Goal: Task Accomplishment & Management: Manage account settings

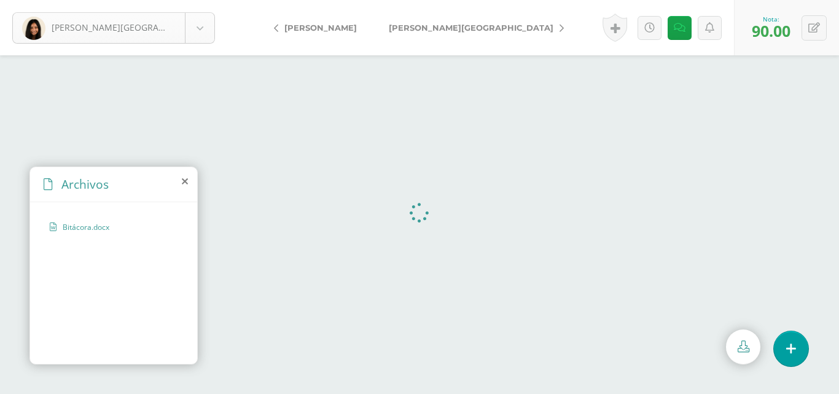
scroll to position [212, 0]
click at [200, 29] on body "El comentario ha sido guardado. [PERSON_NAME][GEOGRAPHIC_DATA] [PERSON_NAME] [P…" at bounding box center [419, 197] width 839 height 394
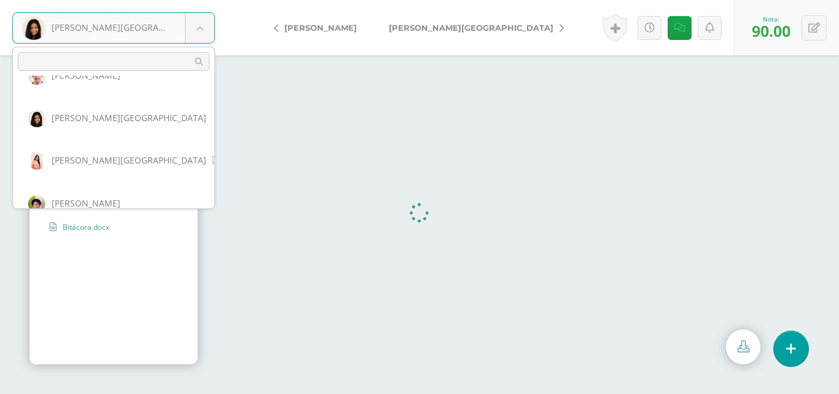
scroll to position [302, 0]
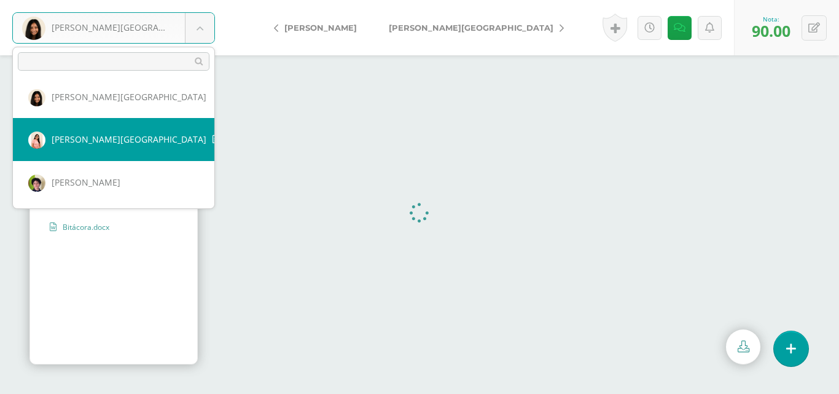
select select "217"
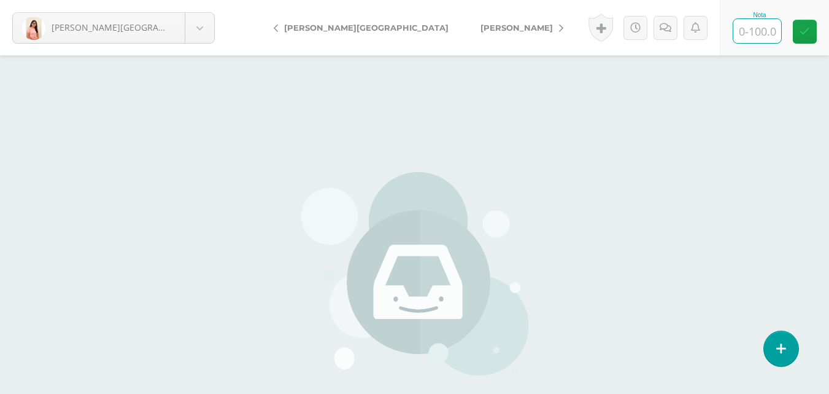
click at [760, 37] on input "text" at bounding box center [758, 31] width 48 height 24
type input "0"
click at [812, 29] on link at bounding box center [805, 32] width 24 height 24
click at [686, 35] on link at bounding box center [679, 28] width 24 height 24
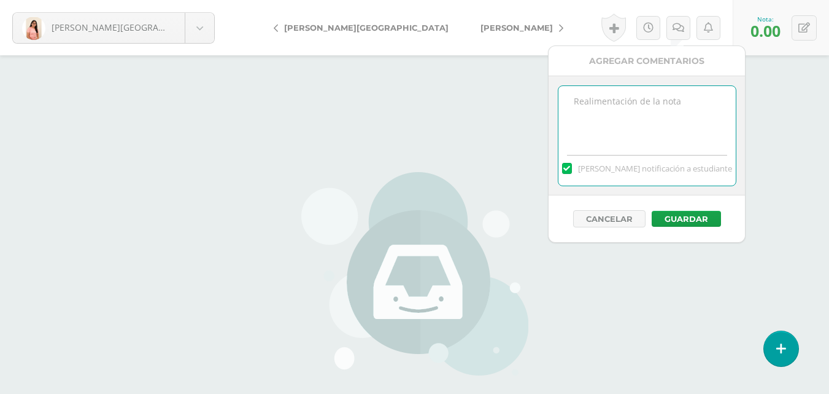
click at [675, 104] on textarea at bounding box center [647, 116] width 177 height 61
type textarea "11/09 No hay material para calificar."
click at [702, 211] on button "Guardar" at bounding box center [686, 219] width 69 height 16
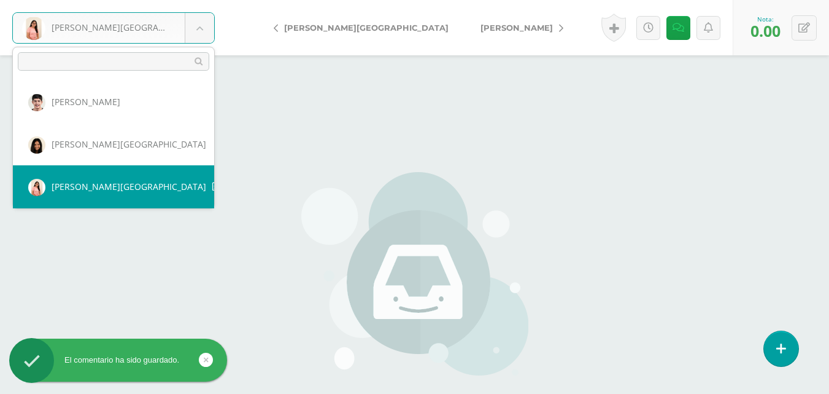
scroll to position [302, 0]
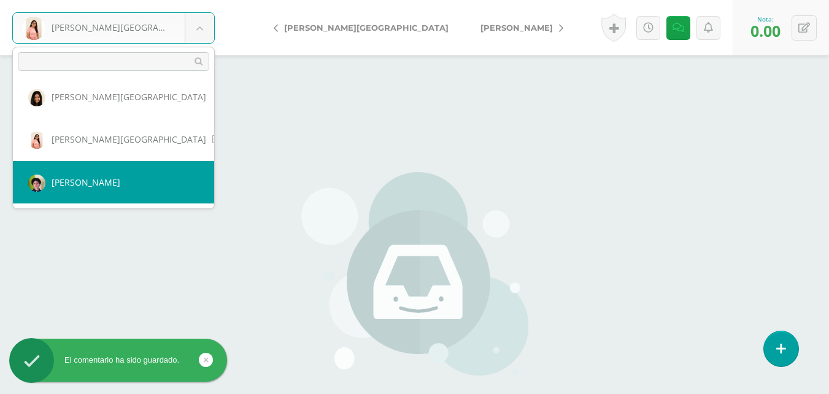
select select "219"
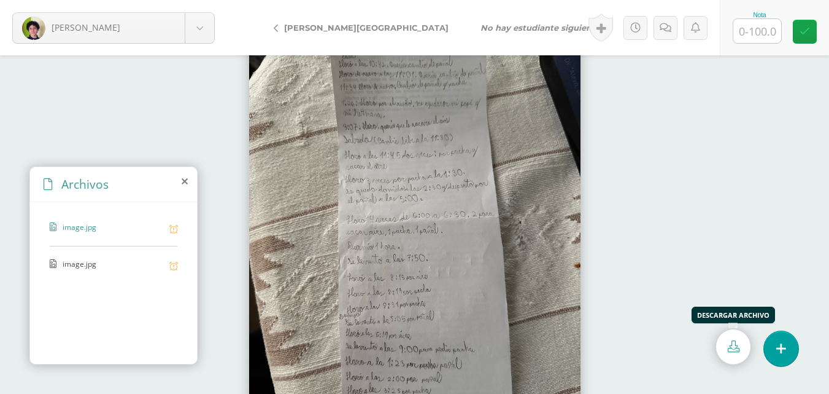
click at [736, 347] on icon at bounding box center [734, 346] width 12 height 12
click at [68, 258] on span "image.jpg" at bounding box center [113, 264] width 101 height 12
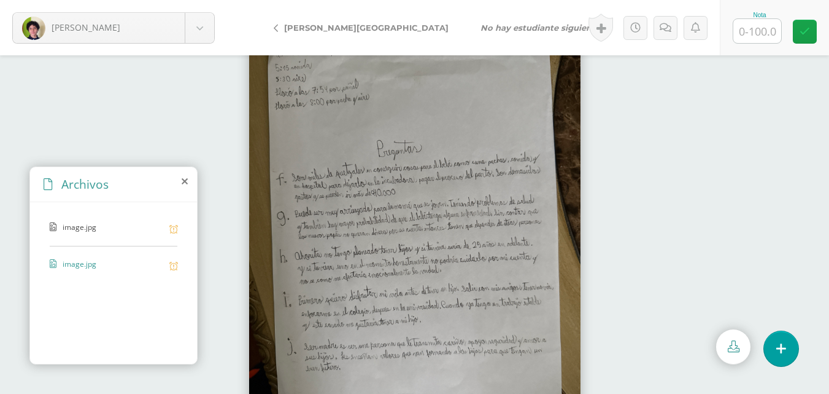
click at [735, 352] on icon at bounding box center [734, 346] width 12 height 12
click at [662, 33] on link at bounding box center [666, 28] width 24 height 24
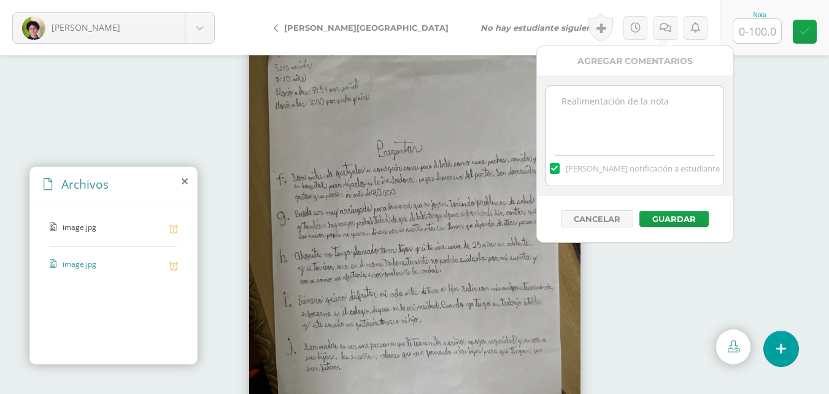
click at [653, 101] on textarea at bounding box center [634, 116] width 177 height 61
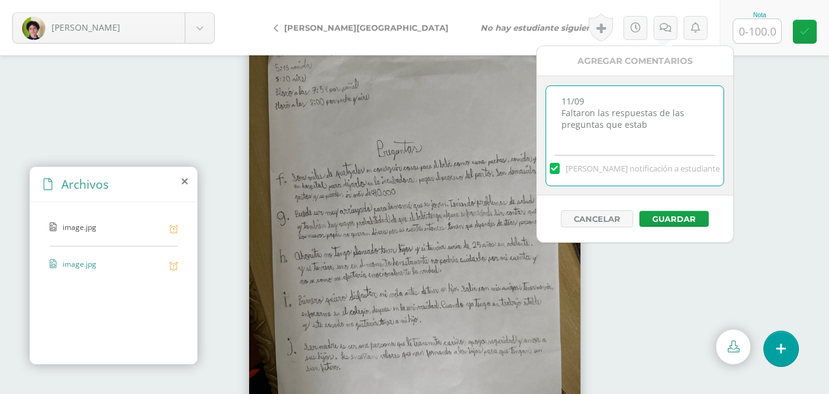
click at [653, 101] on textarea "11/09 Faltaron las respuestas de las preguntas que estab" at bounding box center [634, 116] width 177 height 61
type textarea "11/09 Faltaron las respuestas de las preguntas que estaban en el documento de l…"
click at [757, 31] on input "text" at bounding box center [758, 31] width 48 height 24
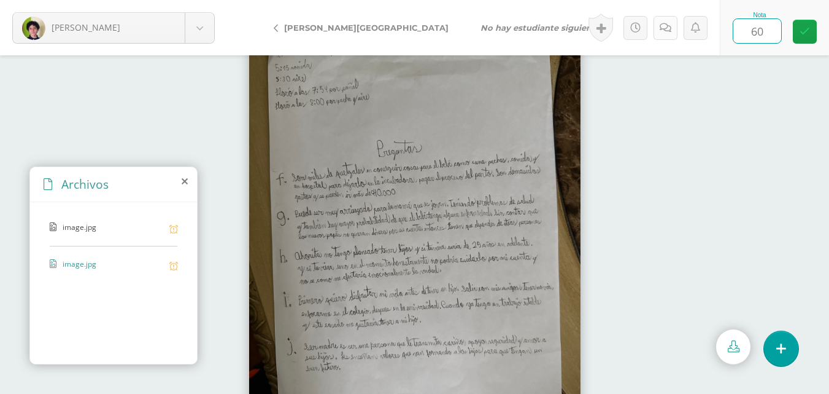
type input "60"
click at [682, 32] on div "Historial de actividad Mario Rodas ha subido image.jpg Sept. 9, 2025, 2:06 p.m.…" at bounding box center [657, 27] width 136 height 55
click at [675, 34] on link at bounding box center [670, 28] width 24 height 24
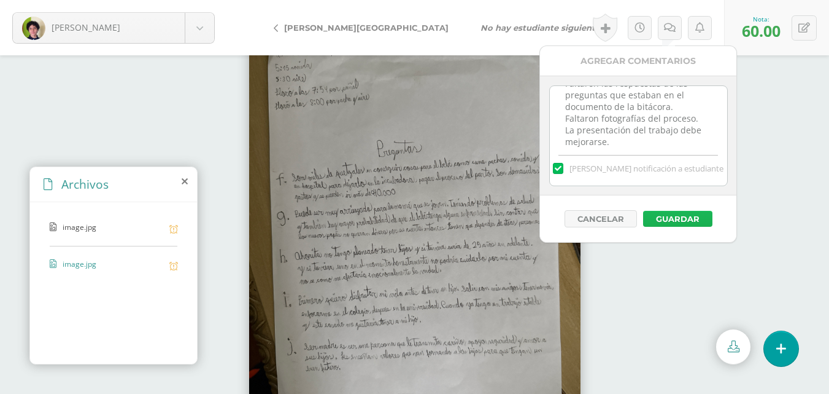
click at [683, 219] on button "Guardar" at bounding box center [677, 219] width 69 height 16
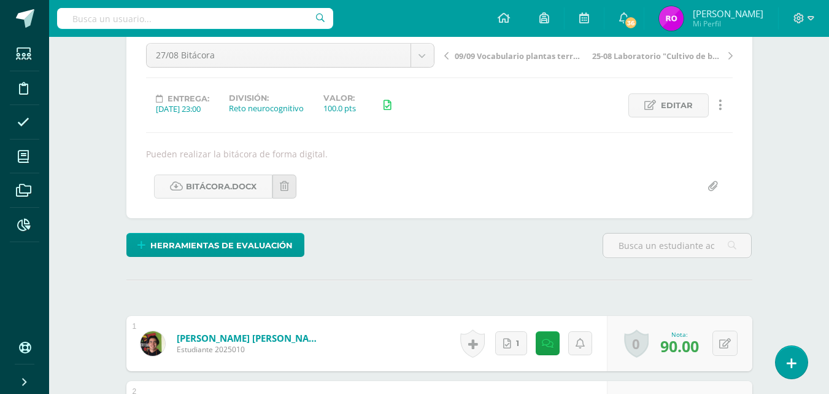
scroll to position [61, 0]
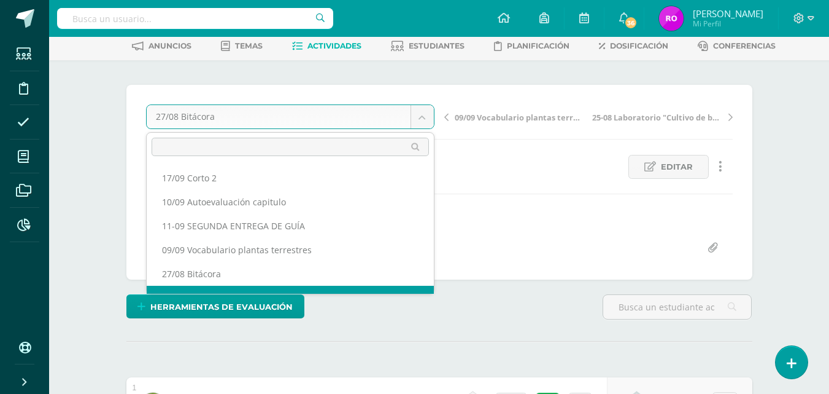
scroll to position [16, 0]
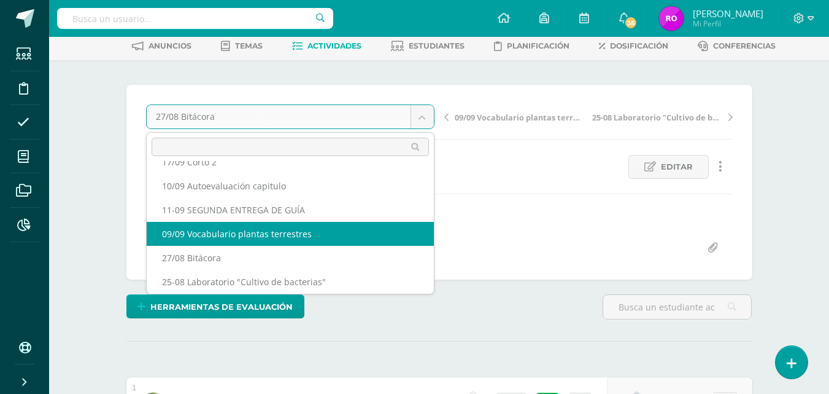
select select "/dashboard/teacher/grade-activity/220096/"
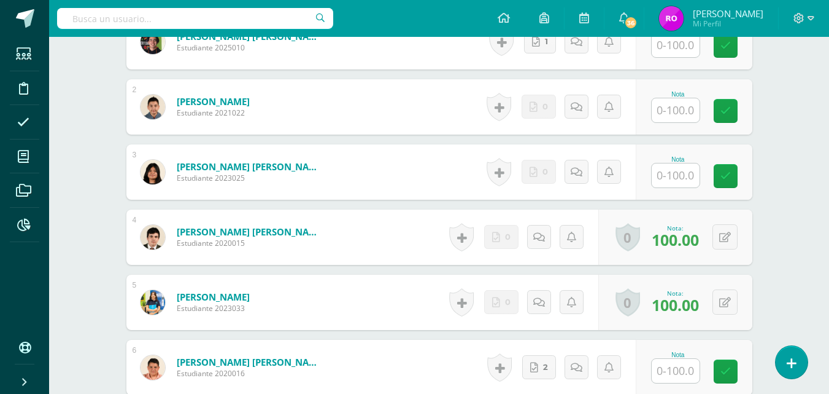
scroll to position [363, 0]
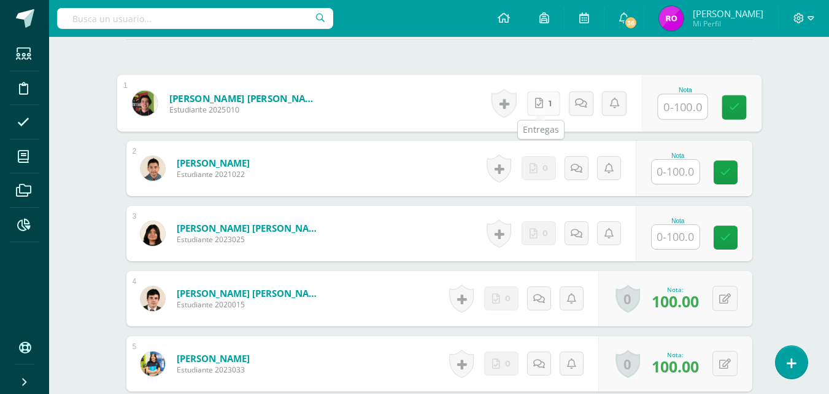
click at [527, 103] on div "Historial de actividad No hay historial para esta actividad 1 Agregar Comentari…" at bounding box center [563, 103] width 155 height 57
click at [546, 97] on link "1" at bounding box center [543, 103] width 33 height 25
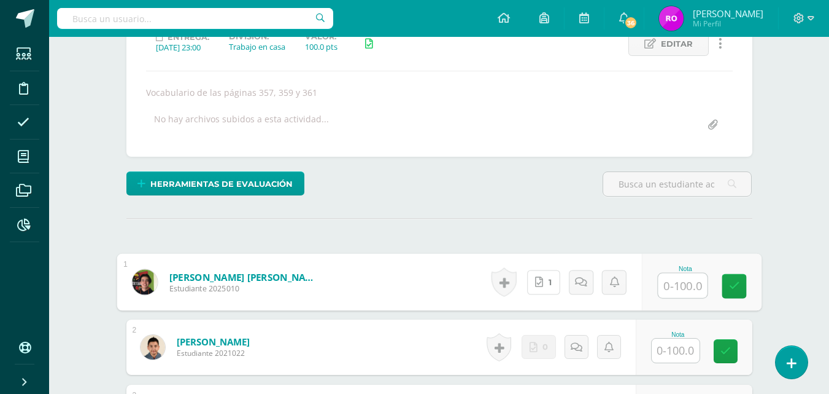
scroll to position [0, 0]
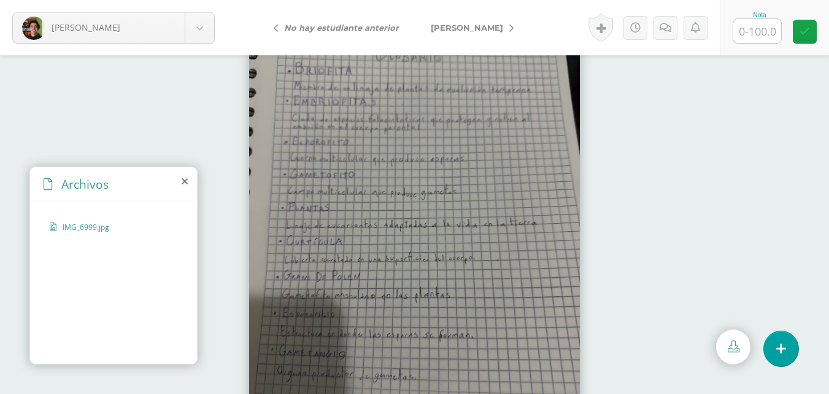
scroll to position [52, 0]
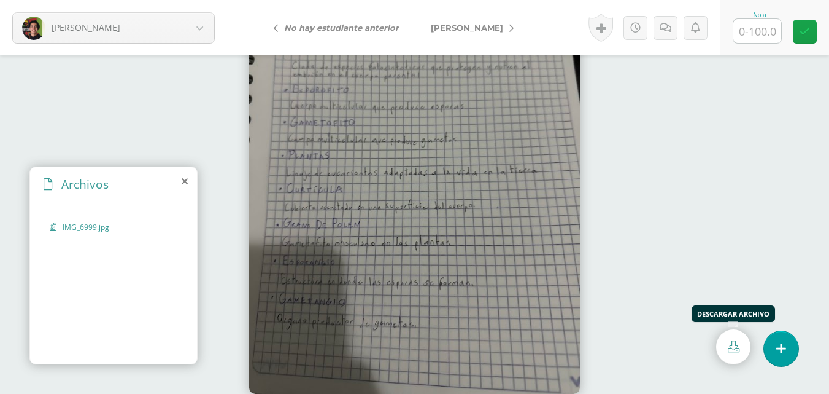
click at [733, 357] on link at bounding box center [733, 346] width 34 height 35
click at [670, 27] on icon at bounding box center [666, 28] width 12 height 10
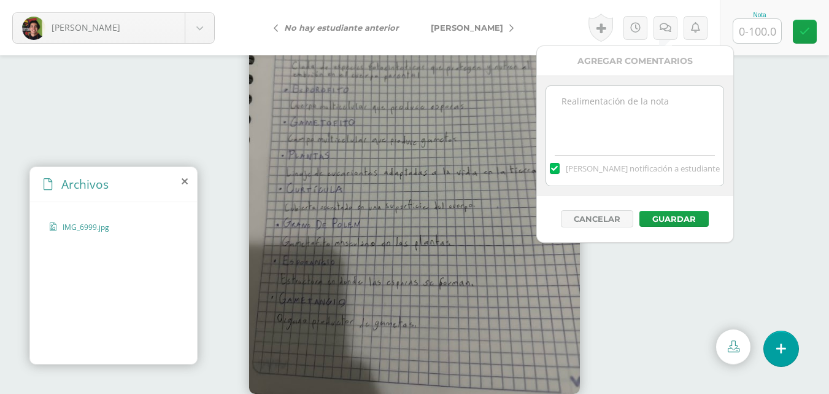
click at [650, 101] on textarea at bounding box center [634, 116] width 177 height 61
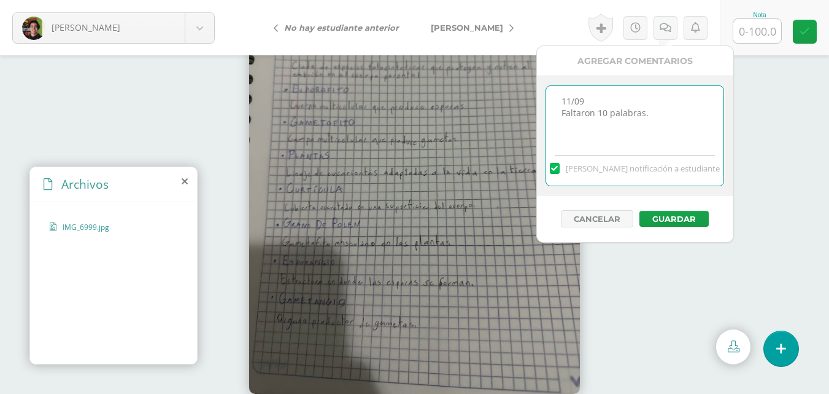
click at [561, 117] on textarea "11/09 Faltaron 10 palabras." at bounding box center [634, 116] width 177 height 61
type textarea "11/09 Incompleto. Faltaron 10 palabras."
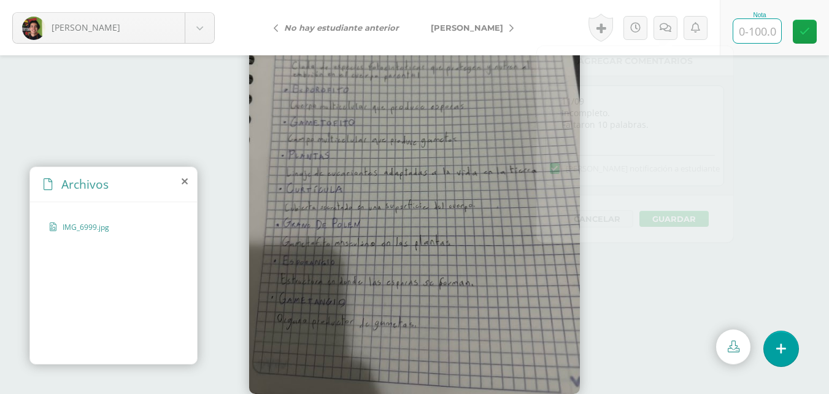
click at [761, 32] on input "text" at bounding box center [758, 31] width 48 height 24
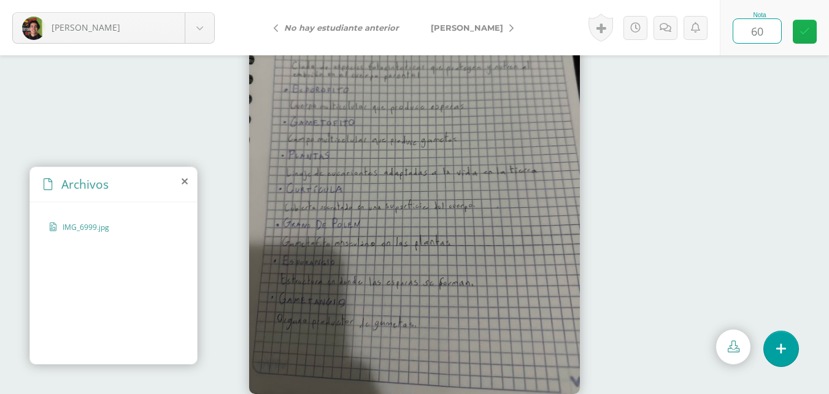
type input "6"
type input "45"
click at [803, 30] on icon at bounding box center [805, 31] width 10 height 10
click at [669, 32] on icon at bounding box center [670, 28] width 12 height 10
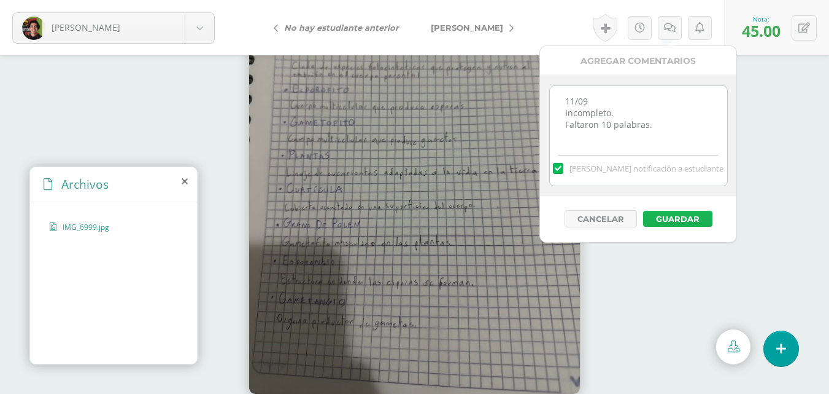
click at [677, 219] on button "Guardar" at bounding box center [677, 219] width 69 height 16
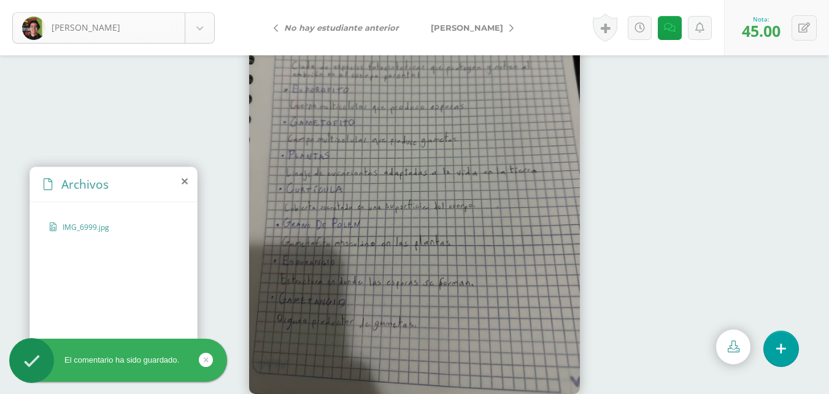
click at [201, 28] on body "El comentario ha sido guardado. Batz, Javier Batz, Javier Elías, Yeicob Guerra,…" at bounding box center [414, 145] width 829 height 394
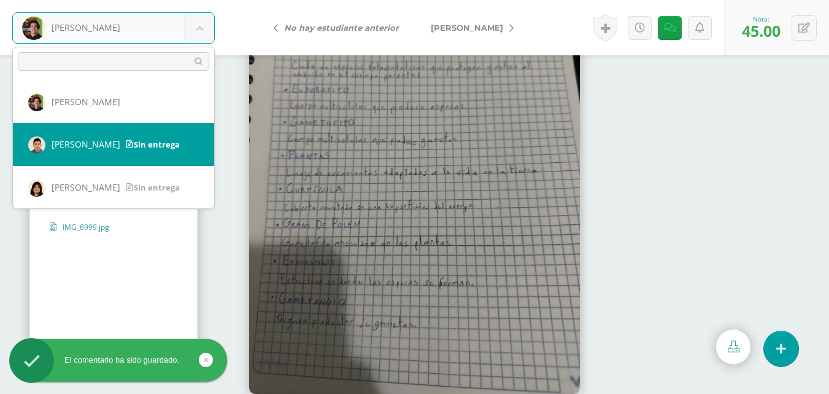
select select "493"
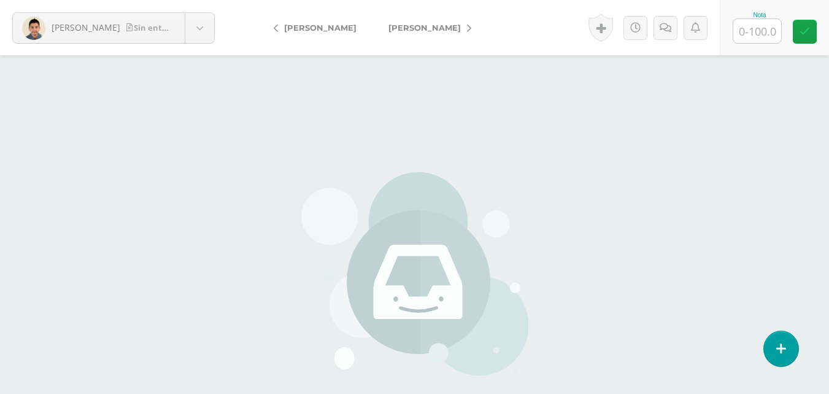
click at [746, 34] on input "text" at bounding box center [758, 31] width 48 height 24
type input "0"
click at [809, 32] on icon at bounding box center [805, 31] width 10 height 10
click at [670, 33] on link at bounding box center [679, 28] width 24 height 24
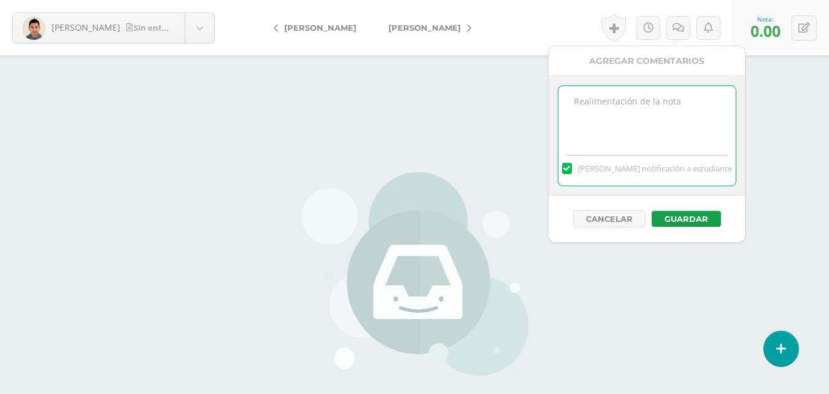
click at [680, 104] on textarea at bounding box center [647, 116] width 177 height 61
drag, startPoint x: 697, startPoint y: 110, endPoint x: 540, endPoint y: 96, distance: 157.7
click at [553, 100] on div "11/09 No hay material para calificar. Mandar notificación a estudiante" at bounding box center [647, 136] width 196 height 120
type textarea "11/09 No hay material para calificar."
click at [705, 216] on button "Guardar" at bounding box center [686, 219] width 69 height 16
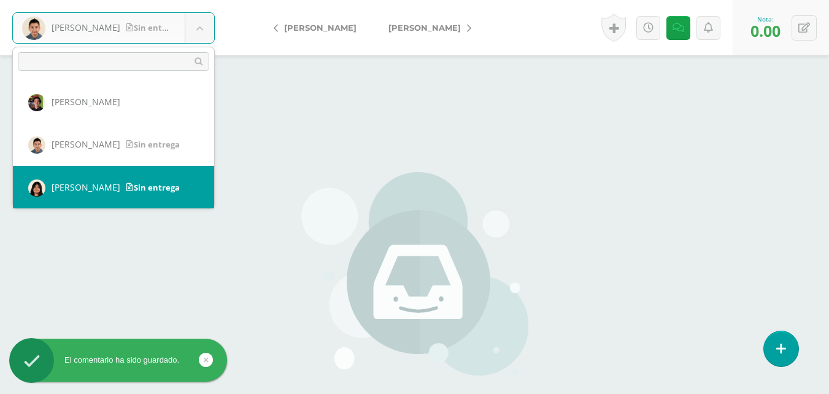
scroll to position [1, 0]
select select "552"
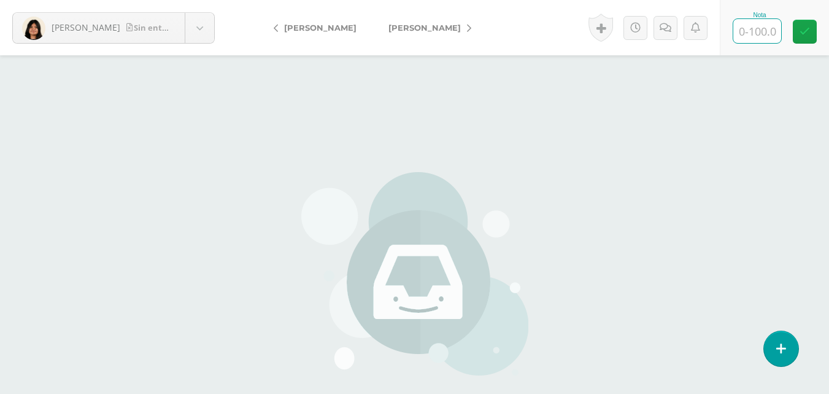
click at [751, 32] on input "text" at bounding box center [758, 31] width 48 height 24
type input "0"
click at [805, 25] on link at bounding box center [805, 32] width 24 height 24
click at [684, 31] on link at bounding box center [679, 28] width 24 height 24
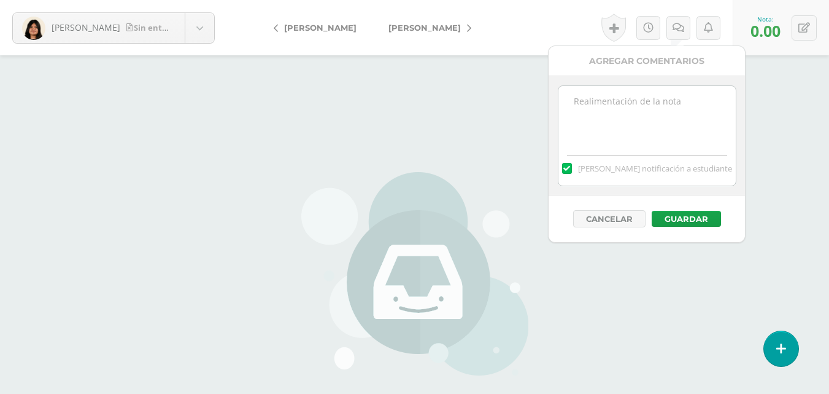
click at [700, 97] on textarea at bounding box center [647, 116] width 177 height 61
paste textarea "11/09 No hay material para calificar."
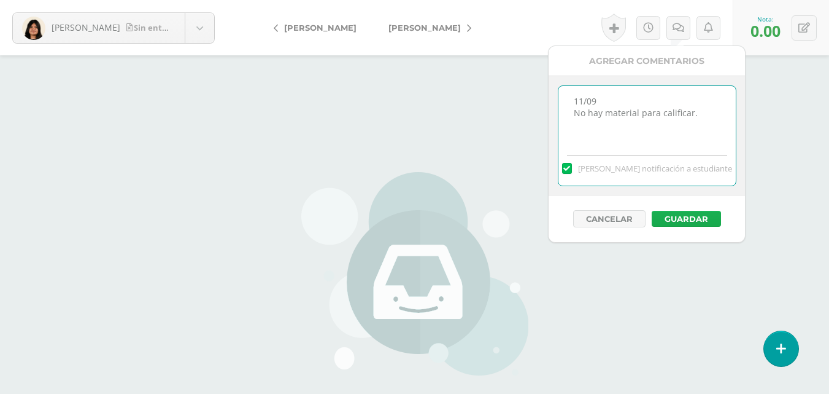
type textarea "11/09 No hay material para calificar."
click at [688, 216] on button "Guardar" at bounding box center [686, 219] width 69 height 16
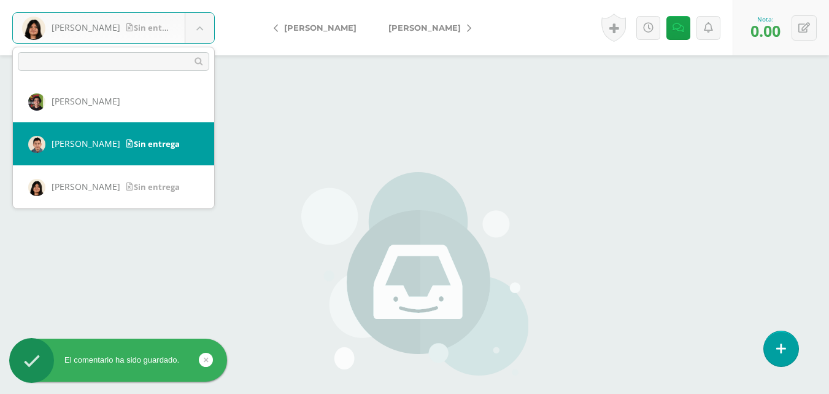
scroll to position [62, 0]
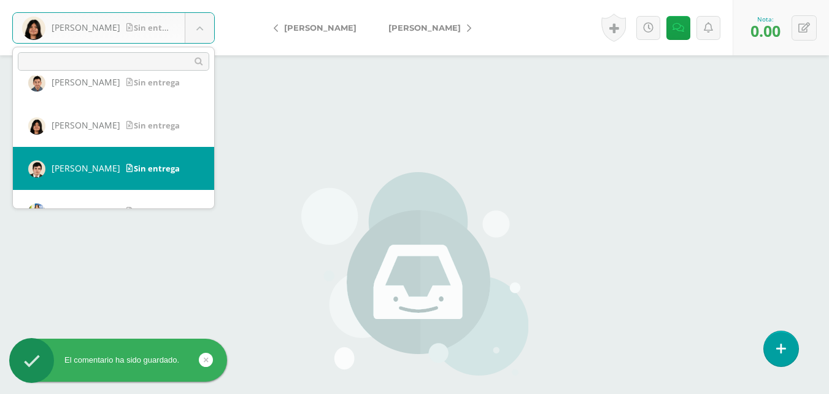
select select "457"
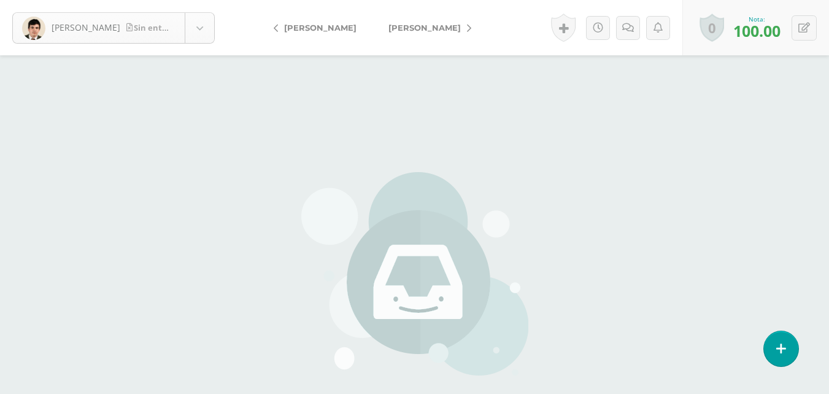
click at [206, 29] on body "Labbé, Juan Sin entrega Batz, Javier Elías, Yeicob Guerra, Zoe Labbé, Juan Lópe…" at bounding box center [414, 255] width 829 height 511
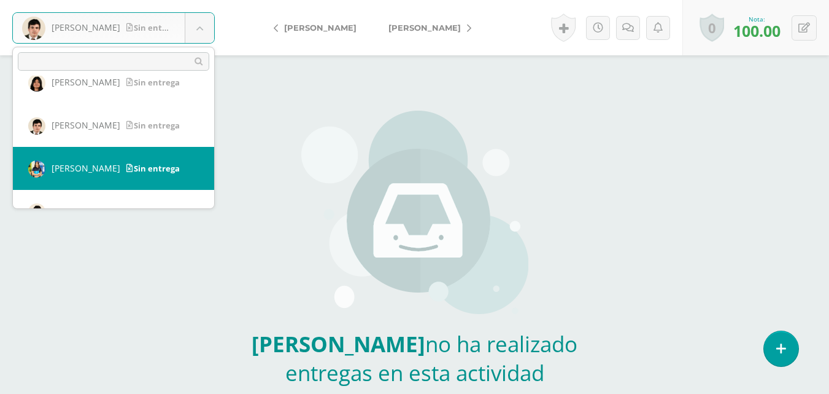
scroll to position [166, 0]
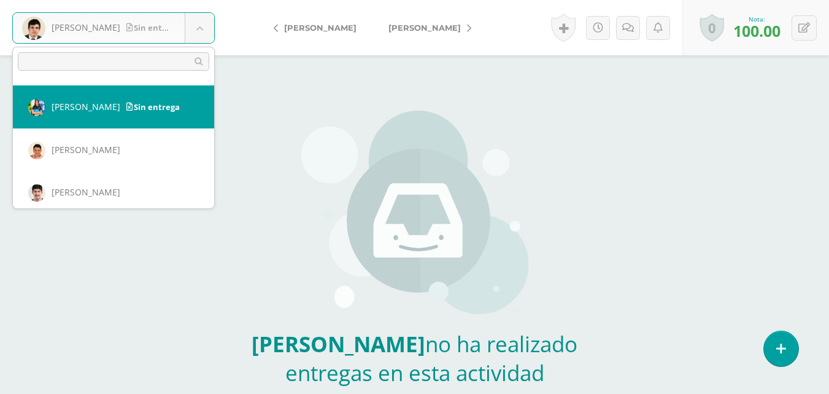
select select "560"
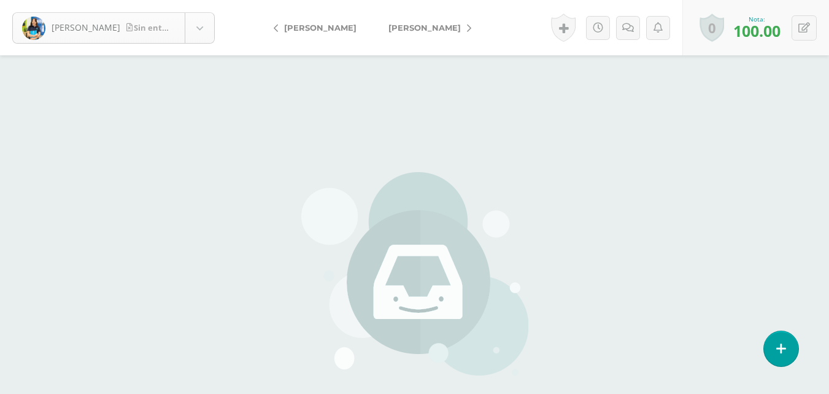
scroll to position [87, 0]
click at [201, 39] on body "[PERSON_NAME] entrega [PERSON_NAME] [PERSON_NAME] [PERSON_NAME] [PERSON_NAME] […" at bounding box center [414, 255] width 829 height 511
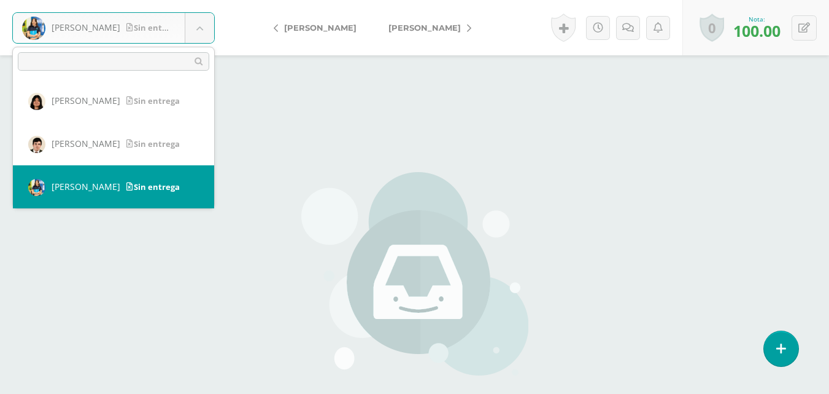
scroll to position [148, 0]
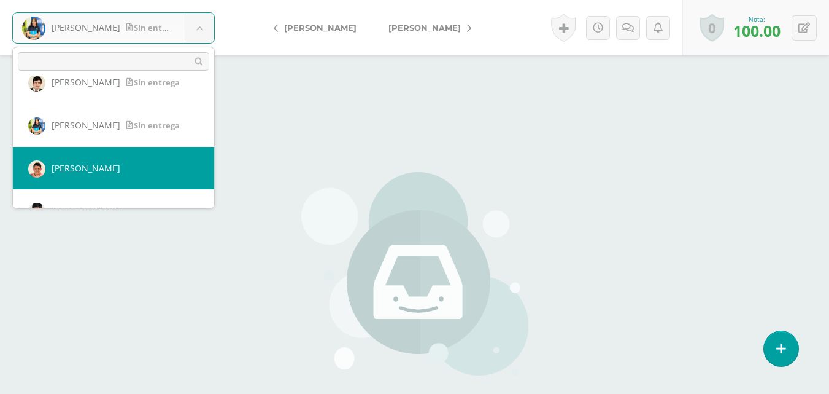
select select "458"
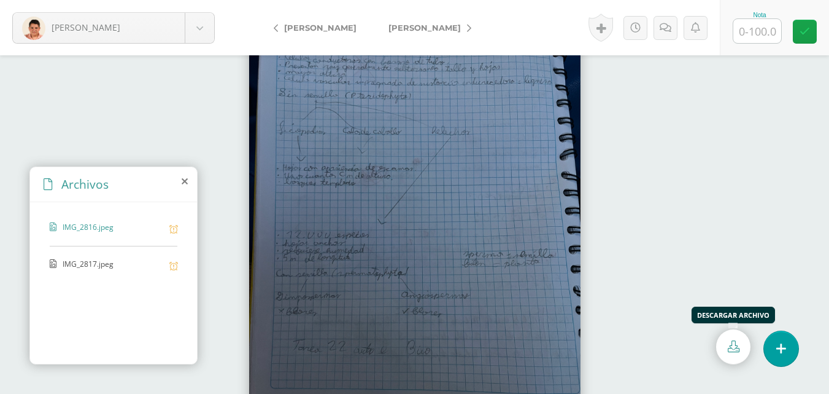
click at [737, 344] on icon at bounding box center [734, 346] width 12 height 12
click at [101, 260] on span "IMG_2817.jpeg" at bounding box center [113, 264] width 101 height 12
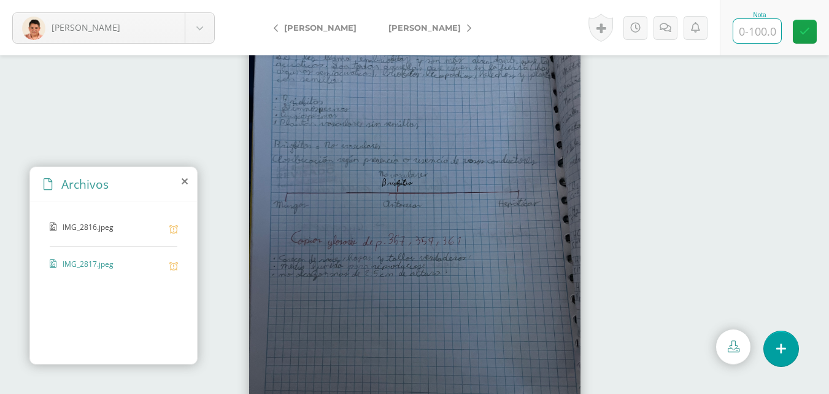
click at [755, 36] on input "text" at bounding box center [758, 31] width 48 height 24
type input "0"
click at [801, 25] on link at bounding box center [805, 32] width 24 height 24
click at [680, 23] on icon at bounding box center [679, 28] width 12 height 10
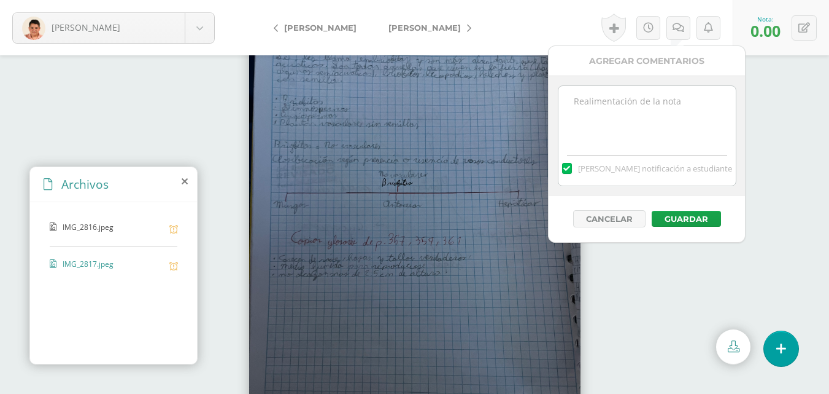
click at [656, 99] on textarea at bounding box center [647, 116] width 177 height 61
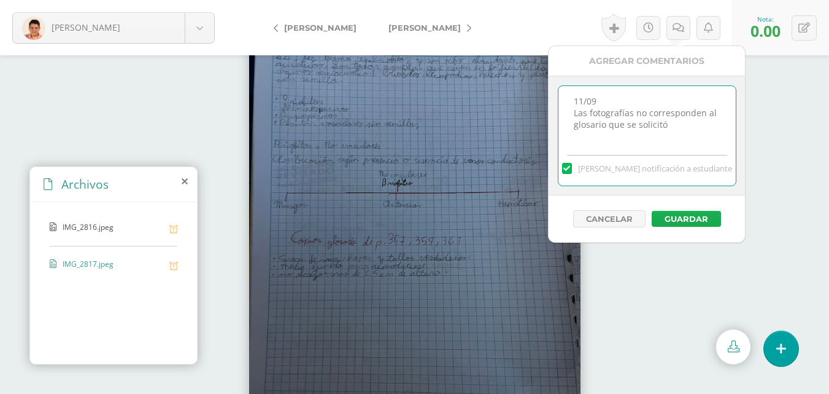
type textarea "11/09 Las fotografías no corresponden al glosario que se solicitó"
click at [680, 219] on button "Guardar" at bounding box center [686, 219] width 69 height 16
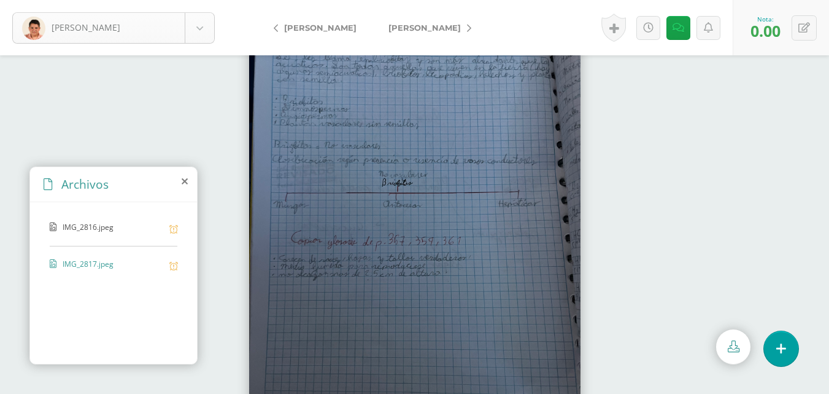
click at [208, 23] on body "El comentario ha sido guardado. Menéndez, Sergio Batz, Javier Elías, Yeicob Gue…" at bounding box center [414, 197] width 829 height 394
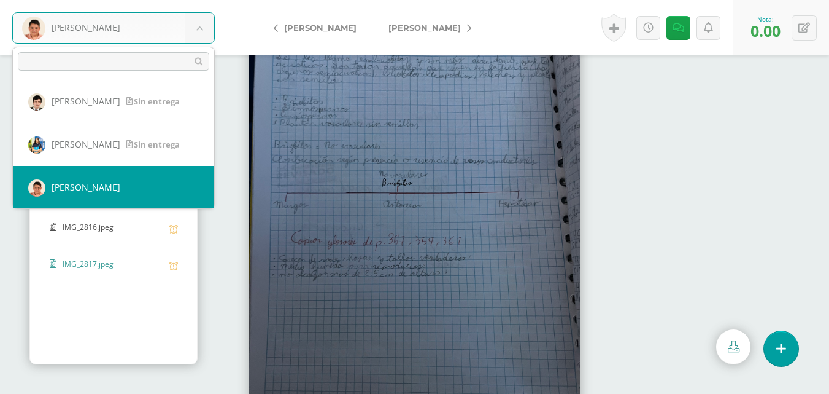
scroll to position [214, 0]
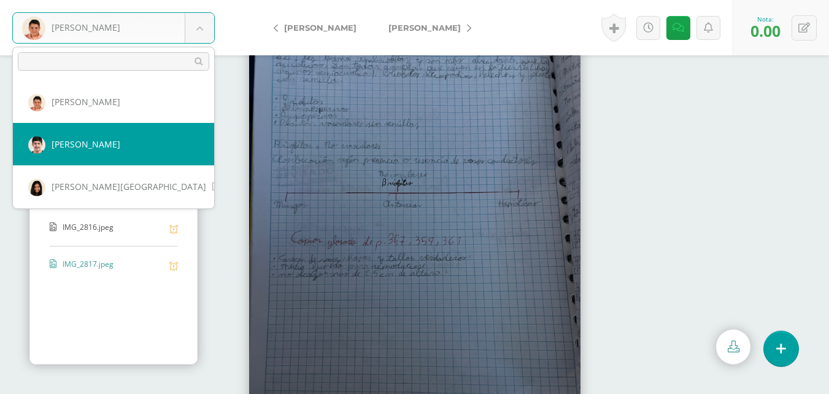
select select "362"
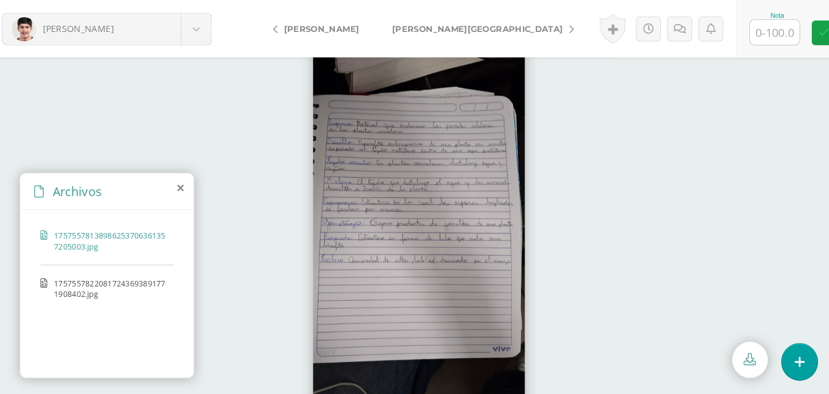
click at [733, 349] on icon at bounding box center [734, 346] width 12 height 12
click at [76, 286] on span "17575578220817243693891771908402.jpg" at bounding box center [117, 278] width 109 height 21
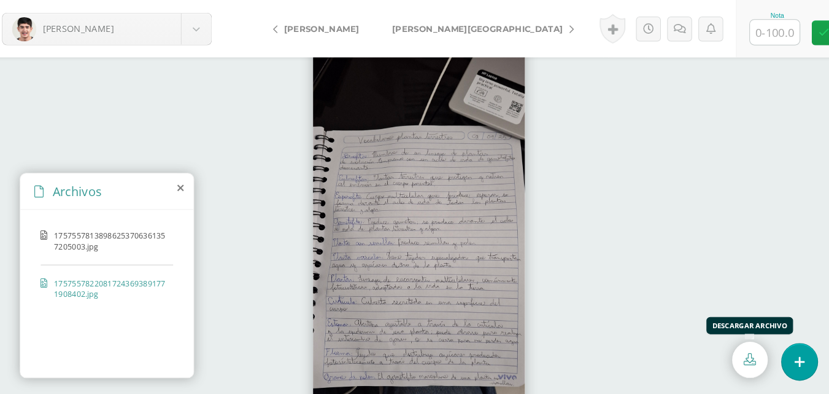
click at [729, 341] on icon at bounding box center [734, 346] width 12 height 12
click at [756, 31] on input "text" at bounding box center [758, 31] width 48 height 24
type input "100"
click at [807, 33] on icon at bounding box center [805, 31] width 10 height 10
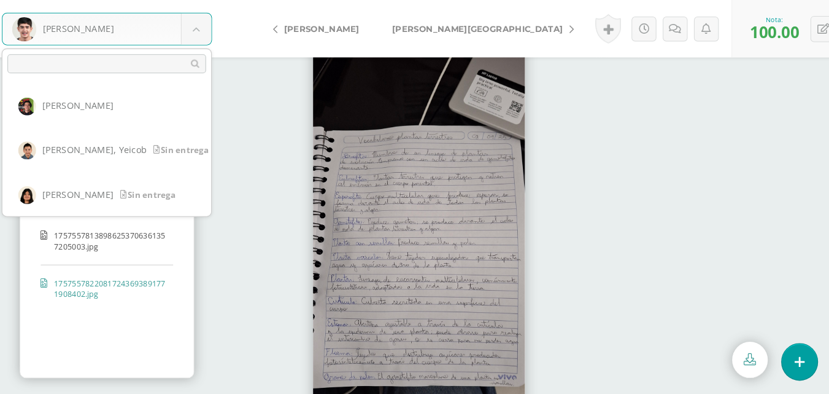
click at [204, 0] on body "[PERSON_NAME], [PERSON_NAME] [PERSON_NAME], [PERSON_NAME], [PERSON_NAME], [PERS…" at bounding box center [414, 0] width 829 height 0
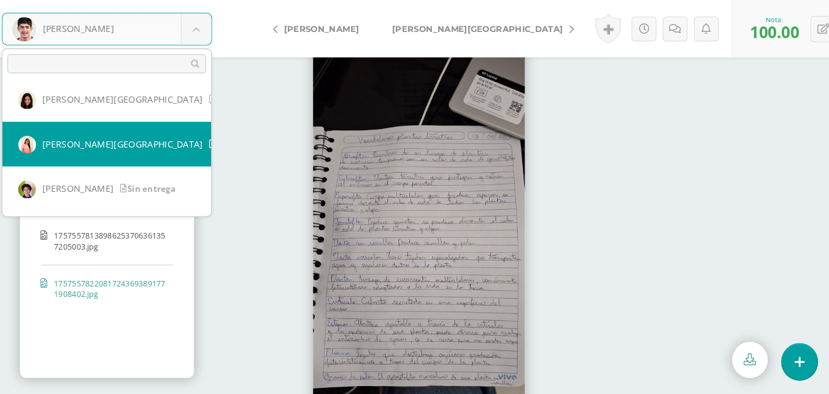
scroll to position [246, 0]
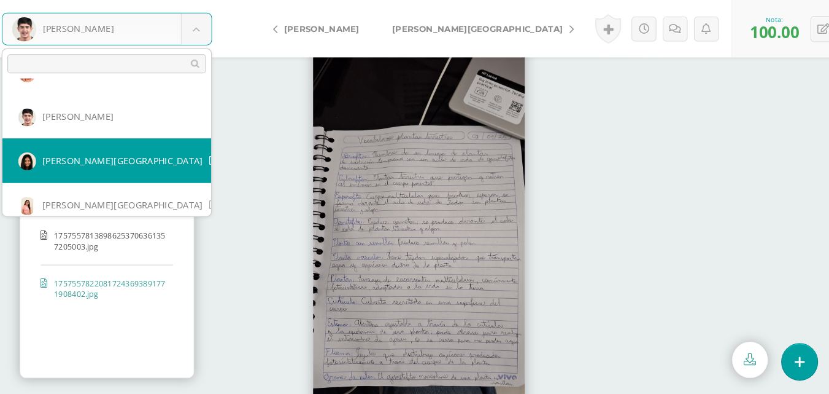
select select "216"
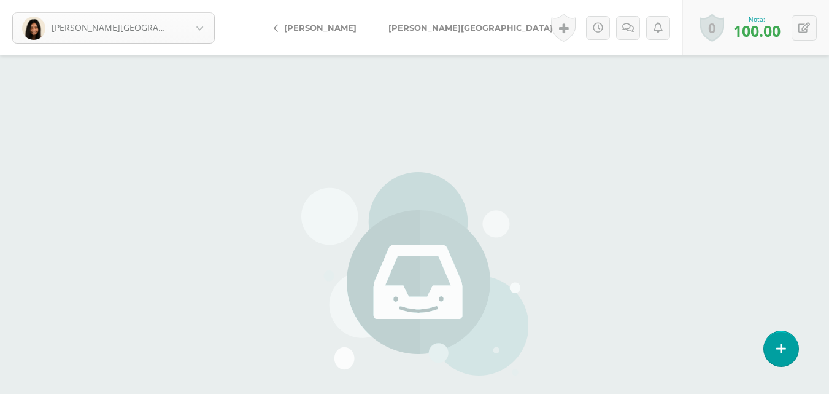
scroll to position [214, 0]
click at [193, 37] on body "[PERSON_NAME] entrega [PERSON_NAME] [PERSON_NAME] [PERSON_NAME] [PERSON_NAME] […" at bounding box center [414, 255] width 829 height 511
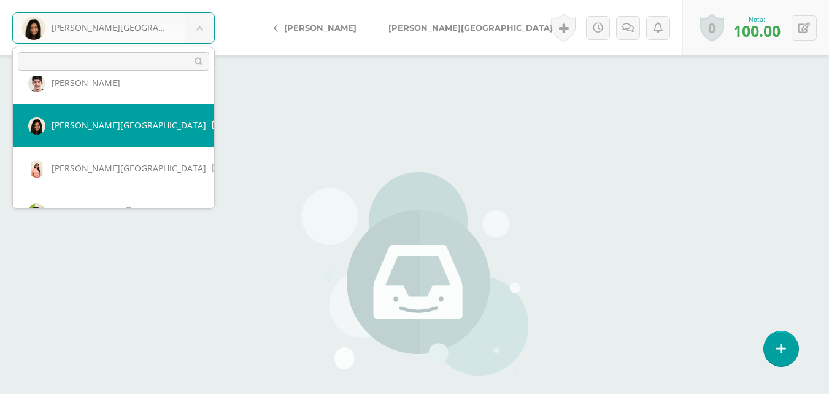
scroll to position [305, 0]
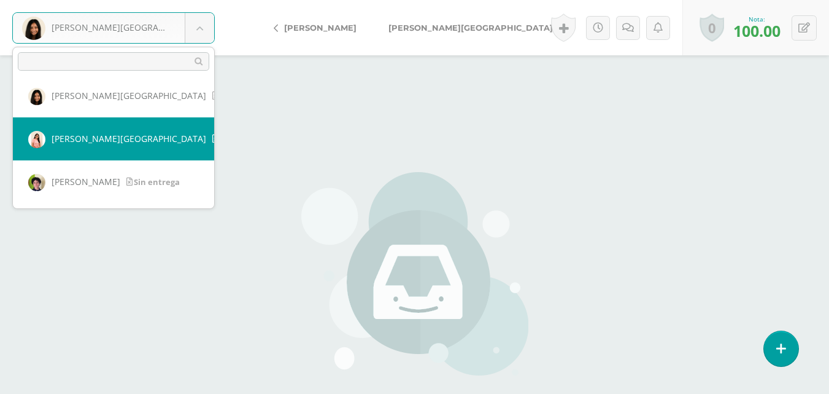
select select "217"
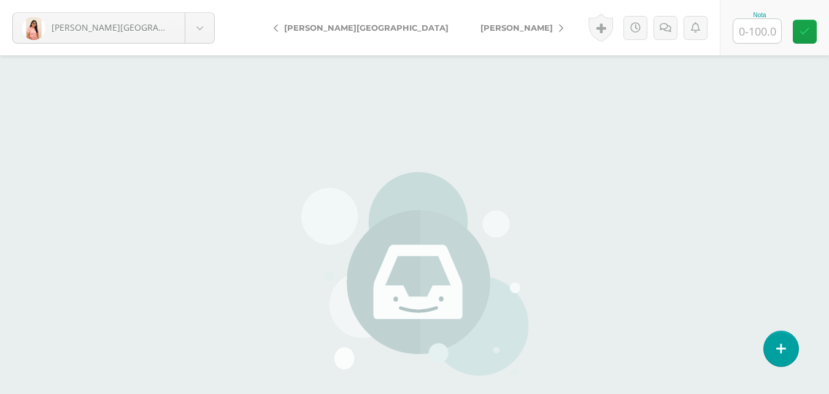
click at [763, 38] on input "text" at bounding box center [758, 31] width 48 height 24
type input "0"
click at [801, 29] on icon at bounding box center [805, 31] width 10 height 10
click at [670, 33] on link at bounding box center [679, 28] width 24 height 24
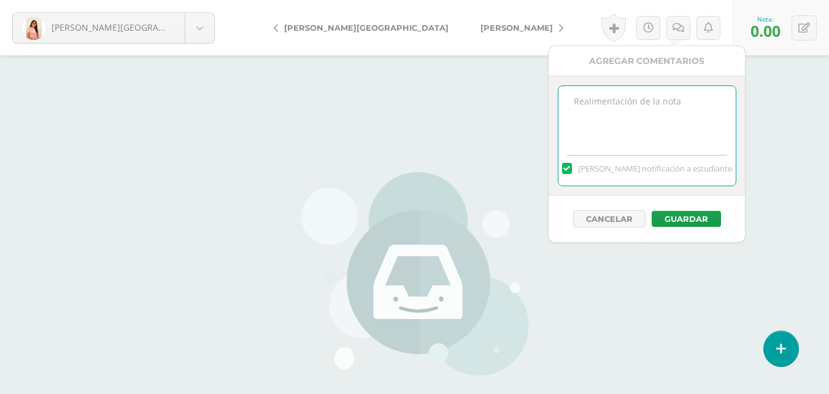
click at [657, 122] on textarea at bounding box center [647, 116] width 177 height 61
paste textarea "11/09 No hay material para calificar."
type textarea "11/09 No hay material para calificar."
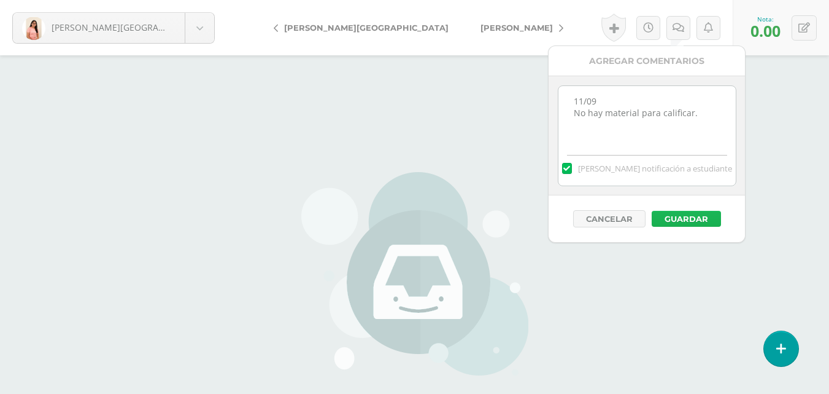
click at [705, 216] on button "Guardar" at bounding box center [686, 219] width 69 height 16
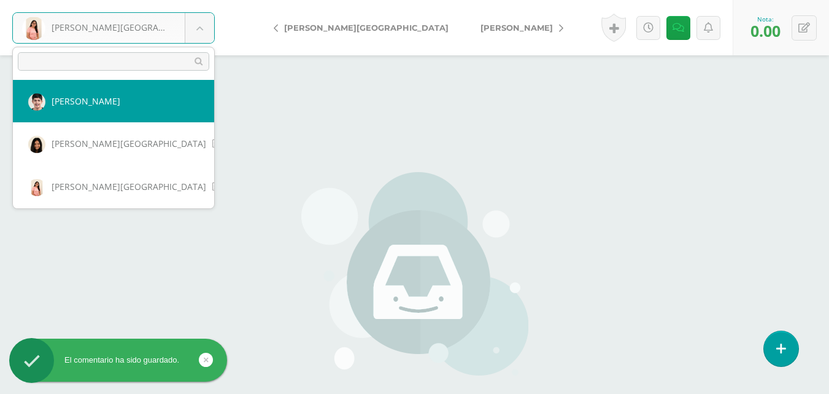
scroll to position [305, 0]
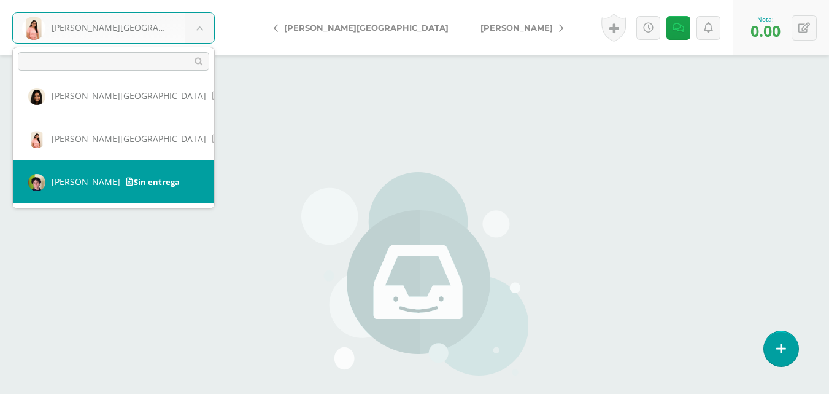
select select "219"
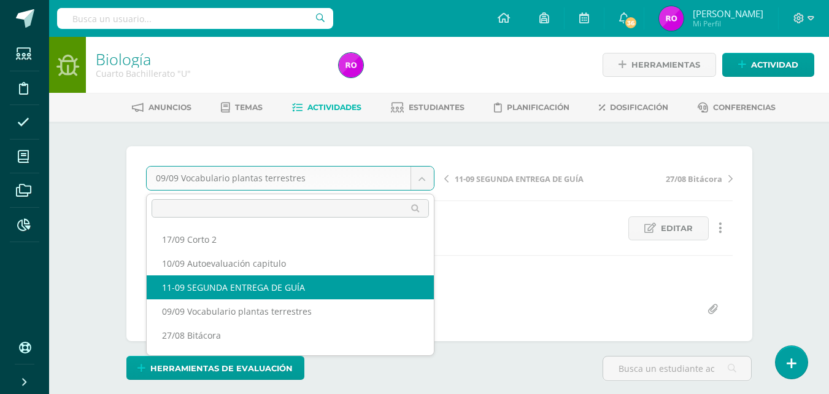
select select "/dashboard/teacher/grade-activity/218707/"
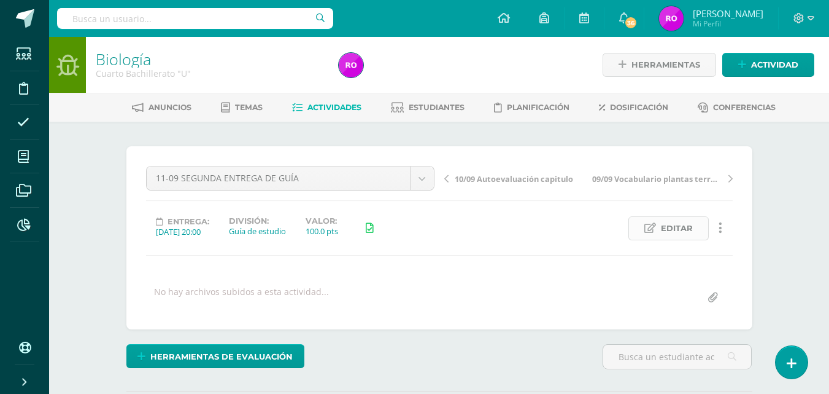
click at [678, 231] on span "Editar" at bounding box center [677, 228] width 32 height 23
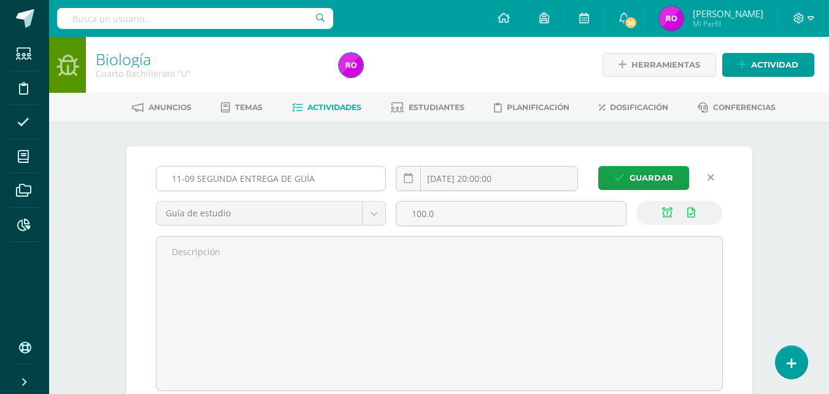
click at [180, 178] on input "11-09 SEGUNDA ENTREGA DE GUÍA" at bounding box center [272, 178] width 230 height 24
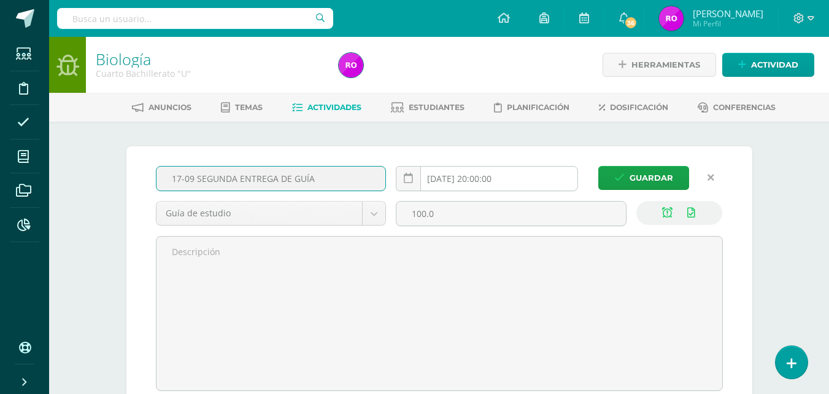
type input "17-09 SEGUNDA ENTREGA DE GUÍA"
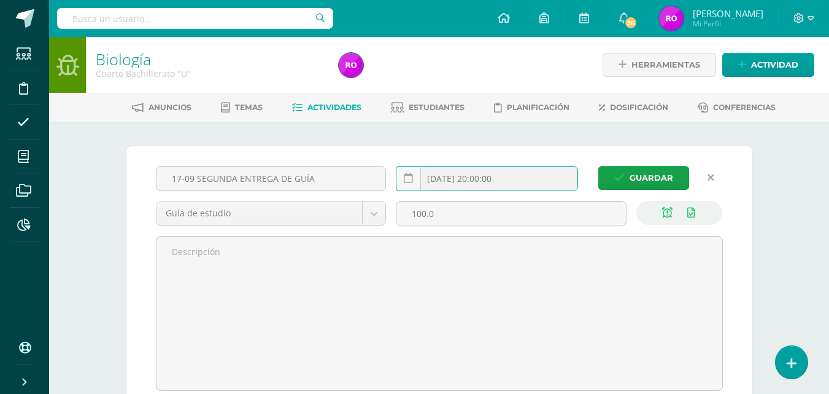
click at [480, 174] on input "2025-09-11 20:00:00" at bounding box center [487, 178] width 181 height 24
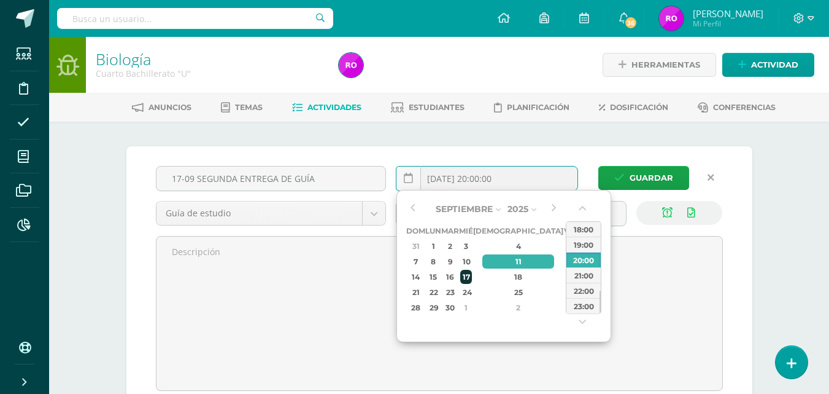
click at [471, 273] on div "17" at bounding box center [465, 277] width 11 height 14
click at [584, 309] on div "23:00" at bounding box center [584, 305] width 34 height 15
type input "2025-09-17 23:00"
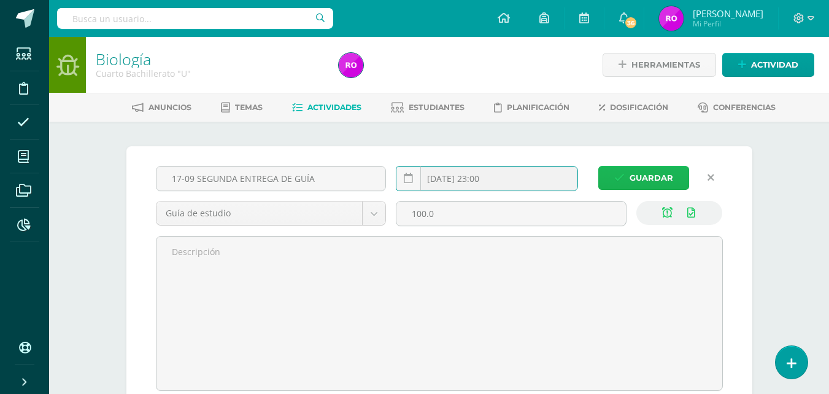
click at [637, 177] on span "Guardar" at bounding box center [652, 177] width 44 height 23
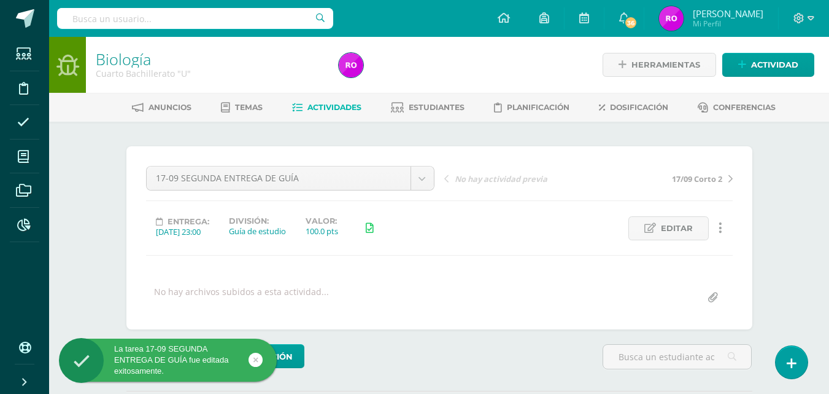
click at [325, 110] on span "Actividades" at bounding box center [335, 107] width 54 height 9
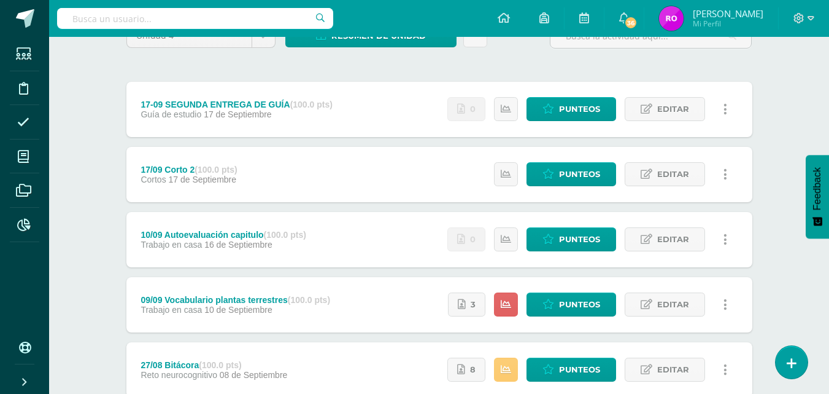
scroll to position [184, 0]
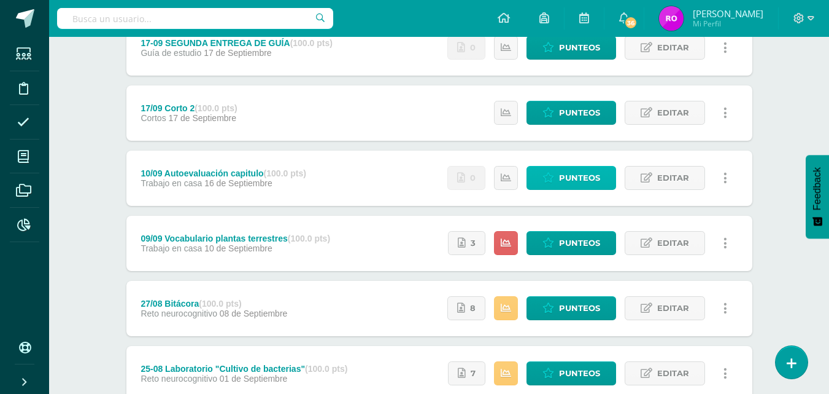
click at [576, 173] on span "Punteos" at bounding box center [579, 177] width 41 height 23
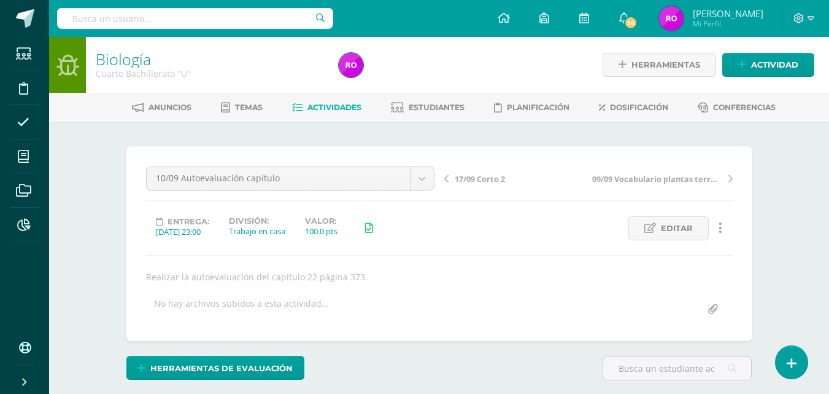
scroll to position [1, 0]
click at [657, 228] on link "Editar" at bounding box center [669, 227] width 80 height 24
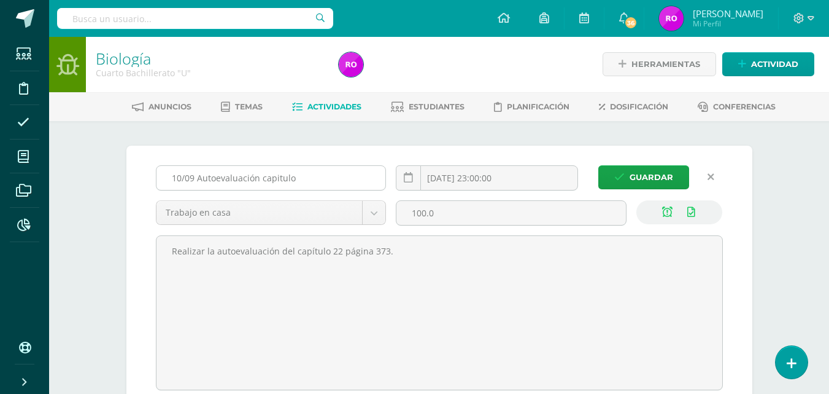
click at [362, 184] on input "10/09 Autoevaluación capitulo" at bounding box center [272, 178] width 230 height 24
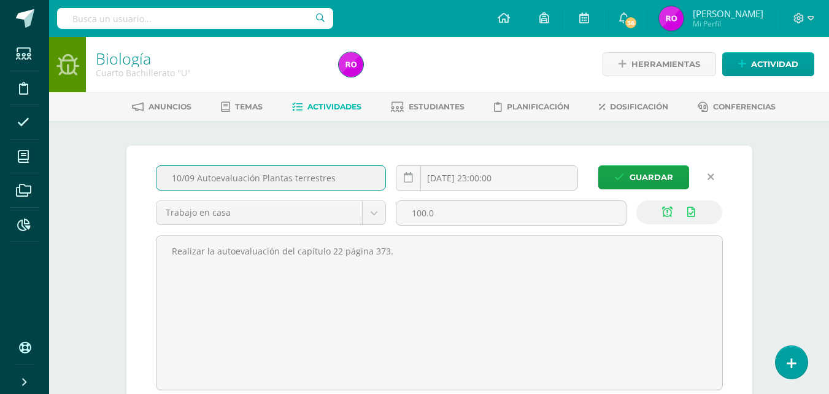
type input "10/09 Autoevaluación Plantas terrestres"
click at [651, 177] on span "Guardar" at bounding box center [652, 177] width 44 height 23
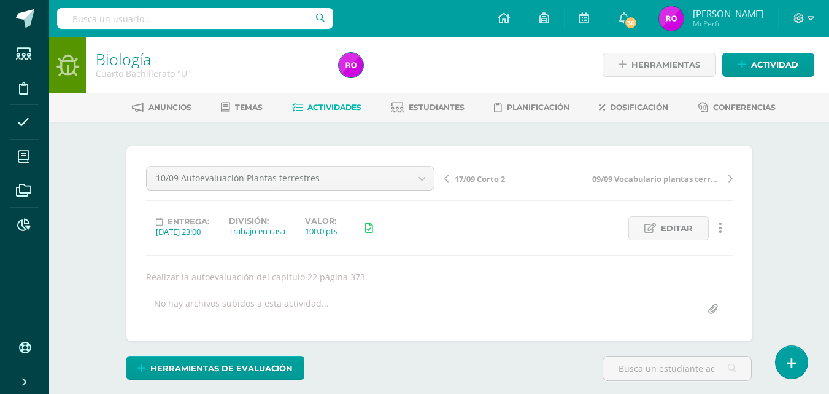
scroll to position [1, 0]
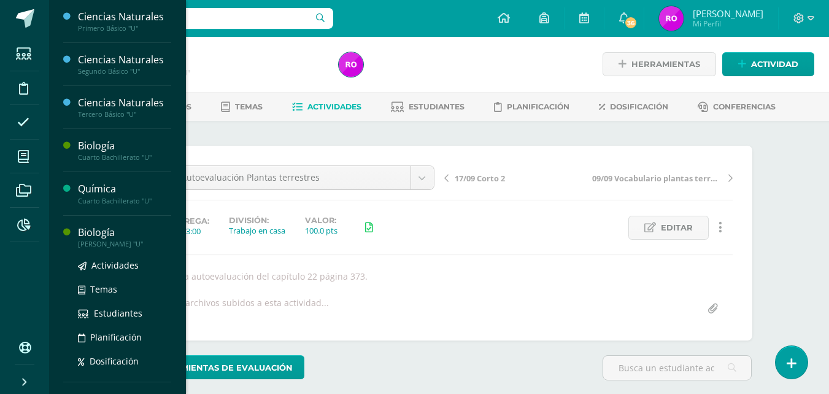
click at [111, 236] on div "Biología" at bounding box center [124, 232] width 93 height 14
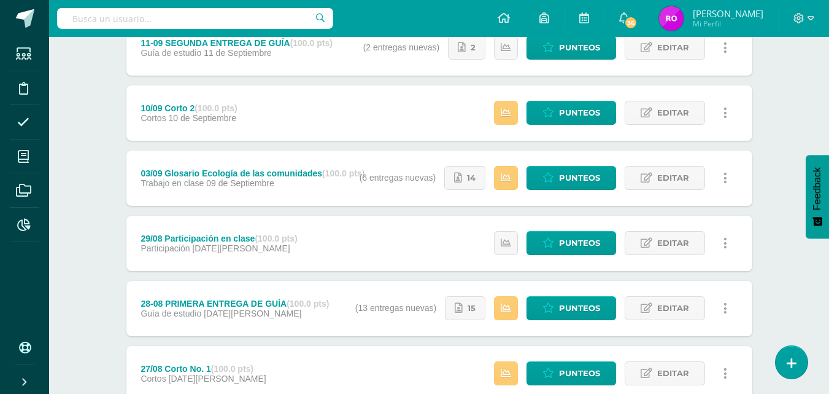
scroll to position [403, 0]
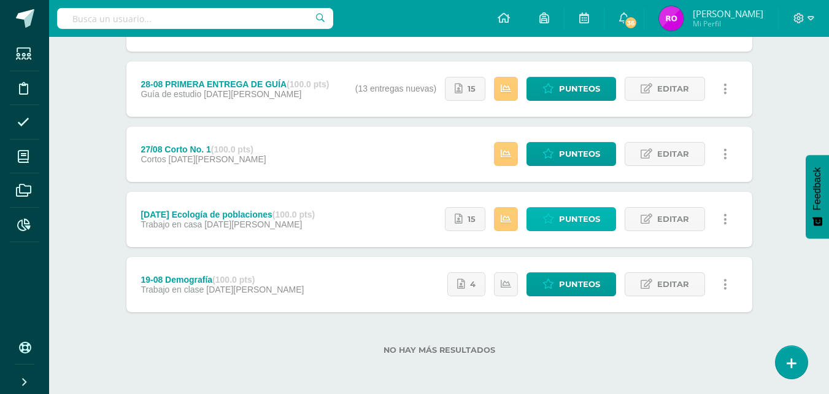
click at [568, 221] on span "Punteos" at bounding box center [579, 218] width 41 height 23
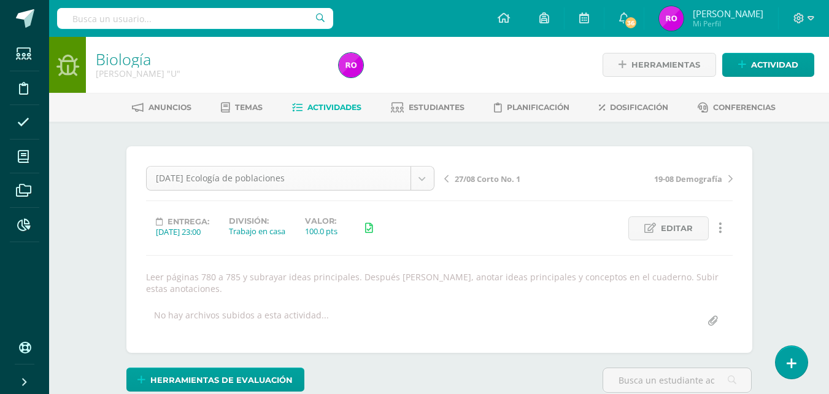
scroll to position [40, 0]
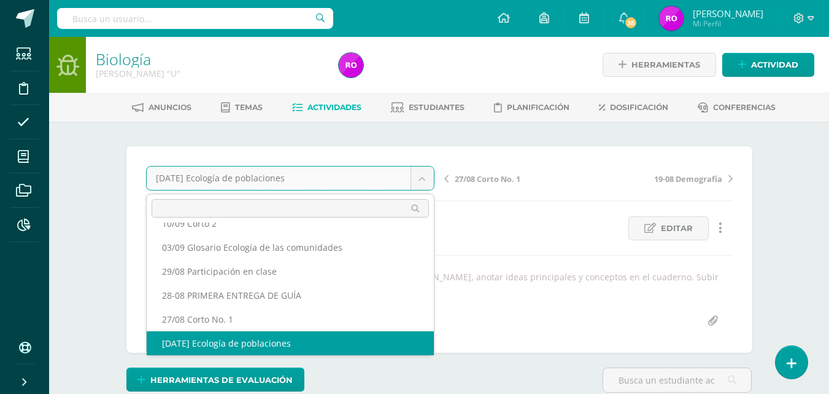
scroll to position [29, 0]
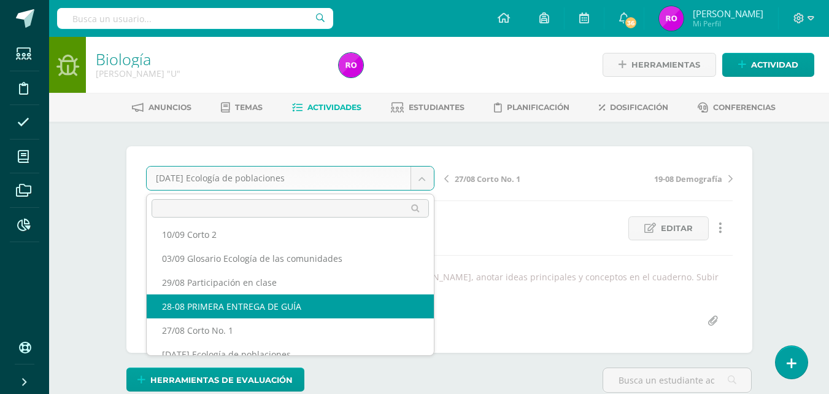
select select "/dashboard/teacher/grade-activity/218673/"
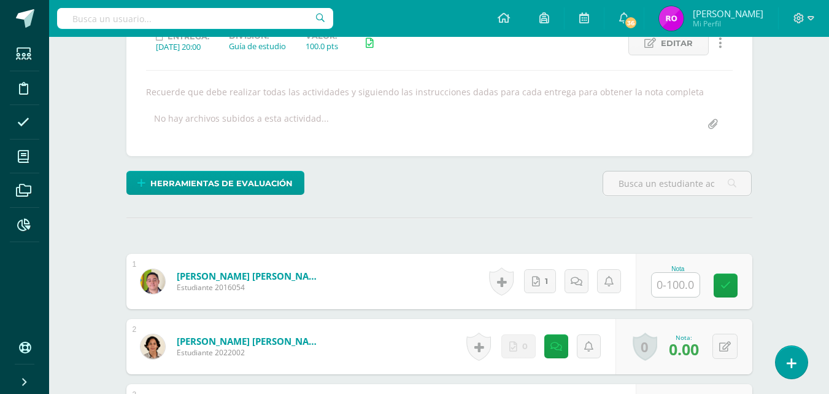
scroll to position [246, 0]
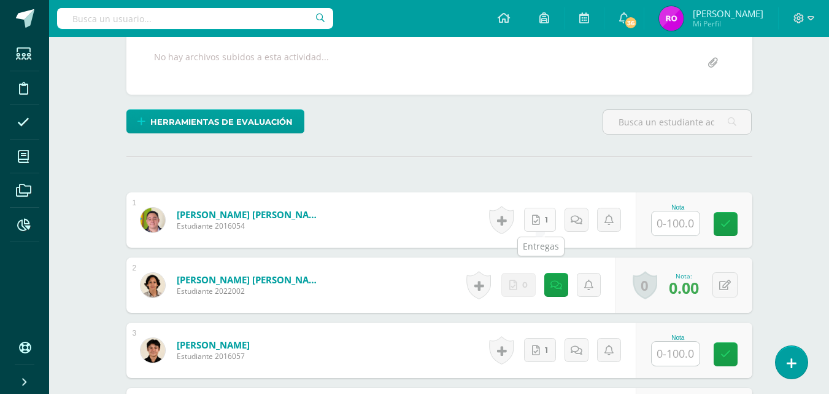
click at [540, 217] on icon at bounding box center [536, 220] width 8 height 10
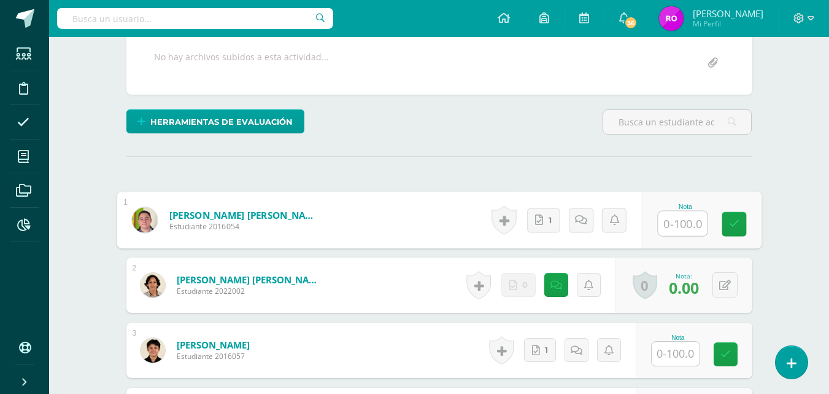
click at [675, 228] on input "text" at bounding box center [682, 223] width 49 height 25
type input "100"
click at [734, 218] on link at bounding box center [734, 224] width 25 height 25
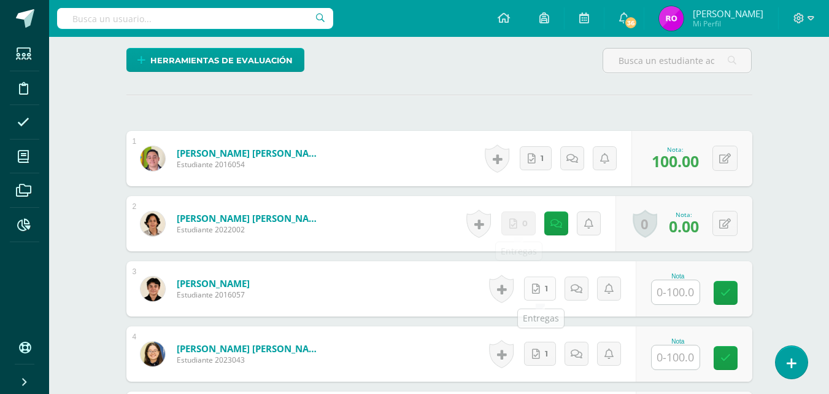
scroll to position [369, 0]
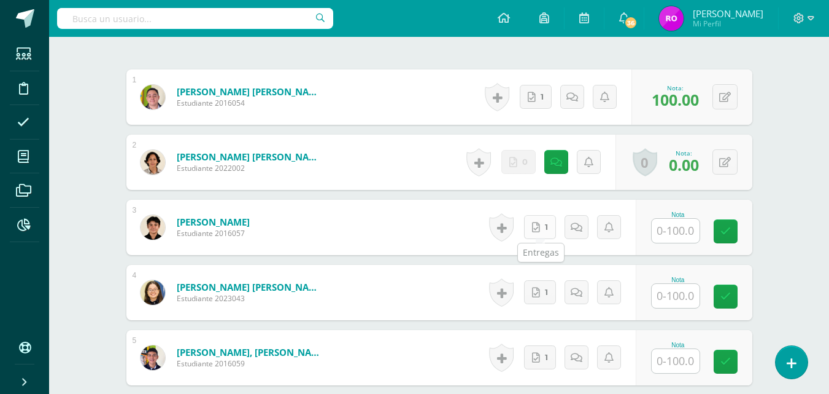
click at [535, 223] on link "1" at bounding box center [540, 227] width 32 height 24
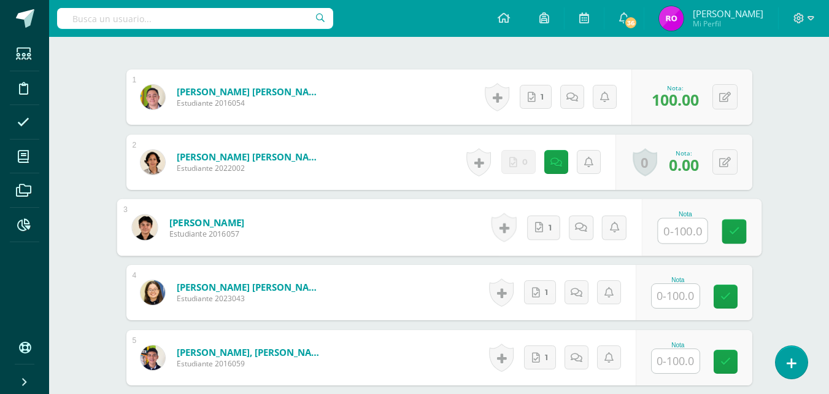
click at [687, 224] on input "text" at bounding box center [682, 231] width 49 height 25
type input "100"
click at [724, 231] on link at bounding box center [734, 231] width 25 height 25
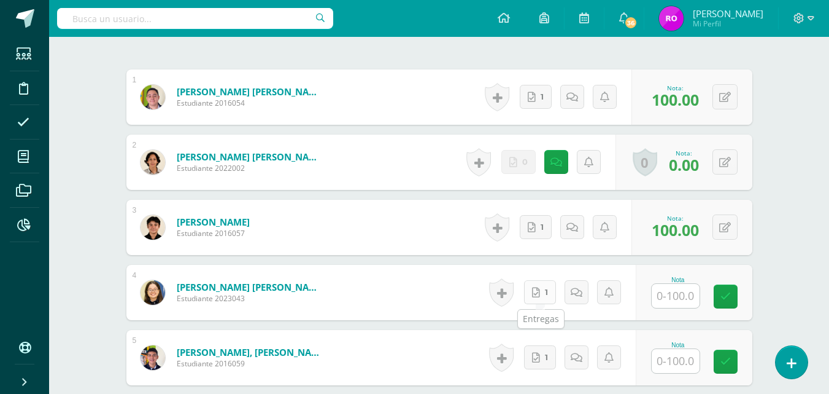
click at [553, 287] on link "1" at bounding box center [540, 292] width 32 height 24
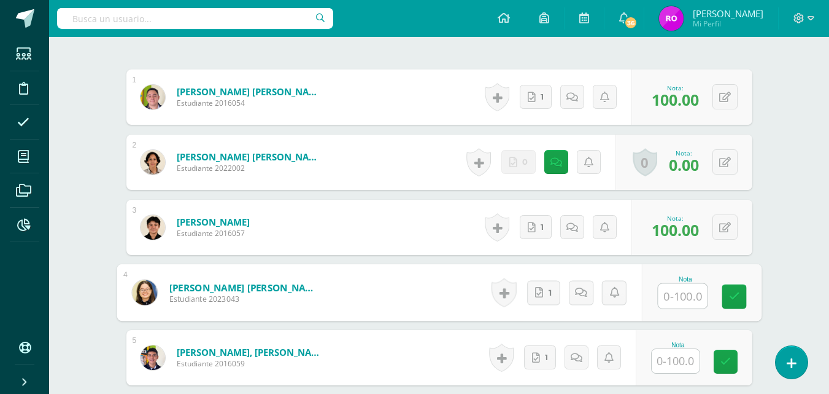
click at [676, 295] on input "text" at bounding box center [682, 296] width 49 height 25
type input "100"
click at [745, 302] on link at bounding box center [734, 296] width 25 height 25
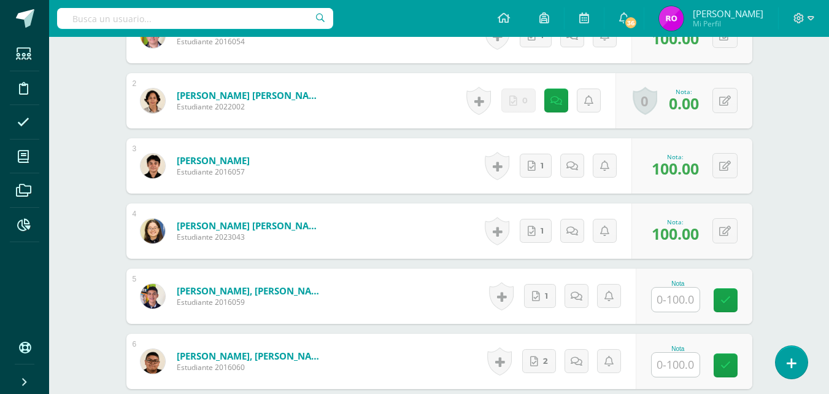
scroll to position [492, 0]
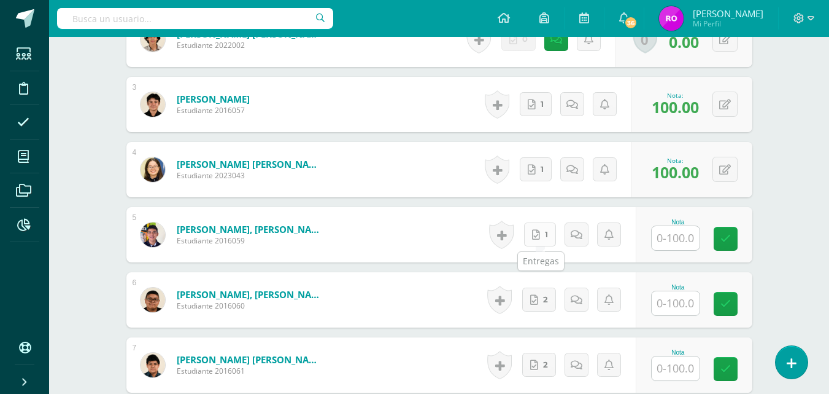
click at [550, 239] on link "1" at bounding box center [540, 234] width 32 height 24
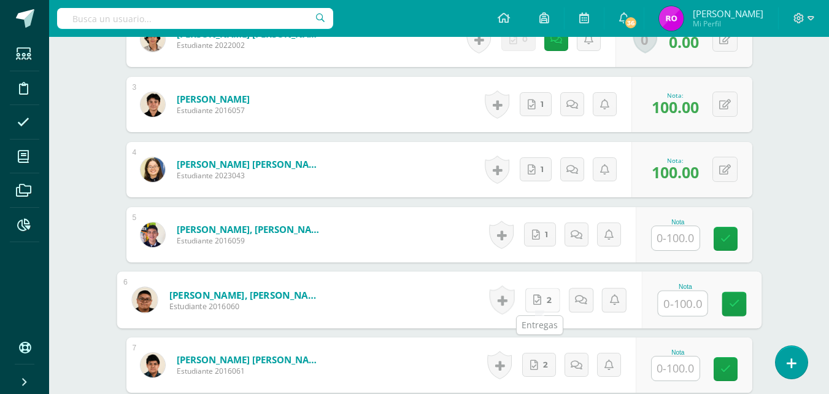
click at [542, 298] on link "2" at bounding box center [542, 299] width 35 height 25
click at [674, 301] on input "text" at bounding box center [682, 303] width 49 height 25
type input "100"
click at [735, 308] on icon at bounding box center [734, 303] width 11 height 10
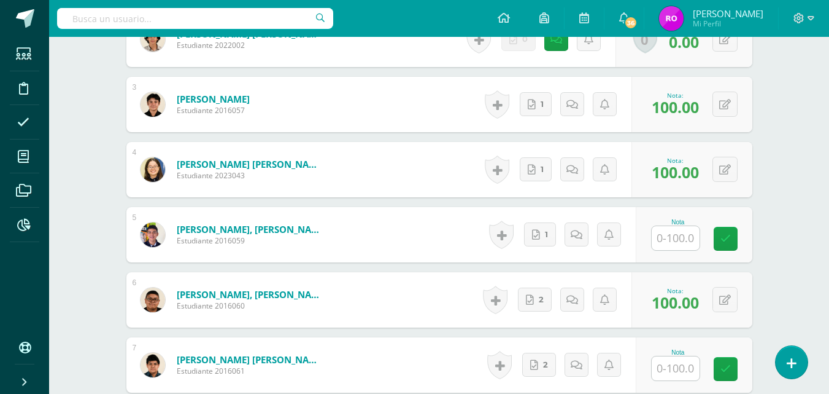
scroll to position [615, 0]
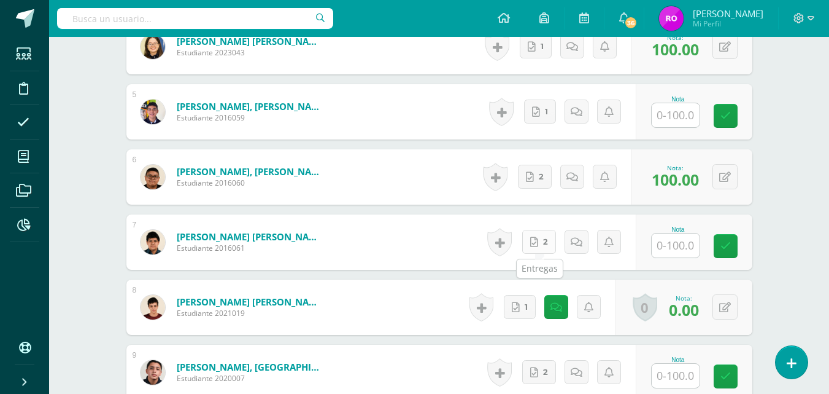
click at [536, 241] on icon at bounding box center [534, 242] width 8 height 10
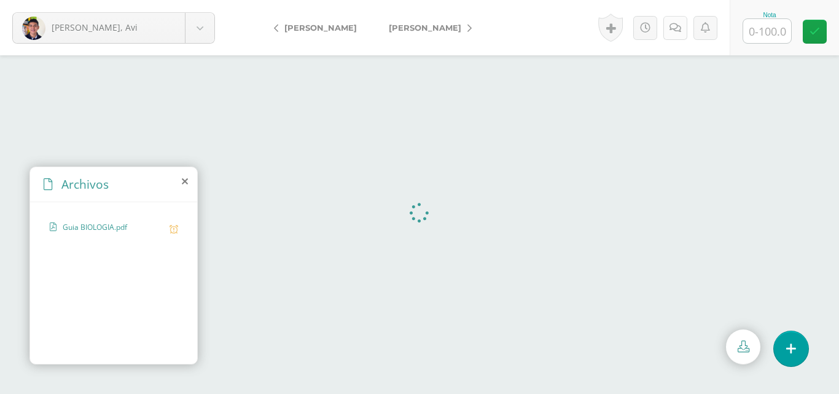
click at [677, 26] on icon at bounding box center [675, 28] width 12 height 10
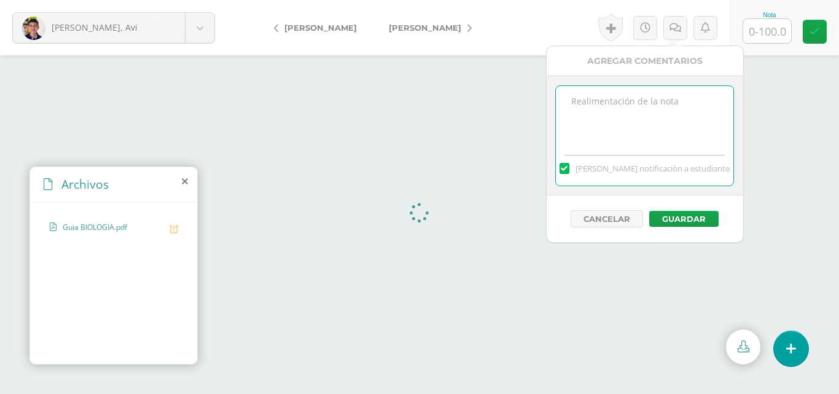
click at [640, 128] on textarea at bounding box center [644, 116] width 177 height 61
type textarea "11/09 Faltaron 5 conceptos del glosario. Faltaron 15 preguntas del cuestionario…"
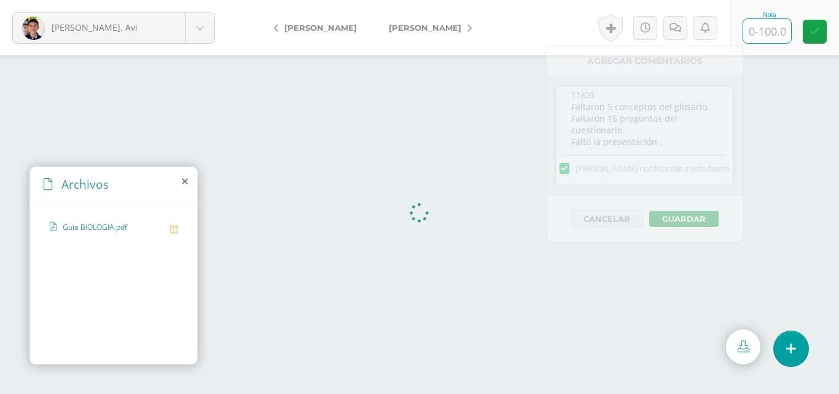
click at [766, 35] on input "text" at bounding box center [767, 31] width 48 height 24
type input "33"
click at [812, 29] on icon at bounding box center [814, 31] width 10 height 10
click at [678, 36] on link at bounding box center [679, 28] width 24 height 24
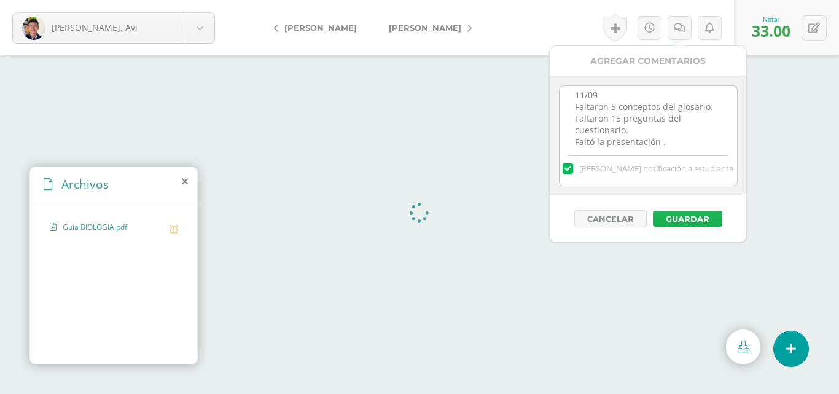
click at [697, 214] on button "Guardar" at bounding box center [687, 219] width 69 height 16
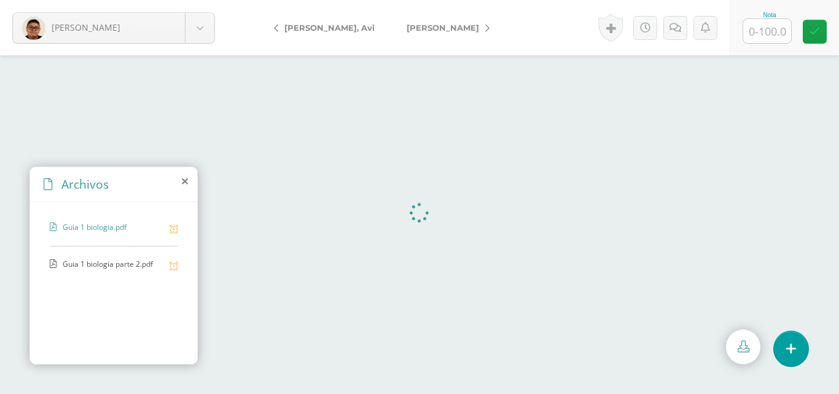
click at [95, 267] on span "Guia 1 biologia parte 2.pdf" at bounding box center [113, 264] width 101 height 12
click at [91, 268] on span "Interaccion JH.pdf" at bounding box center [113, 264] width 101 height 12
click at [673, 34] on link at bounding box center [675, 28] width 24 height 24
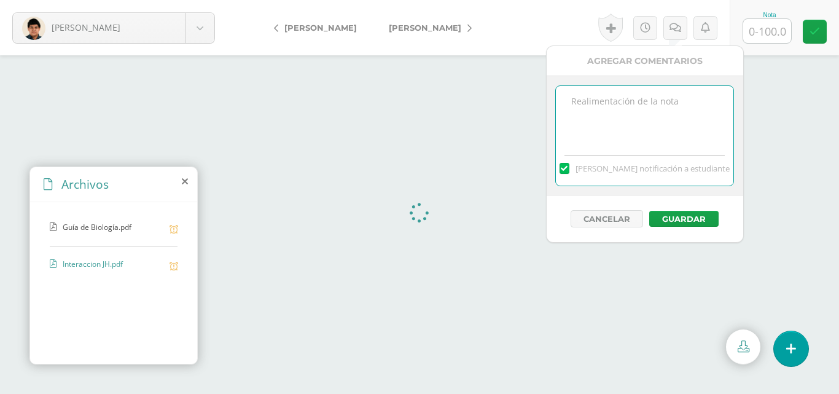
click at [659, 102] on textarea at bounding box center [644, 116] width 177 height 61
type textarea "11/09 Faltó cuestionario. Faltó agregar imágenes y ejemplos en la presentación."
click at [770, 39] on input "text" at bounding box center [767, 31] width 48 height 24
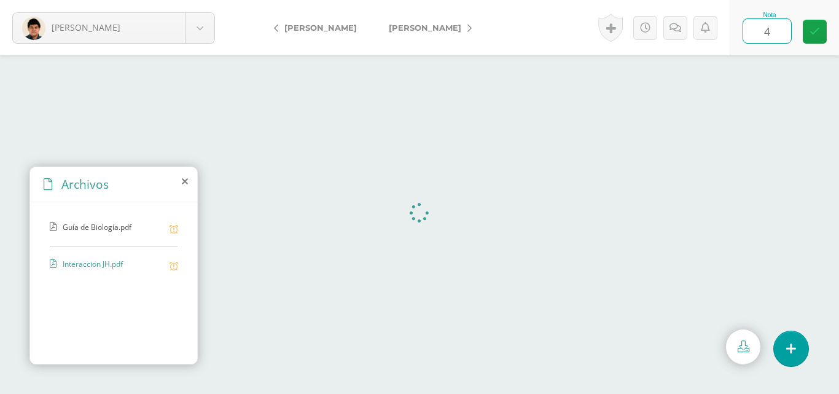
type input "43"
click at [813, 30] on icon at bounding box center [814, 31] width 10 height 10
click at [682, 27] on icon at bounding box center [679, 28] width 12 height 10
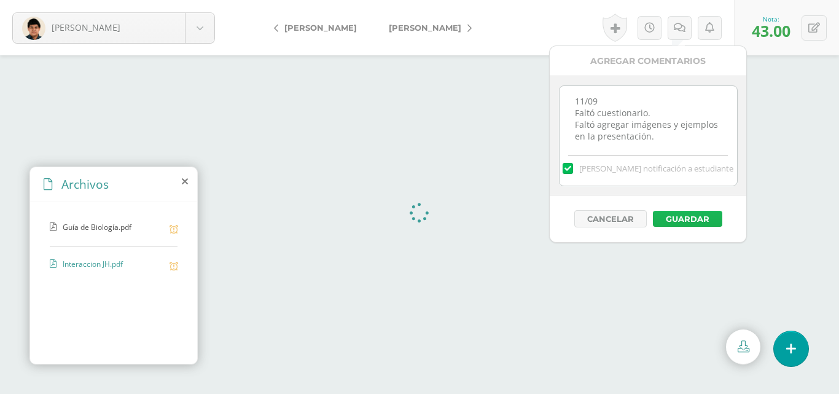
click at [694, 221] on button "Guardar" at bounding box center [687, 219] width 69 height 16
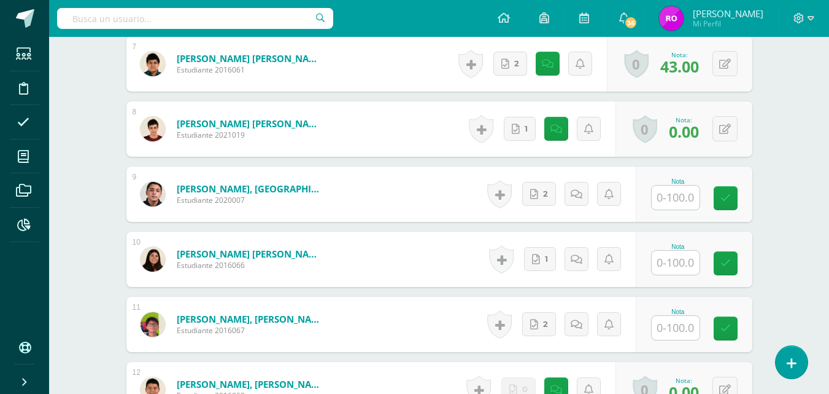
scroll to position [731, 0]
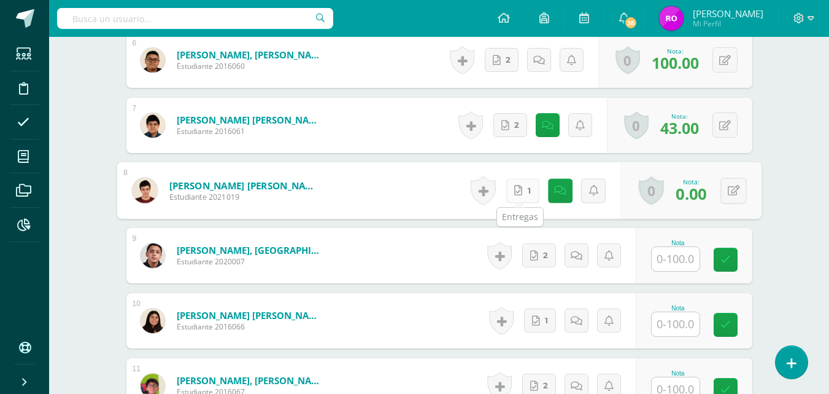
click at [528, 187] on link "1" at bounding box center [522, 190] width 33 height 25
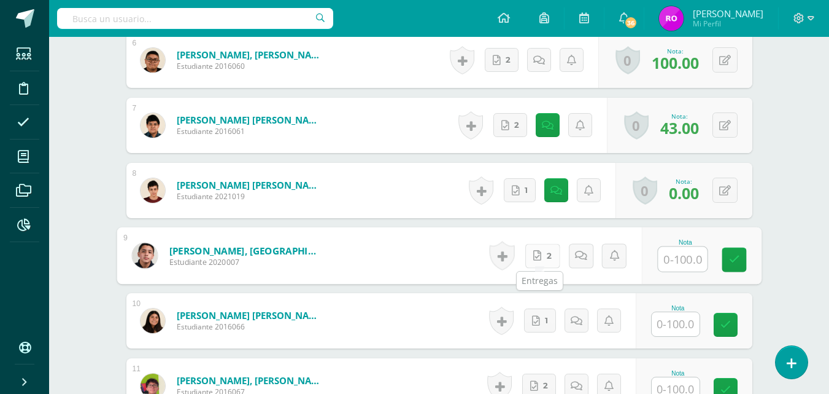
click at [543, 258] on link "2" at bounding box center [542, 255] width 35 height 25
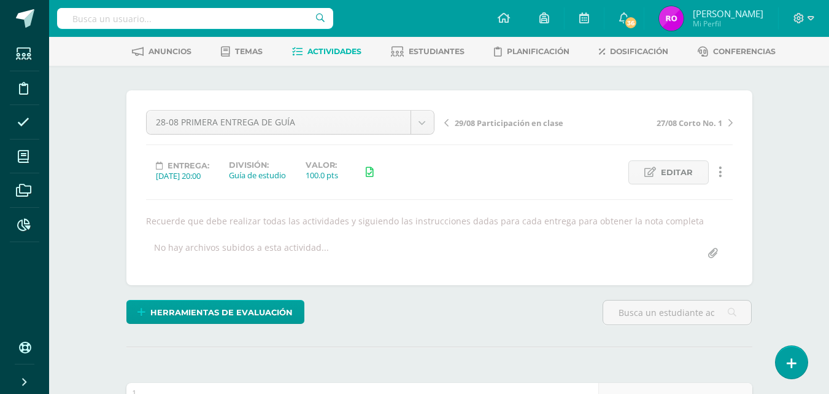
scroll to position [0, 0]
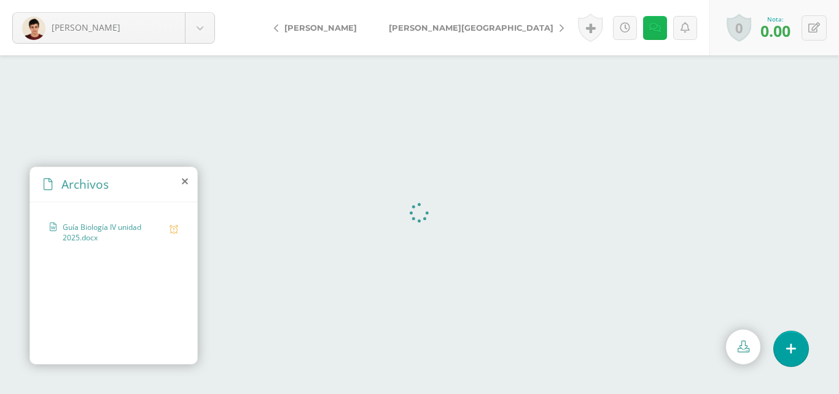
click at [646, 29] on link at bounding box center [655, 28] width 24 height 24
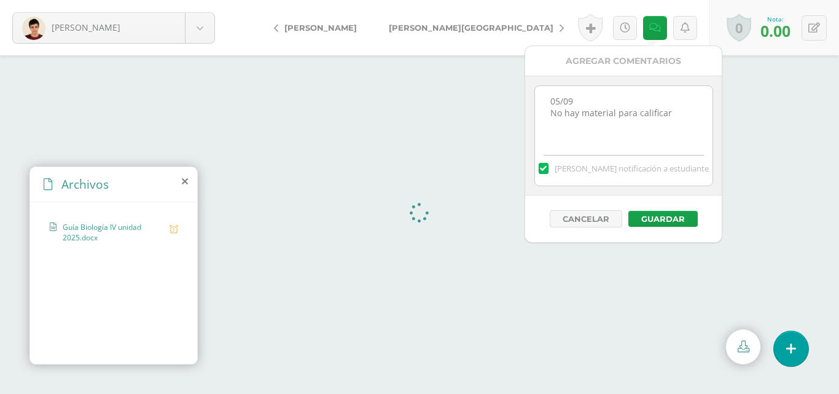
click at [681, 129] on textarea "05/09 No hay material para calificar" at bounding box center [623, 116] width 177 height 61
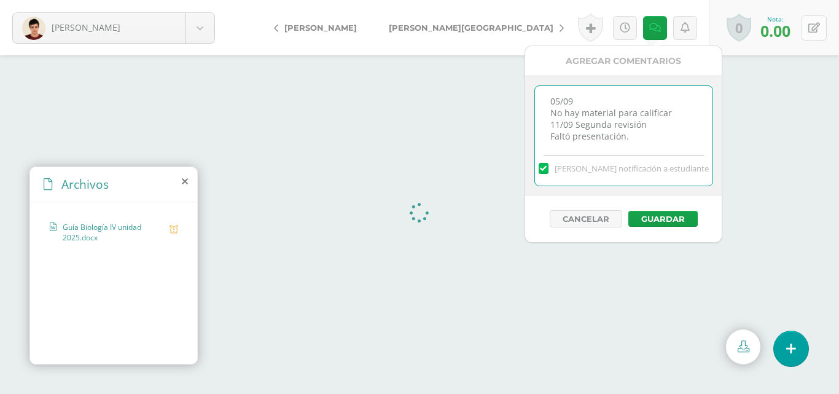
type textarea "05/09 No hay material para calificar 11/09 Segunda revisión Faltó presentación."
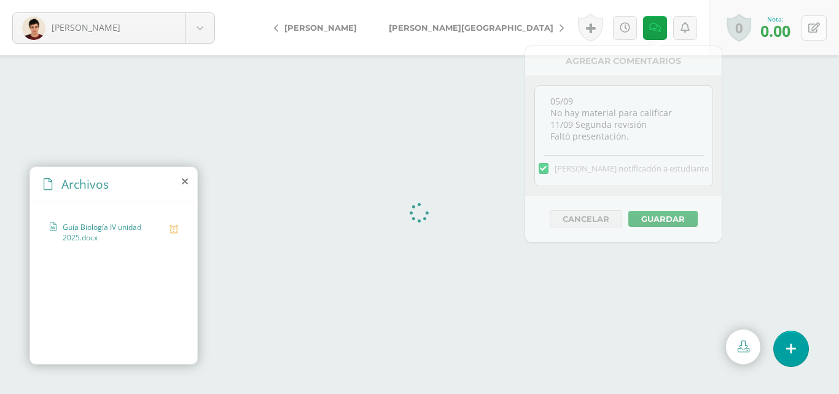
click at [820, 23] on button at bounding box center [813, 27] width 25 height 25
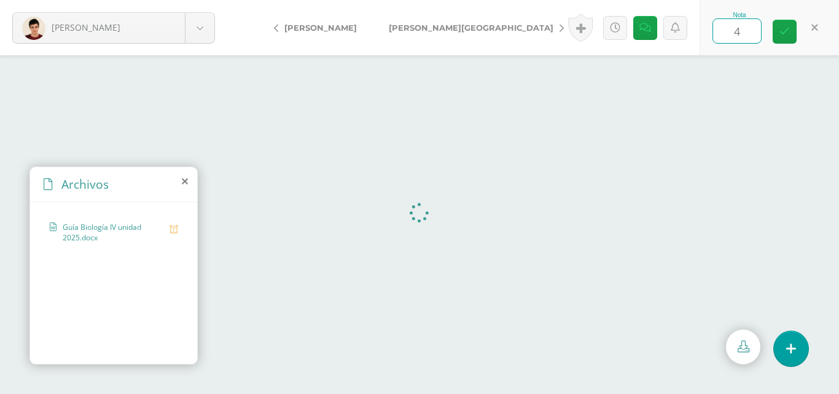
type input "45"
click at [781, 41] on link at bounding box center [784, 32] width 24 height 24
click at [651, 32] on link at bounding box center [646, 28] width 24 height 24
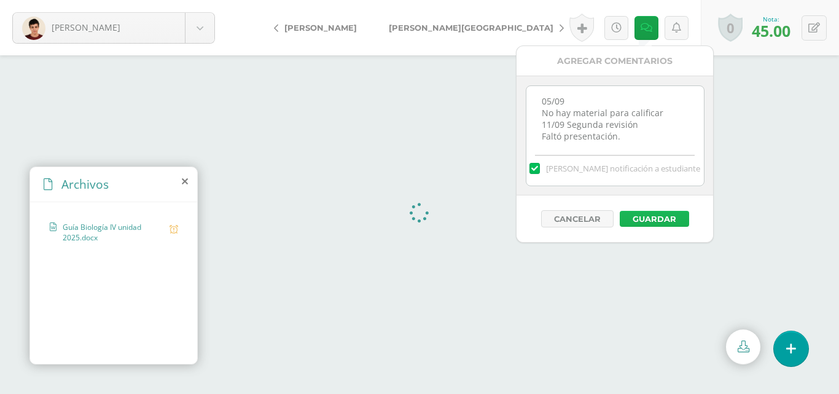
click at [637, 215] on button "Guardar" at bounding box center [653, 219] width 69 height 16
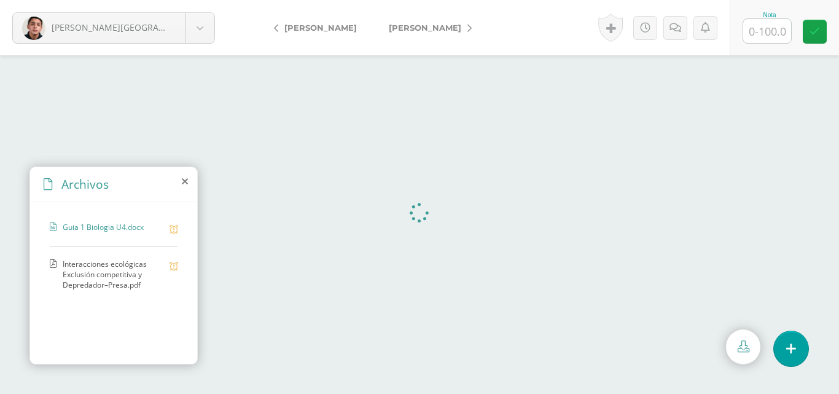
click at [128, 265] on span "Interacciones ecológicas Exclusión competitiva y Depredador–Presa.pdf" at bounding box center [113, 273] width 101 height 31
drag, startPoint x: 764, startPoint y: 26, endPoint x: 838, endPoint y: 63, distance: 82.6
click at [764, 26] on input "text" at bounding box center [767, 31] width 48 height 24
type input "100"
click at [816, 35] on icon at bounding box center [814, 31] width 10 height 10
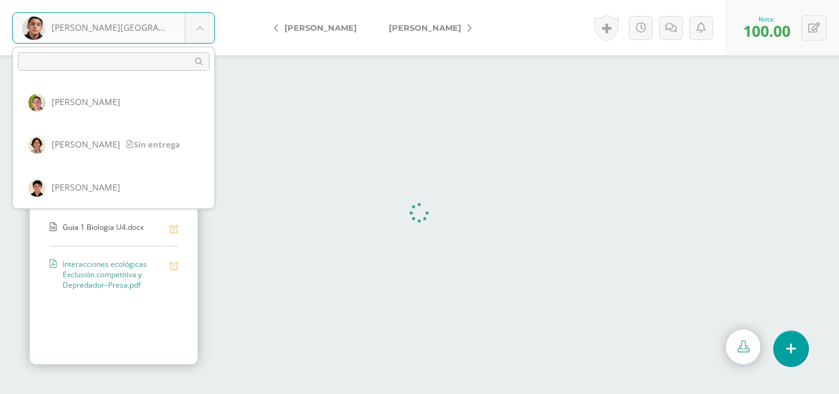
click at [201, 0] on body "[PERSON_NAME][GEOGRAPHIC_DATA] [PERSON_NAME] [PERSON_NAME] [PERSON_NAME], [PERS…" at bounding box center [419, 0] width 839 height 0
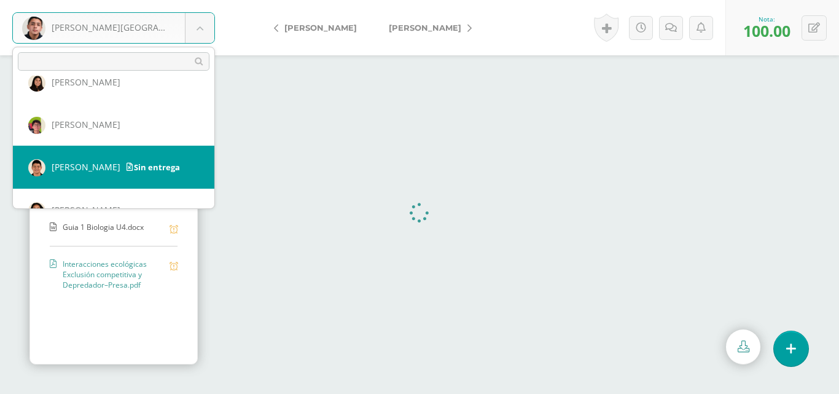
scroll to position [340, 0]
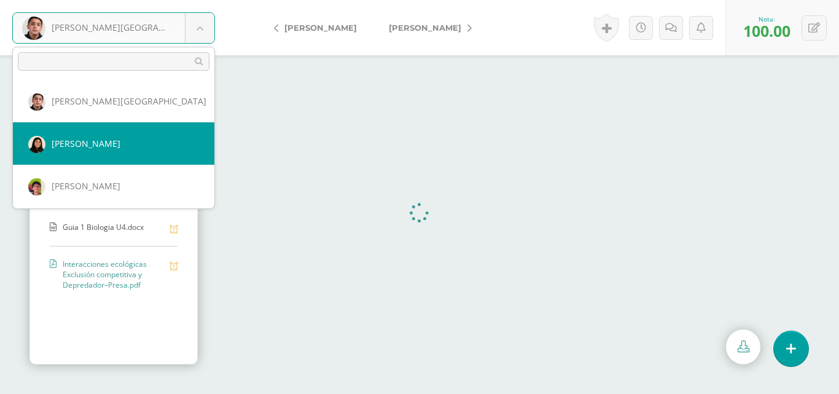
select select "232"
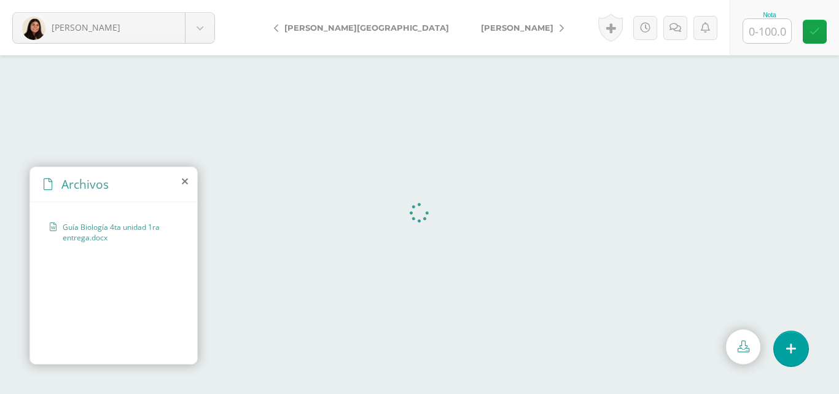
click at [756, 33] on input "text" at bounding box center [767, 31] width 48 height 24
type input "100"
click at [822, 26] on link at bounding box center [814, 32] width 24 height 24
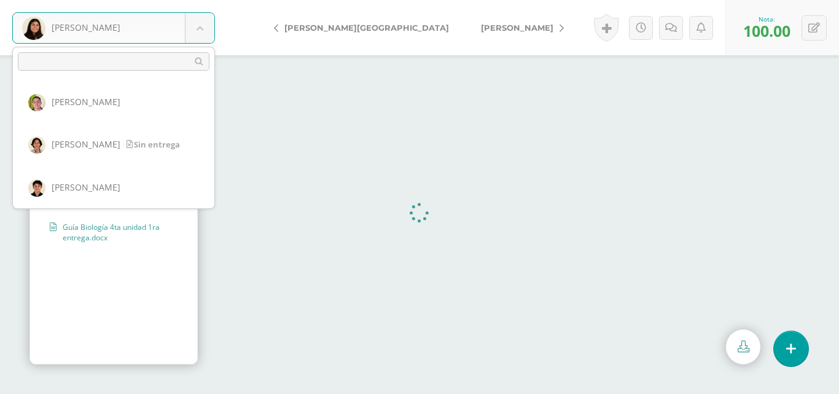
click at [199, 0] on body "Morales, Daniela Aldana, Carlos Álvarez, Francisco Bravo, Giovanni Buezo, María…" at bounding box center [419, 0] width 839 height 0
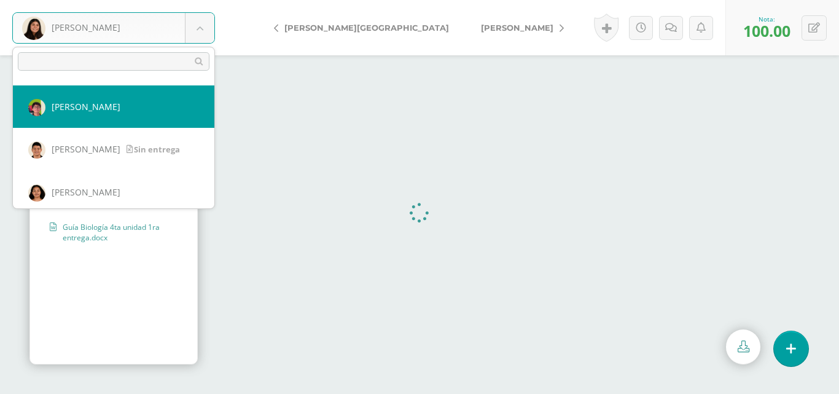
scroll to position [358, 0]
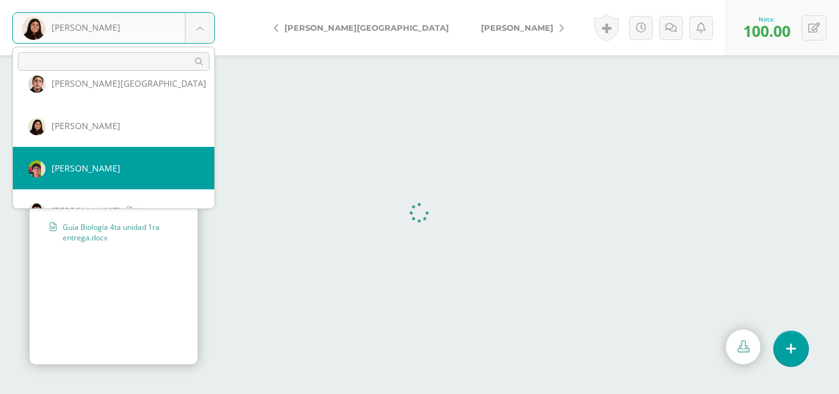
select select "233"
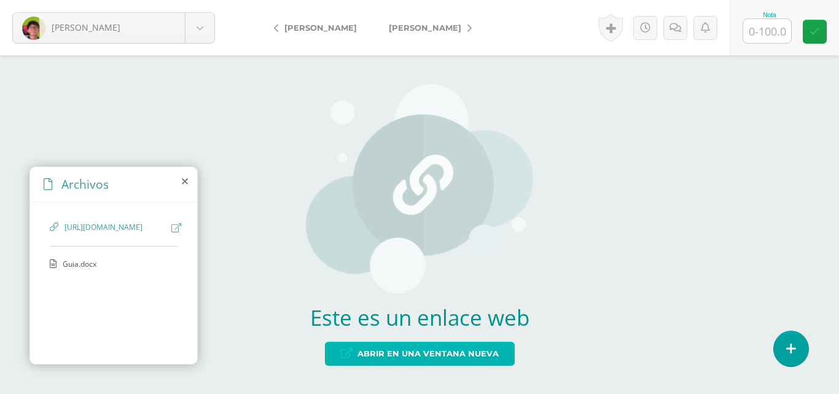
click at [351, 351] on icon at bounding box center [347, 353] width 12 height 10
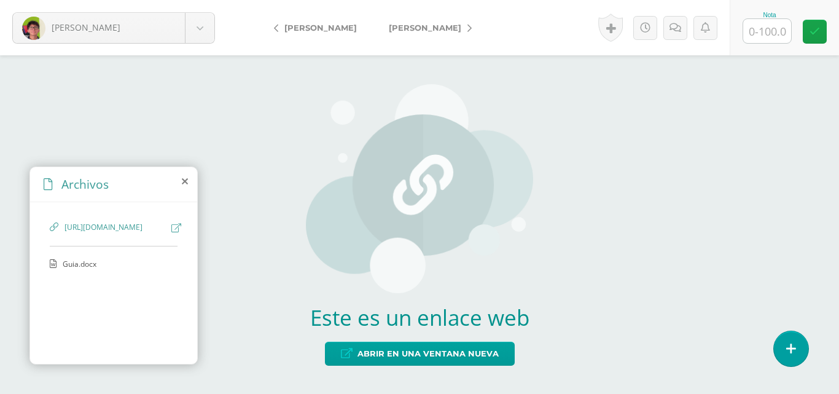
click at [83, 269] on span "Guia.docx" at bounding box center [113, 263] width 101 height 10
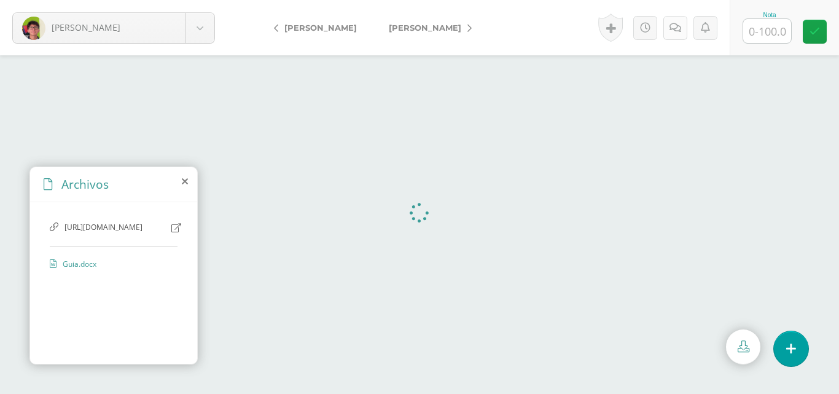
click at [678, 16] on link at bounding box center [675, 28] width 24 height 24
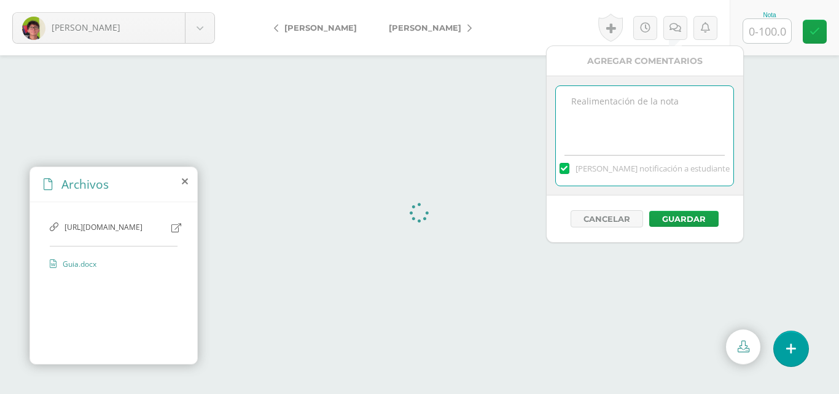
click at [678, 98] on textarea at bounding box center [644, 116] width 177 height 61
type textarea "11/09 Faltaron imágenes que representen cada una de las interacciones."
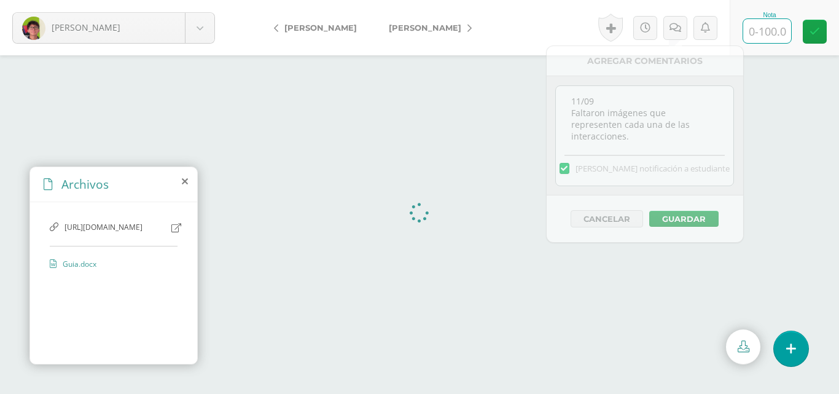
click at [768, 37] on input "text" at bounding box center [767, 31] width 48 height 24
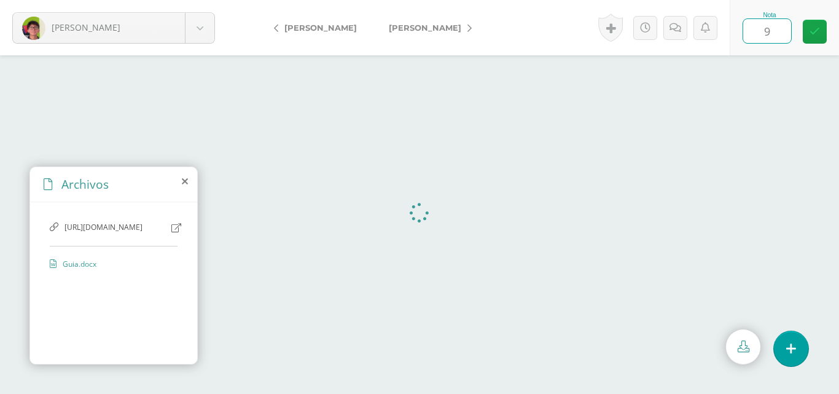
type input "90"
click at [816, 39] on link at bounding box center [814, 32] width 24 height 24
click at [686, 29] on link at bounding box center [679, 28] width 24 height 24
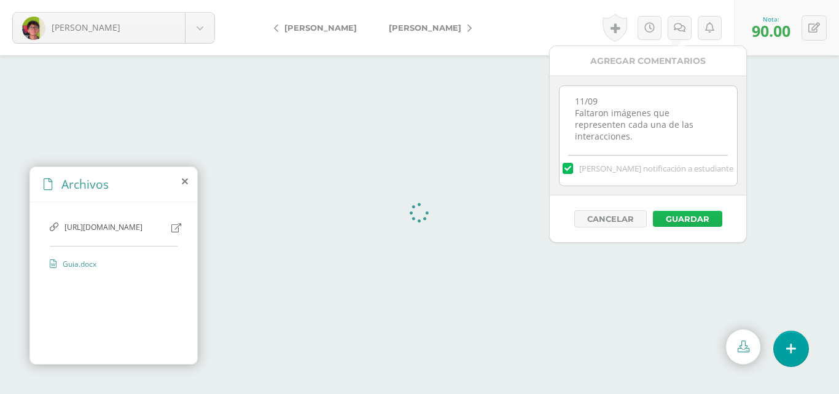
click at [695, 222] on button "Guardar" at bounding box center [687, 219] width 69 height 16
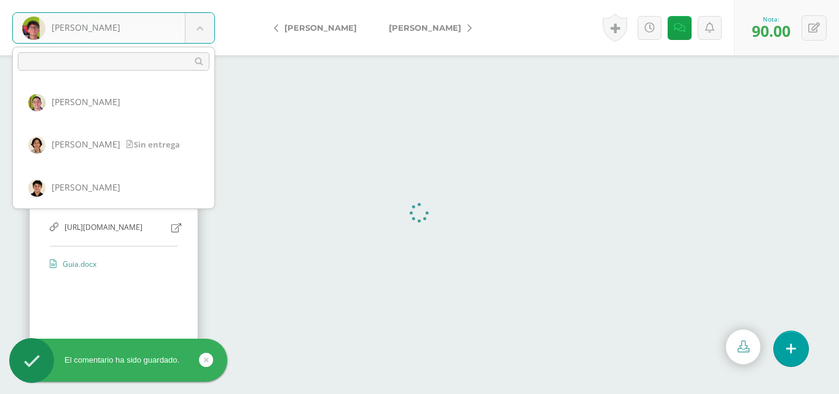
click at [196, 28] on body "El comentario ha sido guardado. [PERSON_NAME] [PERSON_NAME] [PERSON_NAME] [PERS…" at bounding box center [419, 197] width 839 height 394
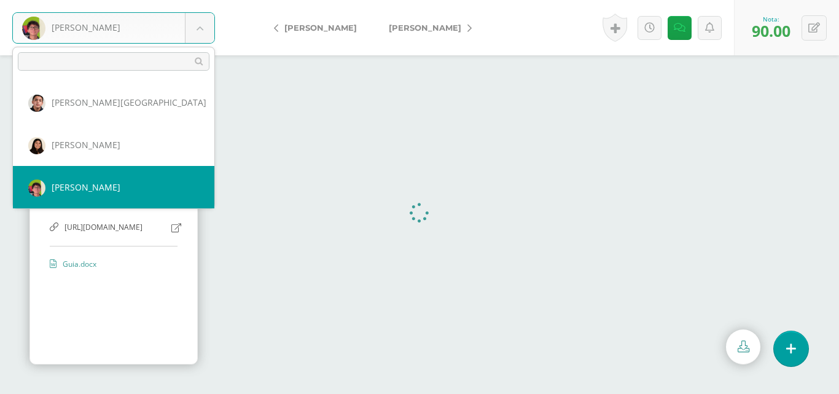
scroll to position [400, 0]
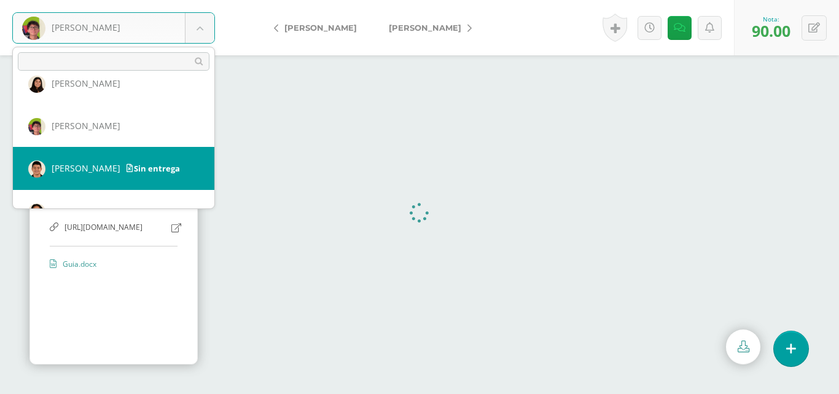
select select "234"
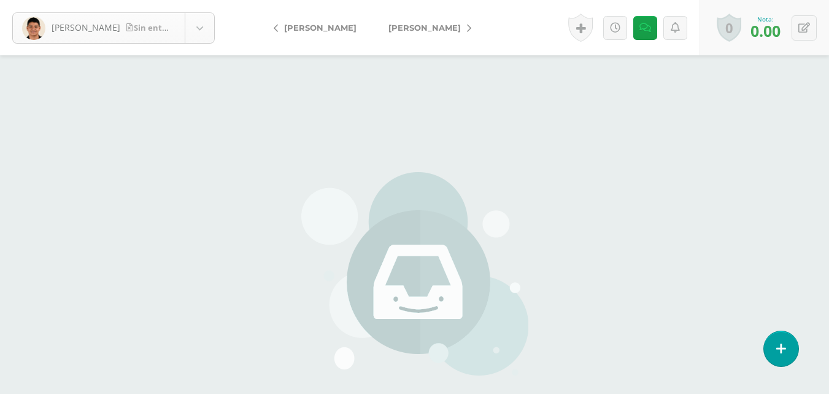
scroll to position [382, 0]
click at [198, 26] on body "[PERSON_NAME] entrega [PERSON_NAME] [PERSON_NAME] [PERSON_NAME], [PERSON_NAME],…" at bounding box center [414, 255] width 829 height 511
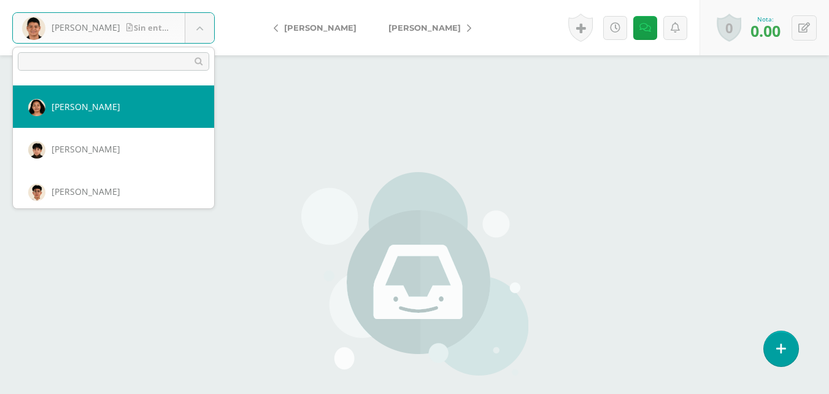
scroll to position [443, 0]
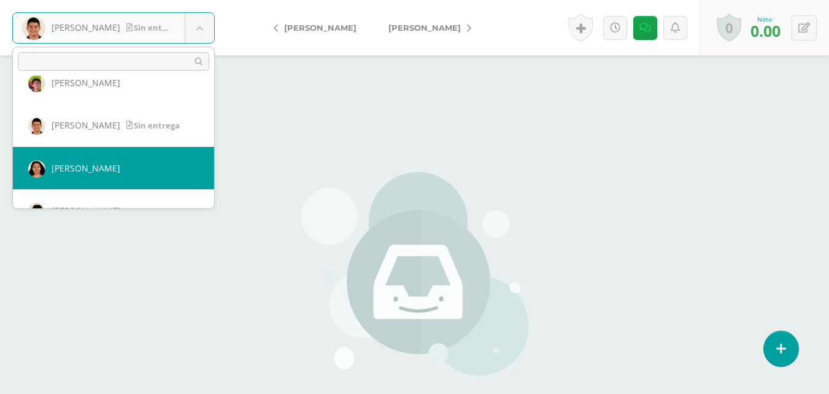
select select "557"
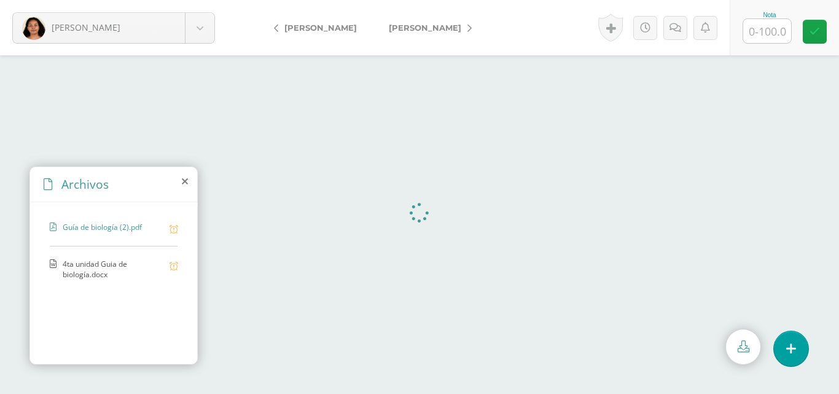
click at [75, 262] on span "4ta unidad Guia de biología.docx" at bounding box center [113, 268] width 101 height 21
click at [774, 37] on input "text" at bounding box center [767, 31] width 48 height 24
type input "100"
click at [820, 24] on link at bounding box center [814, 32] width 24 height 24
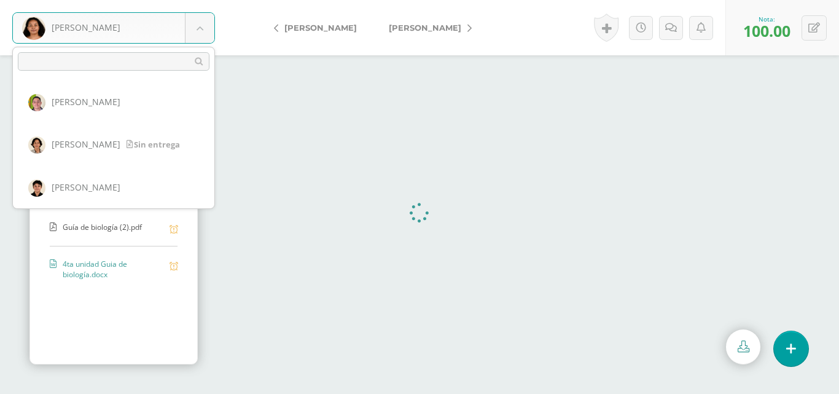
click at [203, 0] on body "Pérez, Sarah Aldana, Carlos Álvarez, Francisco Bravo, Giovanni Buezo, María Dub…" at bounding box center [419, 0] width 839 height 0
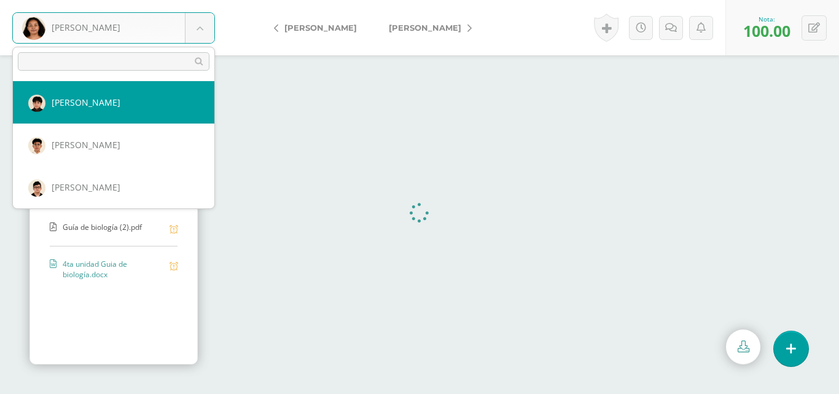
scroll to position [490, 0]
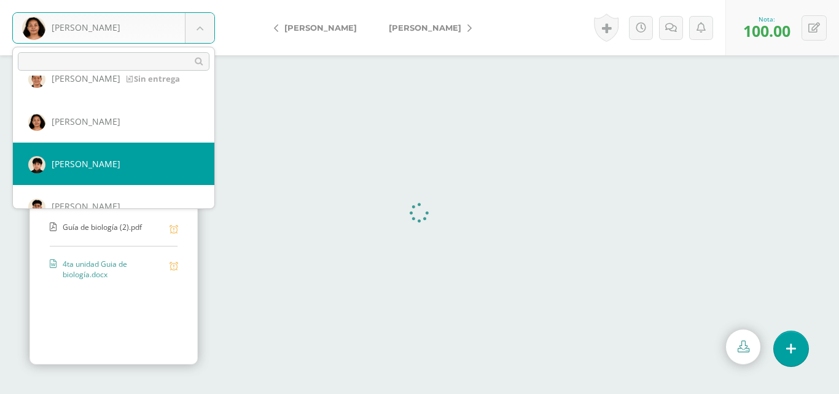
select select "471"
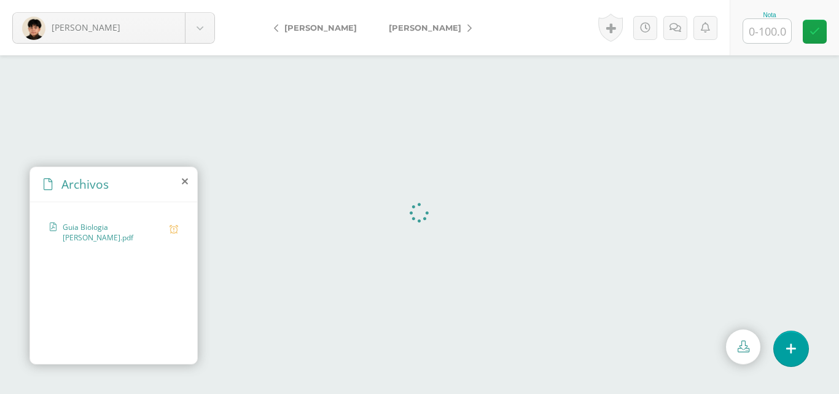
click at [680, 42] on div "Historial de actividad [PERSON_NAME] ha subido Guia Biologia [PERSON_NAME].pdf …" at bounding box center [662, 27] width 136 height 55
click at [675, 33] on link at bounding box center [675, 28] width 24 height 24
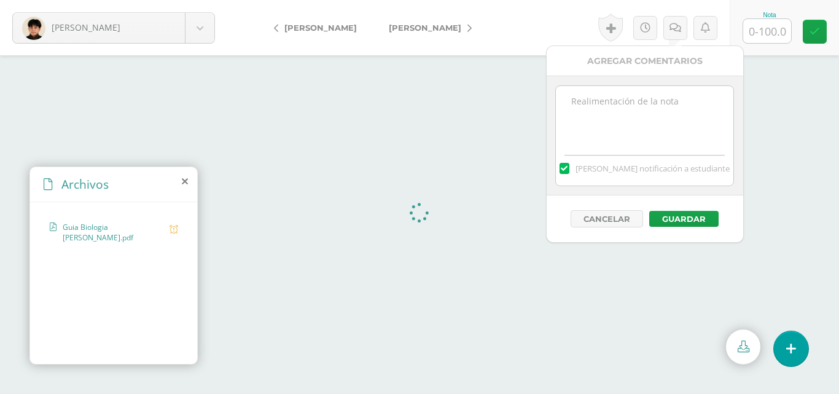
drag, startPoint x: 672, startPoint y: 96, endPoint x: 650, endPoint y: 100, distance: 22.4
click at [672, 96] on textarea at bounding box center [644, 116] width 177 height 61
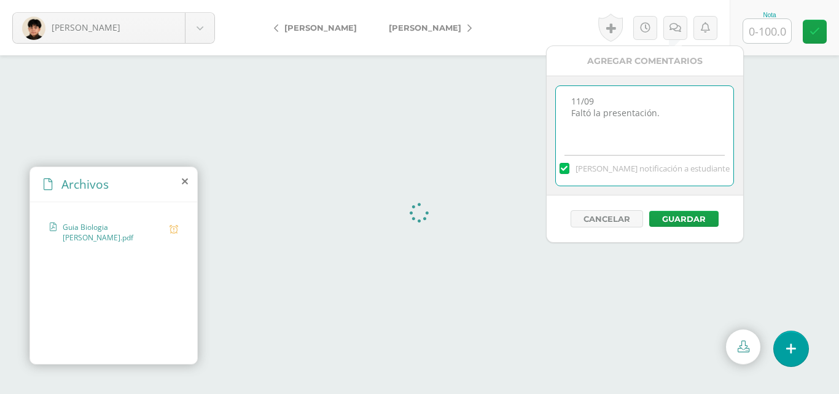
type textarea "11/09 Faltó la presentación."
click at [780, 39] on input "text" at bounding box center [767, 31] width 48 height 24
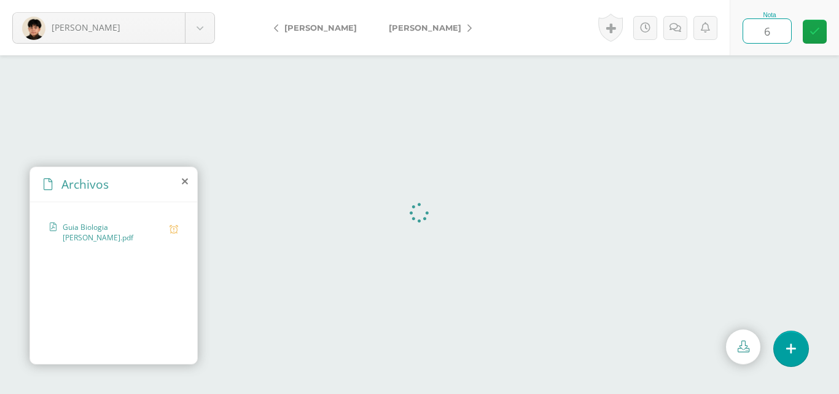
type input "66"
click at [813, 36] on icon at bounding box center [814, 31] width 10 height 10
click at [677, 29] on icon at bounding box center [679, 28] width 12 height 10
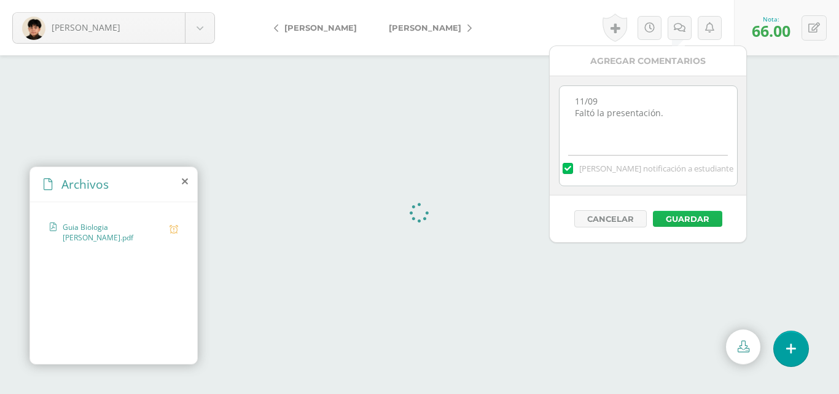
click at [708, 215] on button "Guardar" at bounding box center [687, 219] width 69 height 16
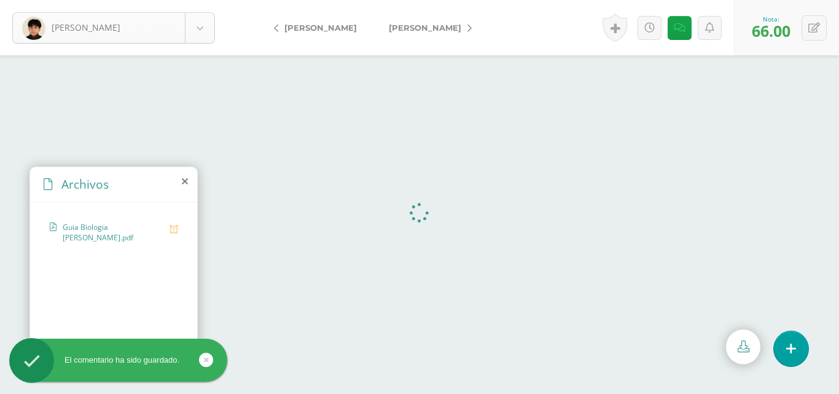
click at [207, 29] on body "El comentario ha sido guardado. Quezada, José Aldana, Carlos Álvarez, Francisco…" at bounding box center [419, 197] width 839 height 394
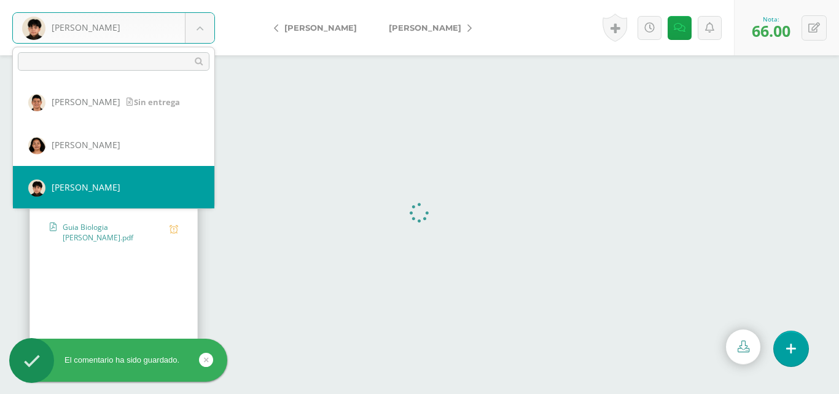
scroll to position [528, 0]
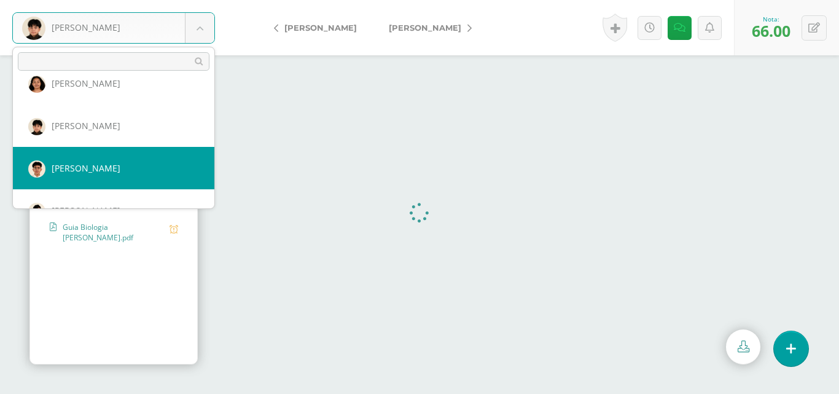
select select "488"
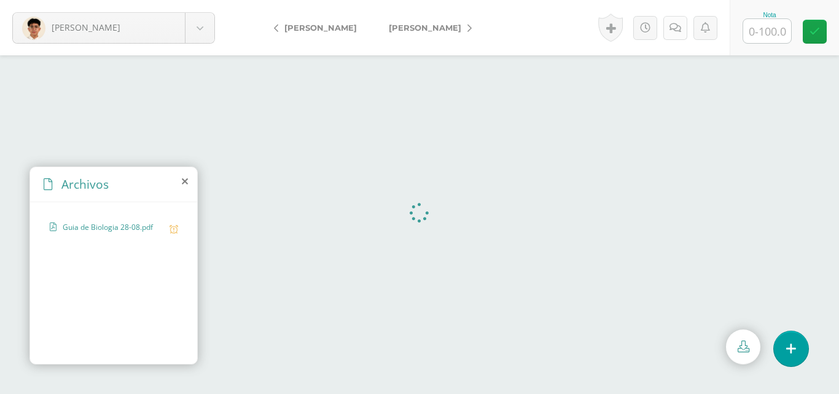
click at [670, 31] on icon at bounding box center [675, 28] width 12 height 10
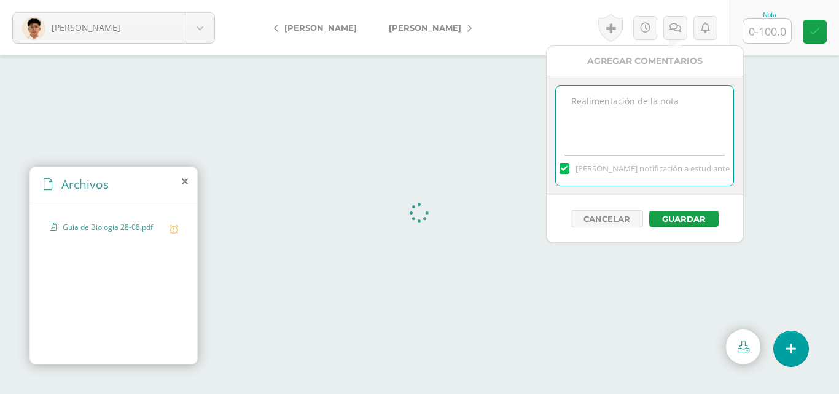
click at [637, 96] on textarea at bounding box center [644, 116] width 177 height 61
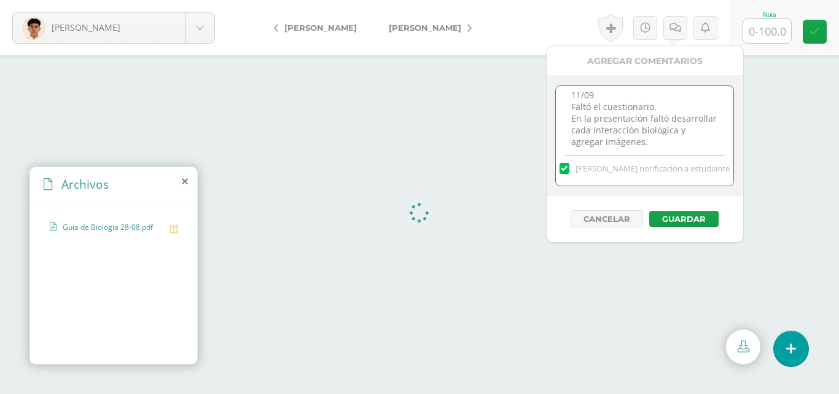
type textarea "11/09 Faltó el cuestionario. En la presentación faltó desarrollar cada interacc…"
click at [763, 28] on input "text" at bounding box center [767, 31] width 48 height 24
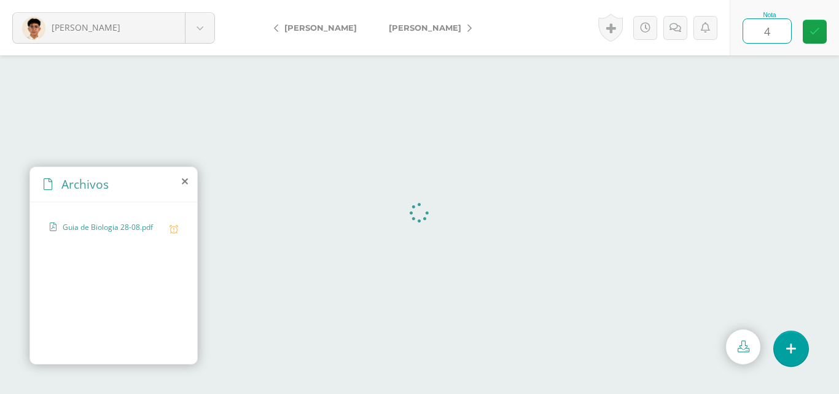
type input "43"
click at [820, 31] on link at bounding box center [814, 32] width 24 height 24
click at [689, 28] on link at bounding box center [679, 28] width 24 height 24
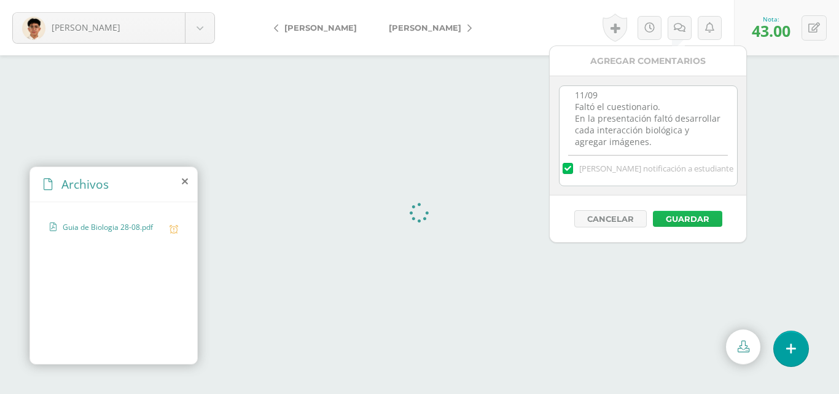
click at [713, 220] on button "Guardar" at bounding box center [687, 219] width 69 height 16
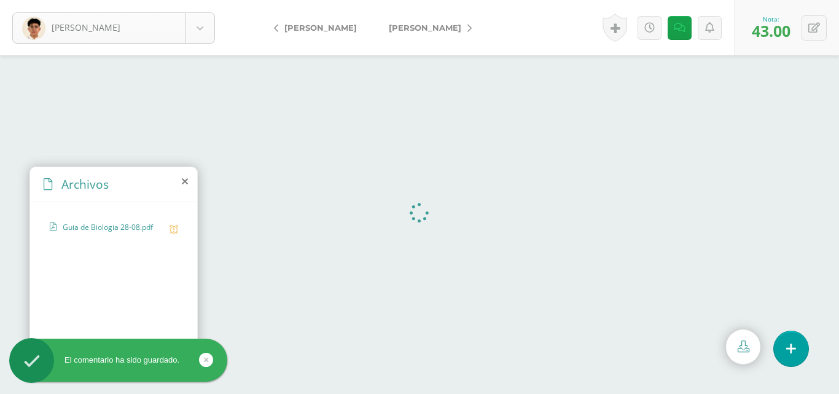
click at [194, 27] on body "El comentario ha sido guardado. Salazar, Carlo Aldana, Carlos Álvarez, Francisc…" at bounding box center [419, 197] width 839 height 394
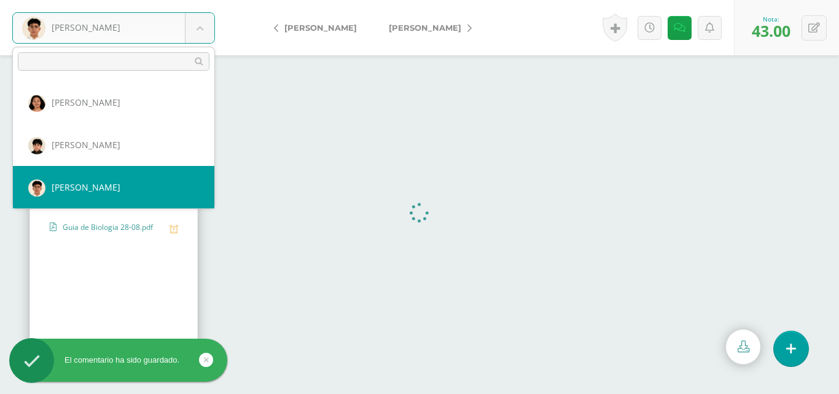
scroll to position [570, 0]
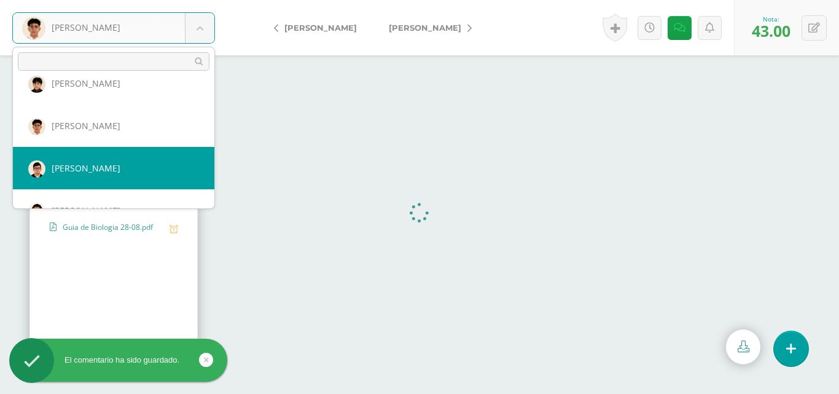
select select "235"
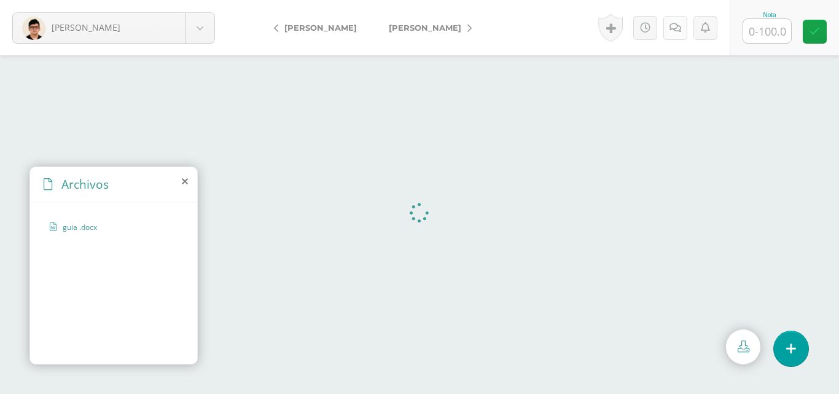
click at [683, 35] on link at bounding box center [675, 28] width 24 height 24
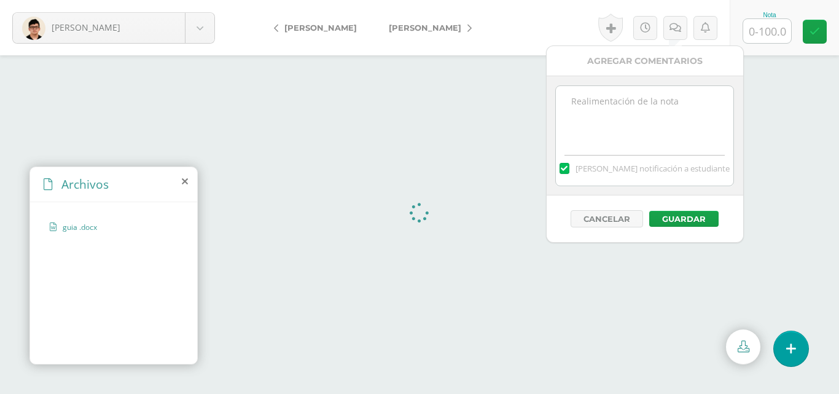
click at [680, 107] on textarea at bounding box center [644, 116] width 177 height 61
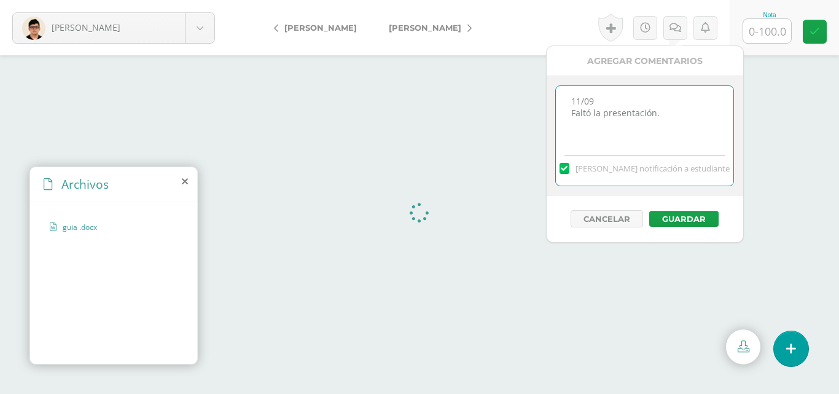
type textarea "11/09 Faltó la presentación."
click at [778, 37] on input "text" at bounding box center [767, 31] width 48 height 24
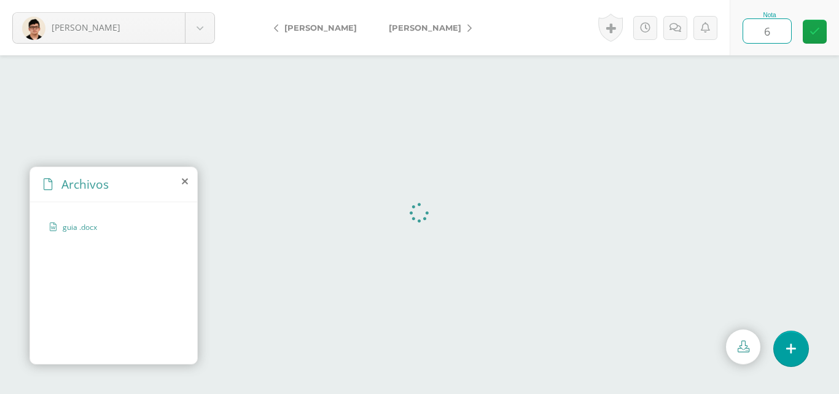
type input "66"
click at [812, 25] on link at bounding box center [814, 32] width 24 height 24
click at [682, 28] on icon at bounding box center [679, 28] width 12 height 10
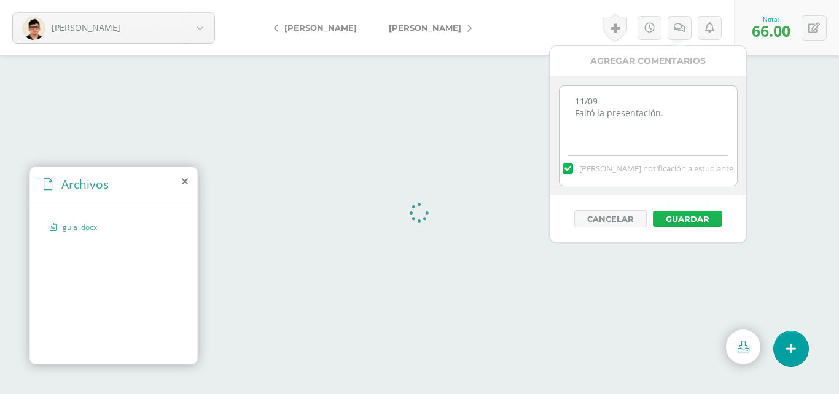
click at [696, 217] on button "Guardar" at bounding box center [687, 219] width 69 height 16
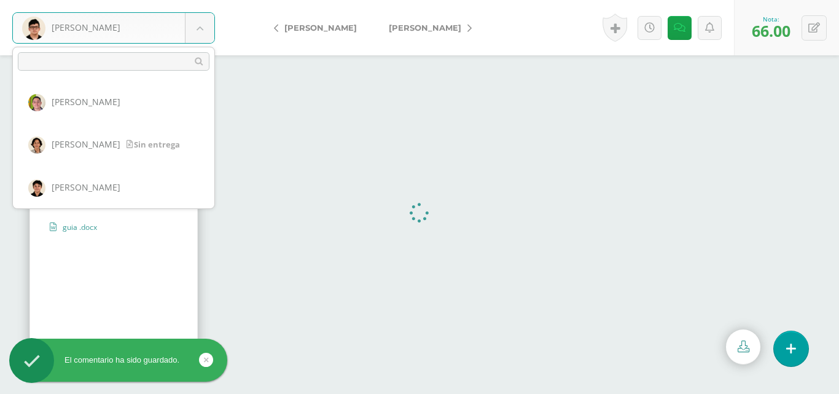
click at [209, 28] on body "El comentario ha sido guardado. [PERSON_NAME] [PERSON_NAME] [PERSON_NAME] [PERS…" at bounding box center [419, 197] width 839 height 394
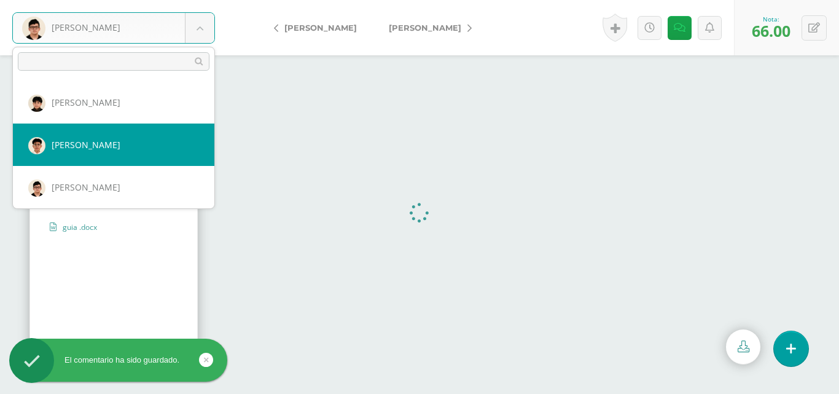
scroll to position [599, 0]
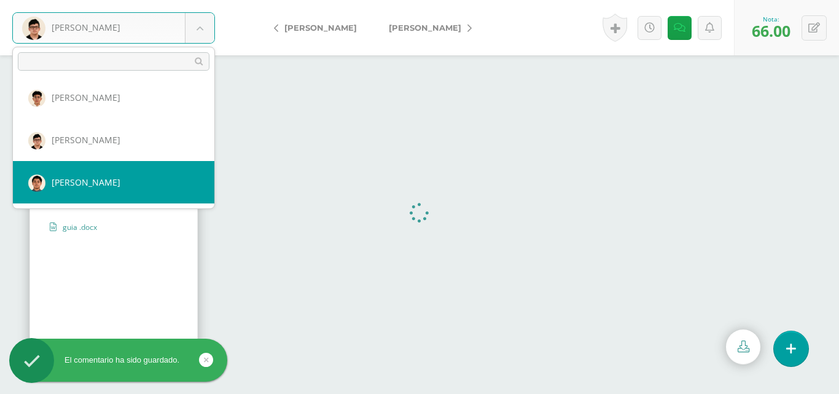
select select "236"
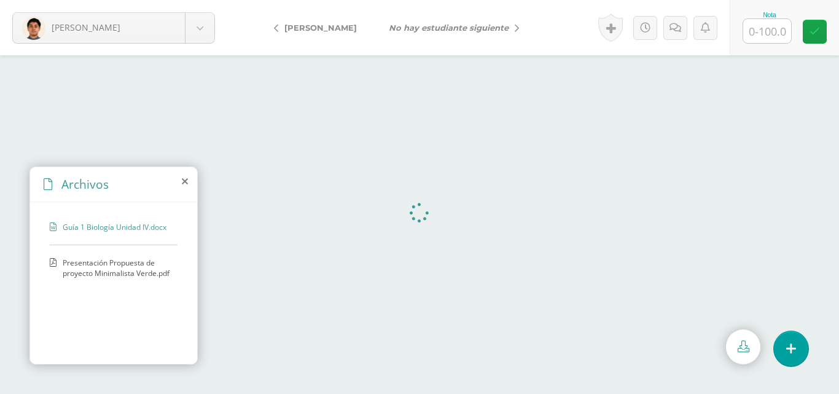
click at [86, 273] on span "Presentación Propuesta de proyecto Minimalista Verde.pdf" at bounding box center [117, 267] width 109 height 21
click at [750, 36] on input "text" at bounding box center [767, 31] width 48 height 24
type input "100"
click at [818, 37] on link at bounding box center [814, 32] width 24 height 24
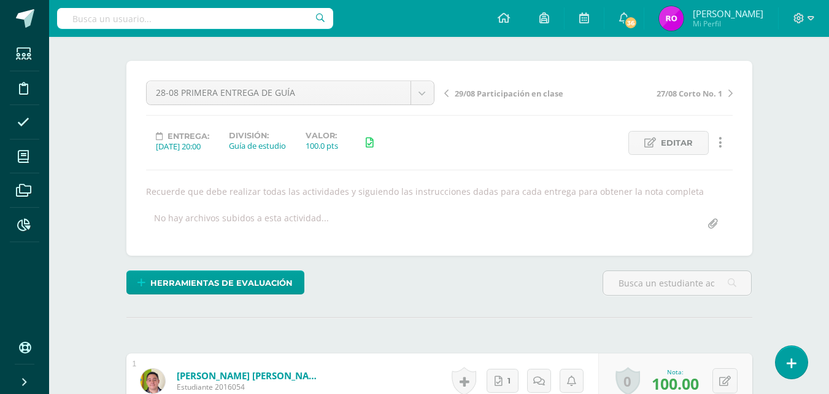
scroll to position [24, 0]
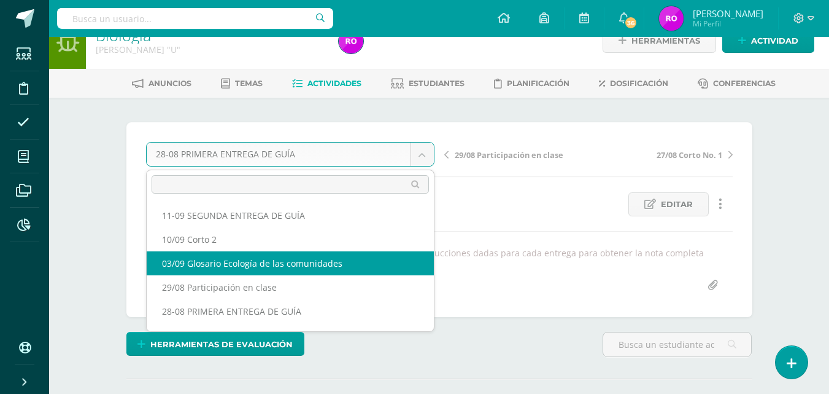
select select "/dashboard/teacher/grade-activity/219765/"
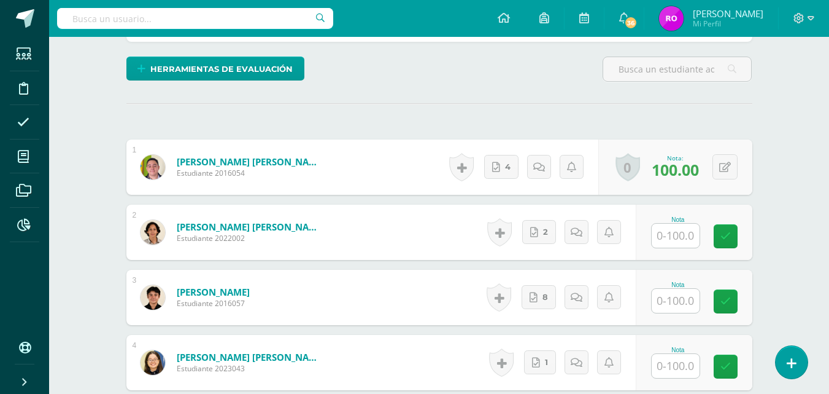
scroll to position [372, 0]
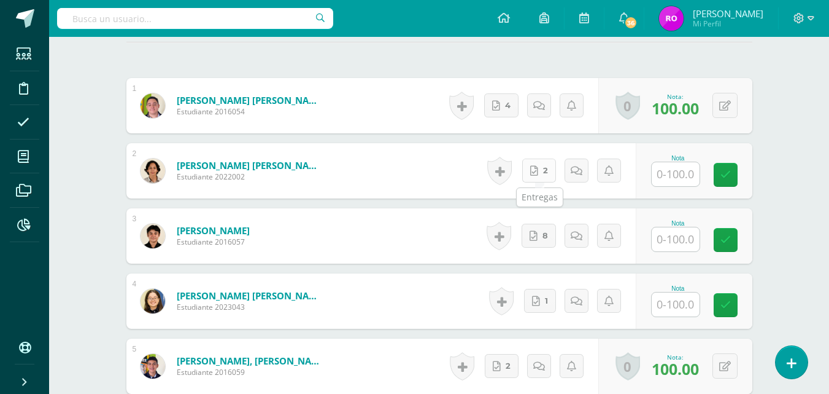
click at [538, 168] on icon at bounding box center [534, 171] width 8 height 10
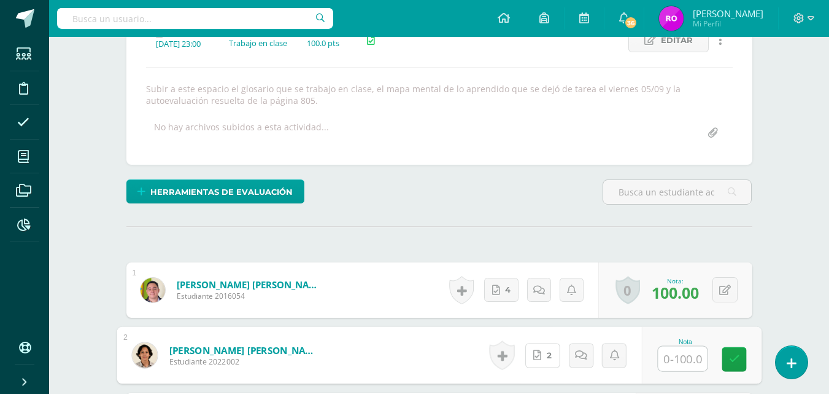
scroll to position [126, 0]
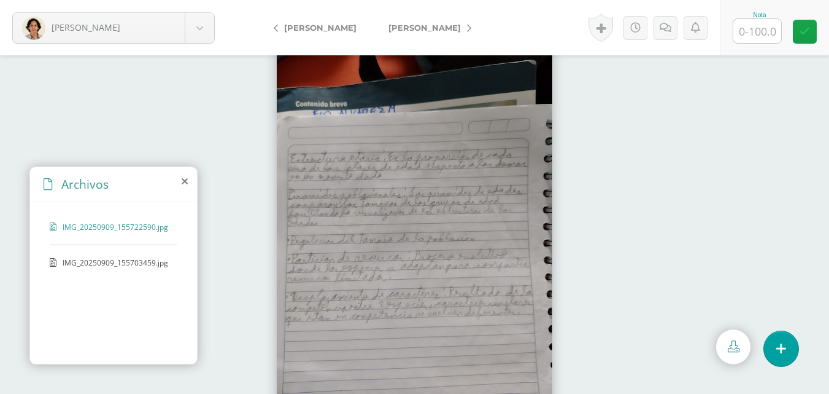
click at [147, 269] on div "IMG_20250909_155703459.jpg" at bounding box center [114, 268] width 128 height 23
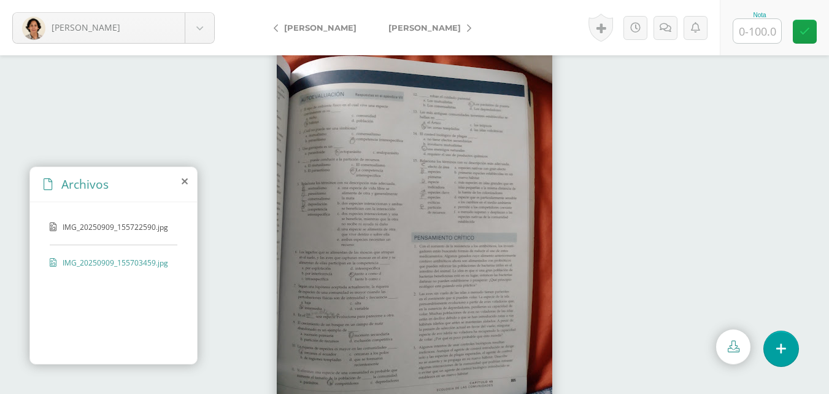
scroll to position [15, 0]
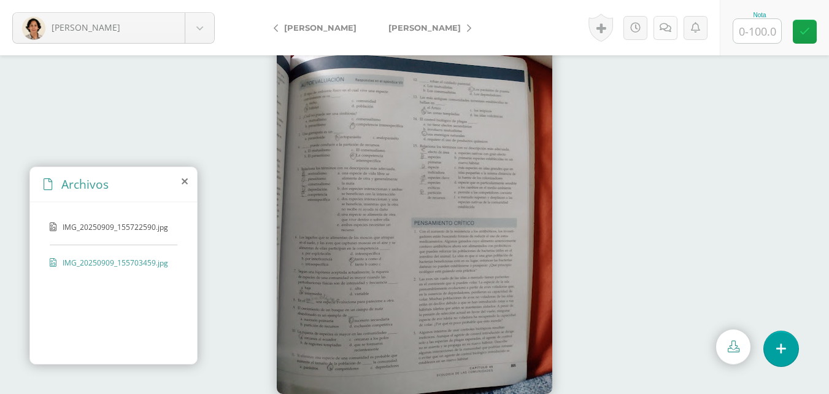
click at [661, 36] on link at bounding box center [666, 28] width 24 height 24
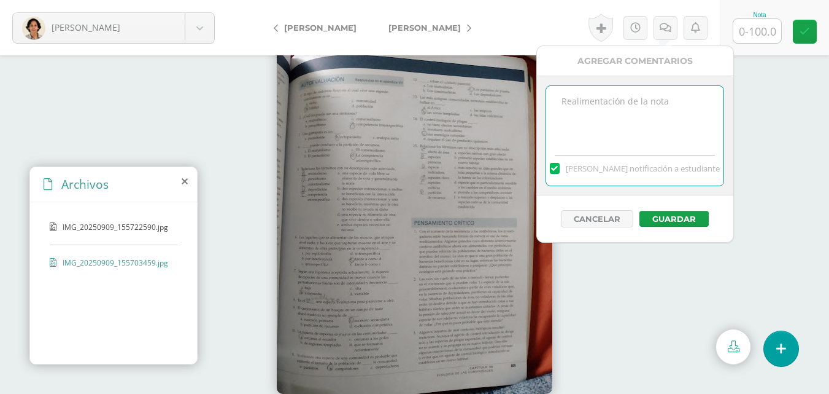
click at [649, 108] on textarea at bounding box center [634, 116] width 177 height 61
type textarea "11/09 Faltó el mapa mental. Glosario incompleto."
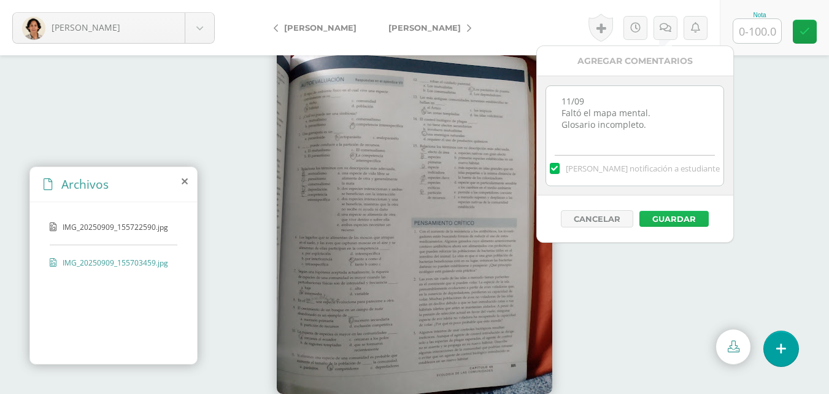
click at [699, 215] on button "Guardar" at bounding box center [674, 219] width 69 height 16
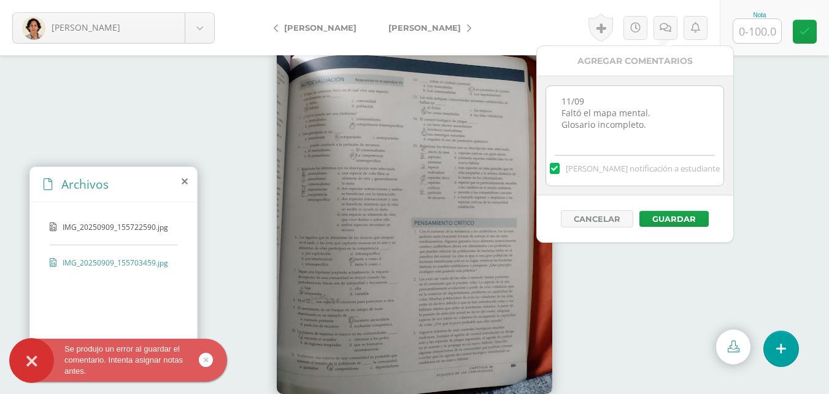
click at [759, 33] on input "text" at bounding box center [758, 31] width 48 height 24
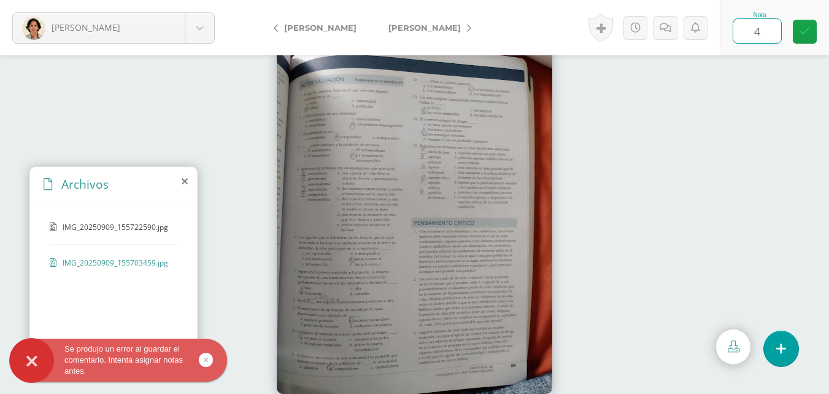
type input "45"
click at [808, 29] on icon at bounding box center [805, 31] width 10 height 10
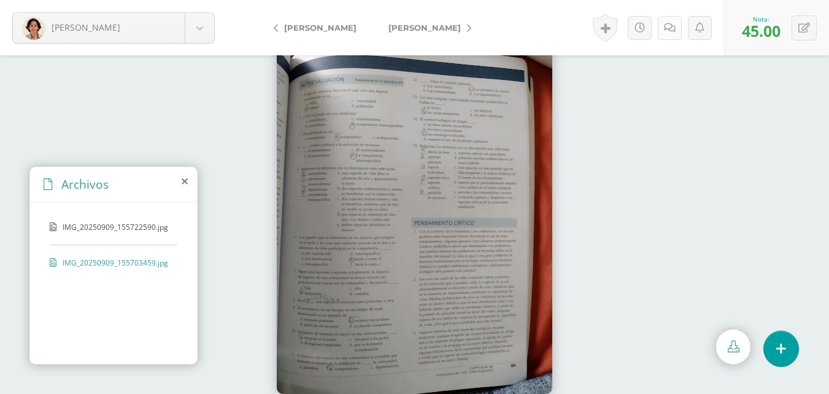
click at [672, 35] on link at bounding box center [670, 28] width 24 height 24
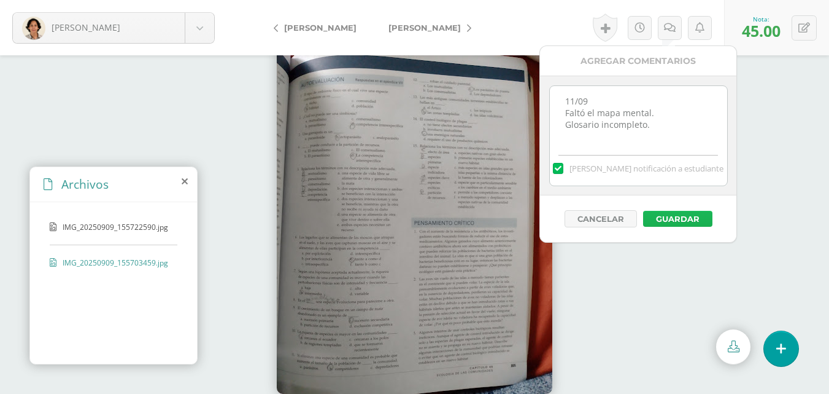
click at [689, 213] on button "Guardar" at bounding box center [677, 219] width 69 height 16
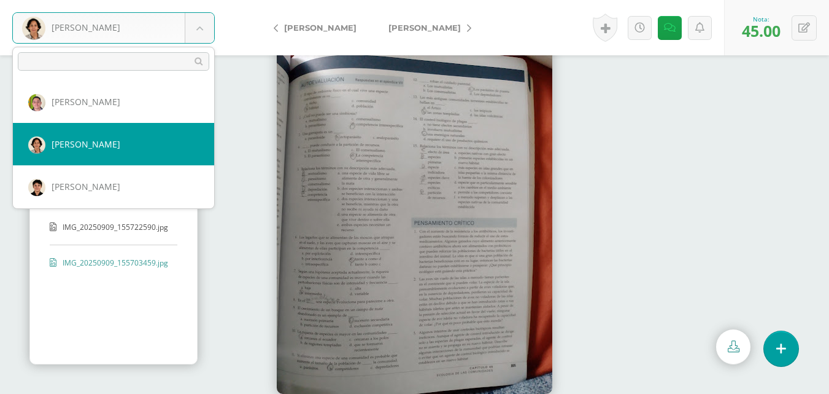
click at [198, 25] on body "El comentario ha sido guardado. Se produjo un error al guardar el comentario. I…" at bounding box center [414, 182] width 829 height 394
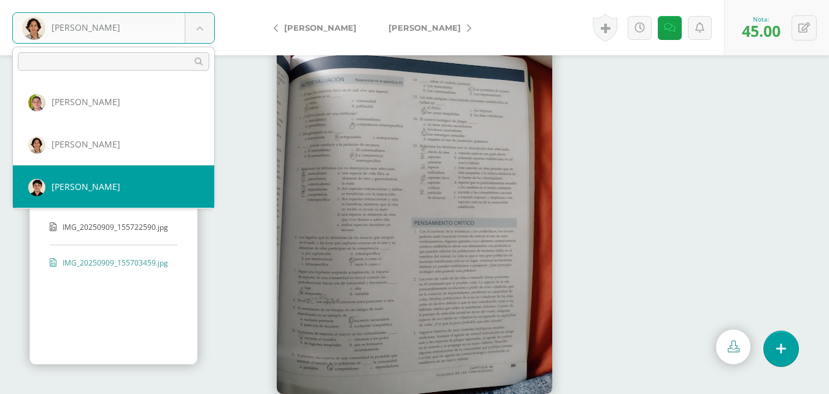
select select "223"
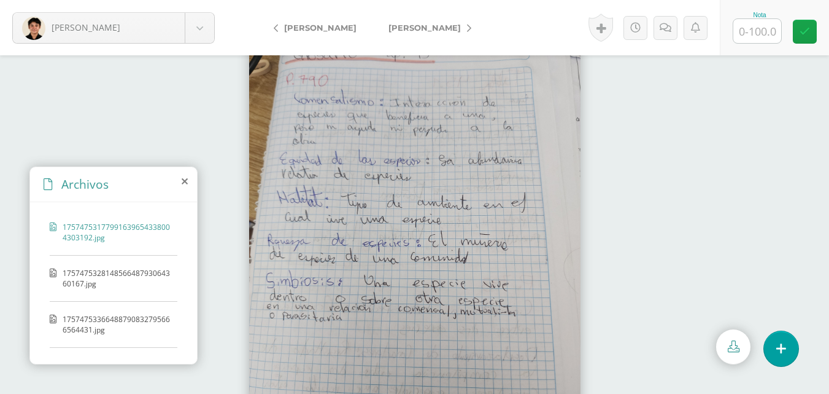
click at [70, 271] on span "175747532814856648793064360167.jpg" at bounding box center [117, 278] width 109 height 21
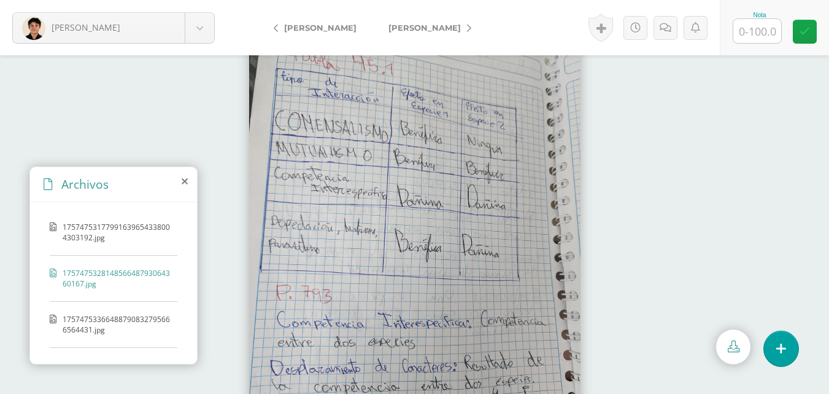
scroll to position [52, 0]
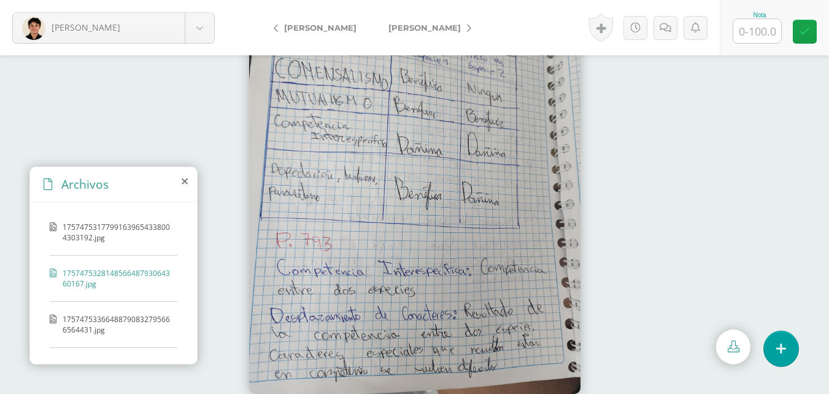
click at [99, 324] on span "17574753366488790832795666564431.jpg" at bounding box center [117, 324] width 109 height 21
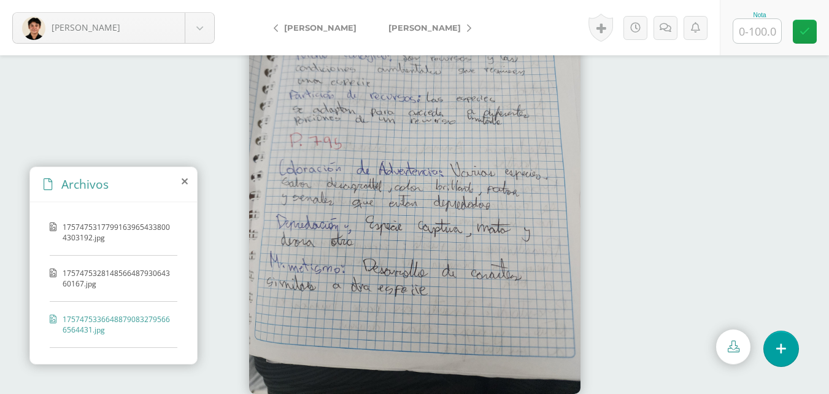
scroll to position [123, 0]
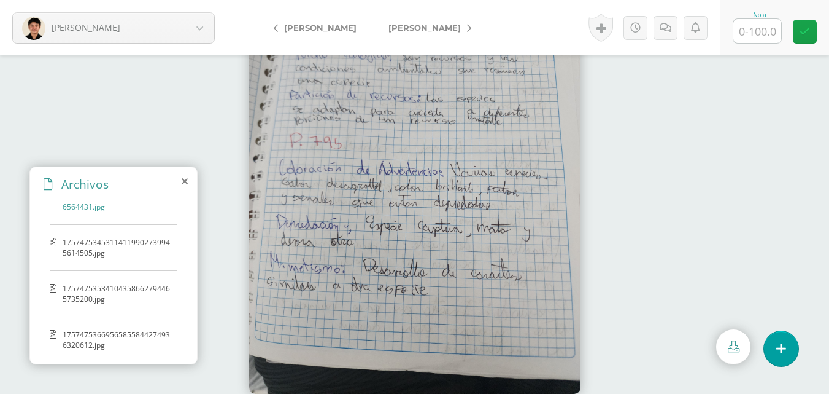
click at [104, 252] on span "17574753453114119902739945614505.jpg" at bounding box center [117, 247] width 109 height 21
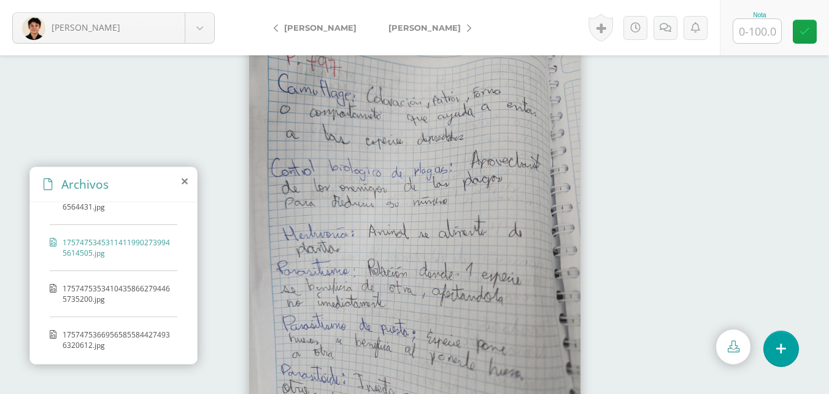
click at [91, 298] on span "17574753534104358662794465735200.jpg" at bounding box center [117, 293] width 109 height 21
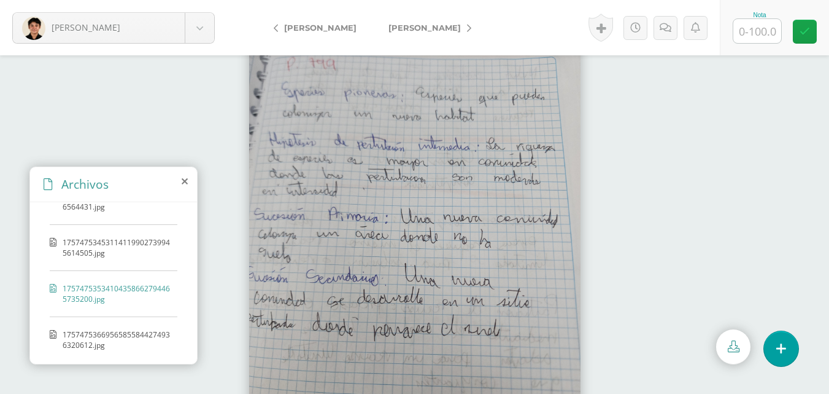
click at [115, 331] on span "17574753669565855844274936320612.jpg" at bounding box center [117, 339] width 109 height 21
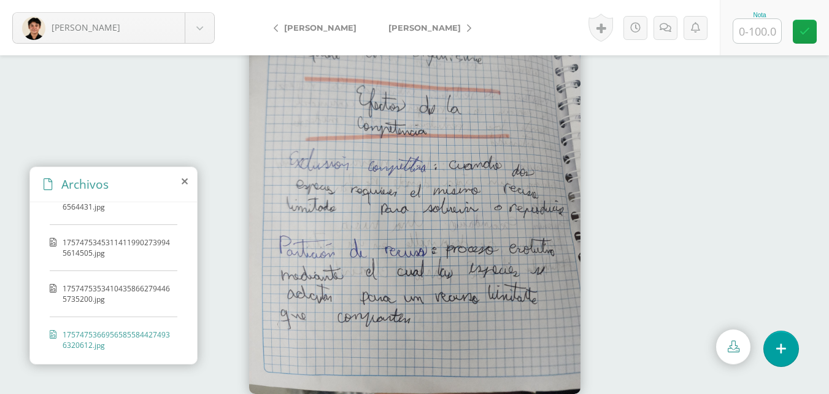
scroll to position [218, 0]
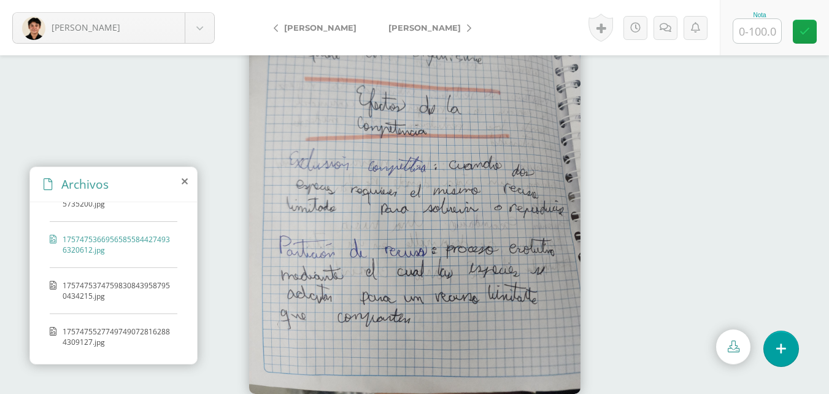
click at [123, 281] on span "17574753747598308439587950434215.jpg" at bounding box center [117, 290] width 109 height 21
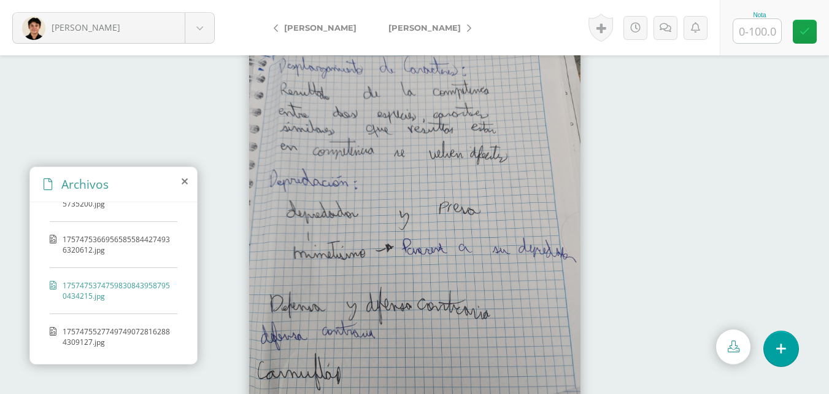
scroll to position [52, 0]
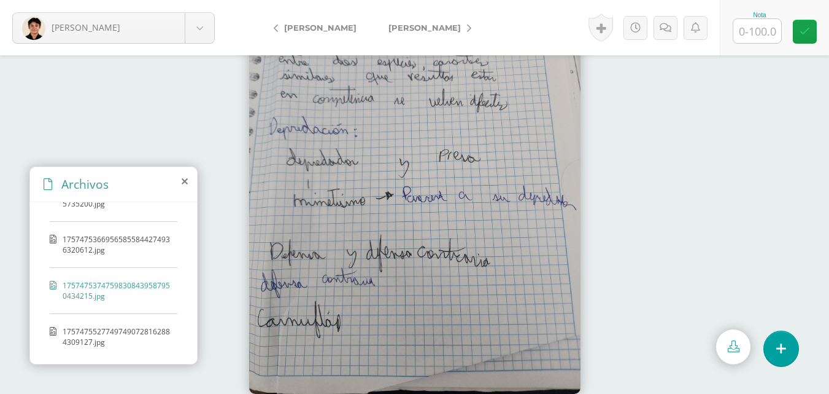
click at [109, 336] on span "17574755277497490728162884309127.jpg" at bounding box center [117, 336] width 109 height 21
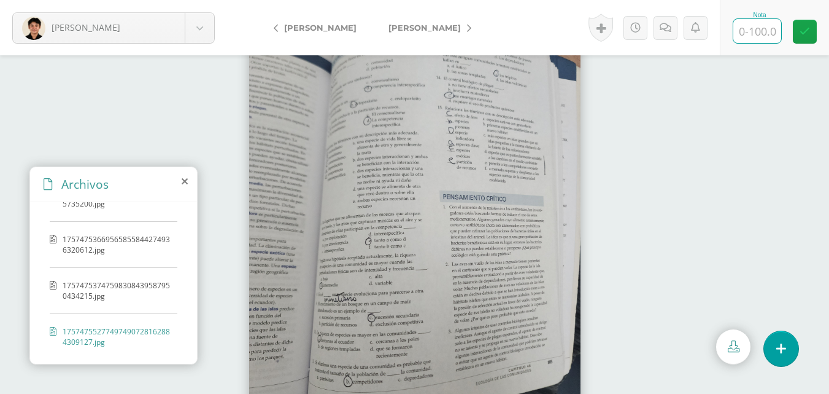
click at [762, 23] on input "text" at bounding box center [758, 31] width 48 height 24
type input "70"
click at [670, 28] on icon at bounding box center [666, 28] width 12 height 10
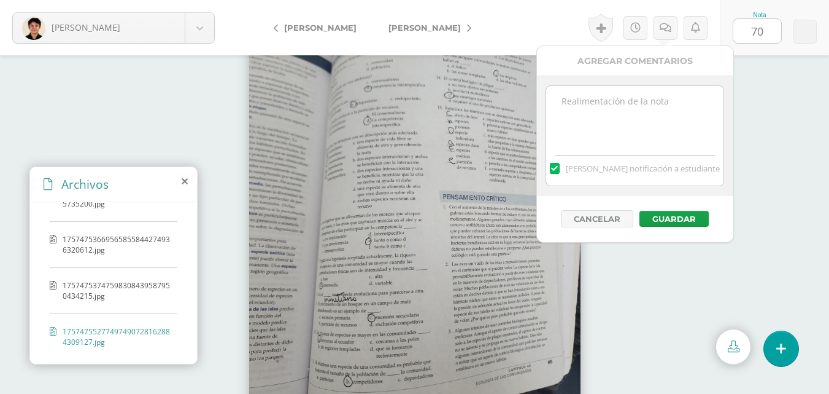
click at [651, 116] on textarea at bounding box center [634, 116] width 177 height 61
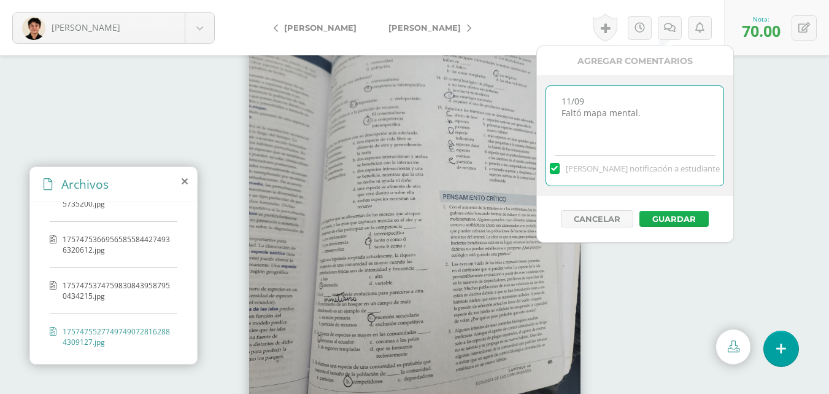
type textarea "11/09 Faltó mapa mental."
click at [684, 217] on button "Guardar" at bounding box center [674, 219] width 69 height 16
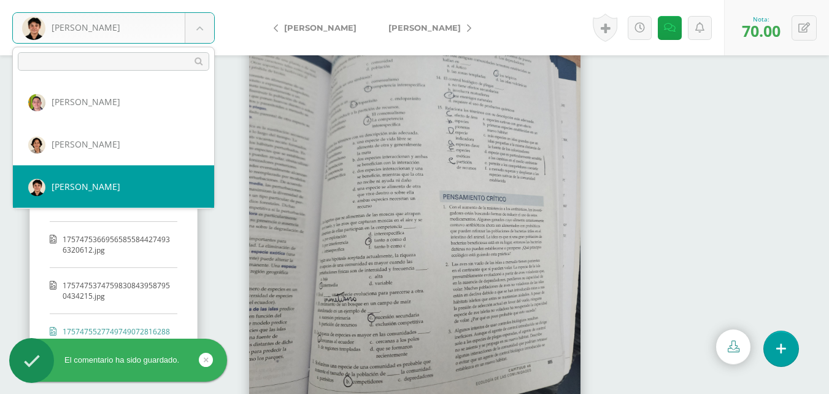
click at [196, 34] on body "El comentario ha sido guardado. [PERSON_NAME], [PERSON_NAME], [PERSON_NAME], [P…" at bounding box center [414, 197] width 829 height 394
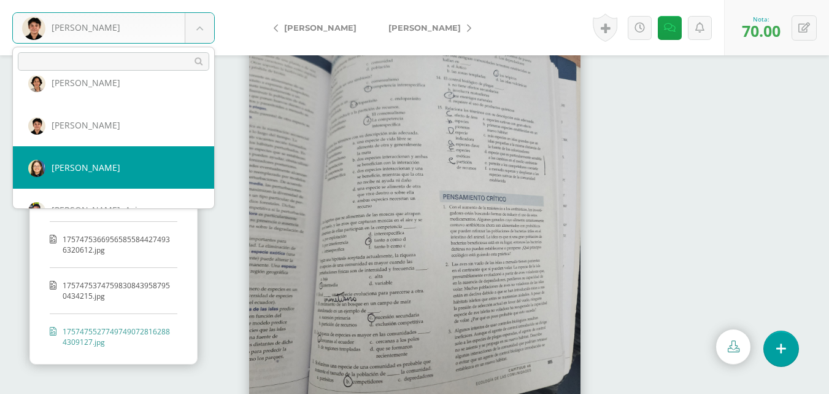
select select "571"
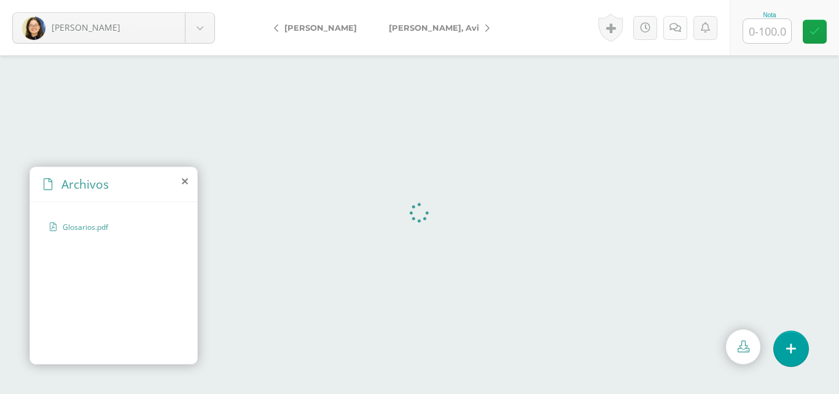
click at [676, 39] on link at bounding box center [675, 28] width 24 height 24
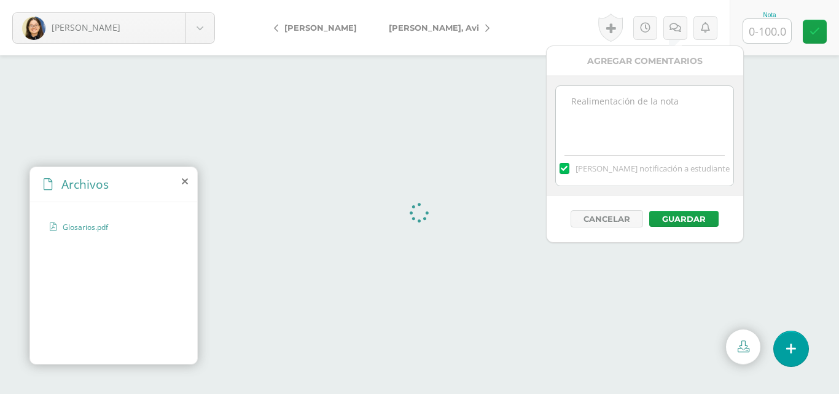
click at [657, 109] on textarea at bounding box center [644, 116] width 177 height 61
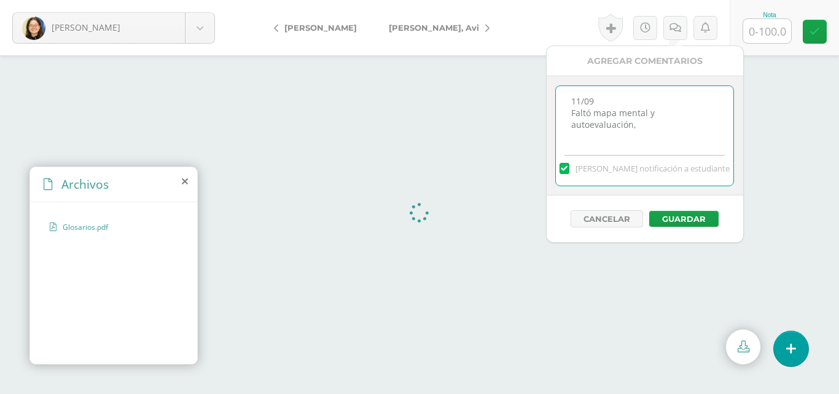
type textarea "11/09 Faltó mapa mental y autoevaluación,"
click at [782, 29] on input "text" at bounding box center [767, 31] width 48 height 24
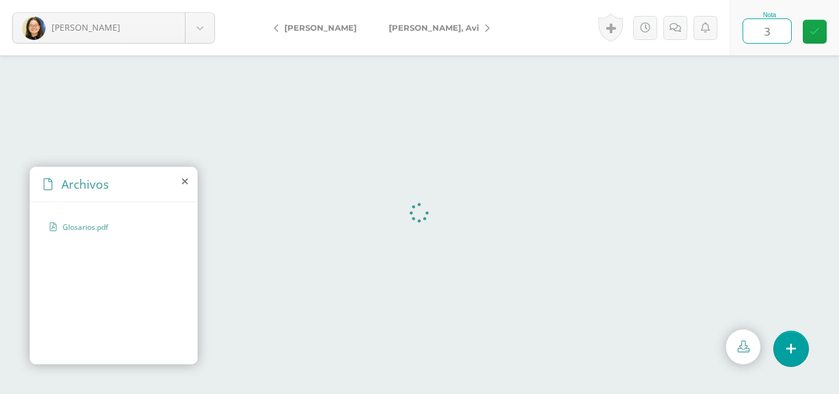
type input "35"
click at [823, 36] on link at bounding box center [814, 32] width 24 height 24
click at [682, 34] on link at bounding box center [679, 28] width 24 height 24
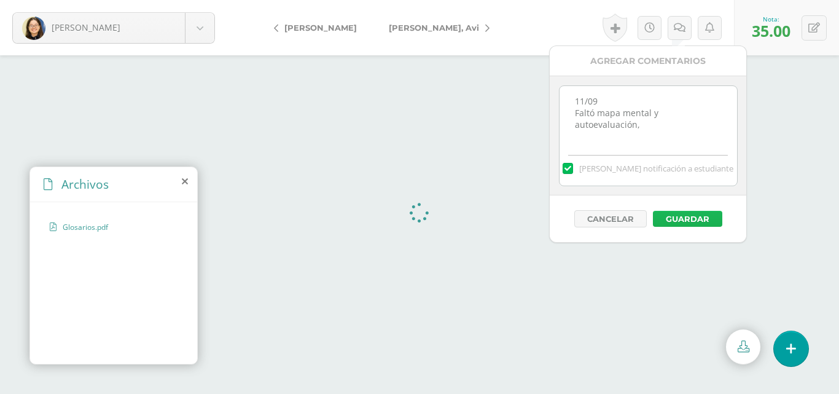
click at [687, 215] on button "Guardar" at bounding box center [687, 219] width 69 height 16
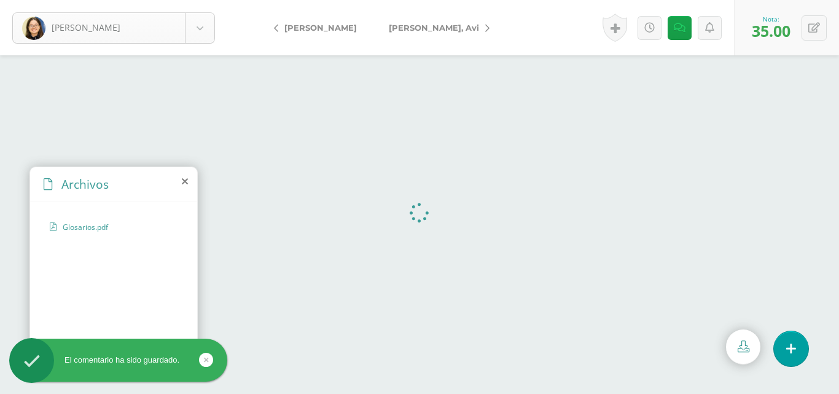
click at [195, 30] on body "El comentario ha sido guardado. Buezo, María Aldana, Carlos Álvarez, Francisco …" at bounding box center [419, 197] width 839 height 394
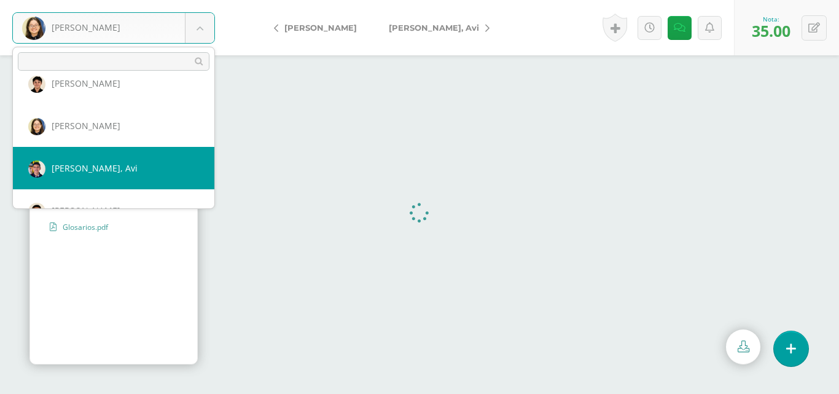
scroll to position [126, 0]
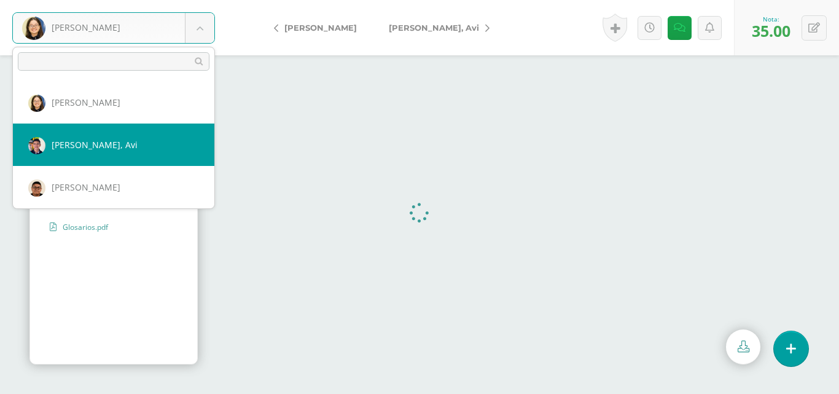
select select "225"
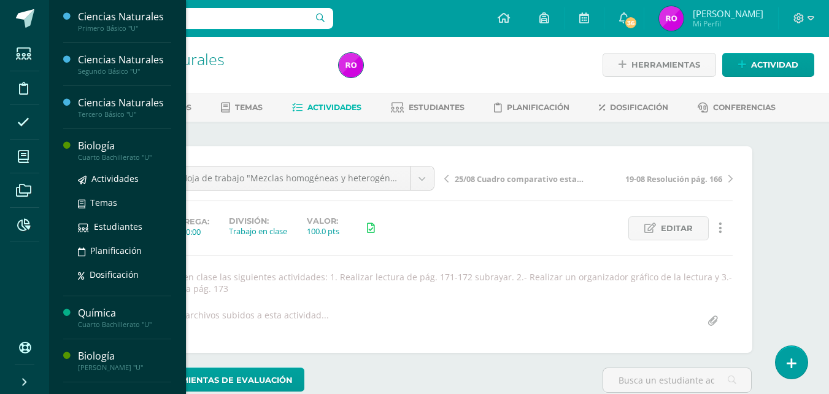
click at [120, 151] on div "Biología" at bounding box center [124, 146] width 93 height 14
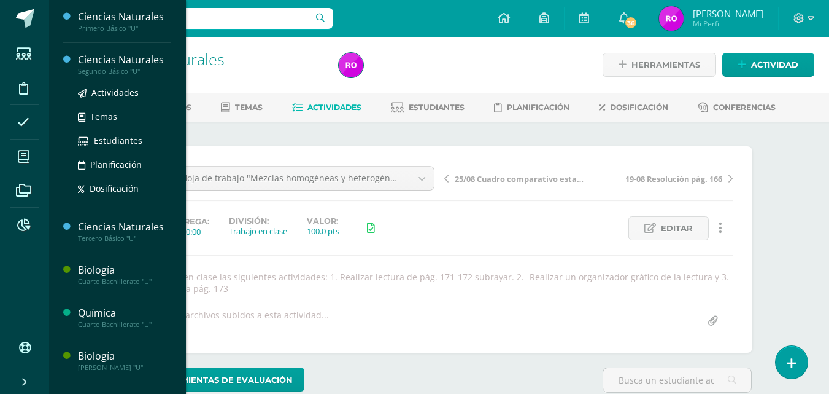
scroll to position [1, 0]
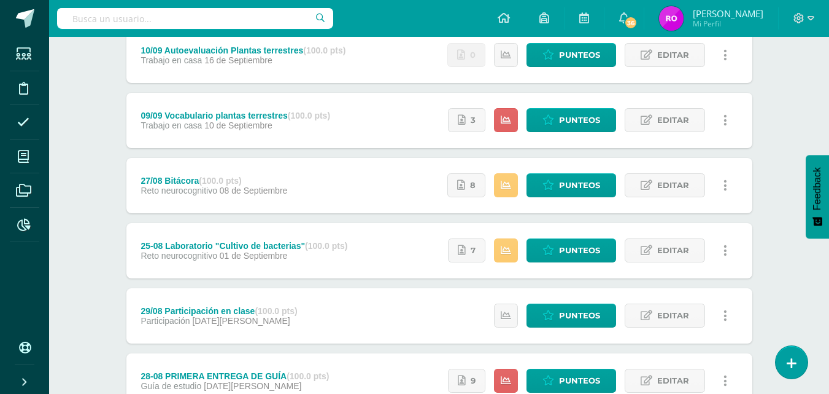
scroll to position [368, 0]
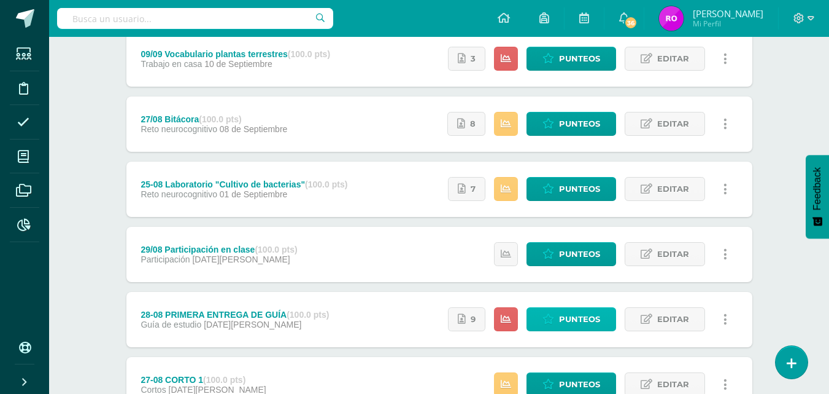
click at [567, 314] on span "Punteos" at bounding box center [579, 319] width 41 height 23
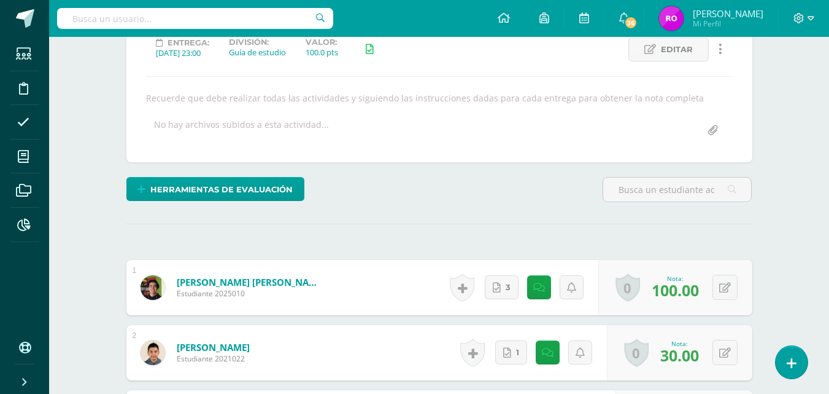
scroll to position [486, 0]
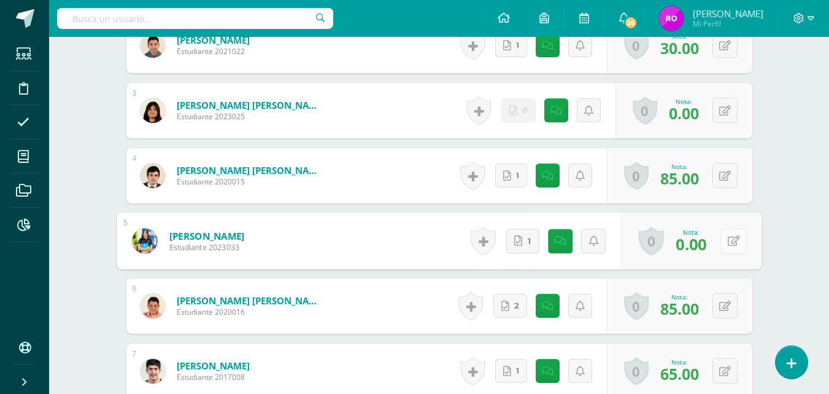
click at [719, 235] on div "0 [GEOGRAPHIC_DATA] Logros obtenidos Aún no hay logros agregados Nota: 0.00" at bounding box center [691, 240] width 141 height 57
click at [736, 245] on icon at bounding box center [733, 240] width 12 height 10
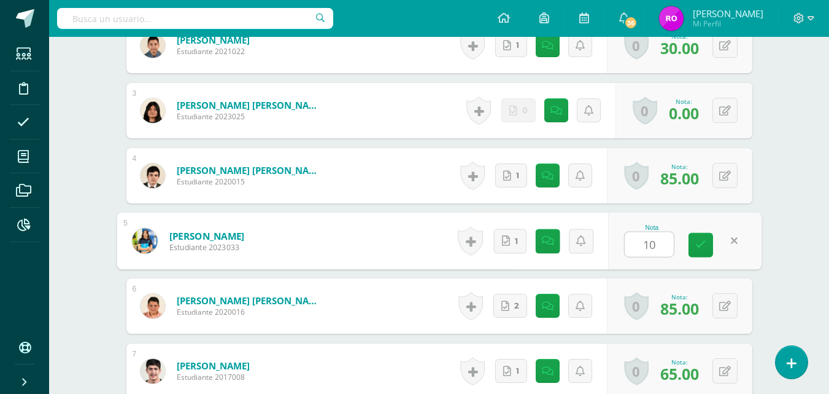
type input "100"
click at [709, 250] on link at bounding box center [701, 245] width 25 height 25
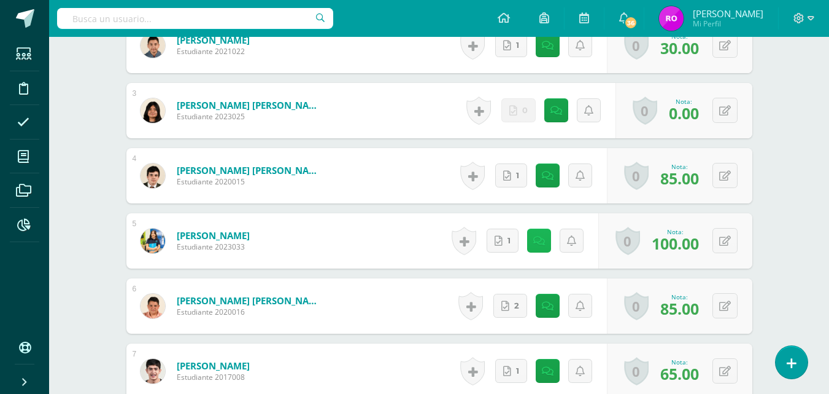
click at [542, 246] on icon at bounding box center [539, 241] width 12 height 10
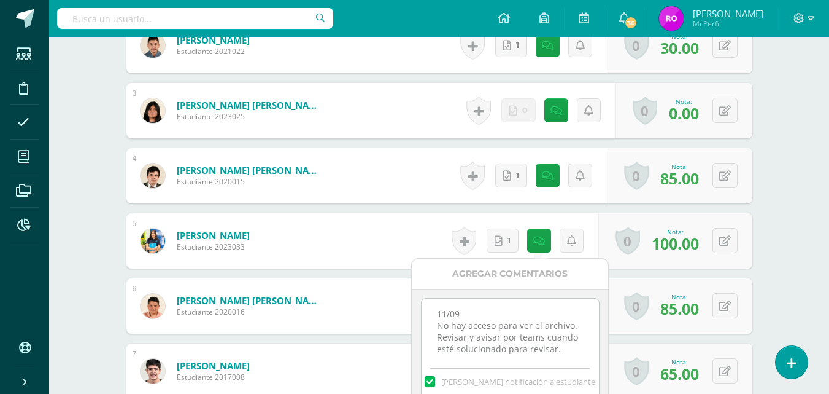
click at [539, 354] on textarea "11/09 No hay acceso para ver el archivo. Revisar y avisar por teams cuando esté…" at bounding box center [510, 328] width 177 height 61
drag, startPoint x: 562, startPoint y: 351, endPoint x: 429, endPoint y: 325, distance: 135.1
click at [429, 325] on textarea "11/09 No hay acceso para ver el archivo. Revisar y avisar por teams cuando esté…" at bounding box center [510, 328] width 177 height 61
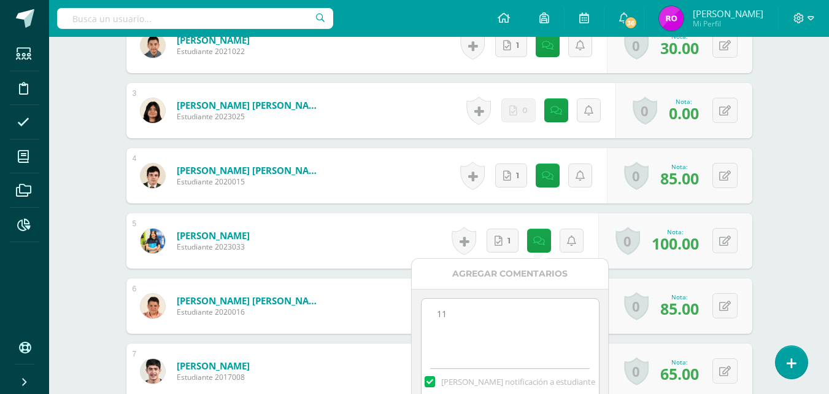
type textarea "1"
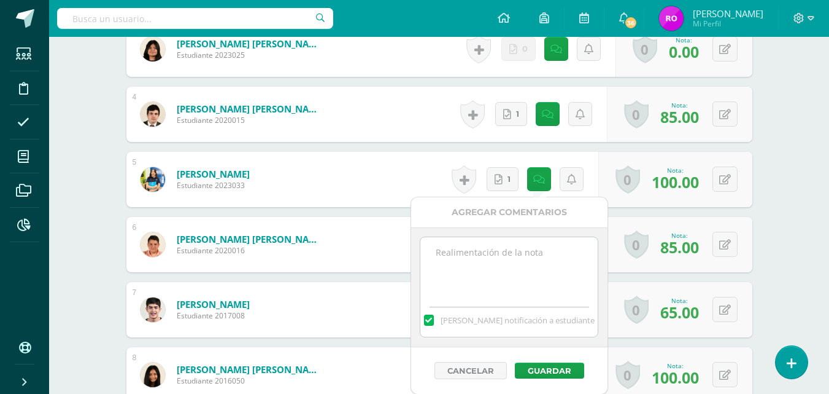
scroll to position [608, 0]
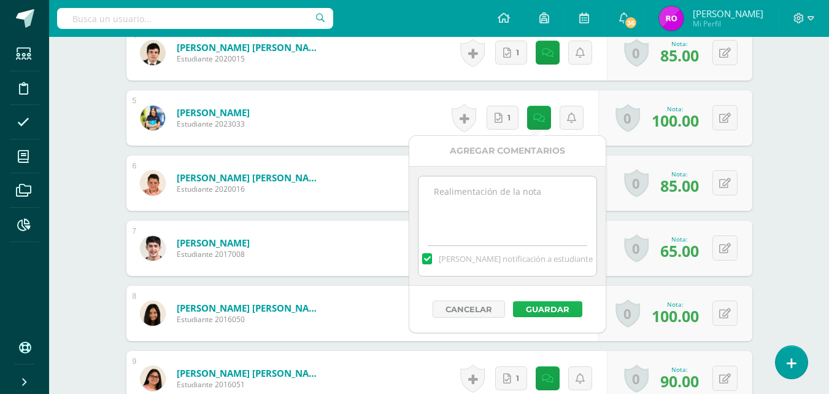
click at [541, 303] on button "Guardar" at bounding box center [547, 309] width 69 height 16
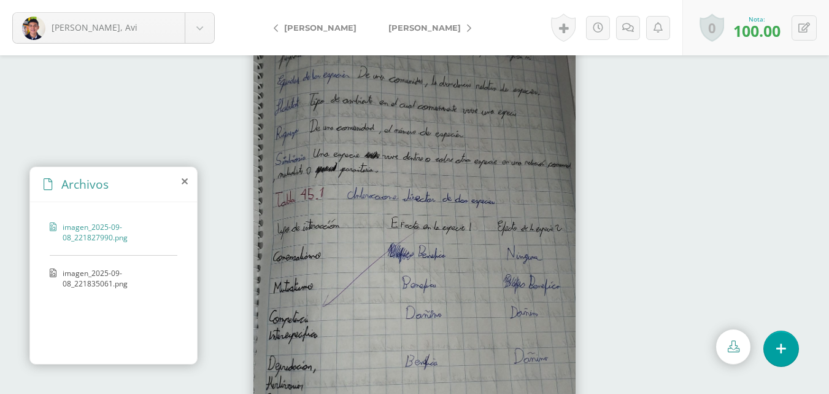
click at [736, 365] on div at bounding box center [414, 224] width 829 height 338
click at [736, 355] on link at bounding box center [733, 346] width 34 height 35
click at [112, 279] on span "imagen_2025-09-08_221835061.png" at bounding box center [117, 278] width 109 height 21
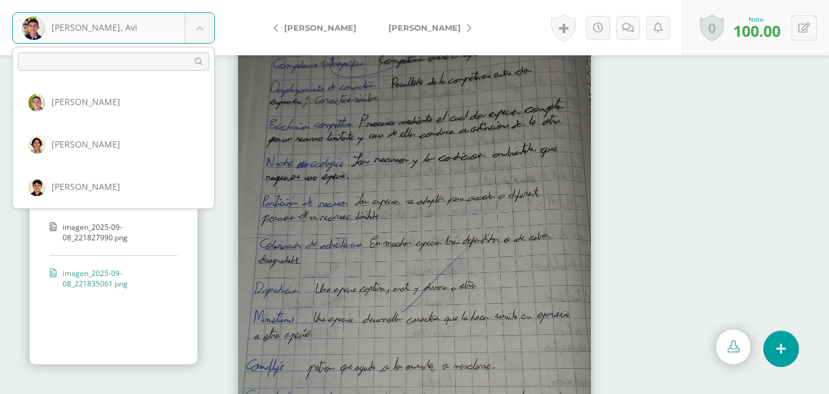
click at [206, 0] on body "[PERSON_NAME], Avi [PERSON_NAME] [PERSON_NAME] [PERSON_NAME], [PERSON_NAME], [P…" at bounding box center [414, 0] width 829 height 0
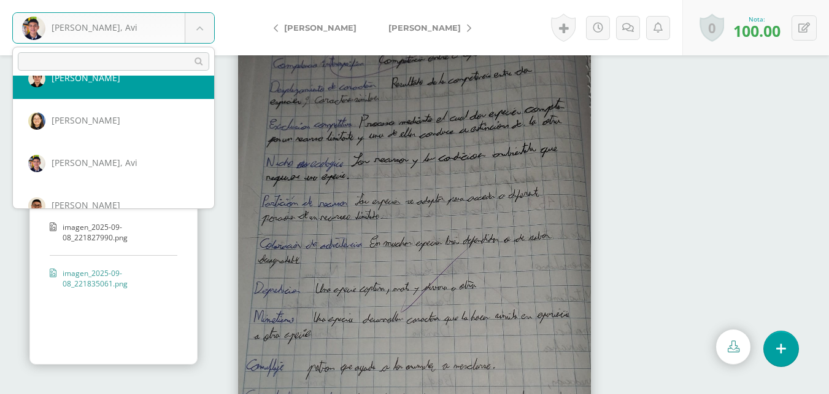
scroll to position [170, 0]
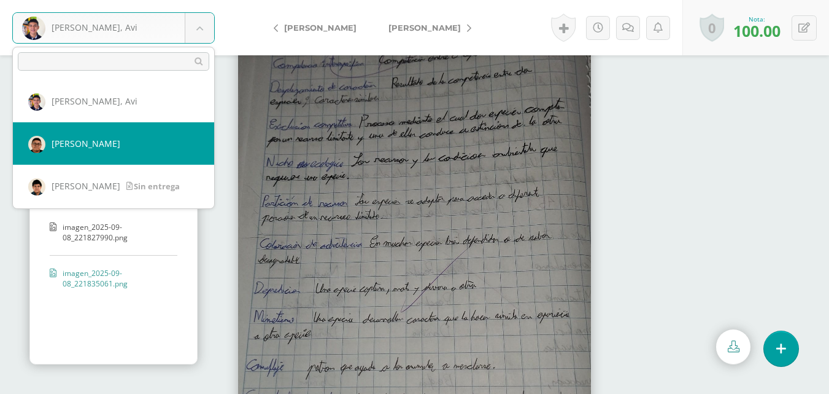
select select "226"
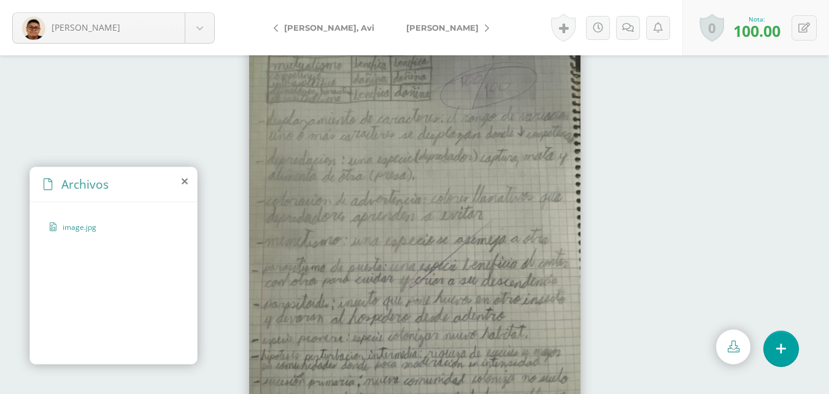
scroll to position [52, 0]
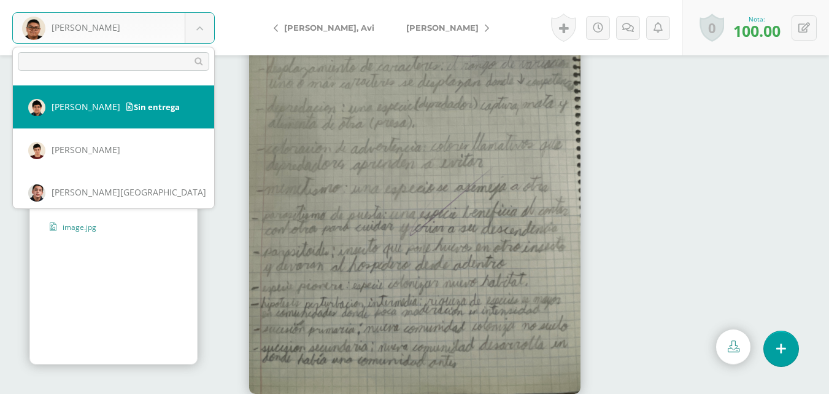
scroll to position [188, 0]
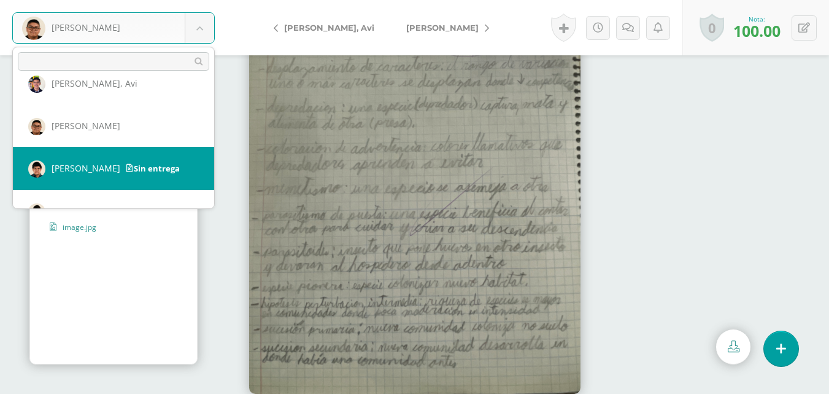
select select "227"
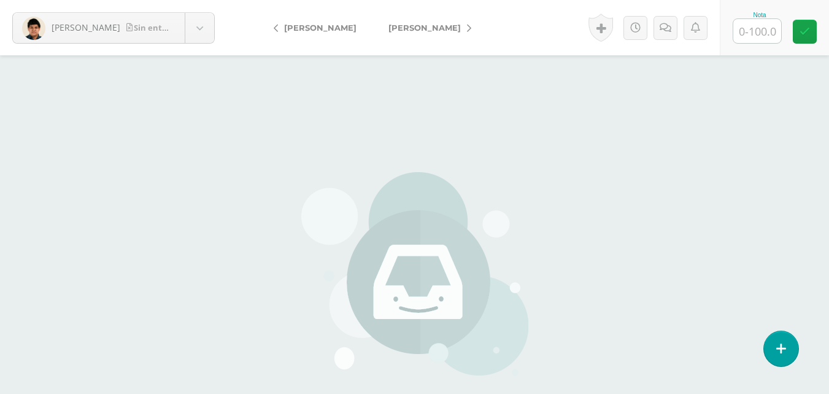
scroll to position [117, 0]
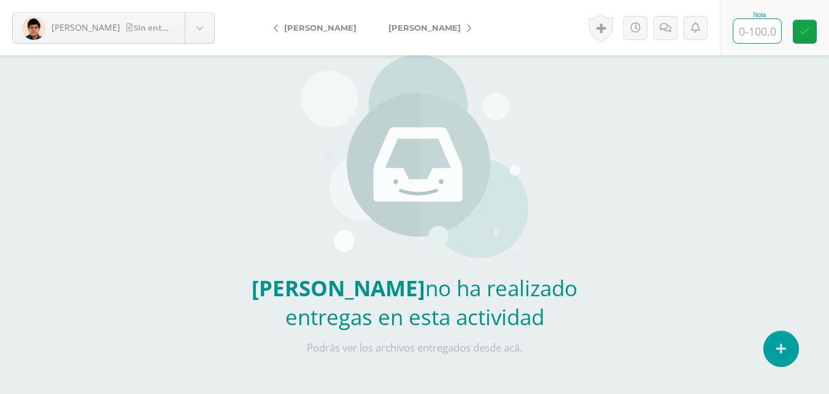
click at [767, 37] on input "text" at bounding box center [758, 31] width 48 height 24
type input "0"
click at [816, 28] on link at bounding box center [805, 32] width 24 height 24
click at [673, 26] on icon at bounding box center [679, 28] width 12 height 10
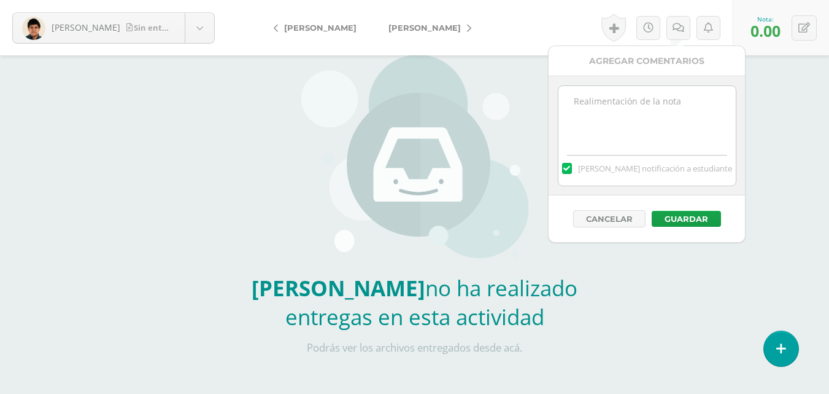
click at [673, 123] on textarea at bounding box center [647, 116] width 177 height 61
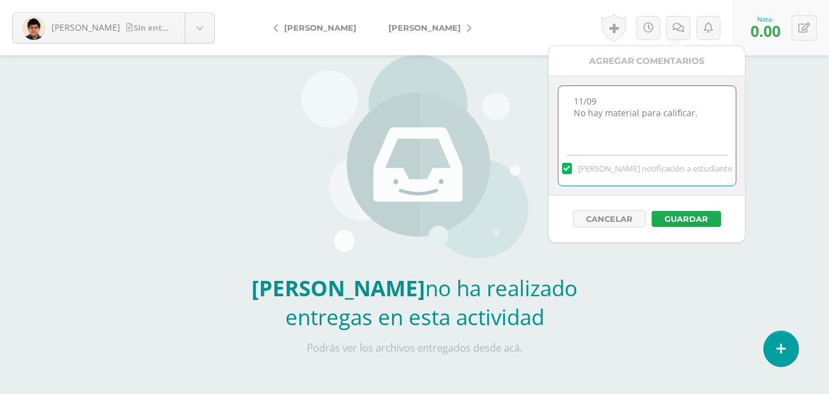
type textarea "11/09 No hay material para calificar."
click at [697, 219] on button "Guardar" at bounding box center [686, 219] width 69 height 16
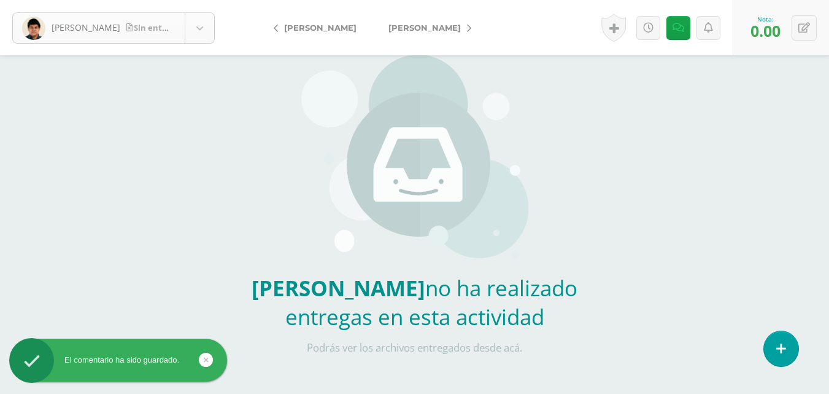
click at [196, 25] on body "El comentario ha sido guardado. [PERSON_NAME] entrega [PERSON_NAME] [PERSON_NAM…" at bounding box center [414, 335] width 829 height 904
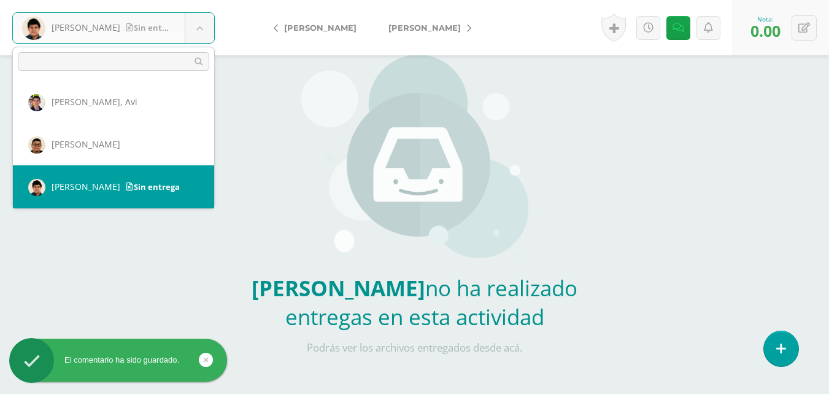
scroll to position [231, 0]
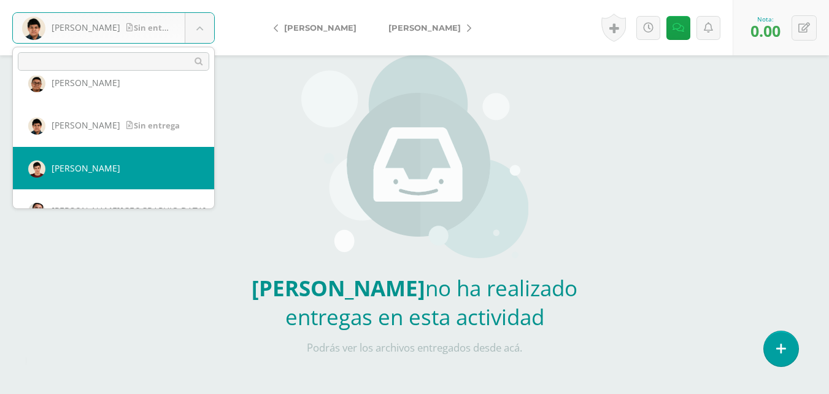
select select "490"
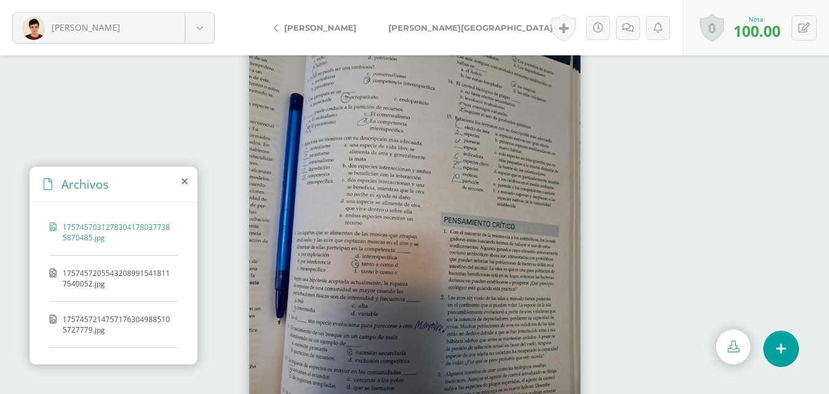
click at [122, 277] on span "17574572055432089915418117540052.jpg" at bounding box center [117, 278] width 109 height 21
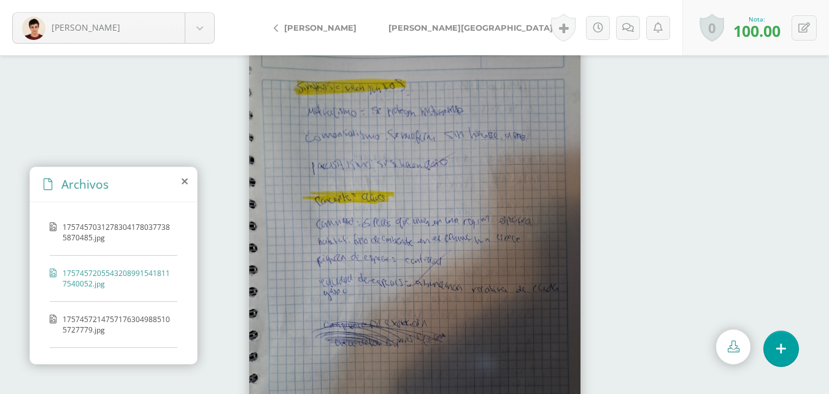
click at [98, 325] on span "17574572147571763049885105727779.jpg" at bounding box center [117, 324] width 109 height 21
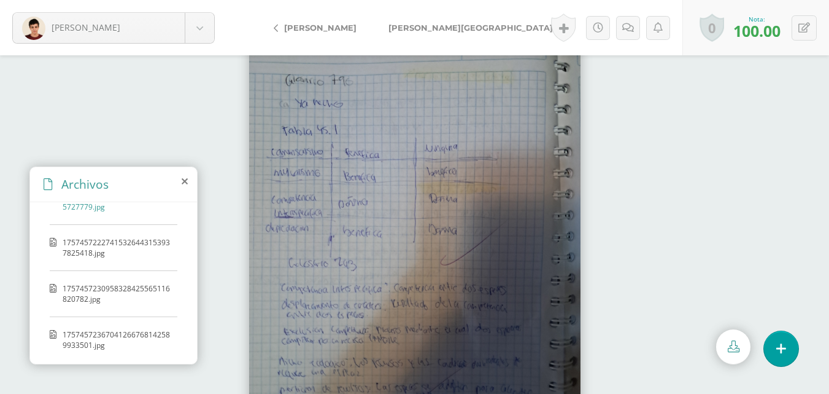
scroll to position [126, 0]
click at [121, 235] on span "17574572227415326443153937825418.jpg" at bounding box center [117, 244] width 109 height 21
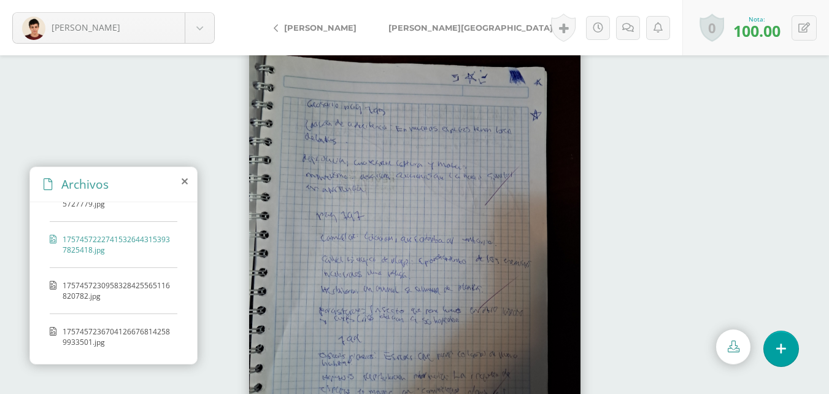
click at [135, 295] on span "1757457230958328425565116820782.jpg" at bounding box center [117, 290] width 109 height 21
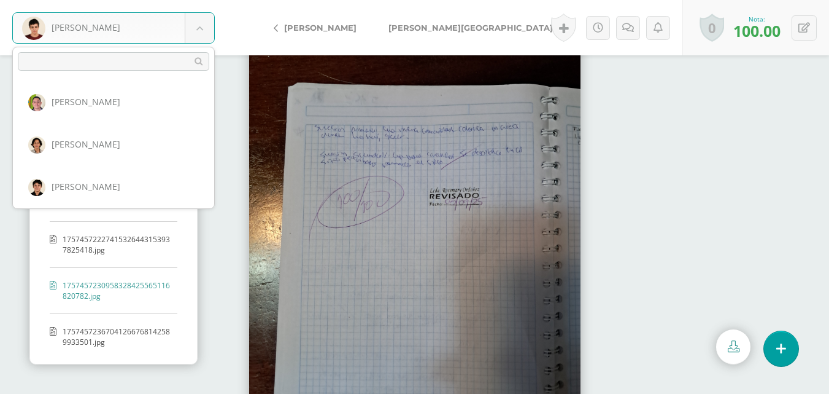
click at [196, 0] on body "Jiménez, José Aldana, Carlos Álvarez, Francisco Bravo, Giovanni Buezo, María Du…" at bounding box center [414, 0] width 829 height 0
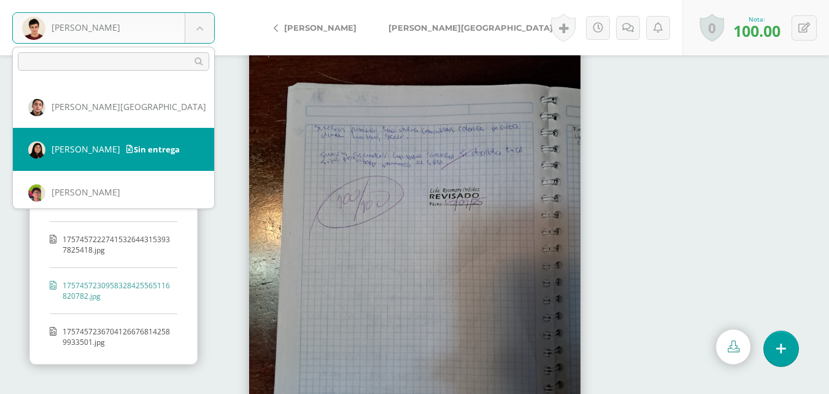
scroll to position [273, 0]
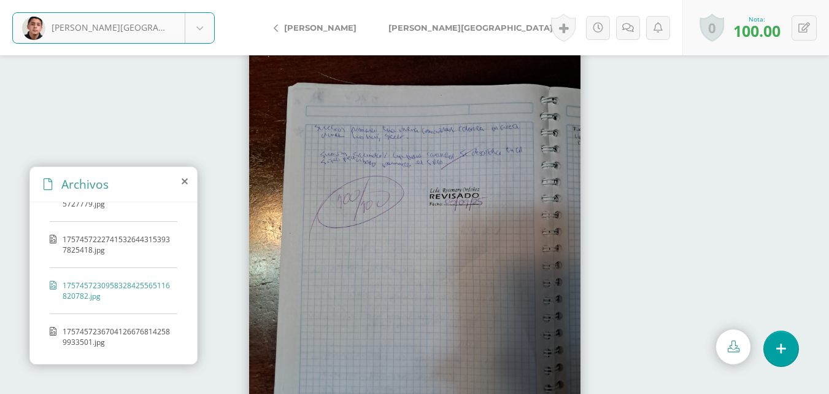
select select "448"
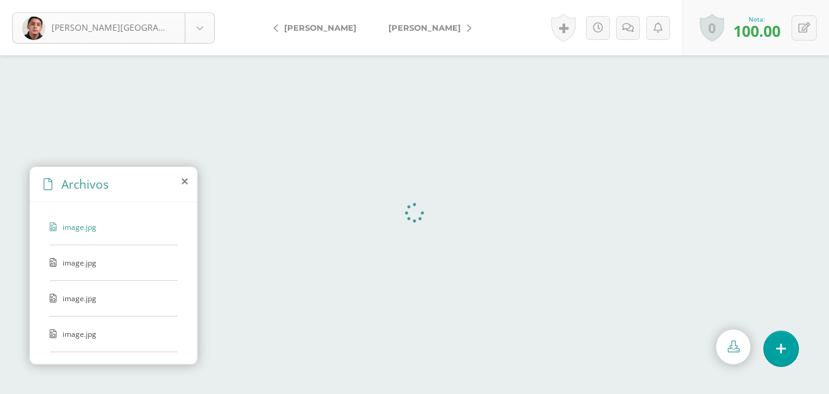
click at [208, 0] on body "[PERSON_NAME][GEOGRAPHIC_DATA], [PERSON_NAME], [PERSON_NAME], [PERSON_NAME], [P…" at bounding box center [414, 0] width 829 height 0
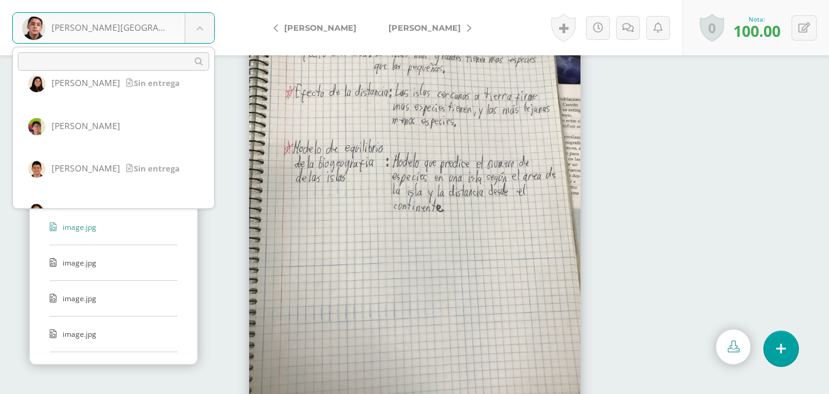
scroll to position [339, 0]
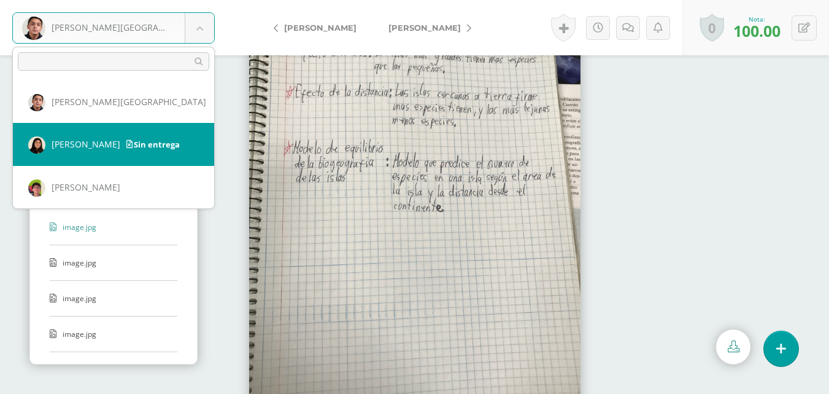
select select "232"
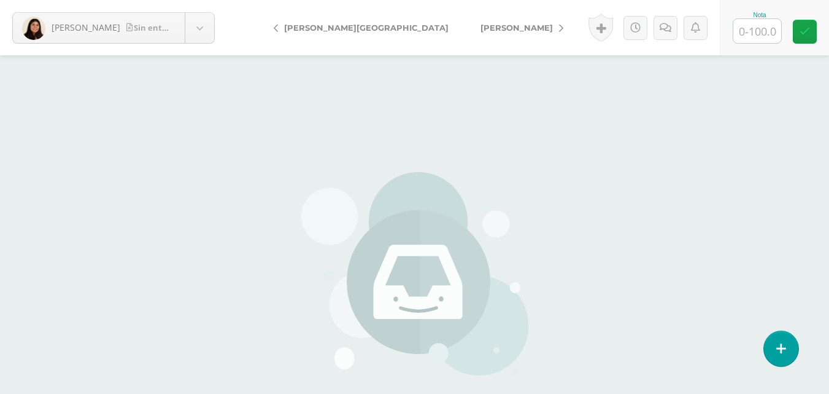
click at [755, 28] on input "text" at bounding box center [758, 31] width 48 height 24
type input "0"
click at [802, 35] on icon at bounding box center [805, 31] width 10 height 10
click at [676, 26] on icon at bounding box center [679, 28] width 12 height 10
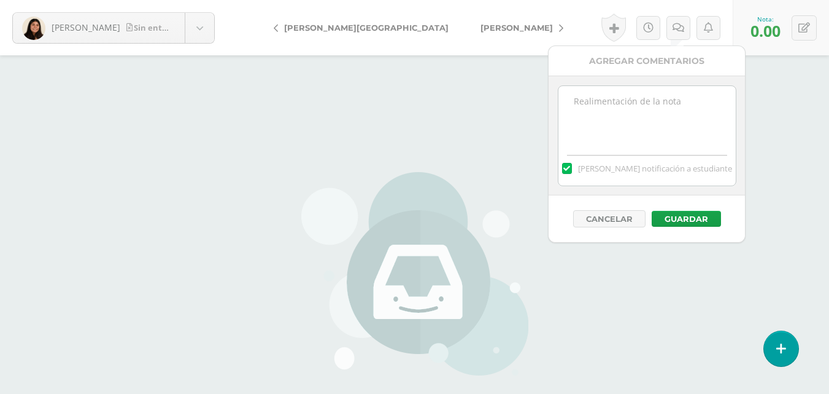
click at [658, 134] on textarea at bounding box center [647, 116] width 177 height 61
paste textarea "https://www.canva.com/design/DAGxbVVzjDQ/b2lbMZrS0do8Y9vX7wLI3g/edit?utm_conten…"
type textarea "https://www.canva.com/design/DAGxbVVzjDQ/b2lbMZrS0do8Y9vX7wLI3g/edit?utm_conten…"
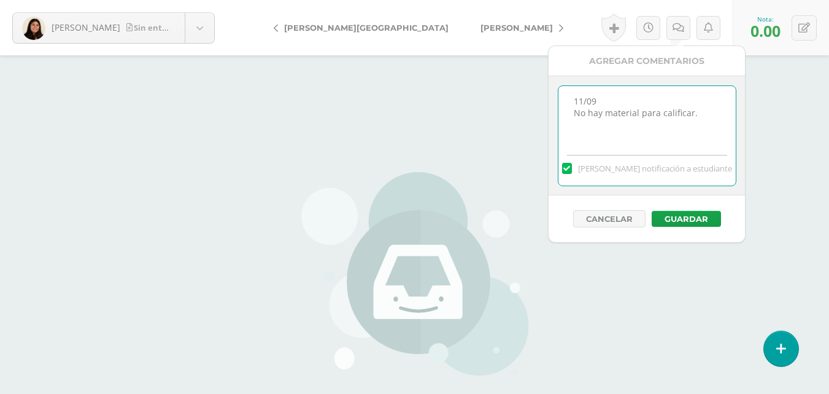
drag, startPoint x: 698, startPoint y: 115, endPoint x: 540, endPoint y: 100, distance: 159.1
type textarea "11/09 No hay material para calificar."
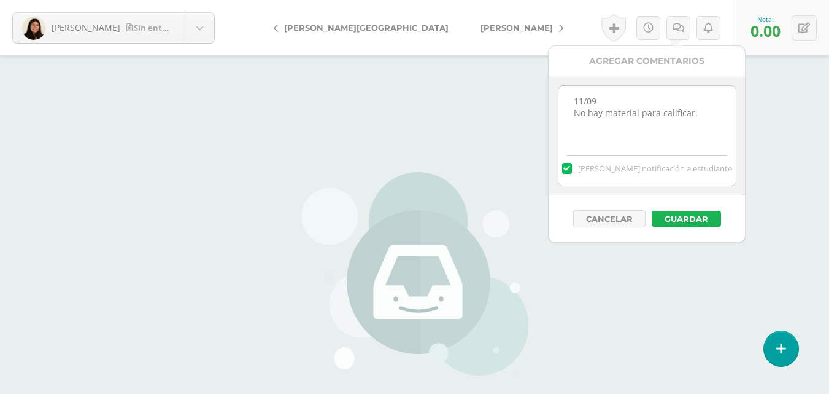
click at [678, 220] on button "Guardar" at bounding box center [686, 219] width 69 height 16
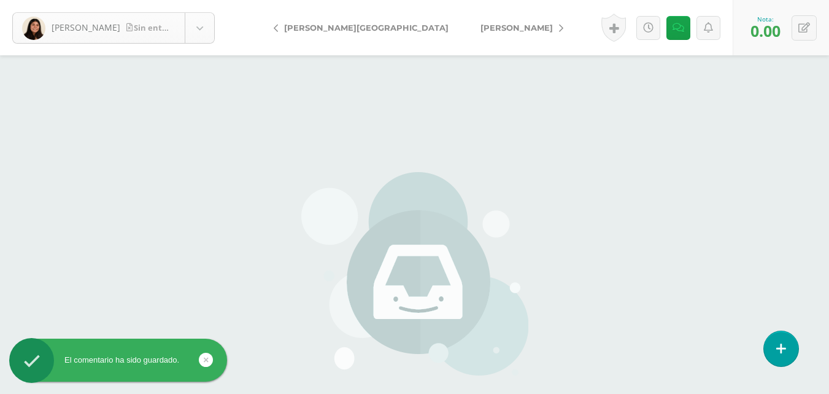
scroll to position [297, 0]
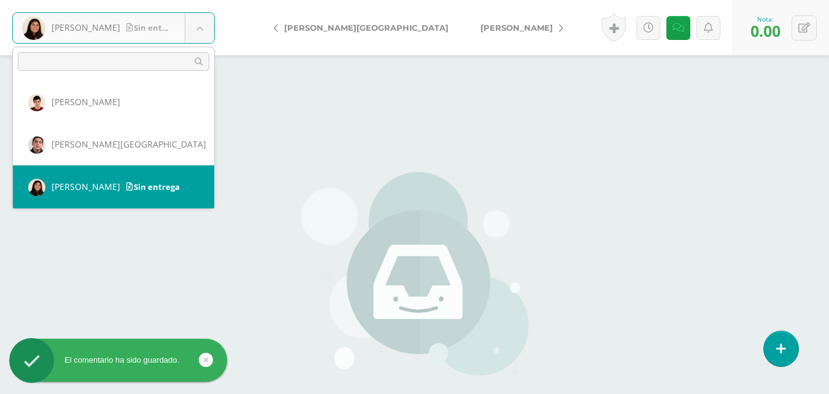
scroll to position [359, 0]
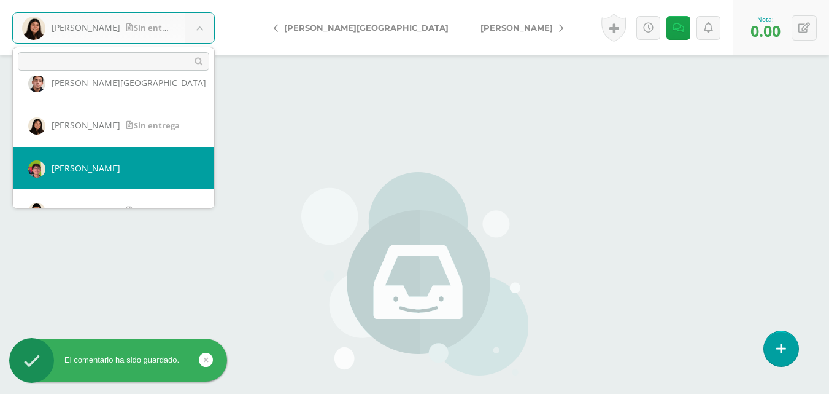
select select "233"
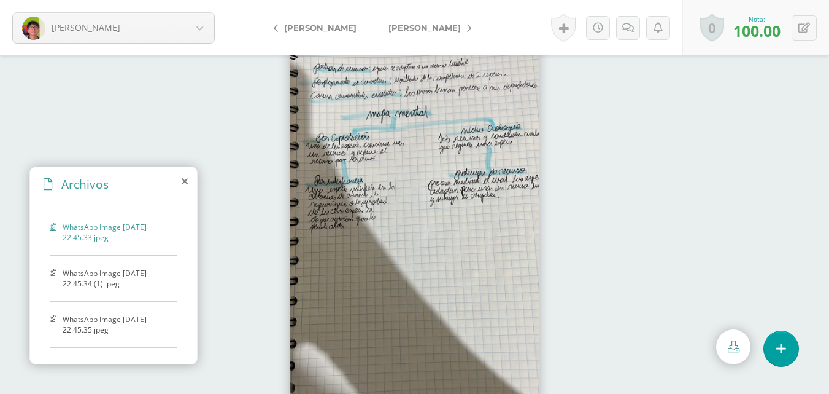
click at [90, 284] on span "WhatsApp Image [DATE] 22.45.34 (1).jpeg" at bounding box center [117, 278] width 109 height 21
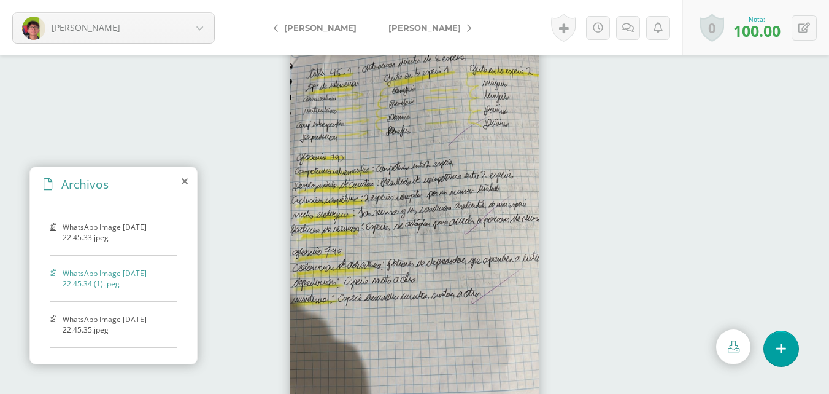
click at [96, 316] on span "WhatsApp Image [DATE] 22.45.35.jpeg" at bounding box center [117, 324] width 109 height 21
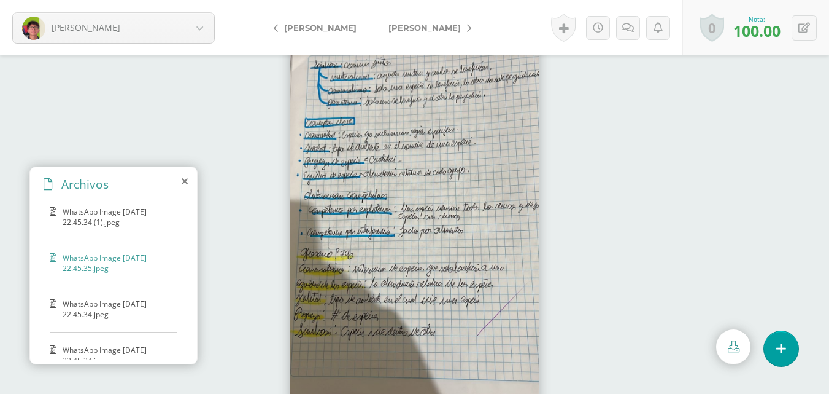
scroll to position [123, 0]
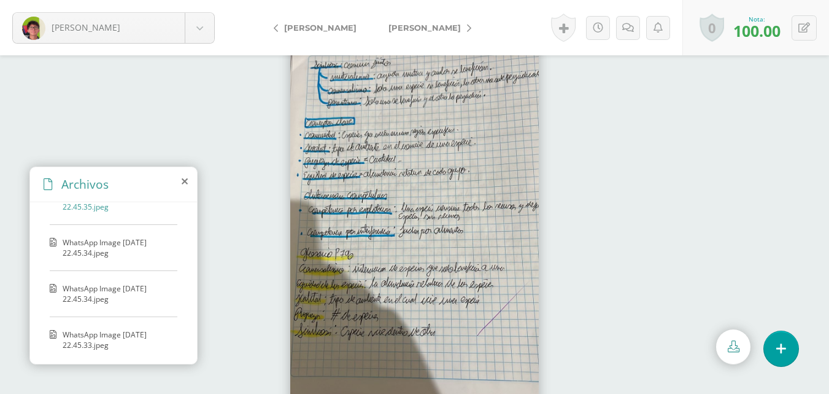
click at [96, 254] on span "WhatsApp Image [DATE] 22.45.34.jpeg" at bounding box center [117, 247] width 109 height 21
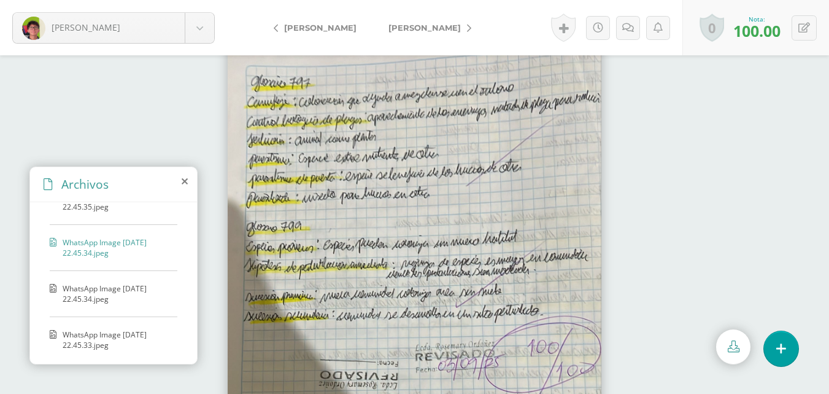
click at [102, 296] on span "WhatsApp Image 2025-09-09 at 22.45.34.jpeg" at bounding box center [117, 293] width 109 height 21
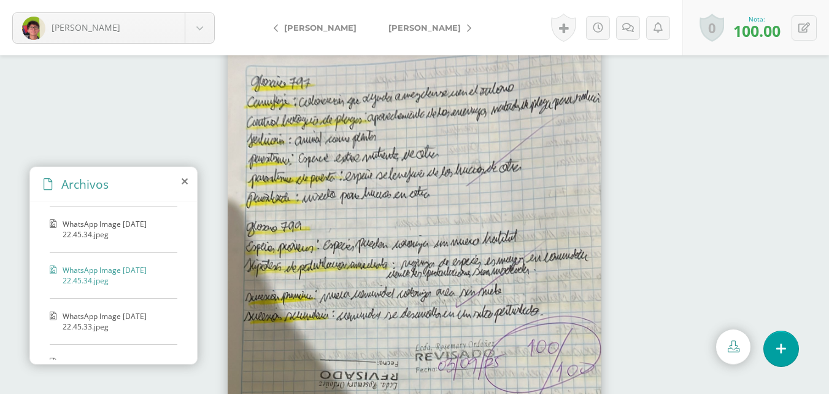
click at [109, 314] on span "WhatsApp Image 2025-09-09 at 22.45.33.jpeg" at bounding box center [117, 321] width 109 height 21
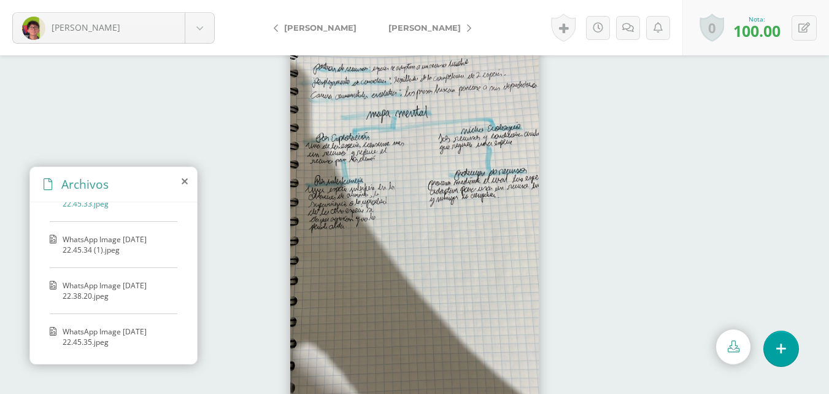
scroll to position [203, 0]
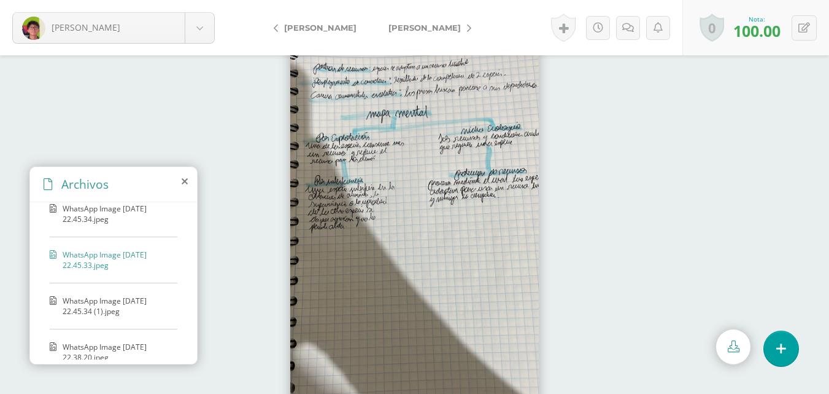
click at [99, 296] on span "WhatsApp Image 2025-09-09 at 22.45.34 (1).jpeg" at bounding box center [117, 305] width 109 height 21
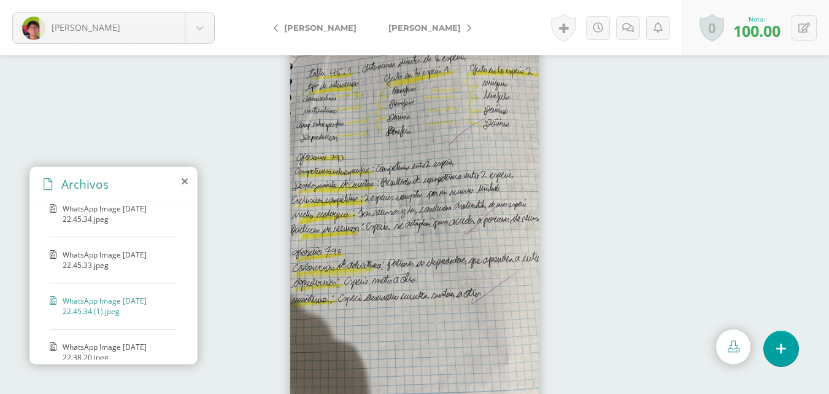
scroll to position [264, 0]
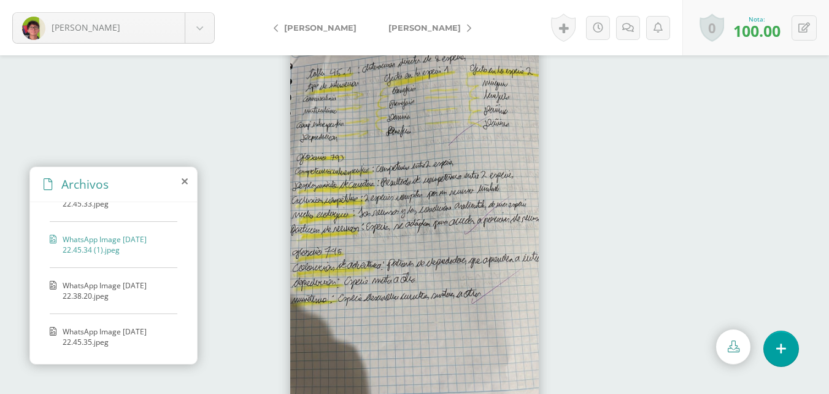
click at [99, 296] on span "WhatsApp Image 2025-09-09 at 22.38.20.jpeg" at bounding box center [117, 290] width 109 height 21
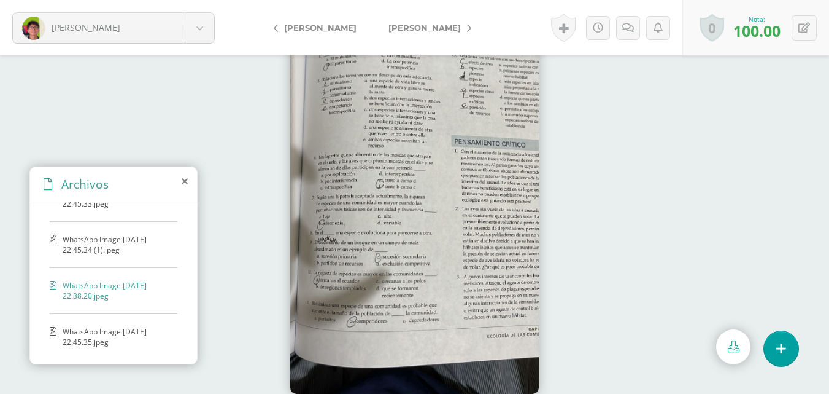
click at [107, 321] on div "WhatsApp Image 2025-09-09 at 22.45.33.jpeg WhatsApp Image 2025-09-09 at 22.45.3…" at bounding box center [113, 280] width 167 height 157
click at [116, 332] on span "WhatsApp Image 2025-09-09 at 22.45.35.jpeg" at bounding box center [117, 336] width 109 height 21
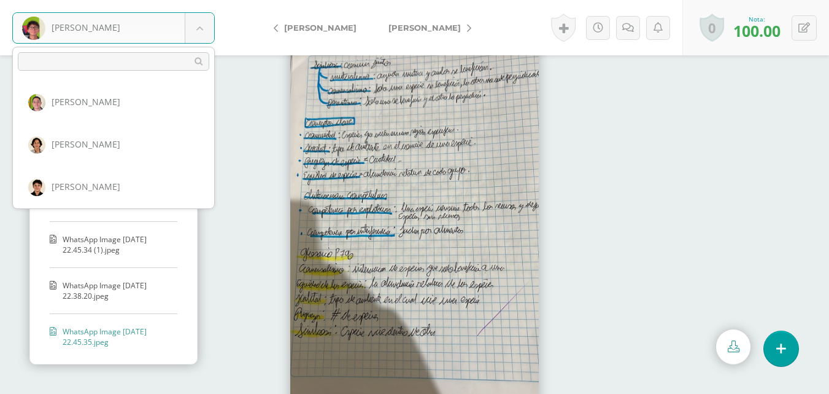
click at [206, 0] on body "Morales, Byron Aldana, Carlos Álvarez, Francisco Bravo, Giovanni Buezo, María D…" at bounding box center [414, 0] width 829 height 0
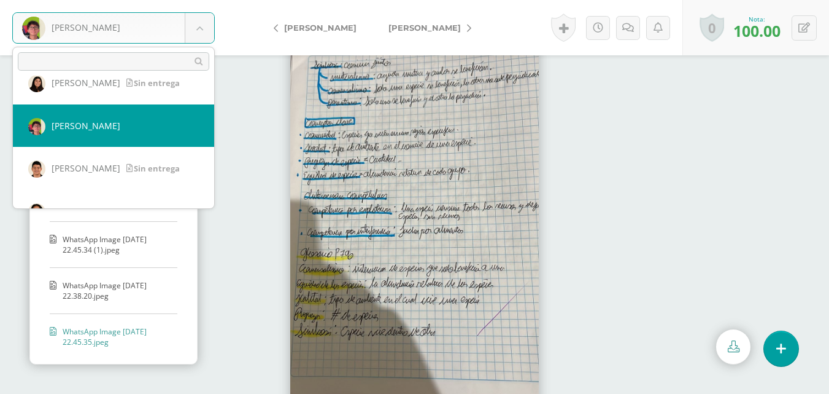
scroll to position [462, 0]
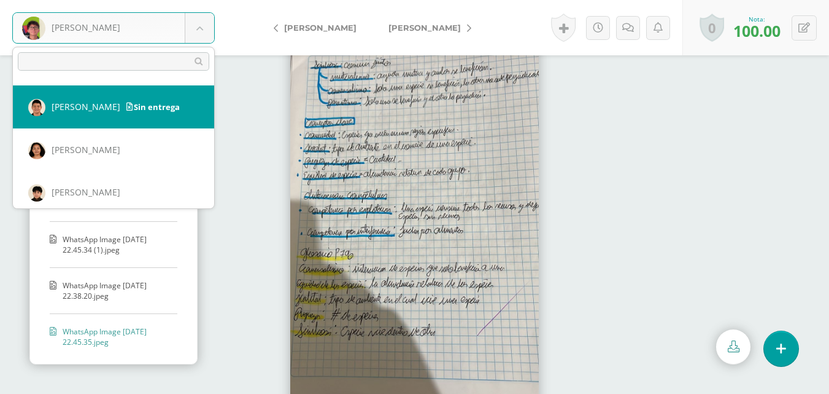
select select "234"
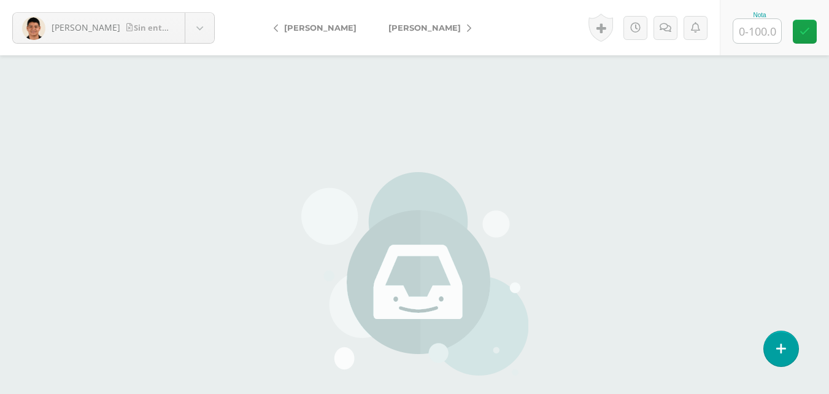
click at [750, 28] on input "text" at bounding box center [758, 31] width 48 height 24
type input "0"
click at [794, 29] on link at bounding box center [805, 32] width 24 height 24
click at [678, 31] on icon at bounding box center [679, 28] width 12 height 10
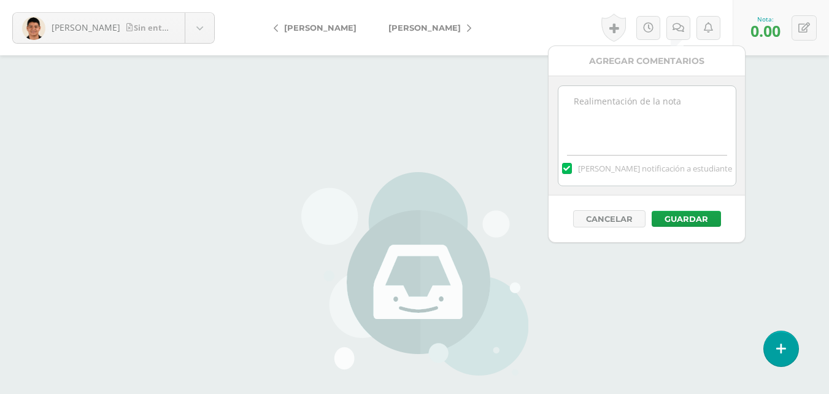
click at [650, 107] on textarea at bounding box center [647, 116] width 177 height 61
click at [650, 108] on textarea at bounding box center [647, 116] width 177 height 61
paste textarea "11/09 No hay material para calificar."
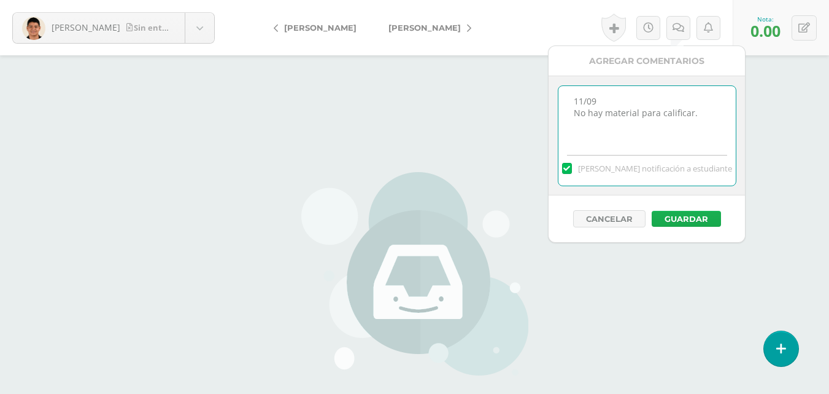
type textarea "11/09 No hay material para calificar."
click at [703, 215] on button "Guardar" at bounding box center [686, 219] width 69 height 16
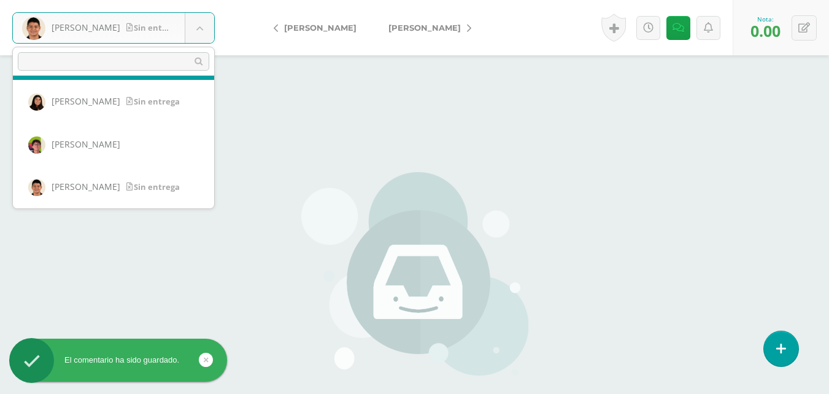
scroll to position [344, 0]
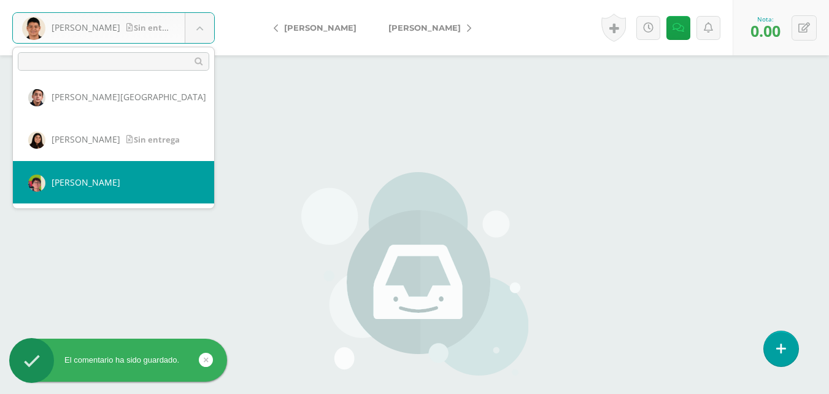
select select "233"
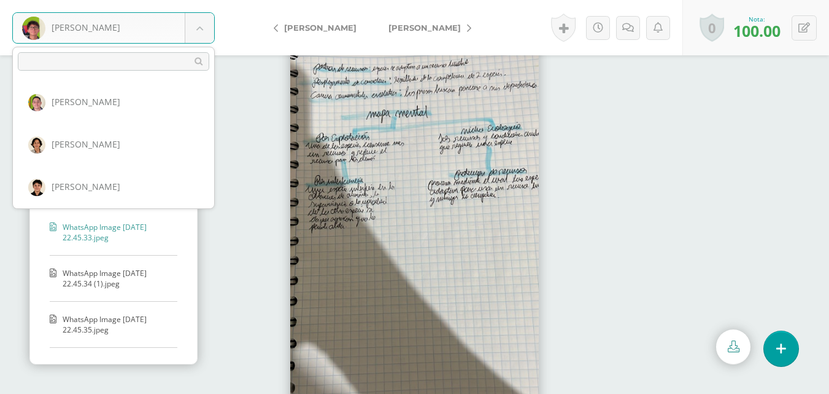
click at [200, 0] on body "Morales, Byron Aldana, Carlos Álvarez, Francisco Bravo, Giovanni Buezo, María D…" at bounding box center [414, 0] width 829 height 0
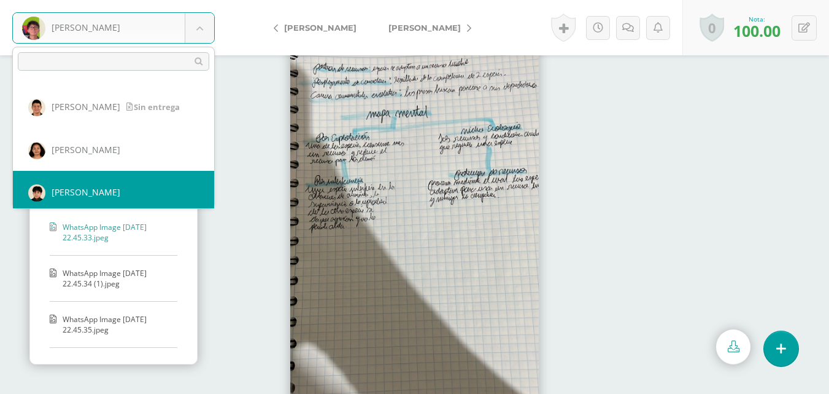
scroll to position [467, 0]
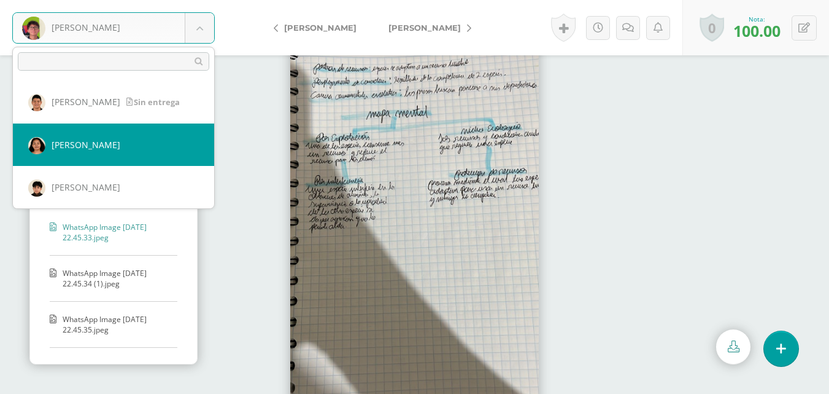
select select "557"
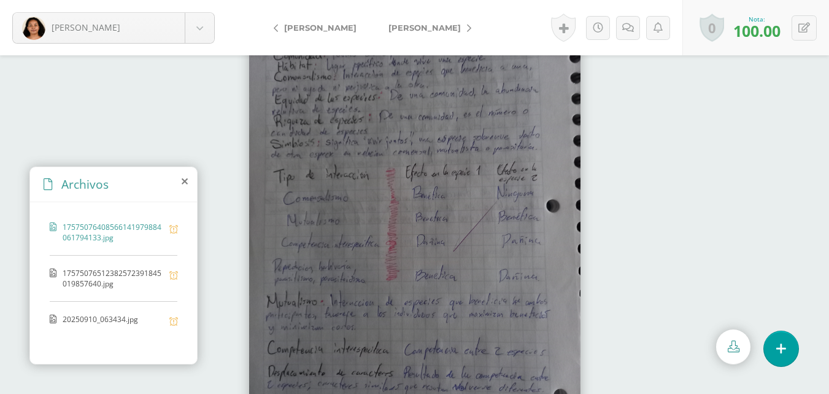
scroll to position [52, 0]
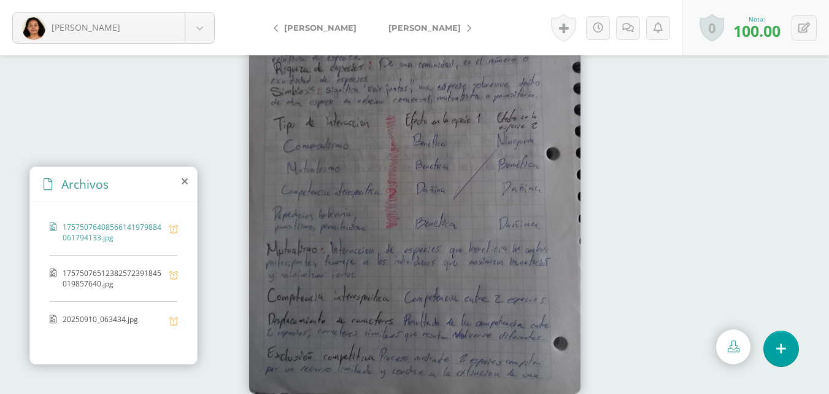
click at [123, 275] on span "17575076512382572391845019857640.jpg" at bounding box center [113, 278] width 101 height 21
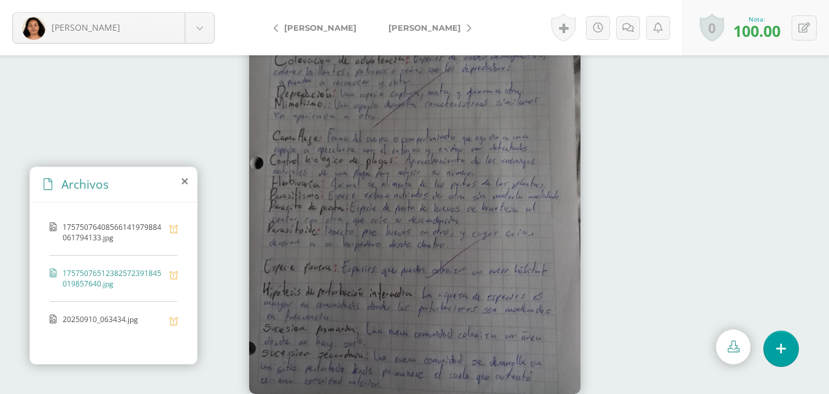
click at [112, 314] on span "20250910_063434.jpg" at bounding box center [113, 320] width 101 height 12
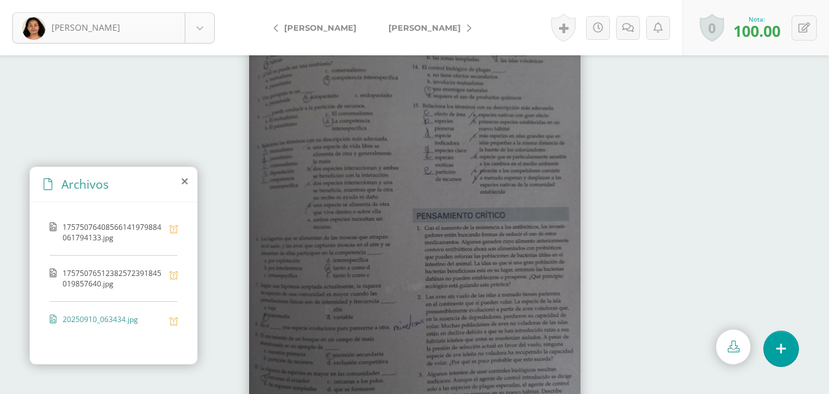
click at [202, 0] on body "[PERSON_NAME] [PERSON_NAME] [PERSON_NAME] [PERSON_NAME], [PERSON_NAME], [PERSON…" at bounding box center [414, 0] width 829 height 0
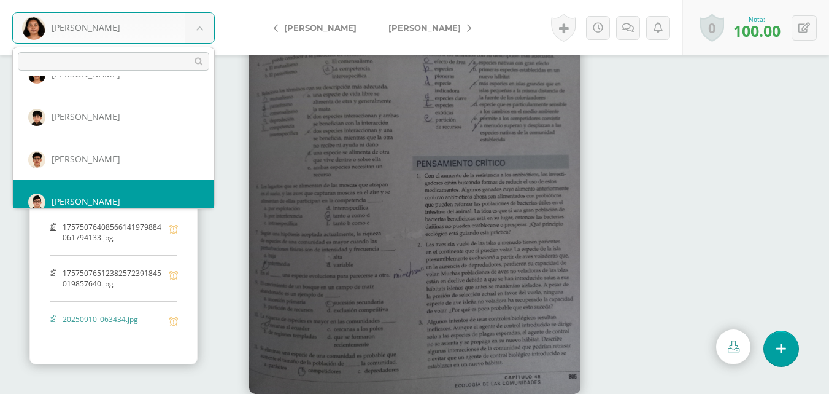
scroll to position [476, 0]
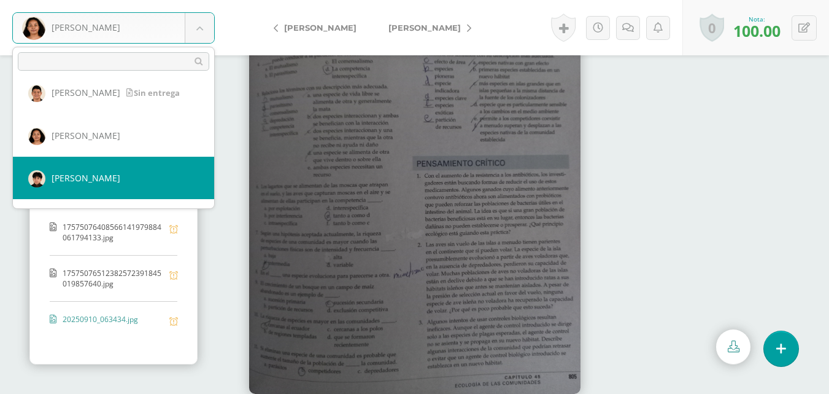
select select "471"
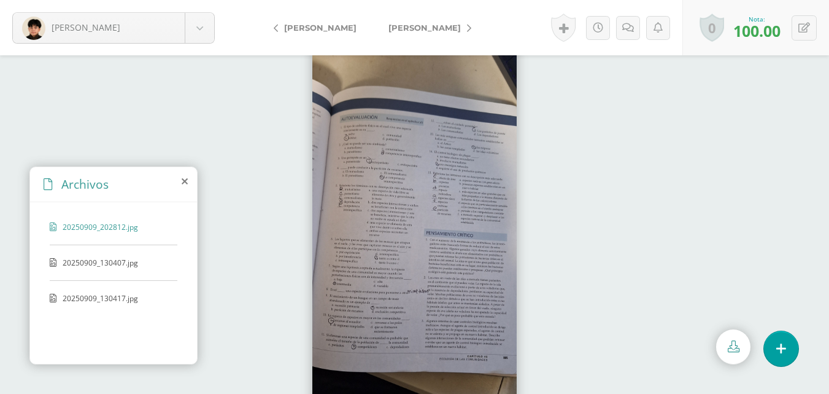
click at [107, 257] on span "20250909_130407.jpg" at bounding box center [113, 262] width 101 height 10
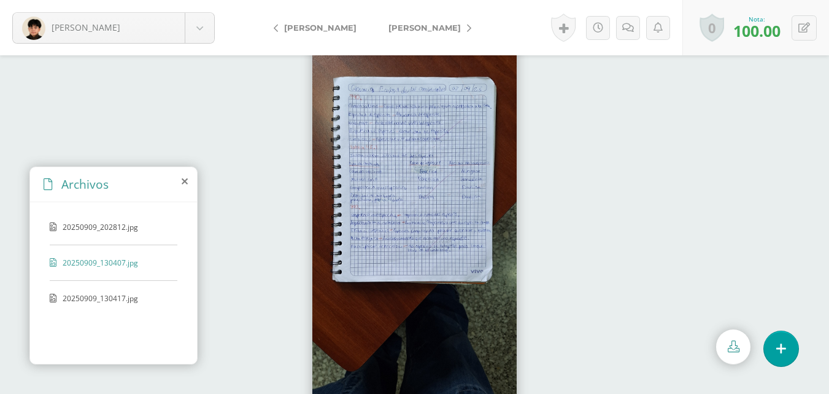
click at [109, 304] on div "20250909_130417.jpg" at bounding box center [114, 304] width 128 height 23
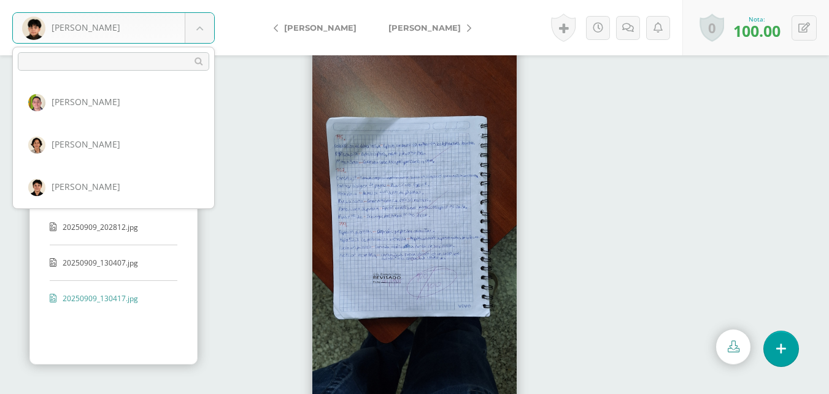
click at [198, 0] on body "Quezada, José Aldana, Carlos Álvarez, Francisco Bravo, Giovanni Buezo, María Du…" at bounding box center [414, 0] width 829 height 0
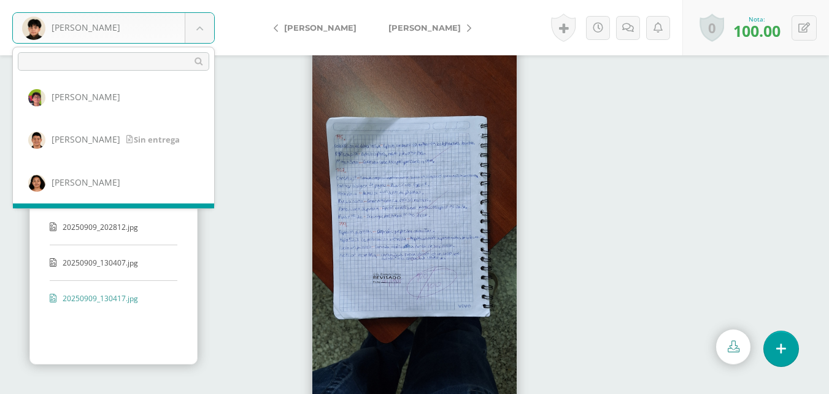
scroll to position [553, 0]
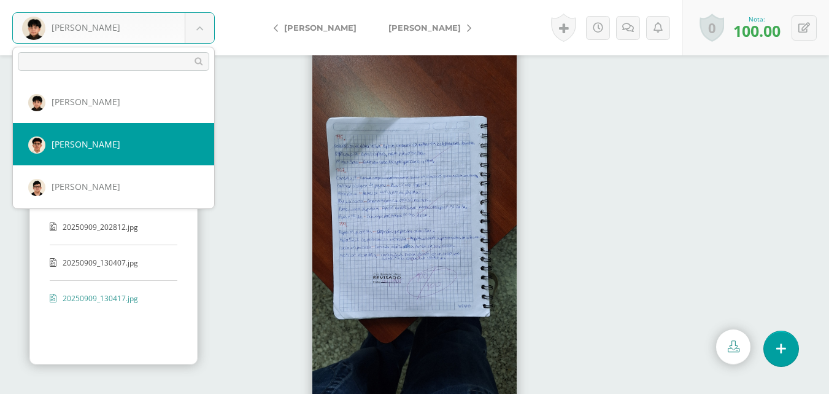
select select "488"
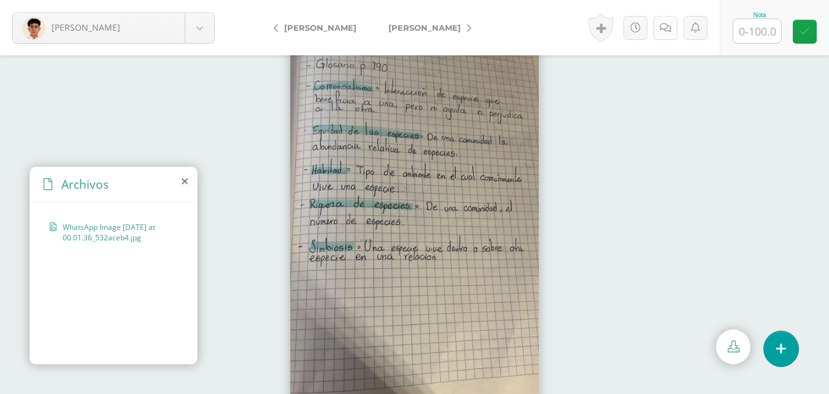
click at [666, 29] on icon at bounding box center [666, 28] width 12 height 10
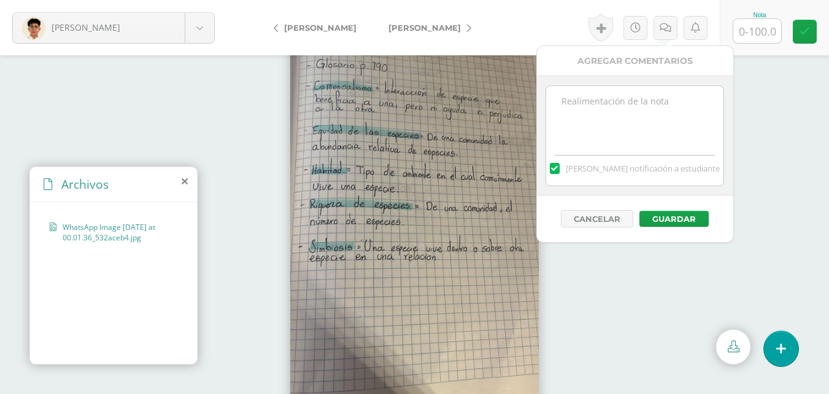
click at [642, 120] on textarea at bounding box center [634, 116] width 177 height 61
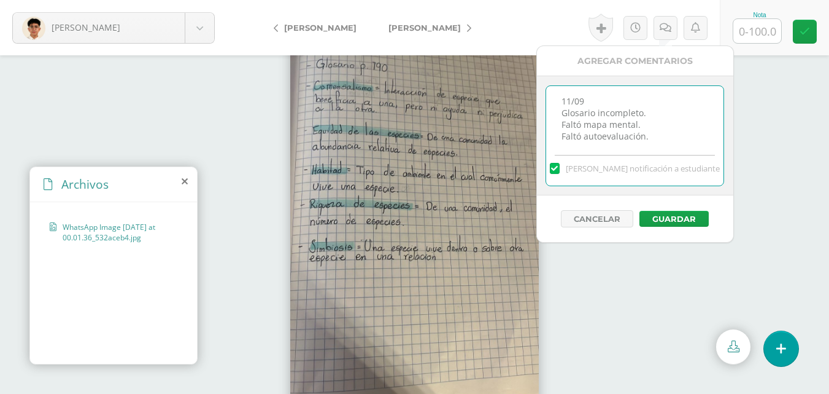
type textarea "11/09 Glosario incompleto. Faltó mapa mental. Faltó autoevaluación."
click at [776, 27] on input "text" at bounding box center [758, 31] width 48 height 24
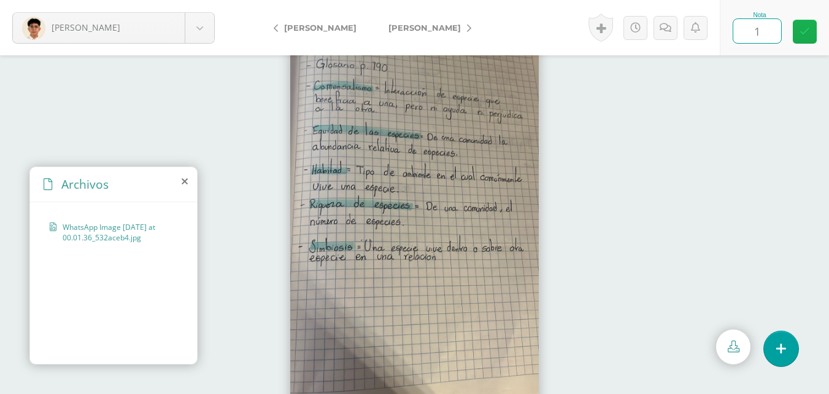
type input "10"
click at [807, 26] on icon at bounding box center [805, 31] width 10 height 10
click at [673, 26] on icon at bounding box center [670, 28] width 12 height 10
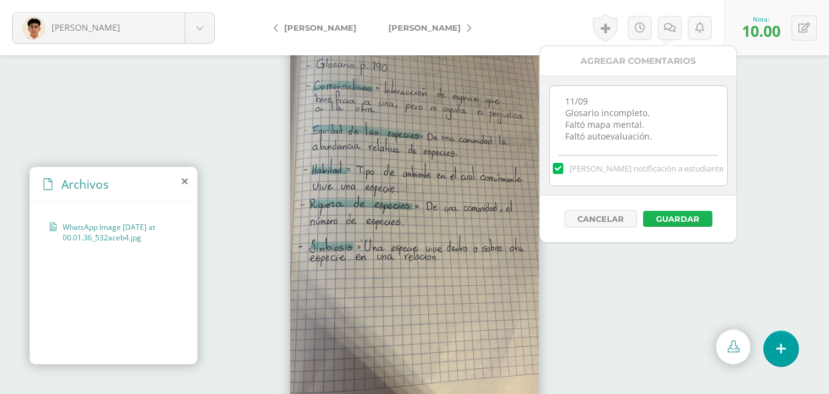
click at [683, 224] on button "Guardar" at bounding box center [677, 219] width 69 height 16
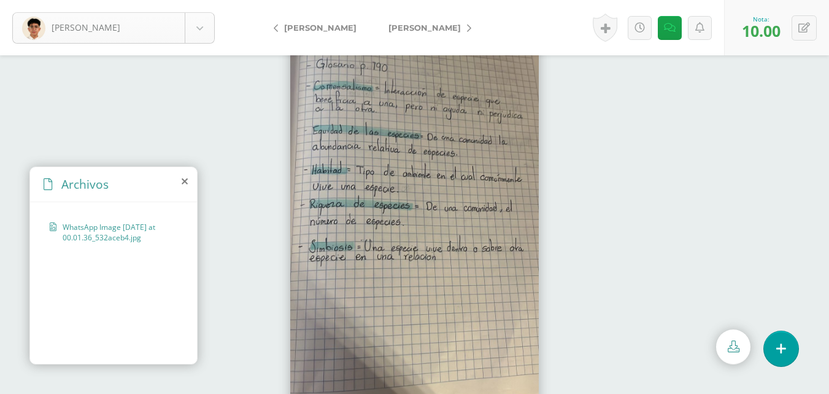
click at [201, 27] on body "El comentario ha sido guardado. [PERSON_NAME] [PERSON_NAME] [PERSON_NAME] [PERS…" at bounding box center [414, 197] width 829 height 394
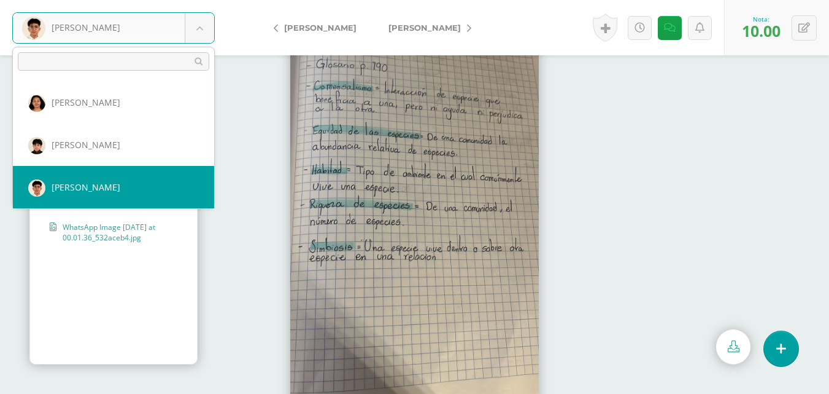
scroll to position [571, 0]
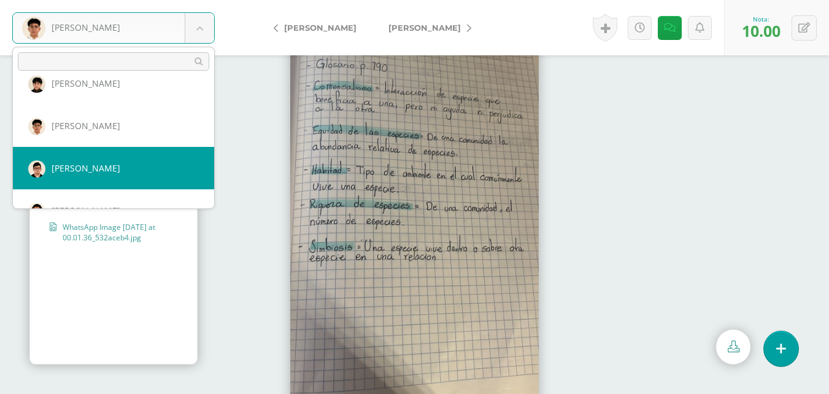
select select "235"
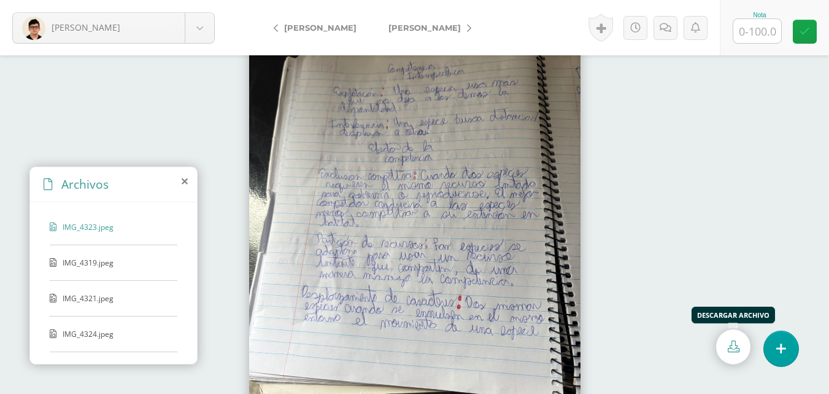
click at [742, 338] on link at bounding box center [733, 346] width 34 height 35
click at [93, 270] on div "IMG_4319.jpeg" at bounding box center [114, 268] width 128 height 23
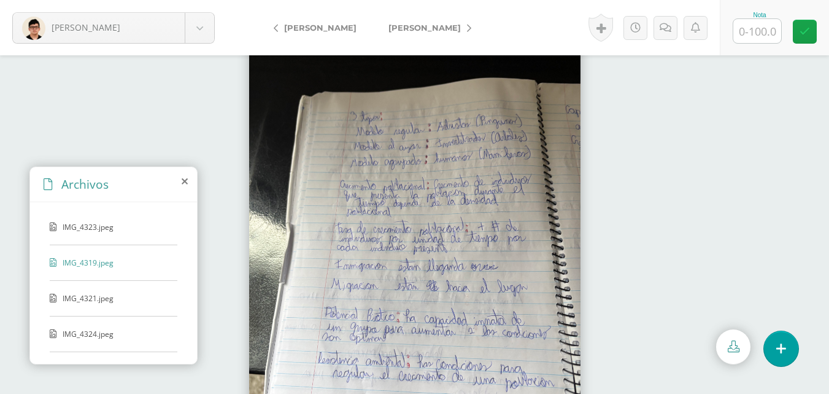
click at [84, 300] on span "IMG_4321.jpeg" at bounding box center [113, 298] width 101 height 10
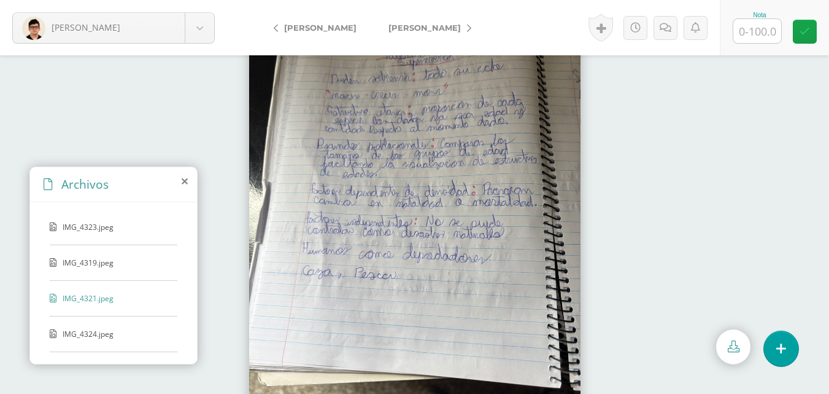
click at [98, 330] on span "IMG_4324.jpeg" at bounding box center [113, 333] width 101 height 10
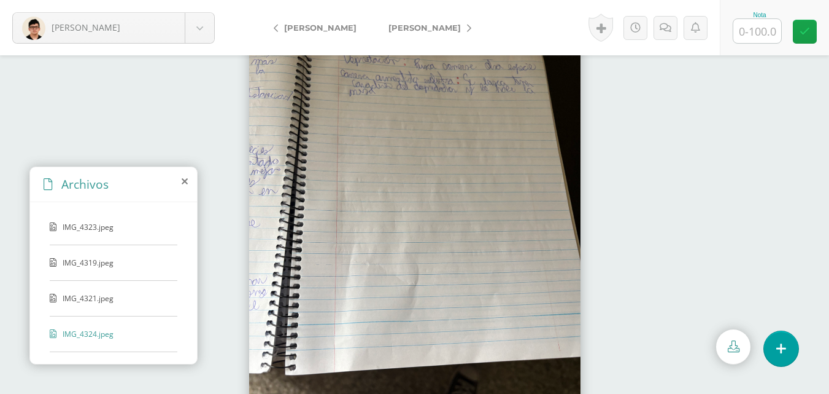
scroll to position [61, 0]
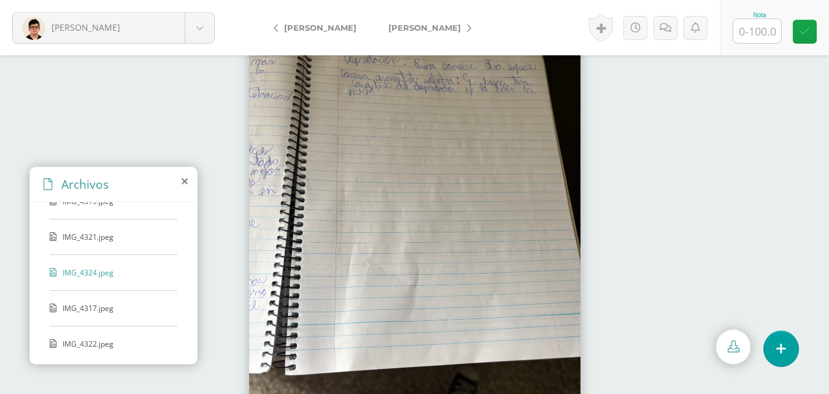
click at [97, 310] on span "IMG_4317.jpeg" at bounding box center [113, 308] width 101 height 10
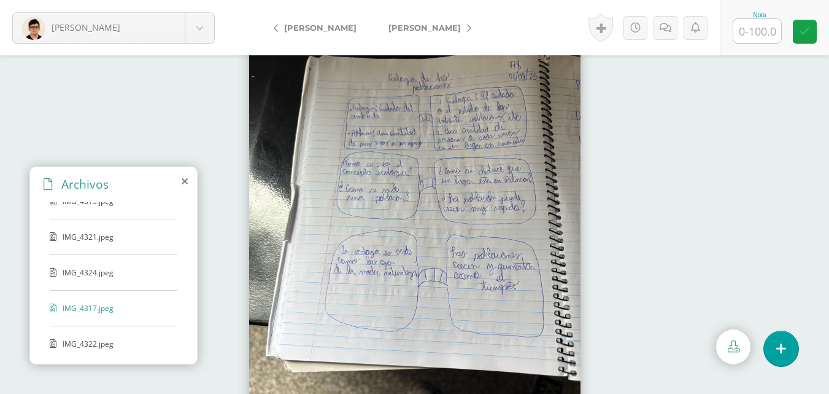
click at [82, 338] on span "IMG_4322.jpeg" at bounding box center [113, 343] width 101 height 10
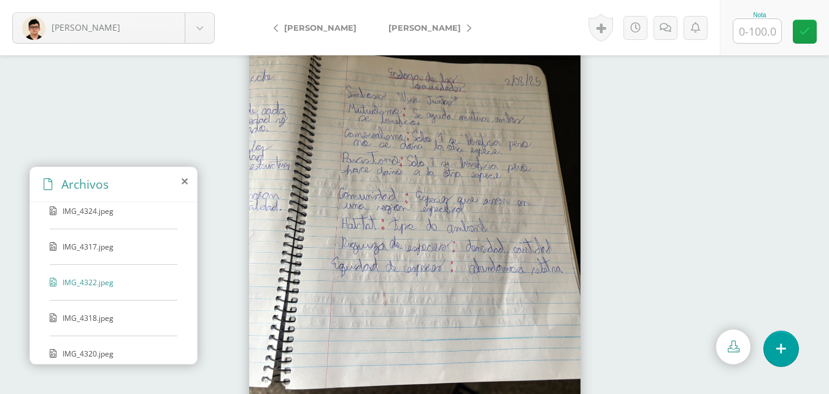
scroll to position [134, 0]
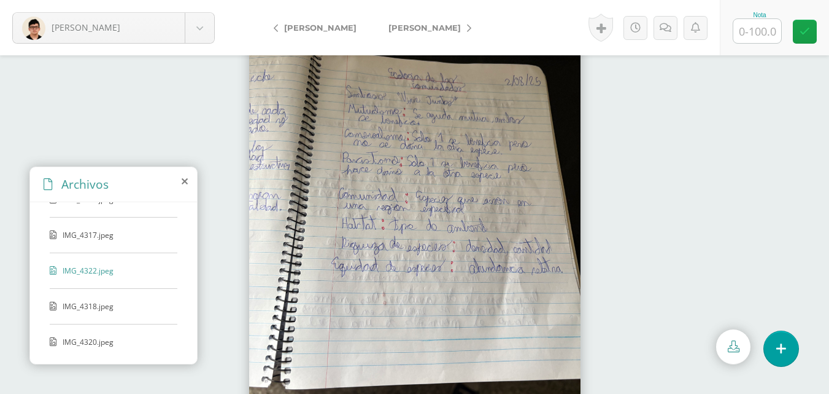
click at [106, 308] on span "IMG_4318.jpeg" at bounding box center [113, 306] width 101 height 10
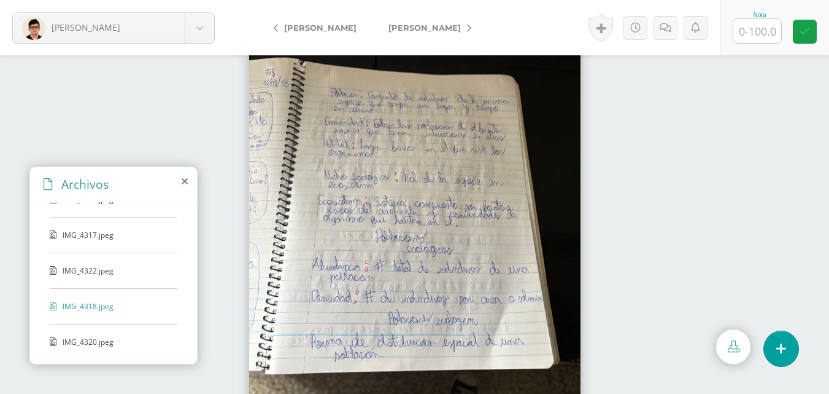
scroll to position [52, 0]
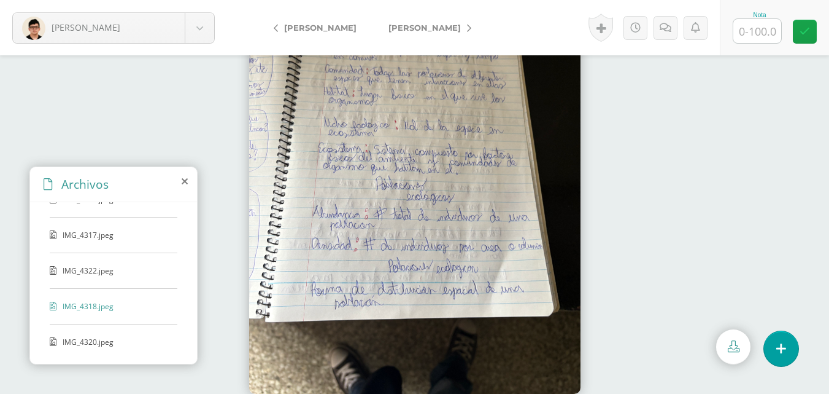
click at [103, 339] on span "IMG_4320.jpeg" at bounding box center [113, 341] width 101 height 10
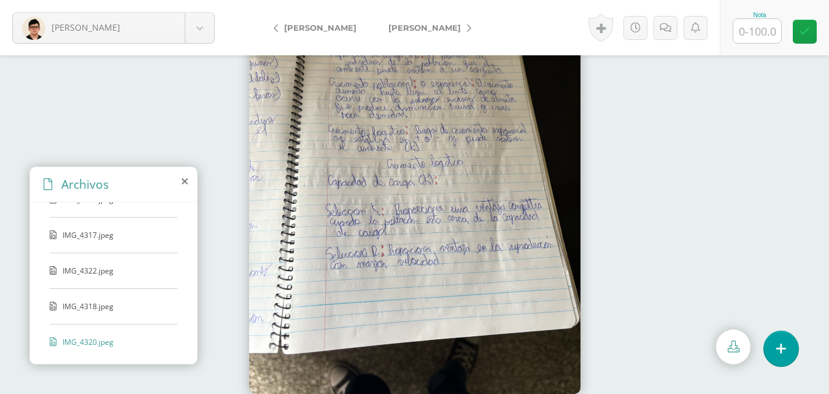
scroll to position [0, 0]
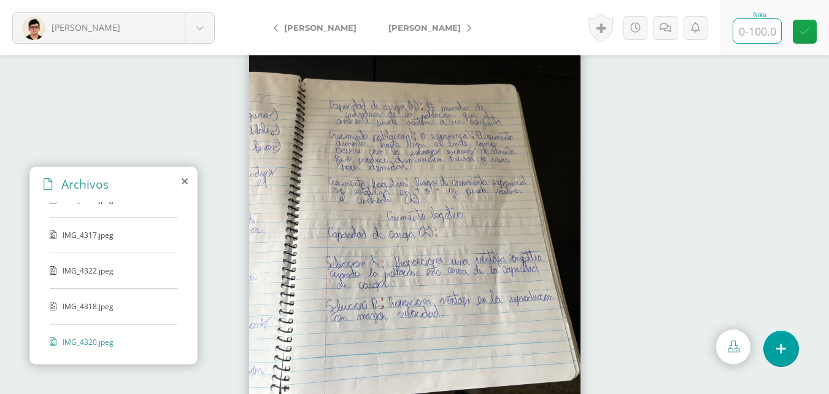
click at [768, 31] on input "text" at bounding box center [758, 31] width 48 height 24
click at [668, 25] on icon at bounding box center [666, 28] width 12 height 10
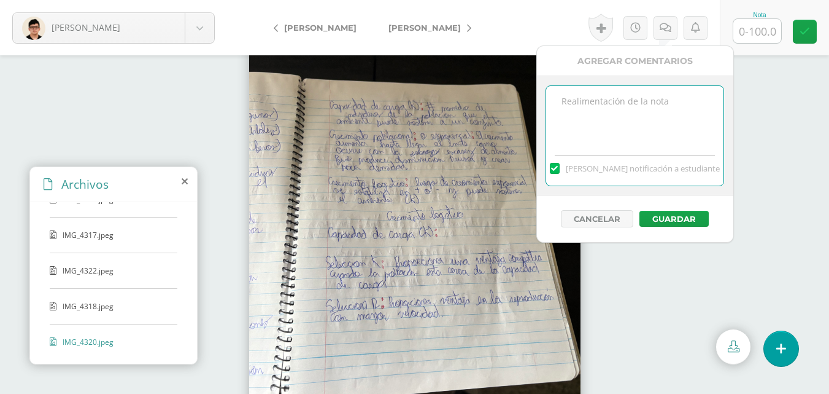
click at [654, 107] on textarea at bounding box center [634, 116] width 177 height 61
type textarea "11/09 Faltó mapa mental. Faltó autoevaluación."
click at [758, 38] on input "text" at bounding box center [758, 31] width 48 height 24
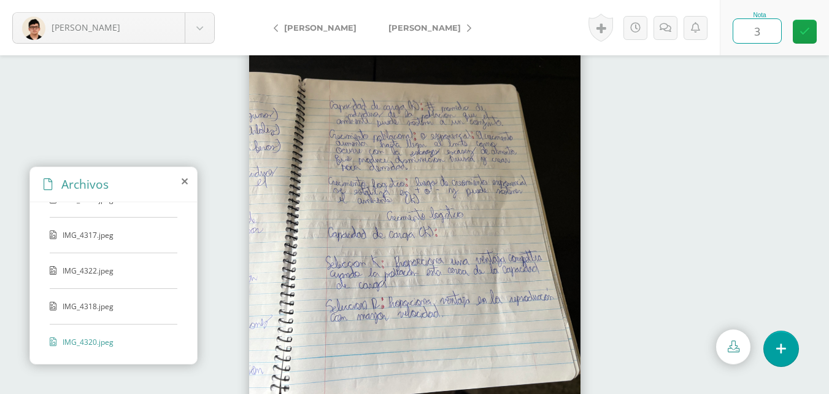
type input "30"
click at [809, 28] on icon at bounding box center [805, 31] width 10 height 10
click at [667, 36] on link at bounding box center [670, 28] width 24 height 24
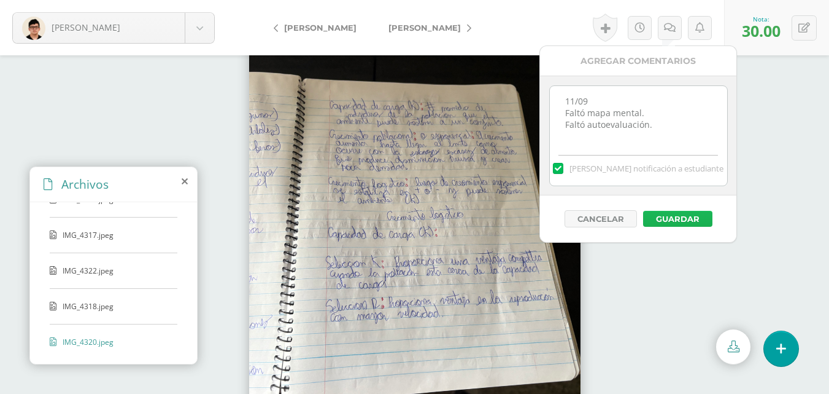
click at [671, 212] on button "Guardar" at bounding box center [677, 219] width 69 height 16
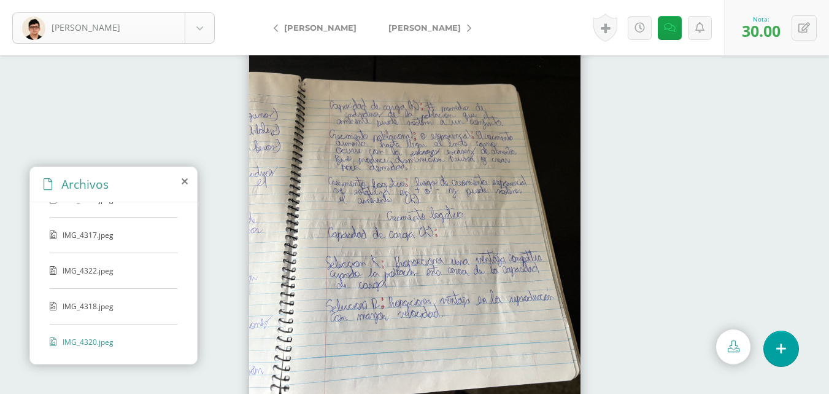
scroll to position [552, 0]
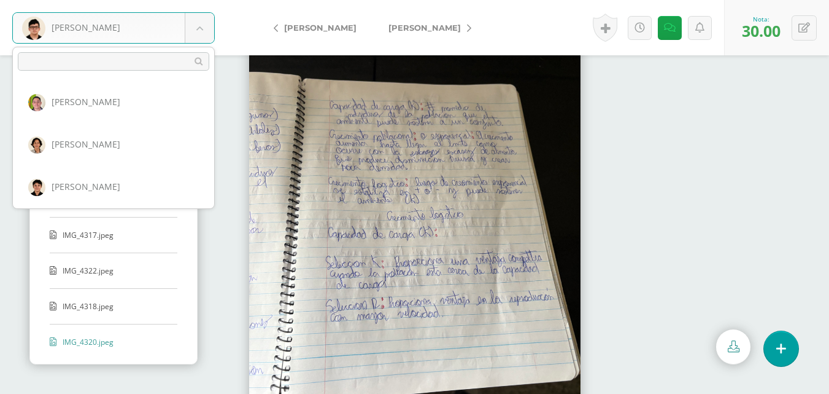
click at [206, 30] on body "El comentario ha sido guardado. Siliezar, Sergio Aldana, Carlos Álvarez, Franci…" at bounding box center [414, 197] width 829 height 394
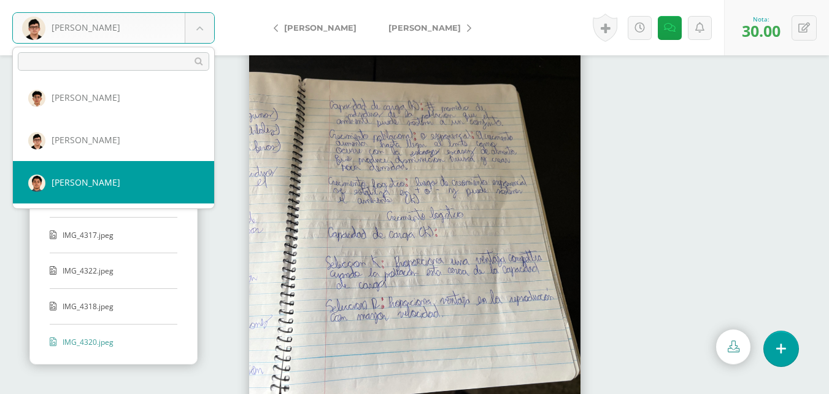
select select "236"
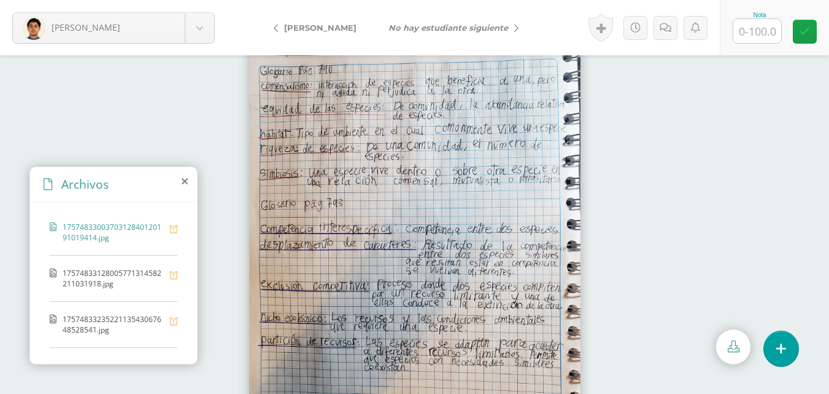
scroll to position [52, 0]
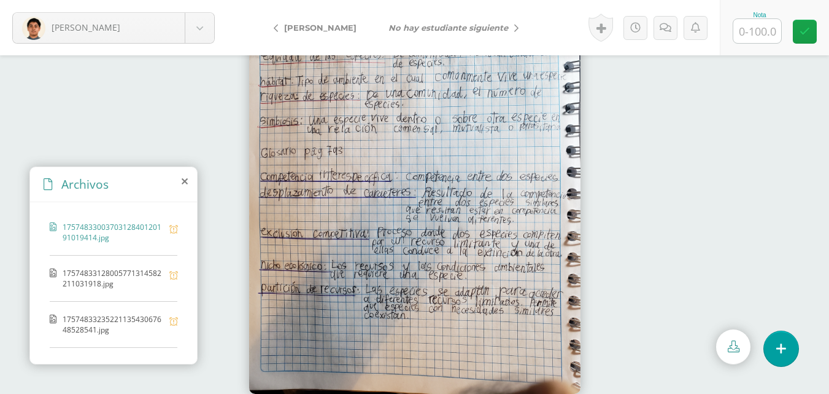
click at [117, 282] on span "17574833128005771314582211031918.jpg" at bounding box center [113, 278] width 101 height 21
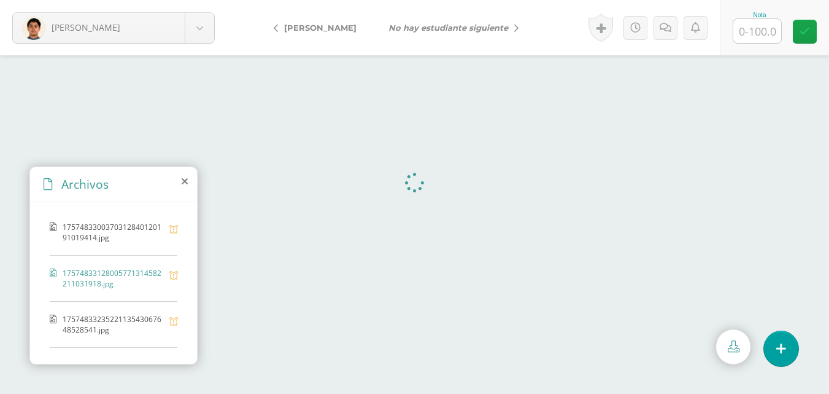
scroll to position [0, 0]
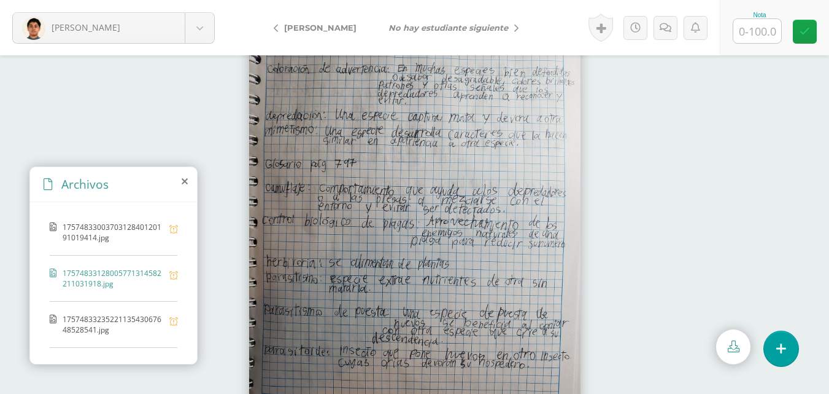
click at [125, 318] on span "1757483323522113543067648528541.jpg" at bounding box center [113, 324] width 101 height 21
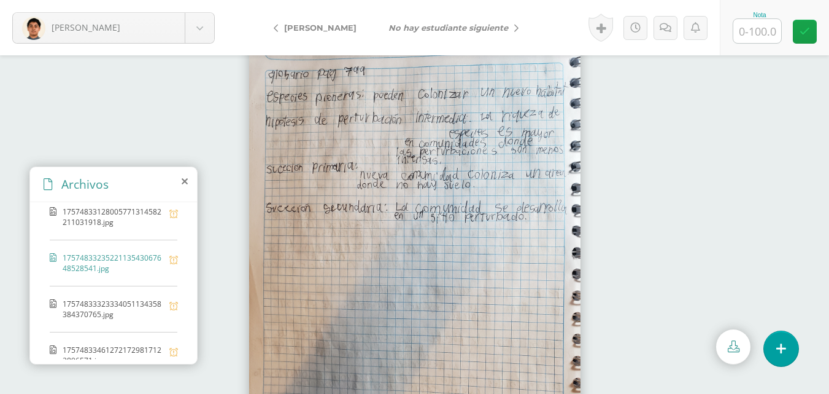
scroll to position [123, 0]
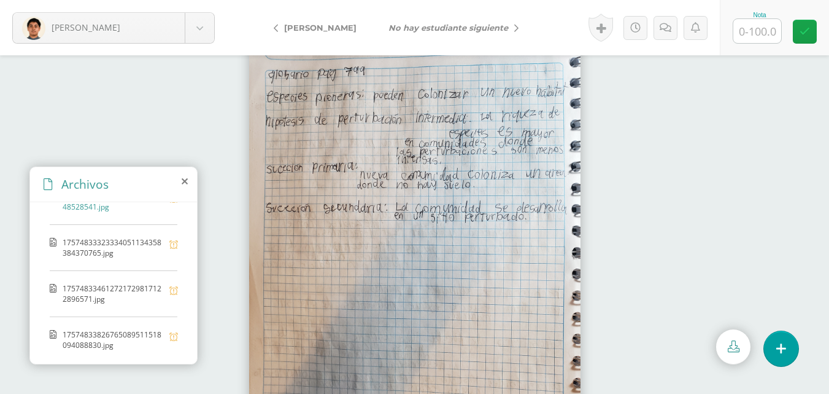
click at [105, 250] on span "17574833323334051134358384370765.jpg" at bounding box center [113, 247] width 101 height 21
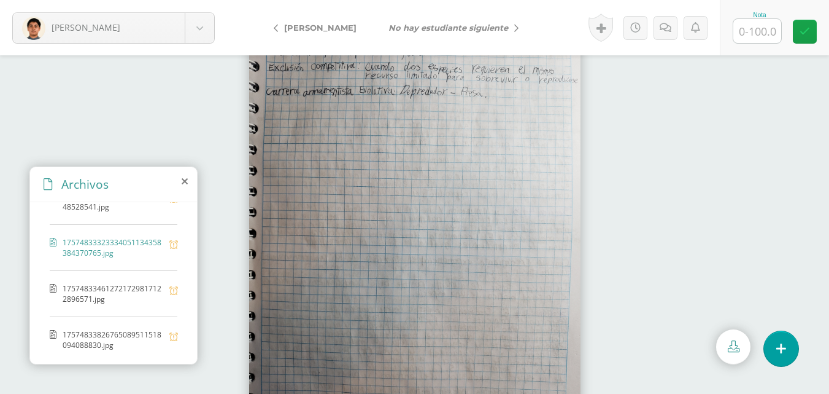
click at [88, 293] on span "175748334612721729817122896571.jpg" at bounding box center [113, 293] width 101 height 21
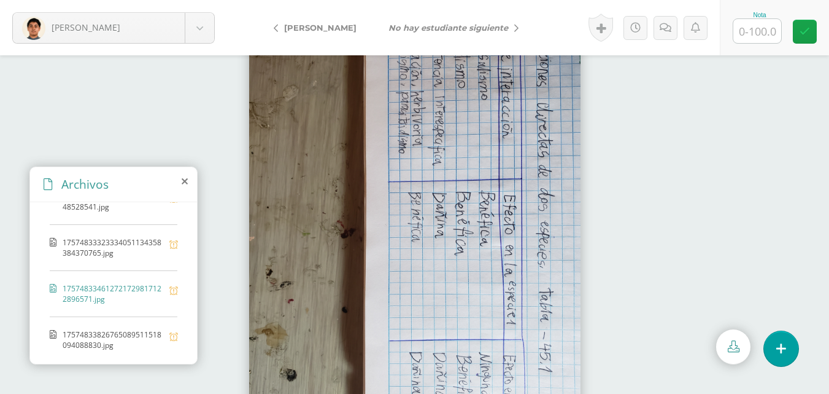
click at [113, 332] on span "17574833826765089511518094088830.jpg" at bounding box center [113, 339] width 101 height 21
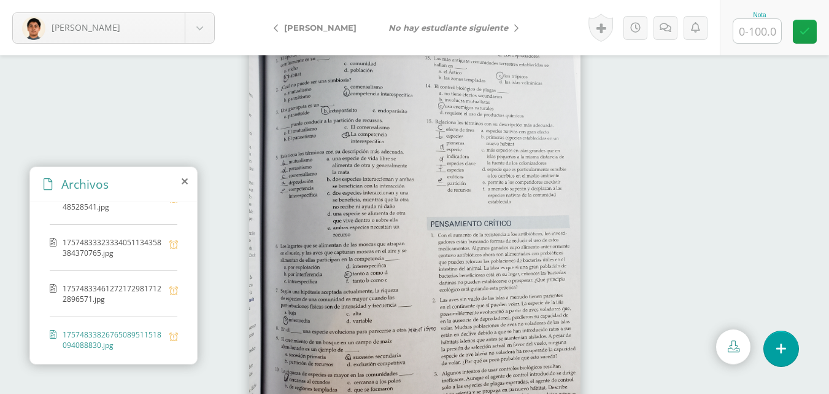
scroll to position [126, 0]
click at [767, 24] on input "text" at bounding box center [758, 31] width 48 height 24
type input "70"
click at [801, 28] on icon at bounding box center [805, 31] width 10 height 10
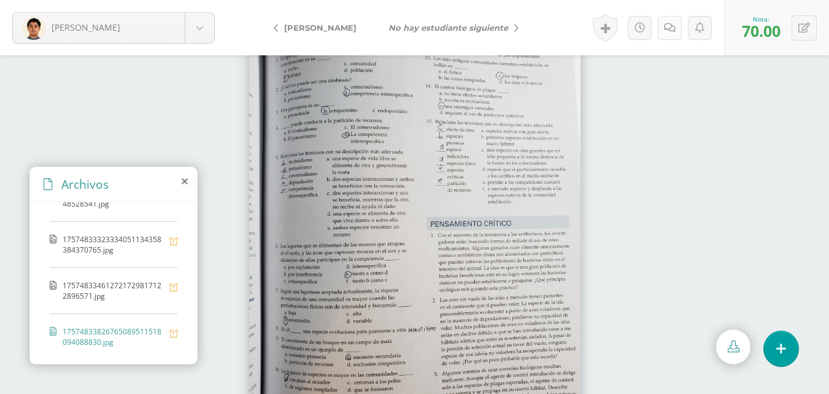
click at [664, 32] on icon at bounding box center [670, 28] width 12 height 10
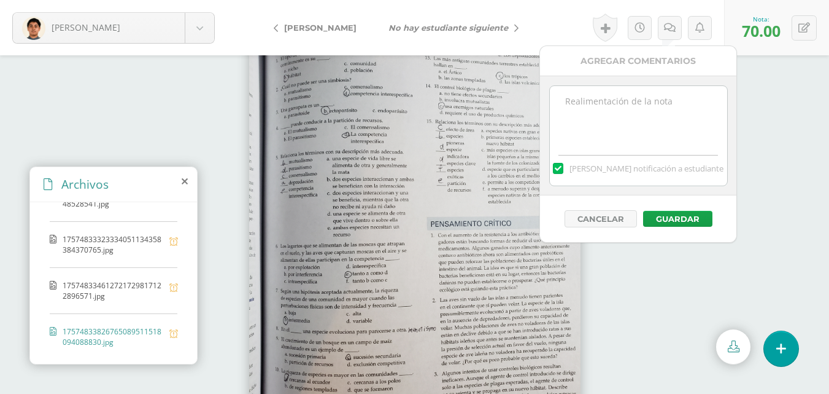
click at [653, 116] on textarea at bounding box center [638, 116] width 177 height 61
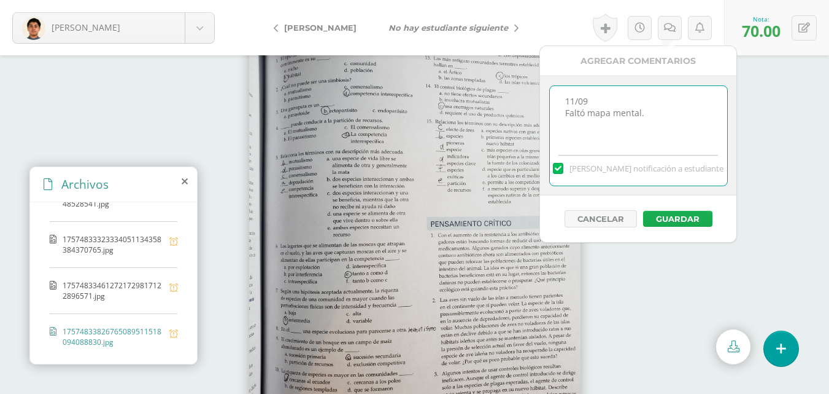
type textarea "11/09 Faltó mapa mental."
click at [696, 217] on button "Guardar" at bounding box center [677, 219] width 69 height 16
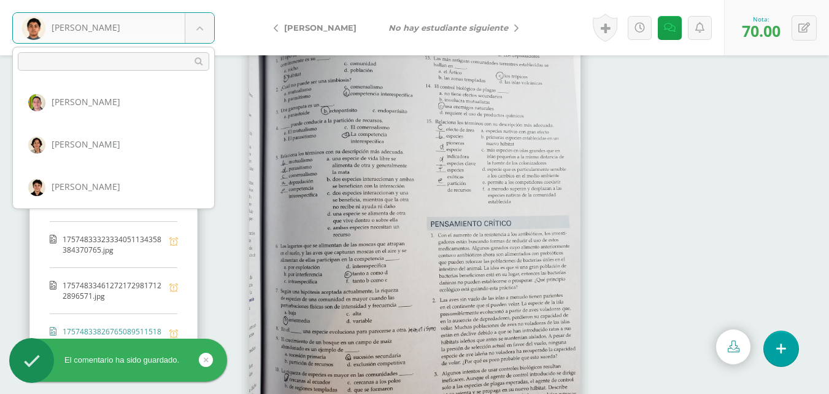
click at [193, 26] on body "El comentario ha sido guardado. [PERSON_NAME], [PERSON_NAME], [PERSON_NAME], [P…" at bounding box center [414, 197] width 829 height 394
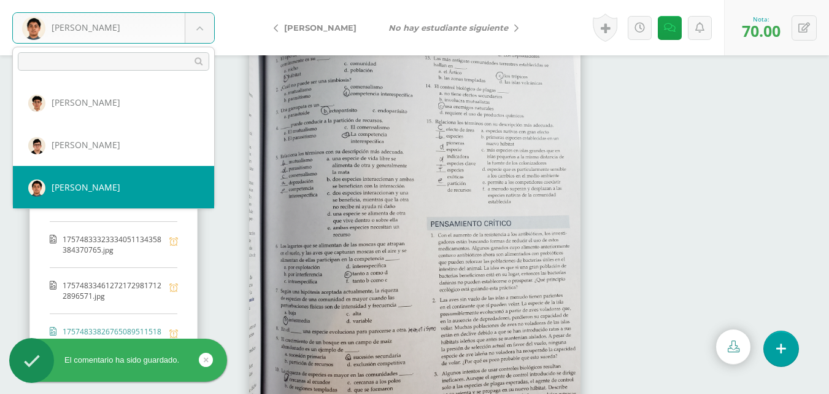
scroll to position [599, 0]
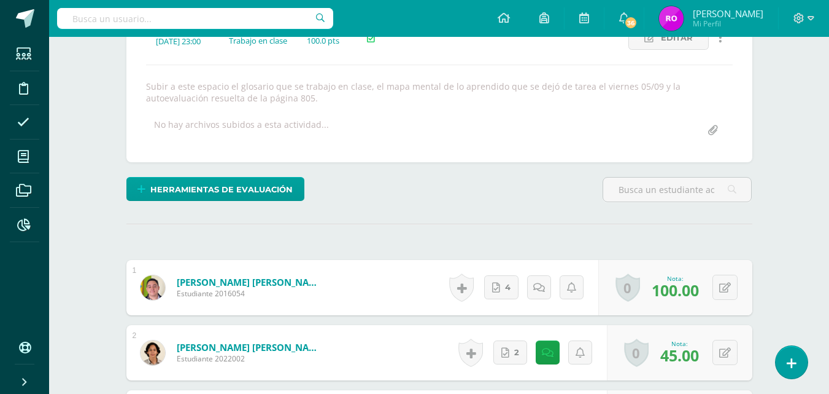
click at [551, 187] on div "Herramientas de evaluación Lista de cotejo Escala de valoración Puntos Extra Su…" at bounding box center [440, 194] width 636 height 35
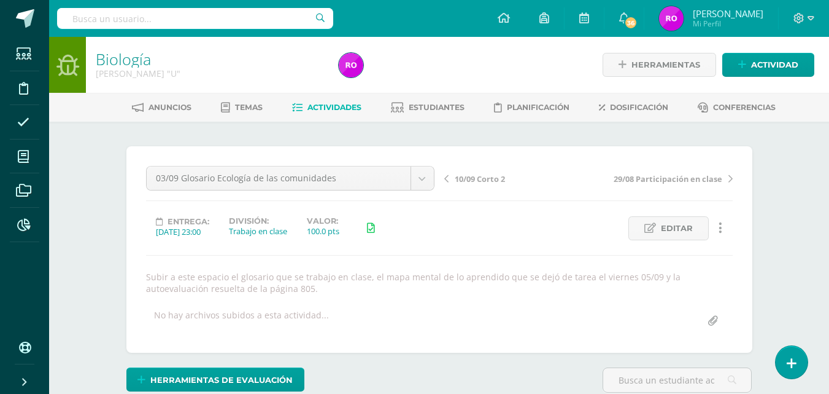
click at [435, 177] on div "03/09 Glosario Ecología de las comunidades 11-09 SEGUNDA ENTREGA DE GUÍA 10/09 …" at bounding box center [290, 183] width 298 height 34
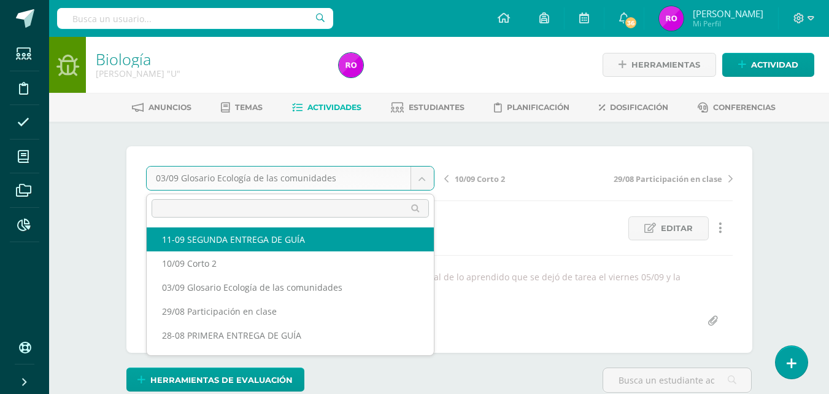
select select "/dashboard/teacher/grade-activity/218706/"
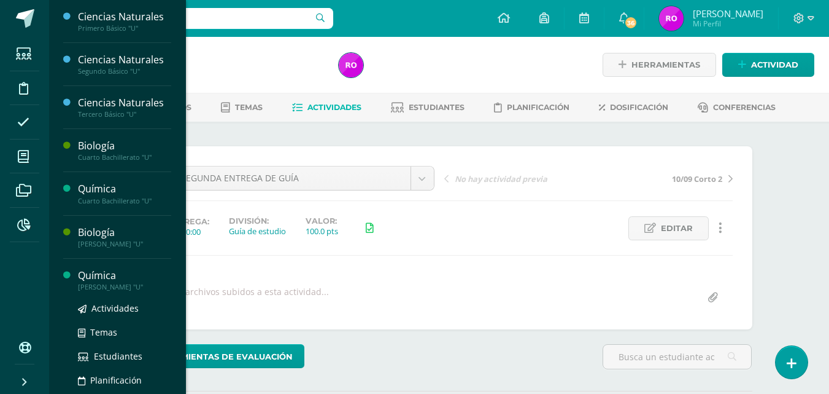
click at [95, 284] on div "[PERSON_NAME] "U"" at bounding box center [124, 286] width 93 height 9
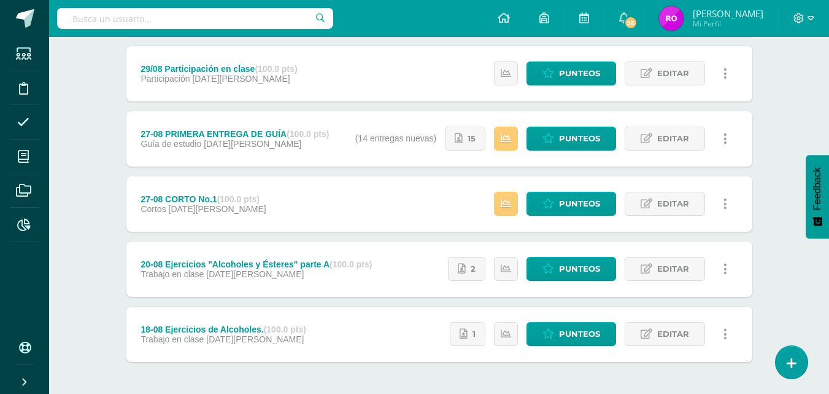
scroll to position [553, 0]
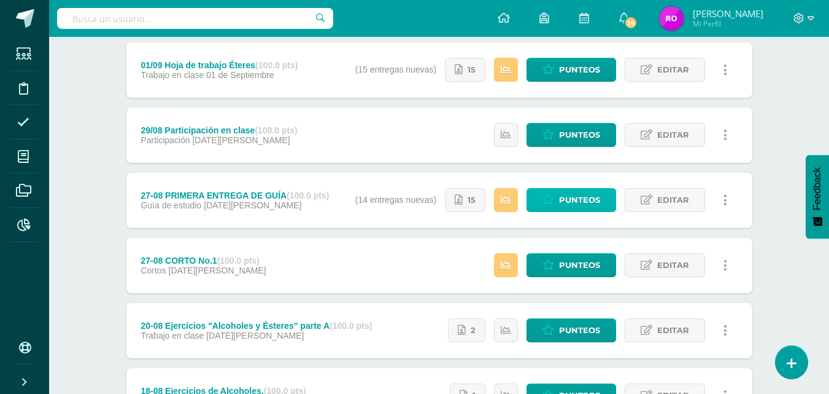
click at [562, 200] on span "Punteos" at bounding box center [579, 199] width 41 height 23
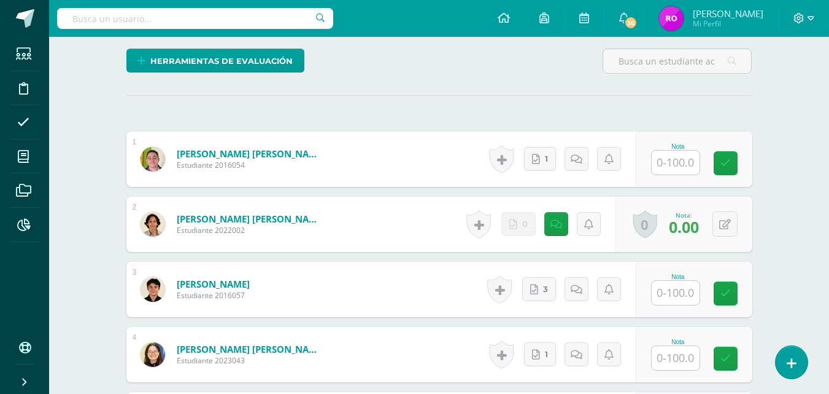
scroll to position [184, 0]
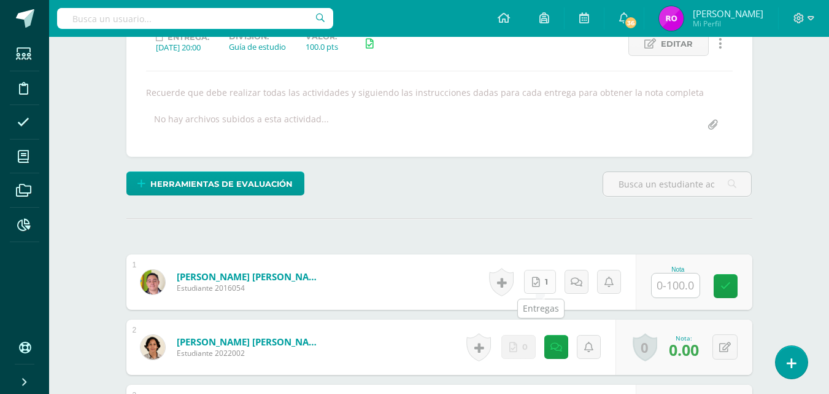
click at [548, 278] on span "1" at bounding box center [546, 281] width 3 height 23
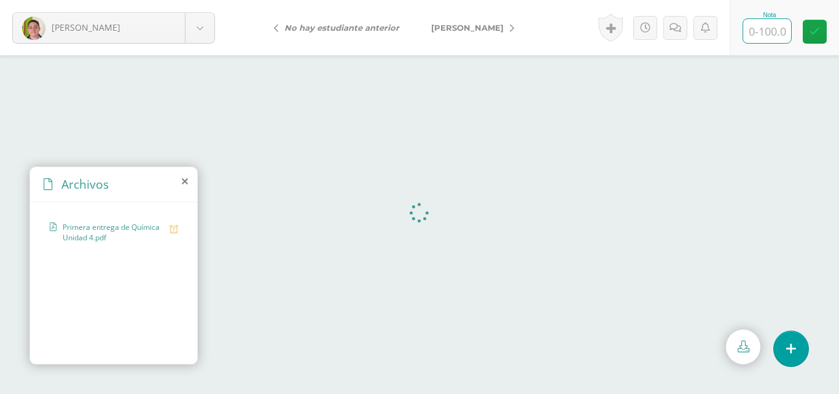
click at [755, 29] on input "text" at bounding box center [767, 31] width 48 height 24
type input "100"
click at [810, 34] on icon at bounding box center [814, 31] width 10 height 10
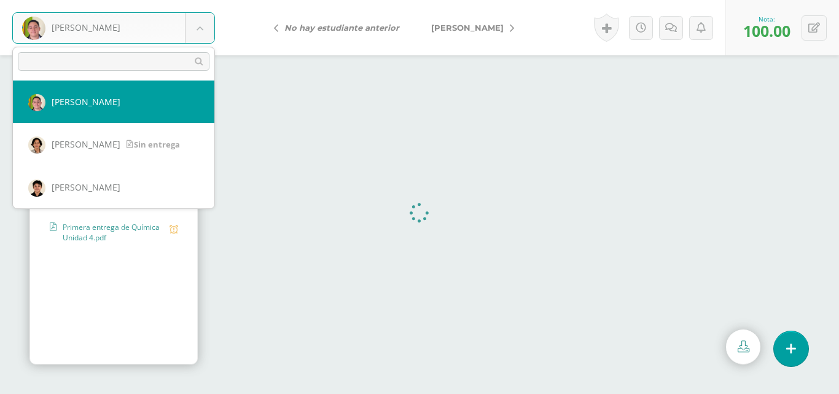
click at [197, 0] on body "Aldana, Carlos Aldana, Carlos Álvarez, Francisco Bravo, Giovanni Buezo, María D…" at bounding box center [419, 0] width 839 height 0
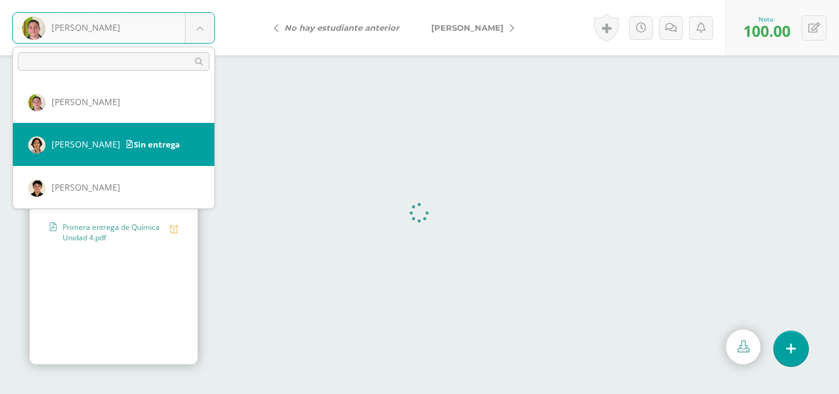
select select "502"
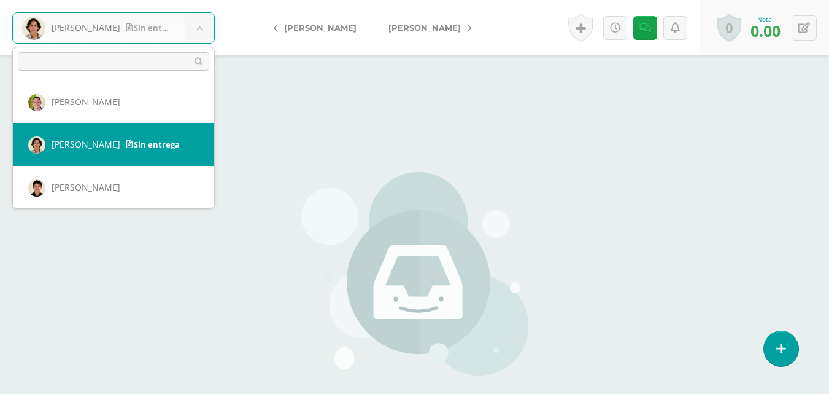
click at [198, 23] on body "[PERSON_NAME] entrega [PERSON_NAME] [PERSON_NAME] [PERSON_NAME], [PERSON_NAME],…" at bounding box center [414, 255] width 829 height 511
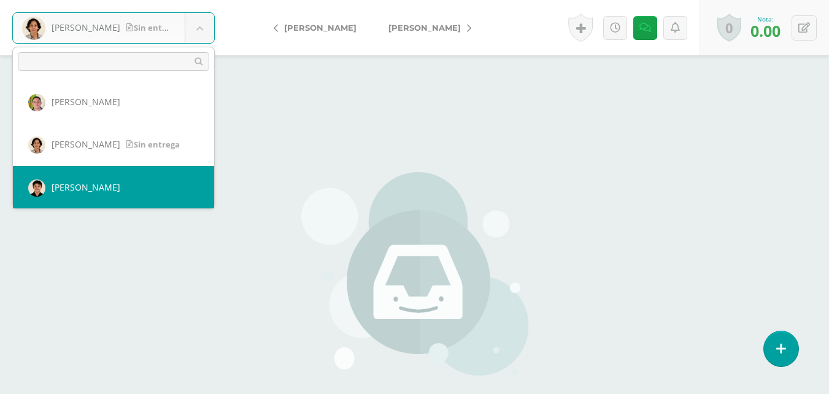
select select "223"
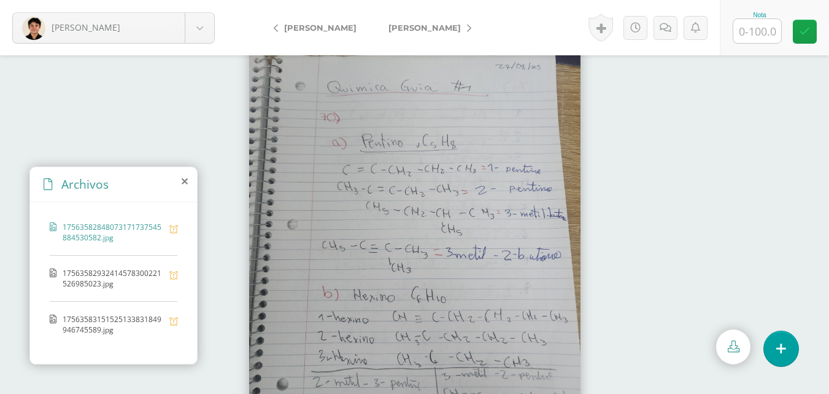
scroll to position [52, 0]
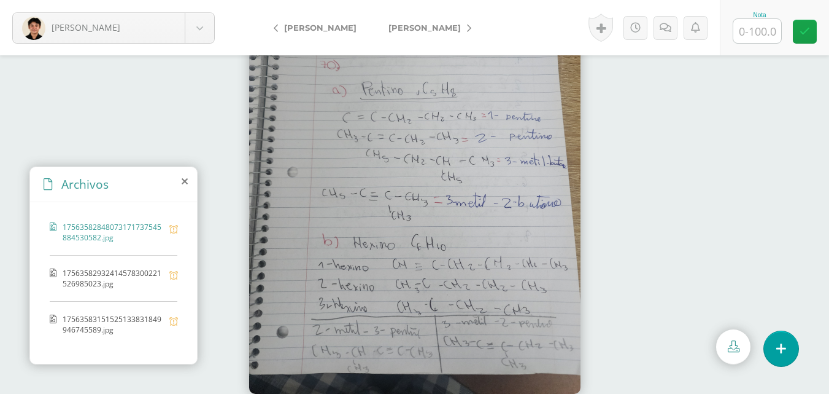
click at [137, 277] on span "17563582932414578300221526985023.jpg" at bounding box center [113, 278] width 101 height 21
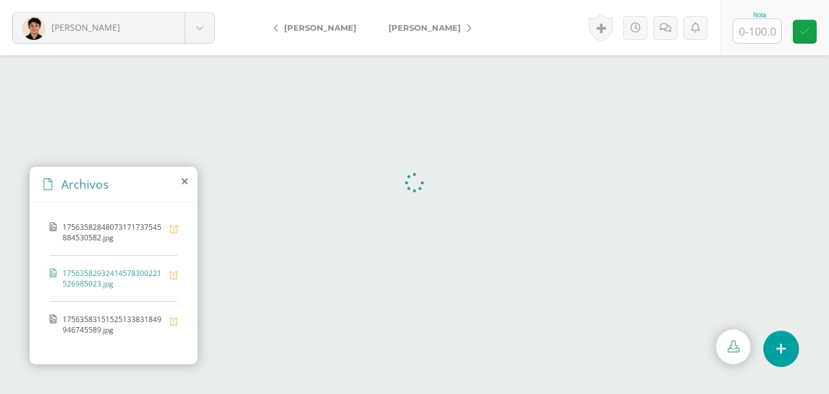
scroll to position [0, 0]
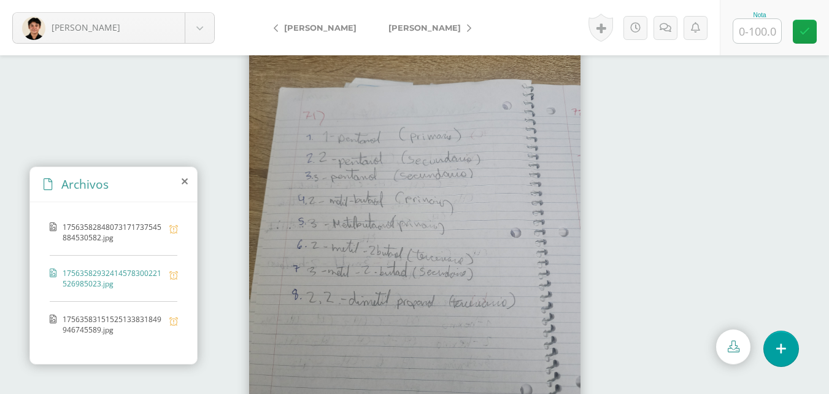
click at [104, 335] on div "17563583151525133831849946745589.jpg" at bounding box center [114, 330] width 128 height 33
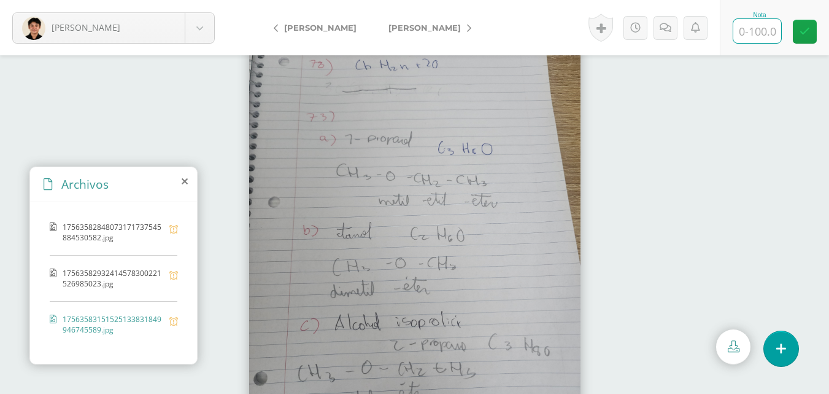
click at [763, 37] on input "text" at bounding box center [758, 31] width 48 height 24
click at [805, 34] on icon at bounding box center [805, 31] width 10 height 10
type input "70"
click at [669, 35] on link at bounding box center [666, 28] width 24 height 24
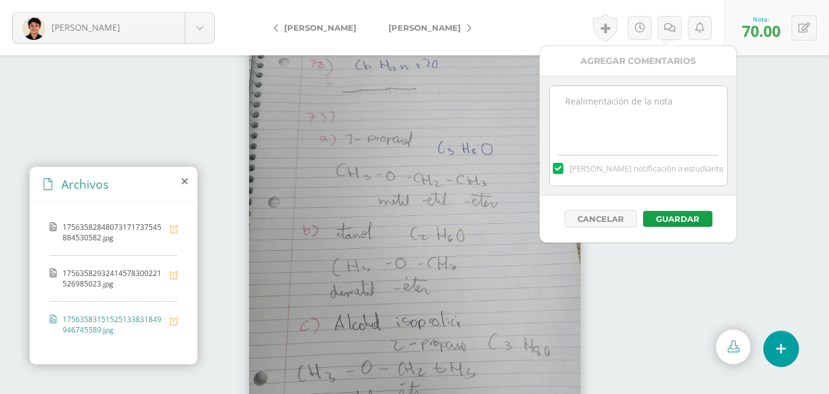
click at [614, 115] on textarea at bounding box center [638, 116] width 177 height 61
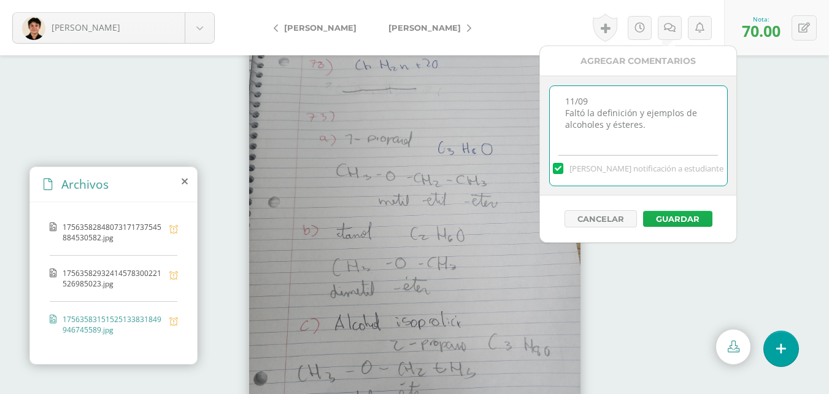
type textarea "11/09 Faltó la definición y ejemplos de alcoholes y ésteres."
click at [699, 214] on button "Guardar" at bounding box center [677, 219] width 69 height 16
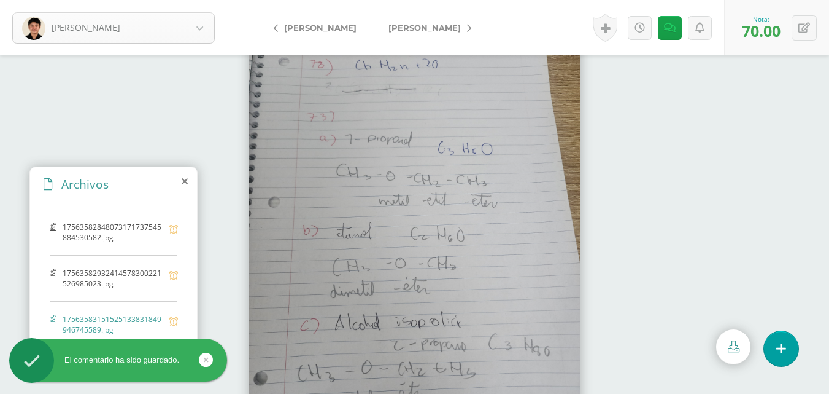
click at [204, 31] on body "El comentario ha sido guardado. Bravo, Giovanni Aldana, Carlos Álvarez, Francis…" at bounding box center [414, 197] width 829 height 394
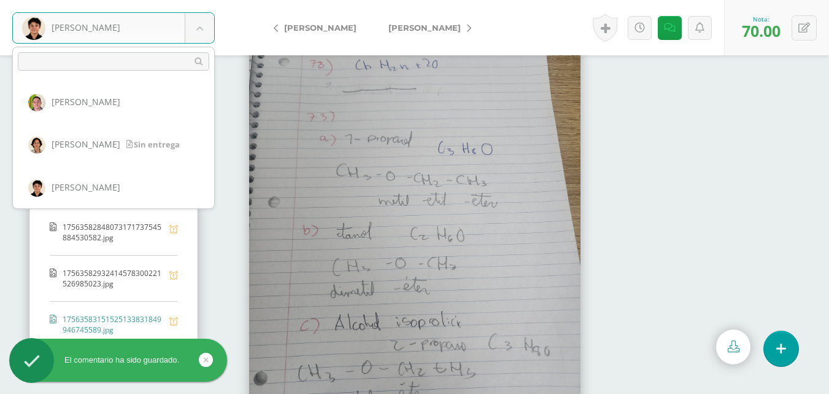
scroll to position [61, 0]
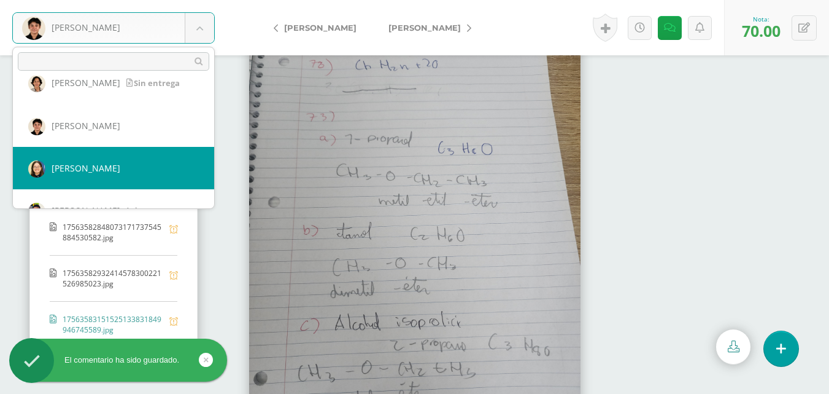
select select "571"
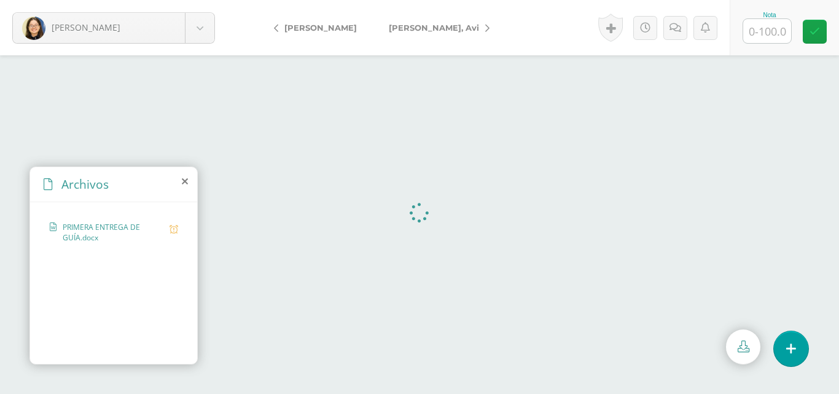
click at [776, 24] on input "text" at bounding box center [767, 31] width 48 height 24
type input "100"
click at [813, 33] on icon at bounding box center [814, 31] width 10 height 10
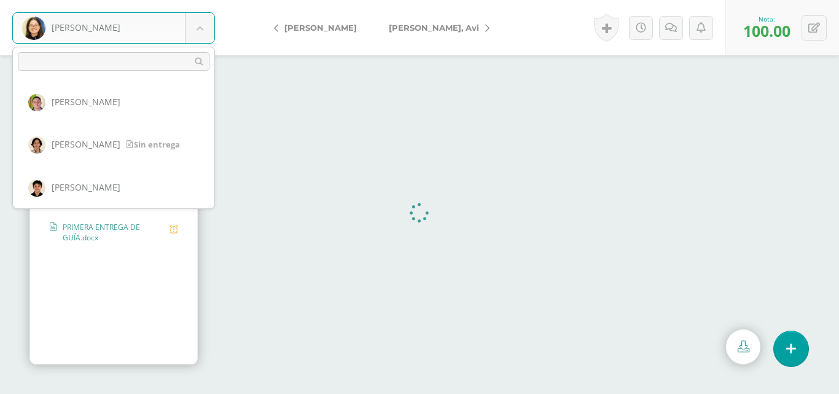
click at [201, 0] on body "[PERSON_NAME] [PERSON_NAME] [PERSON_NAME] [PERSON_NAME], [PERSON_NAME], [PERSON…" at bounding box center [419, 0] width 839 height 0
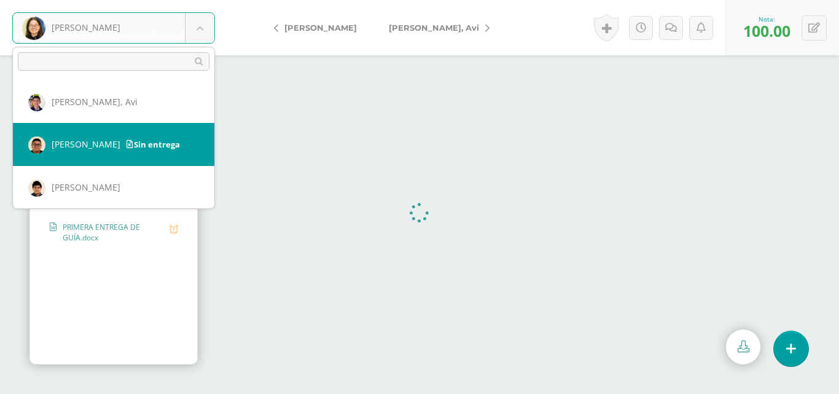
scroll to position [109, 0]
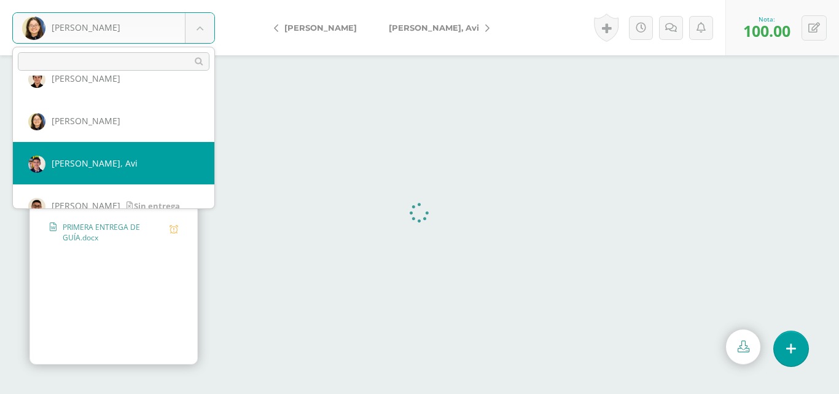
select select "225"
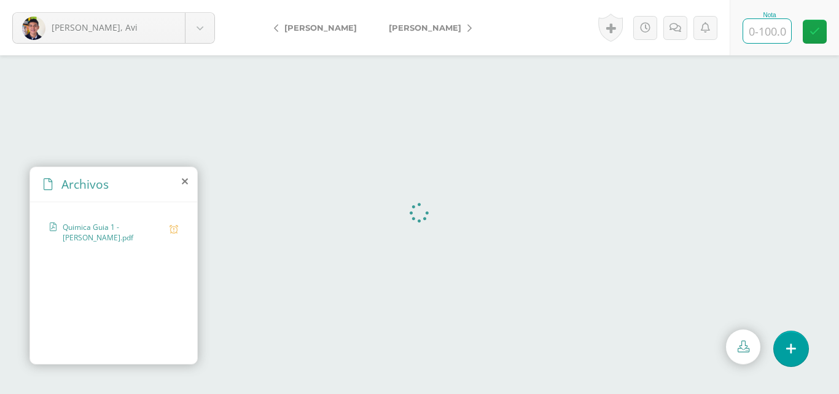
click at [769, 30] on input "text" at bounding box center [767, 31] width 48 height 24
type input "70"
click at [672, 21] on link at bounding box center [675, 28] width 24 height 24
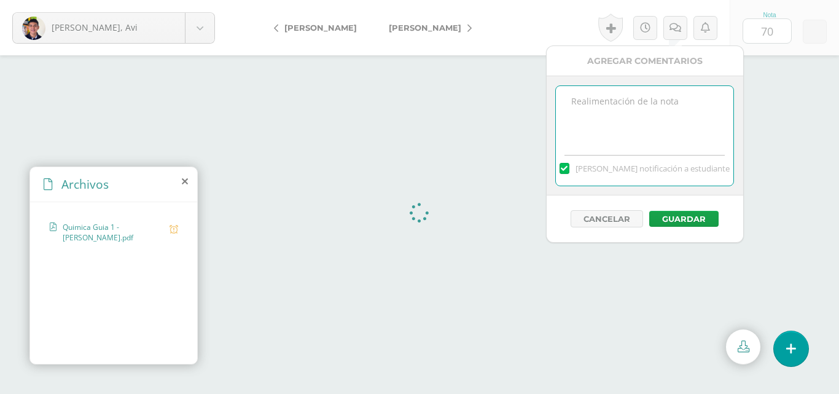
click at [646, 105] on textarea at bounding box center [644, 116] width 177 height 61
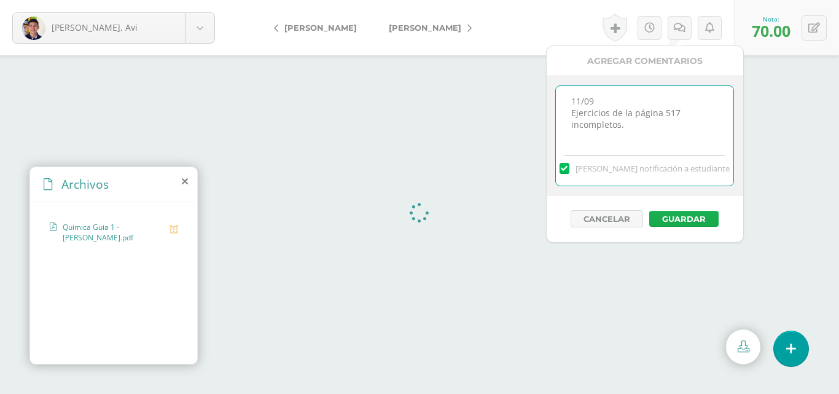
type textarea "11/09 Ejercicios de la página 517 incompletos."
click at [714, 213] on button "Guardar" at bounding box center [683, 219] width 69 height 16
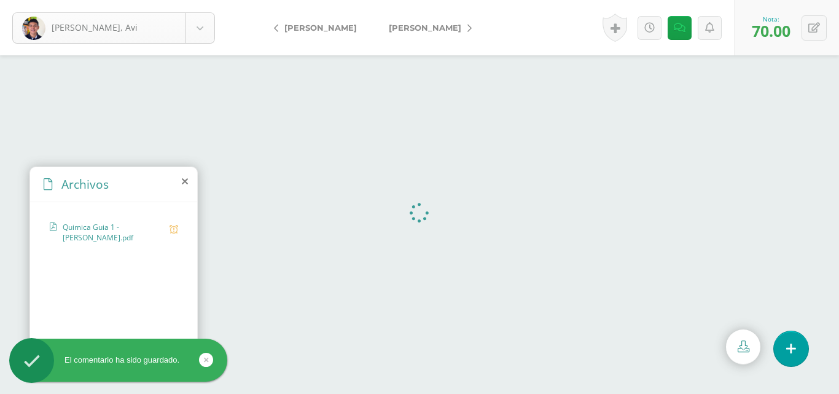
click at [207, 31] on body "El comentario ha sido guardado. Dubón, Avi Aldana, Carlos Álvarez, Francisco Br…" at bounding box center [419, 197] width 839 height 394
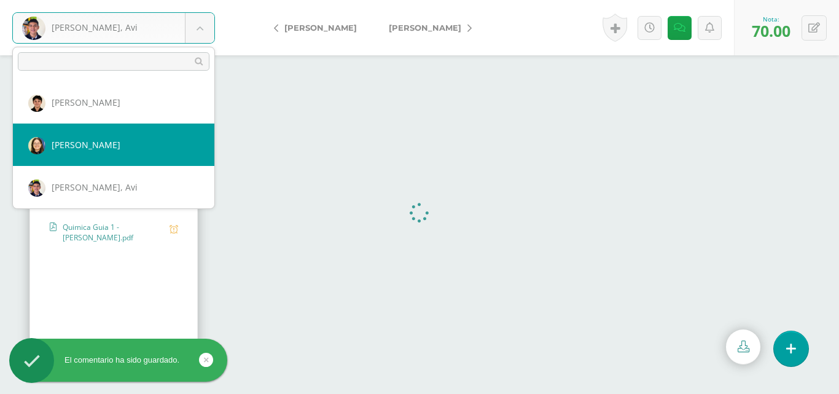
scroll to position [146, 0]
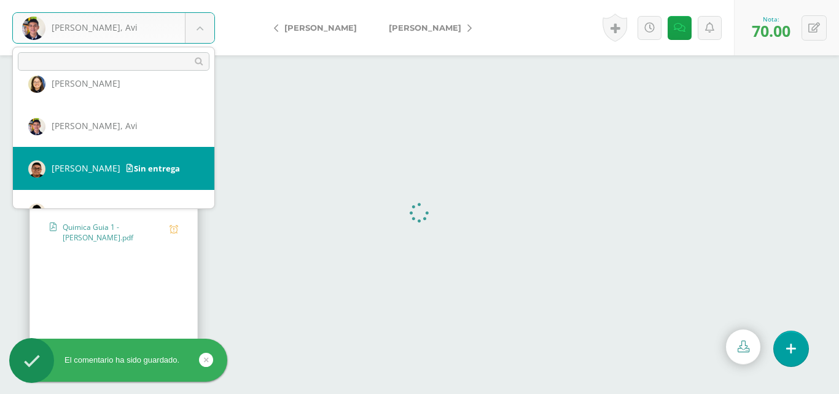
select select "226"
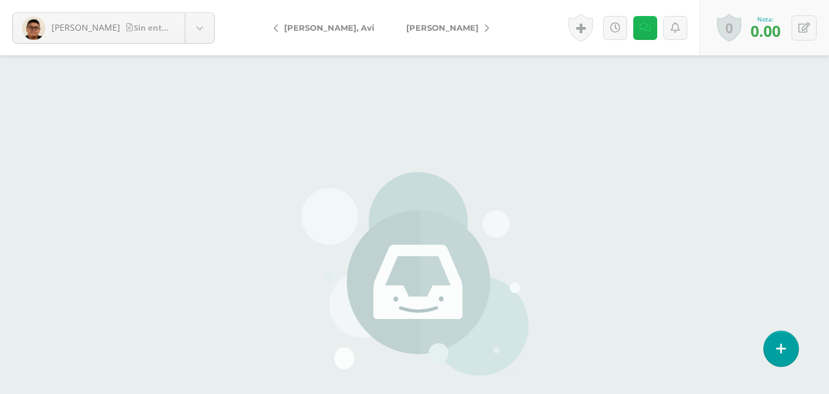
click at [640, 31] on icon at bounding box center [646, 28] width 12 height 10
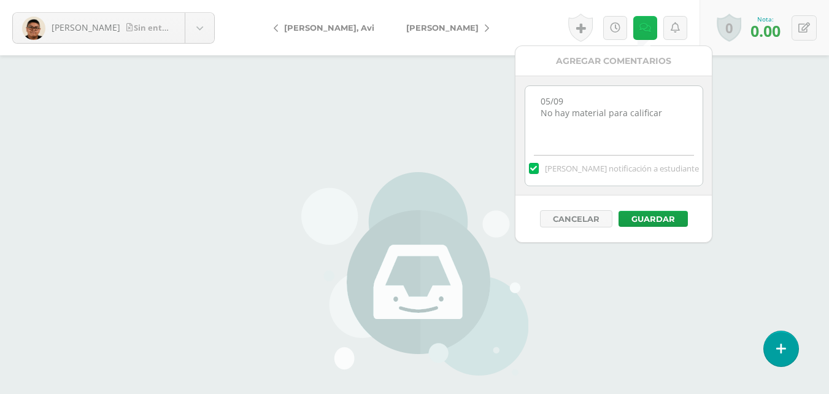
click at [641, 31] on icon at bounding box center [646, 28] width 12 height 10
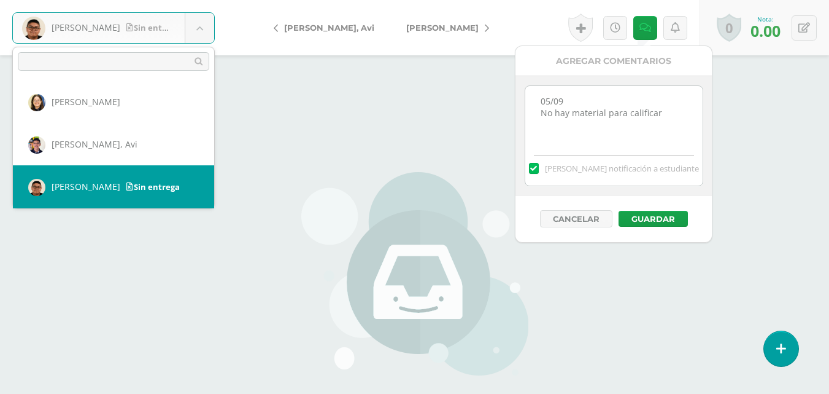
scroll to position [189, 0]
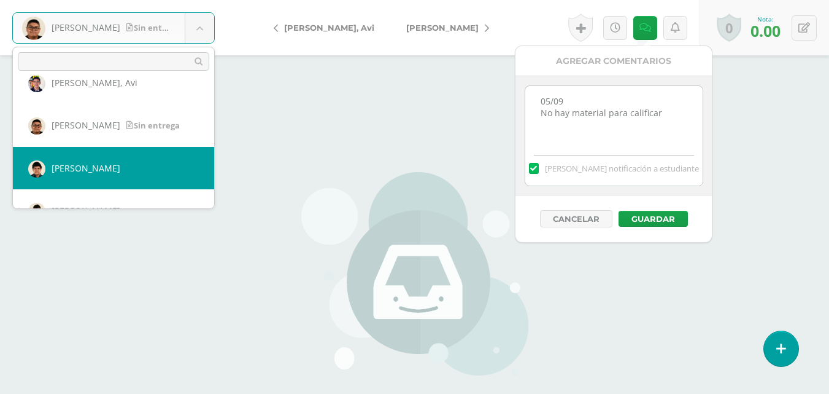
select select "227"
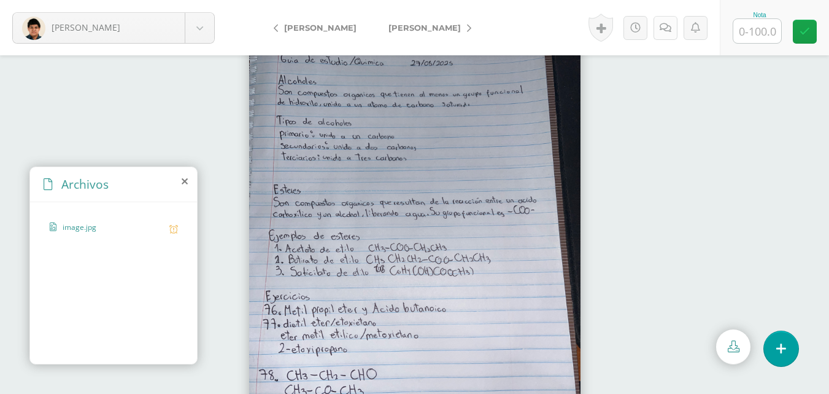
click at [657, 29] on link at bounding box center [666, 28] width 24 height 24
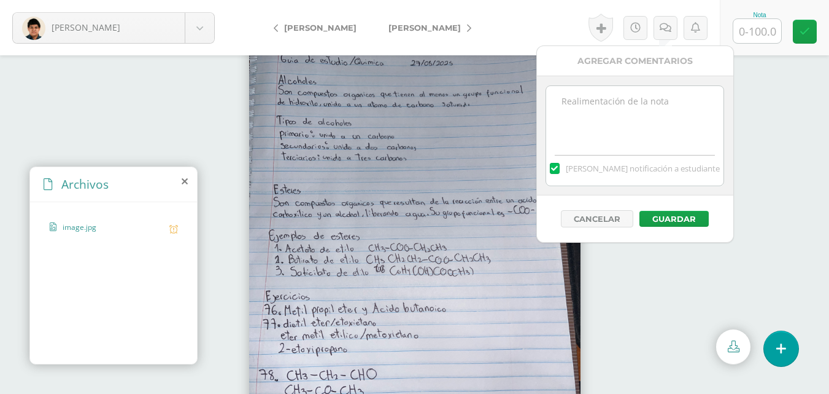
click at [635, 95] on textarea at bounding box center [634, 116] width 177 height 61
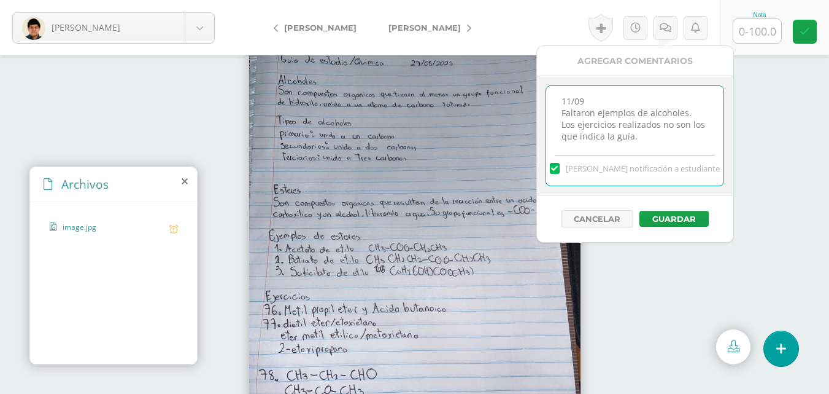
type textarea "11/09 Faltaron ejemplos de alcoholes. Los ejercicios realizados no son los que …"
click at [764, 37] on input "text" at bounding box center [758, 31] width 48 height 24
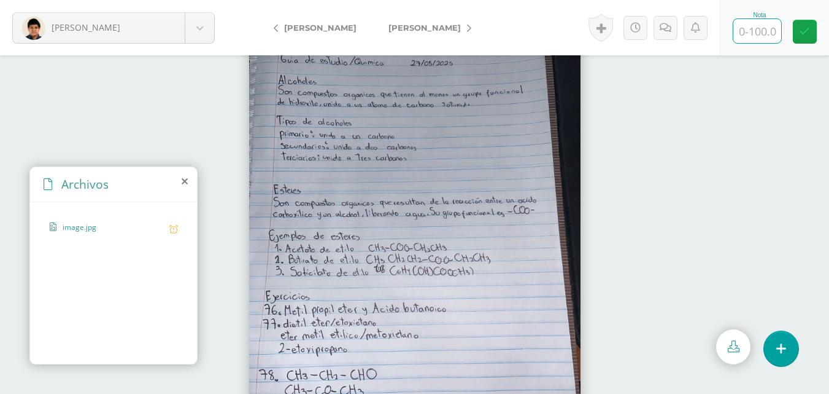
click at [762, 29] on input "text" at bounding box center [758, 31] width 48 height 24
type input "65"
click at [810, 33] on link at bounding box center [805, 32] width 24 height 24
click at [670, 24] on icon at bounding box center [670, 28] width 12 height 10
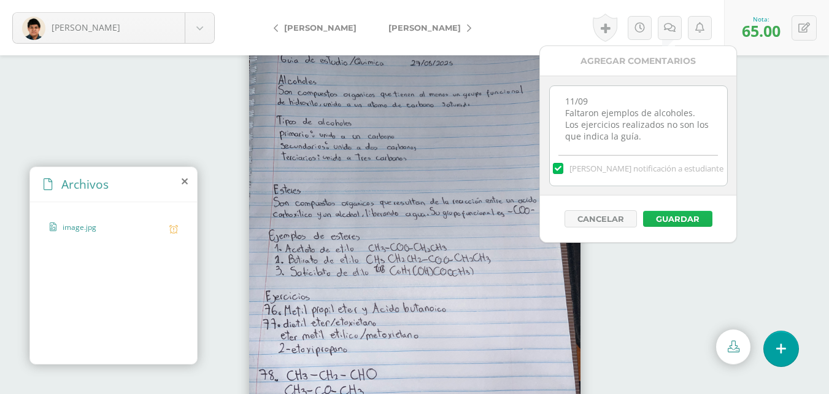
click at [680, 218] on button "Guardar" at bounding box center [677, 219] width 69 height 16
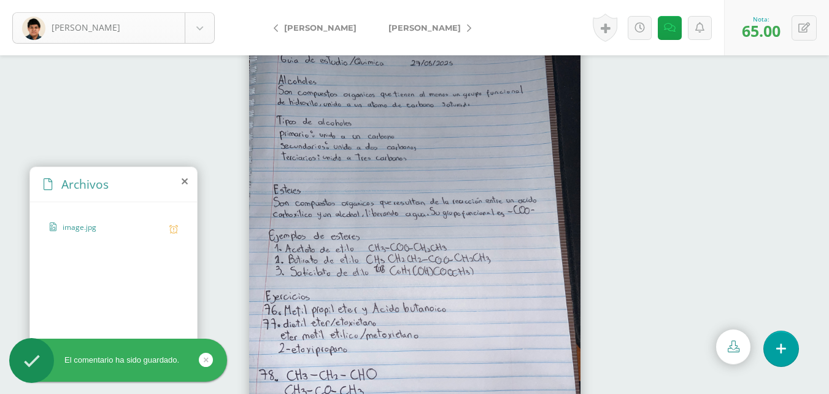
scroll to position [170, 0]
click at [206, 36] on body "El comentario ha sido guardado. Hernández, José Aldana, Carlos Álvarez, Francis…" at bounding box center [414, 197] width 829 height 394
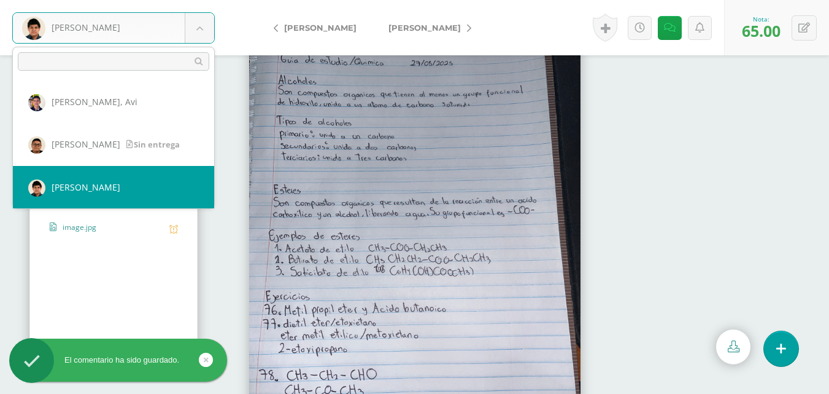
scroll to position [231, 0]
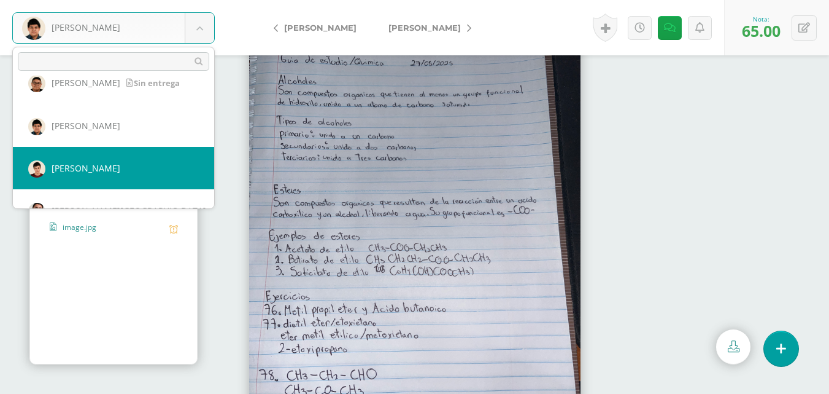
select select "490"
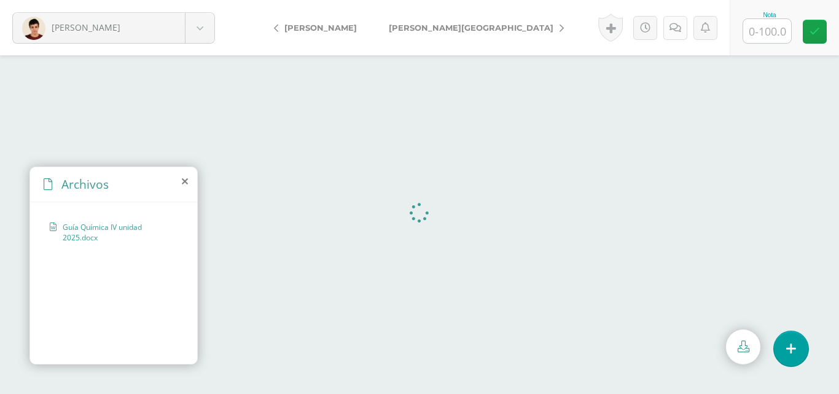
click at [676, 25] on icon at bounding box center [675, 28] width 12 height 10
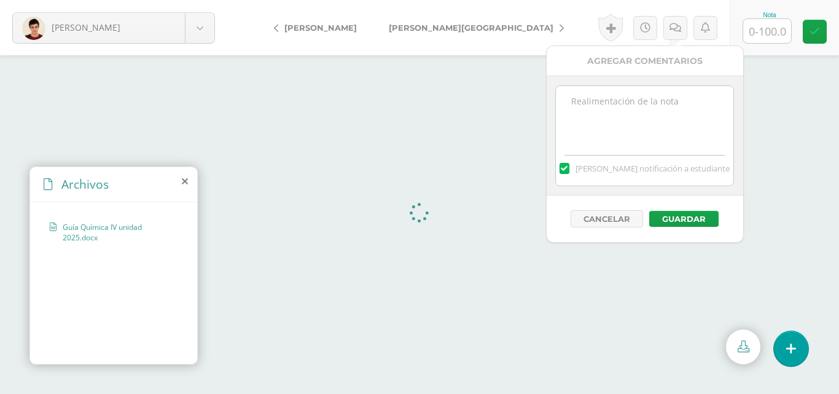
click at [626, 113] on textarea at bounding box center [644, 116] width 177 height 61
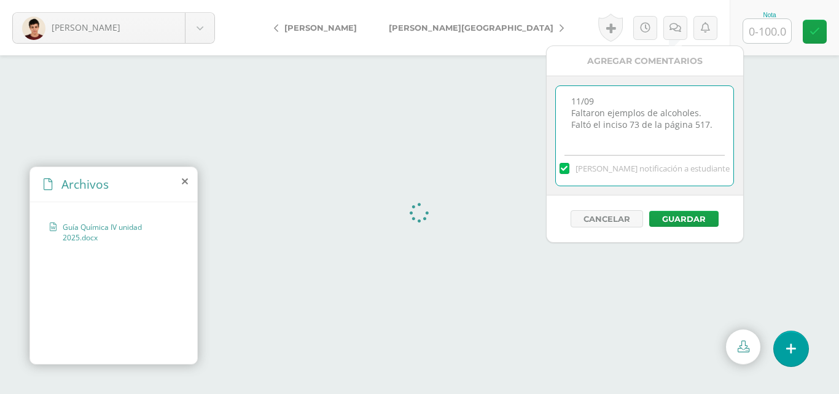
type textarea "11/09 Faltaron ejemplos de alcoholes. Faltó el inciso 73 de la página 517."
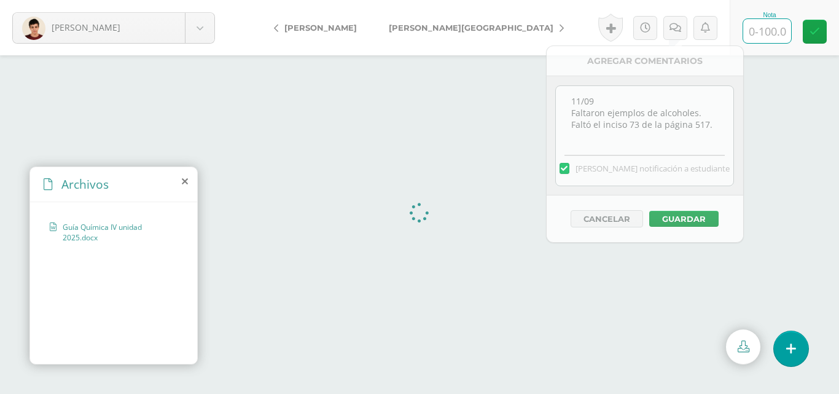
click at [766, 41] on input "text" at bounding box center [767, 31] width 48 height 24
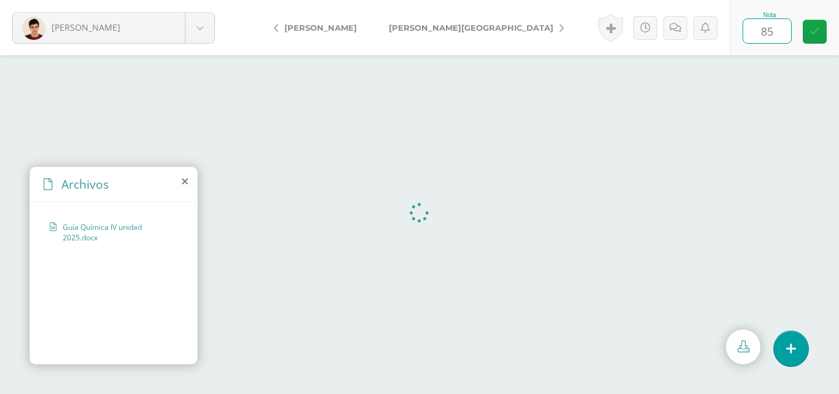
drag, startPoint x: 809, startPoint y: 37, endPoint x: 777, endPoint y: 37, distance: 31.3
click at [809, 37] on link at bounding box center [814, 32] width 24 height 24
type input "85"
click at [674, 29] on icon at bounding box center [675, 28] width 12 height 10
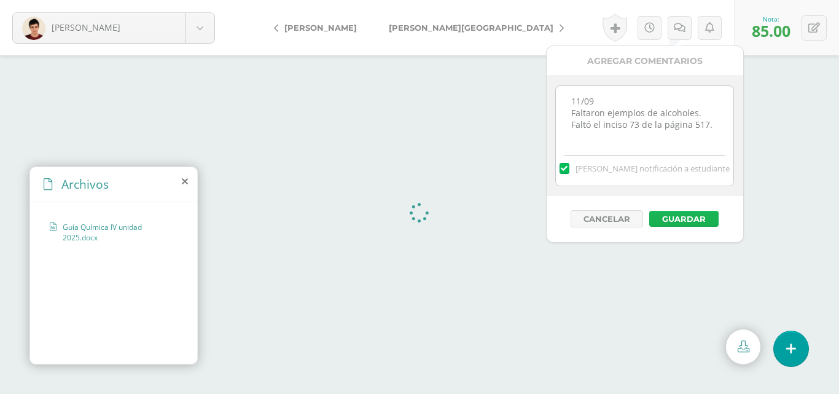
click at [705, 214] on button "Guardar" at bounding box center [683, 219] width 69 height 16
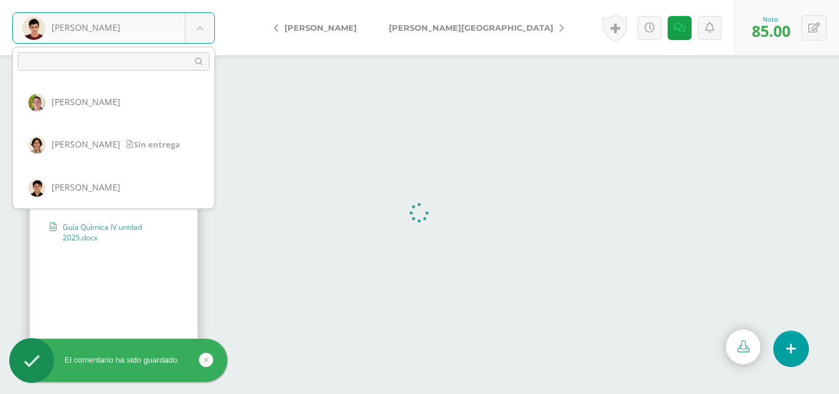
click at [206, 21] on body "El comentario ha sido guardado. Jiménez, José Aldana, Carlos Álvarez, Francisco…" at bounding box center [419, 197] width 839 height 394
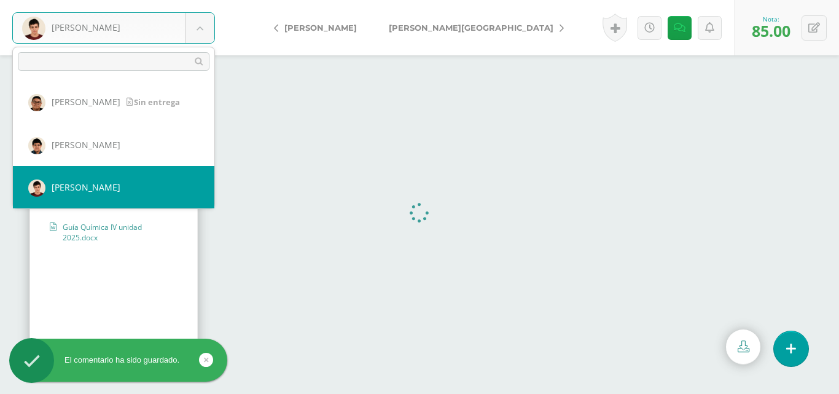
scroll to position [274, 0]
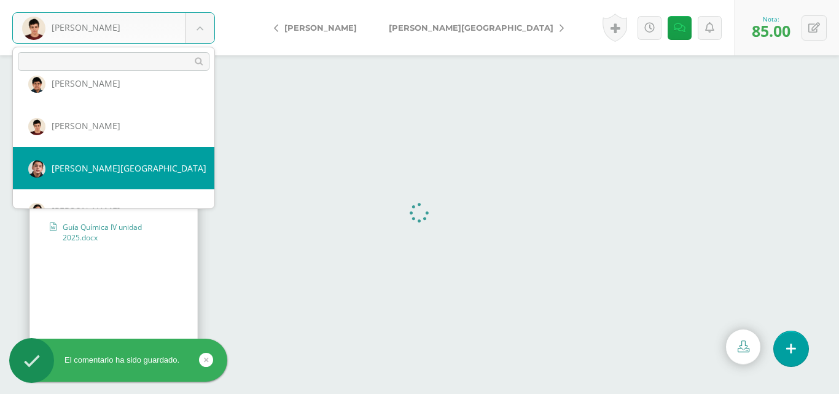
select select "448"
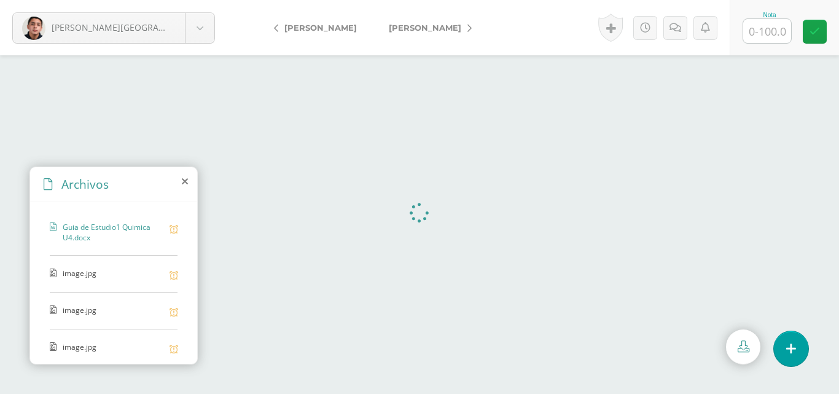
click at [79, 276] on span "image.jpg" at bounding box center [113, 274] width 101 height 12
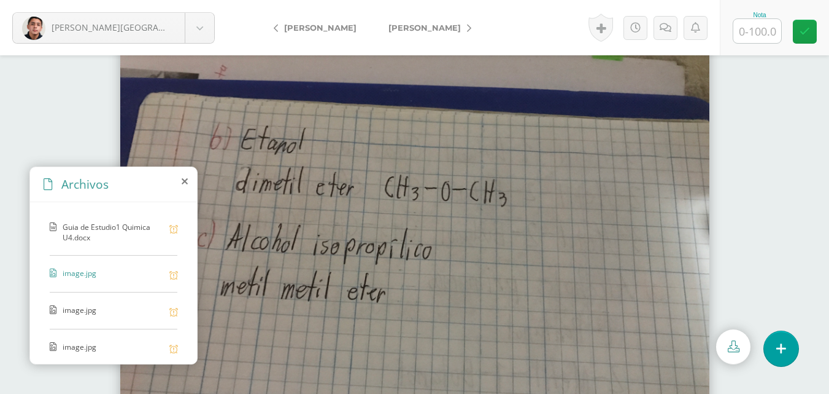
click at [65, 315] on span "image.jpg" at bounding box center [113, 310] width 101 height 12
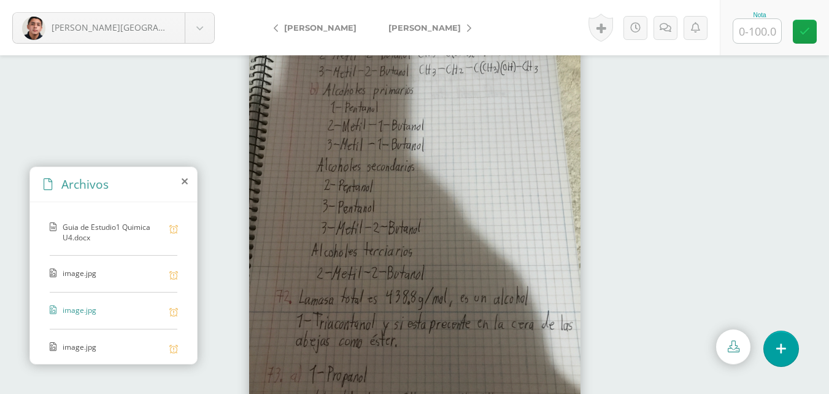
click at [83, 348] on span "image.jpg" at bounding box center [113, 347] width 101 height 12
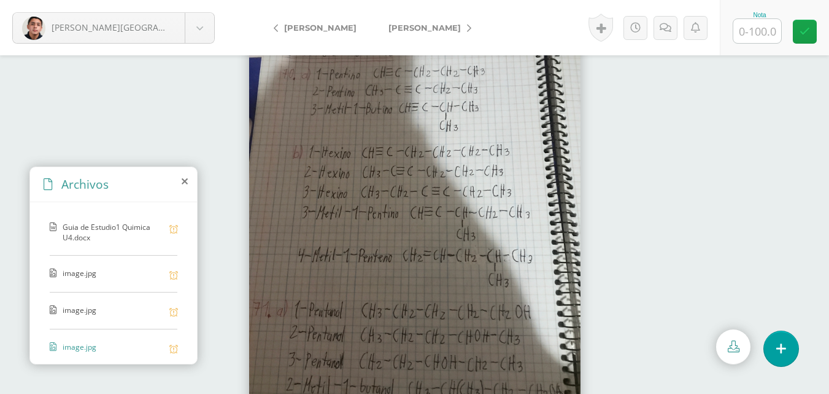
scroll to position [6, 0]
click at [104, 341] on span "image.jpg" at bounding box center [113, 341] width 101 height 12
click at [83, 308] on span "image.jpg" at bounding box center [113, 304] width 101 height 12
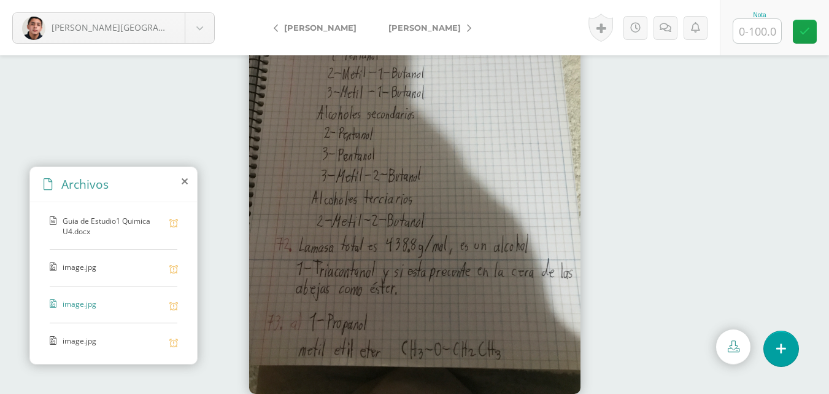
scroll to position [0, 0]
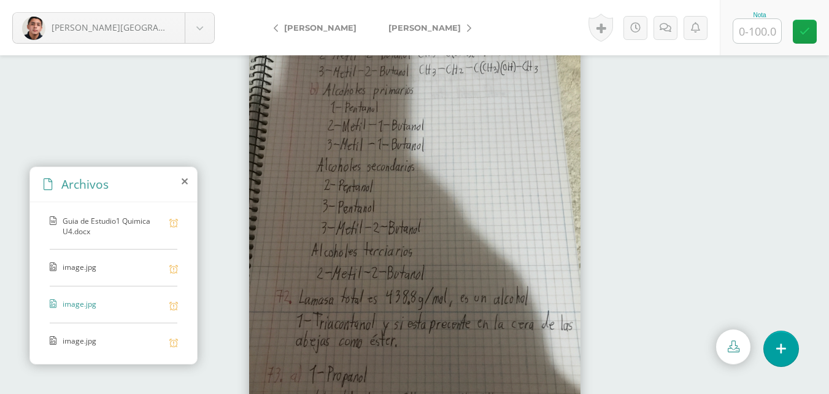
click at [87, 268] on span "image.jpg" at bounding box center [113, 268] width 101 height 12
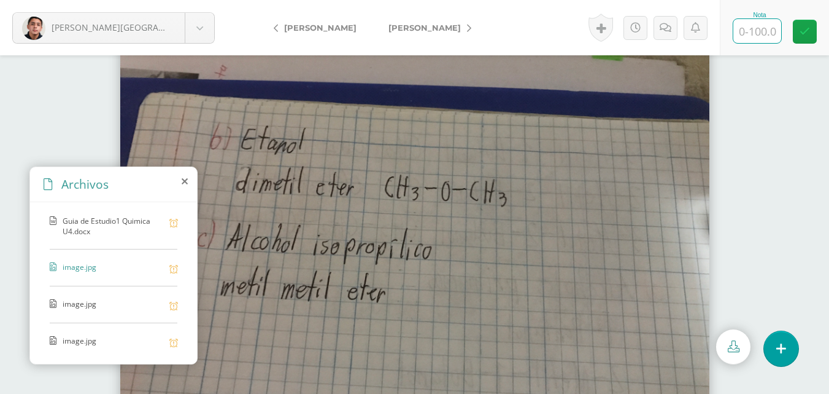
click at [762, 33] on input "text" at bounding box center [758, 31] width 48 height 24
type input "100"
click at [796, 37] on link at bounding box center [805, 32] width 24 height 24
click at [200, 0] on body "Martínez, Santiago Aldana, Carlos Álvarez, Francisco Bravo, Giovanni Buezo, Mar…" at bounding box center [414, 0] width 829 height 0
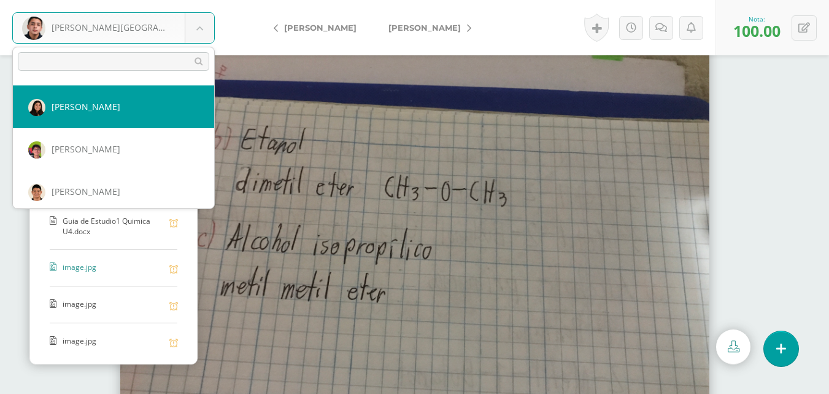
scroll to position [316, 0]
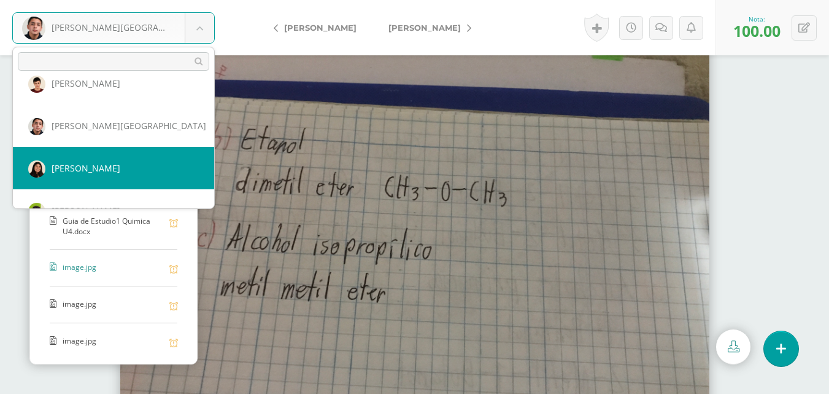
select select "232"
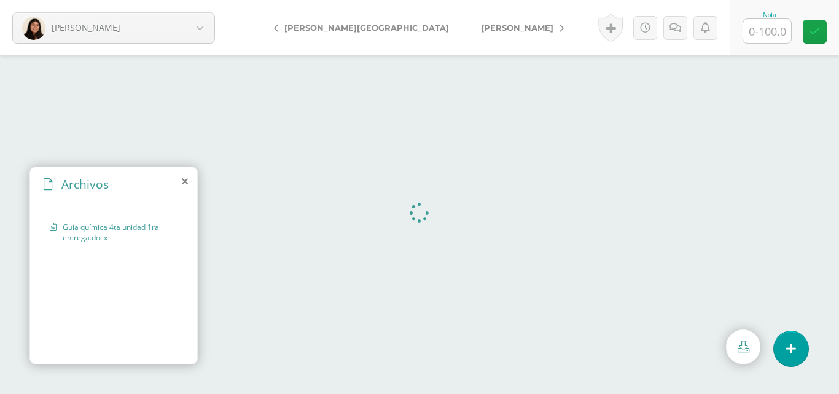
click at [761, 23] on input "text" at bounding box center [767, 31] width 48 height 24
type input "100"
click at [821, 45] on div "Nota 100" at bounding box center [783, 27] width 109 height 55
click at [212, 0] on body "Morales, Daniela Aldana, Carlos Álvarez, Francisco Bravo, Giovanni Buezo, María…" at bounding box center [419, 0] width 839 height 0
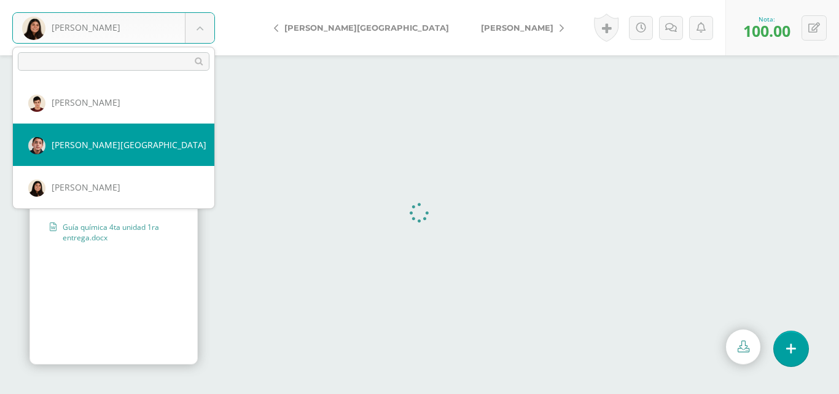
scroll to position [359, 0]
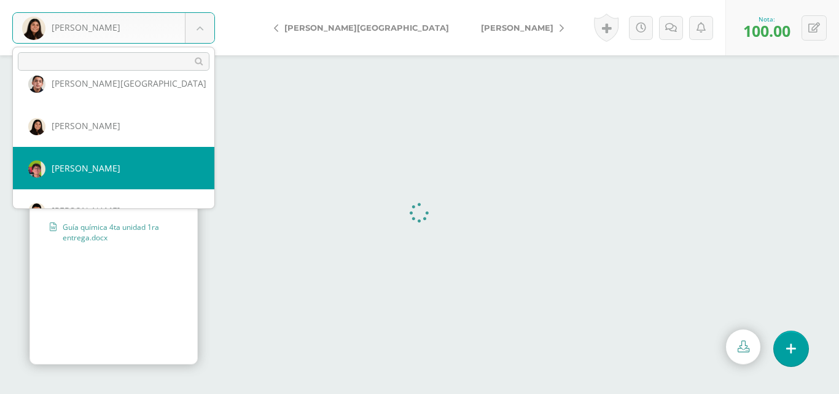
select select "233"
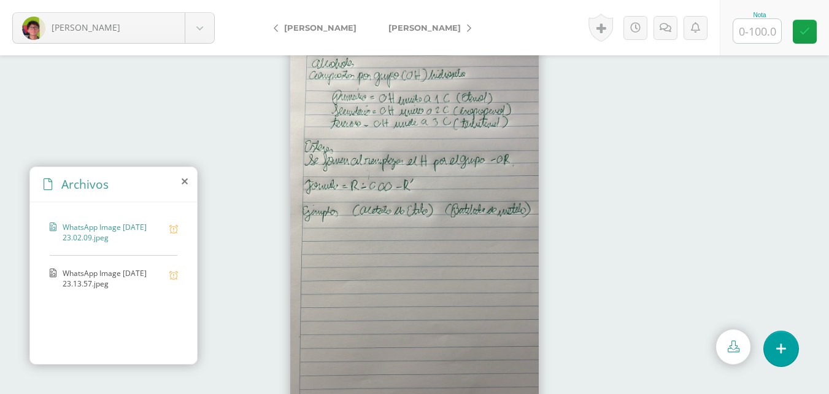
click at [68, 284] on span "WhatsApp Image 2025-08-27 at 23.13.57.jpeg" at bounding box center [113, 278] width 101 height 21
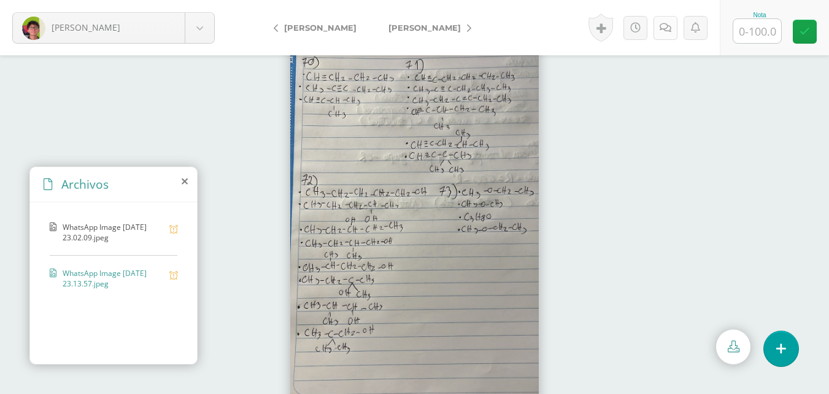
click at [665, 32] on icon at bounding box center [666, 28] width 12 height 10
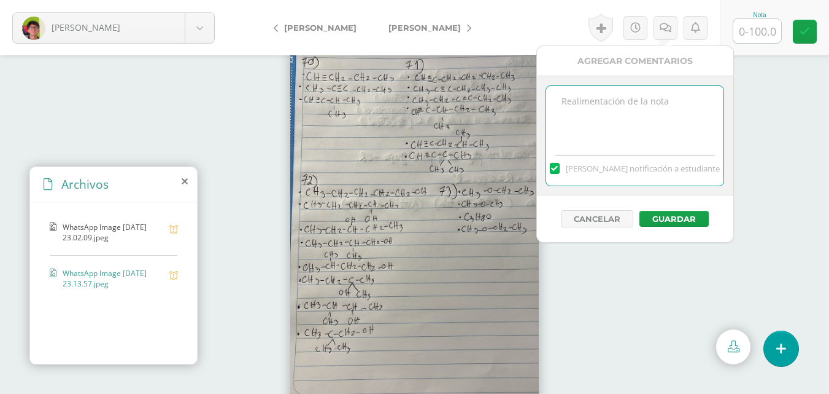
click at [644, 108] on textarea at bounding box center [634, 116] width 177 height 61
type textarea "11/09 Faltaron ejemplos de alcoholes."
click at [766, 40] on input "text" at bounding box center [758, 31] width 48 height 24
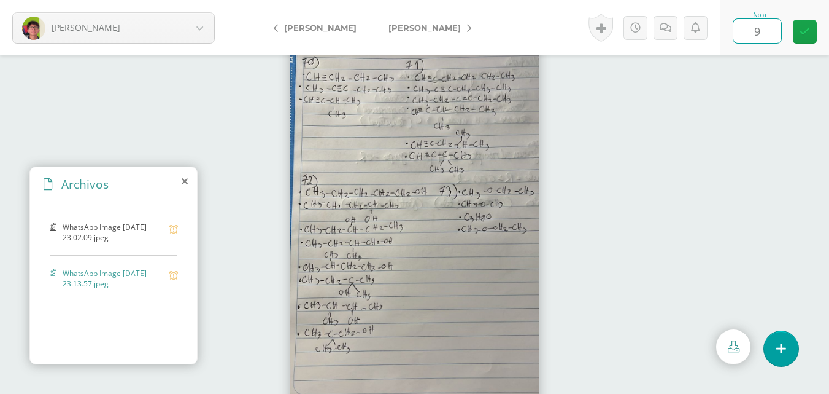
type input "95"
click at [803, 26] on icon at bounding box center [805, 31] width 10 height 10
click at [668, 35] on link at bounding box center [670, 28] width 24 height 24
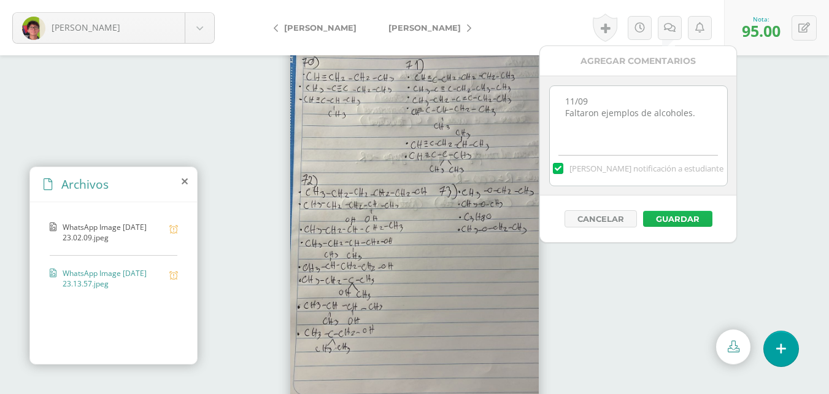
click at [680, 222] on button "Guardar" at bounding box center [677, 219] width 69 height 16
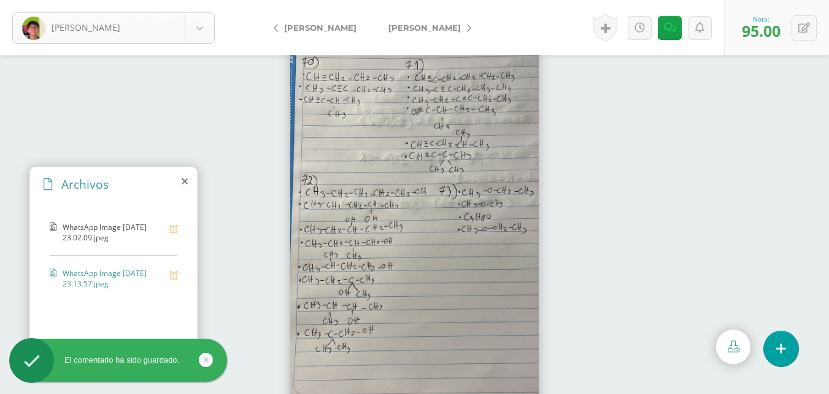
click at [209, 29] on body "El comentario ha sido guardado. Morales, Byron Aldana, Carlos Álvarez, Francisc…" at bounding box center [414, 197] width 829 height 394
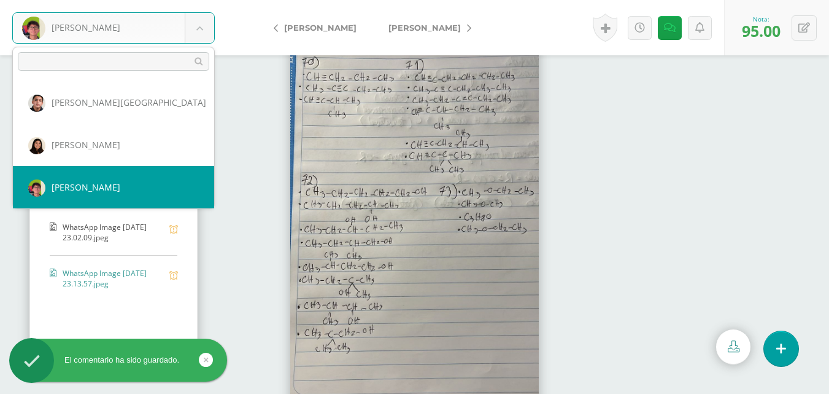
scroll to position [401, 0]
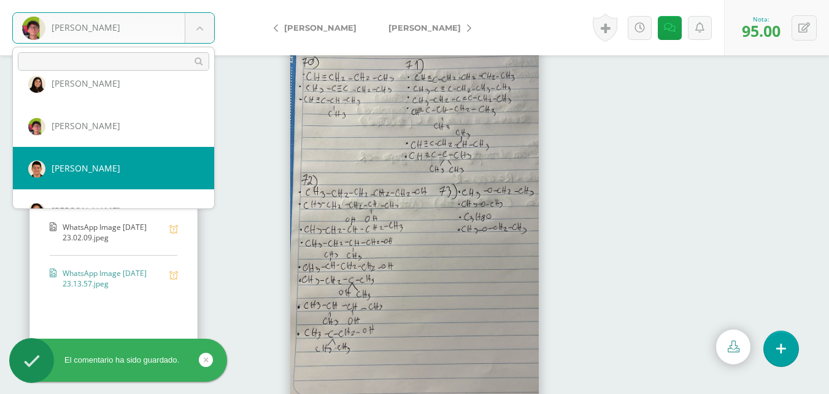
select select "234"
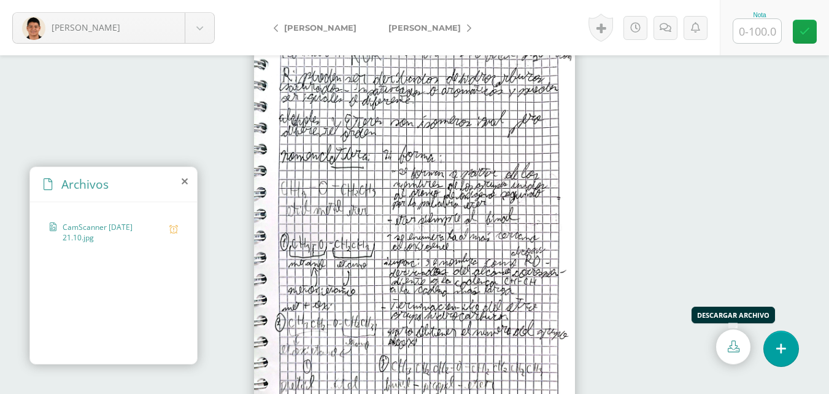
click at [739, 352] on link at bounding box center [733, 346] width 34 height 35
click at [663, 29] on icon at bounding box center [666, 28] width 12 height 10
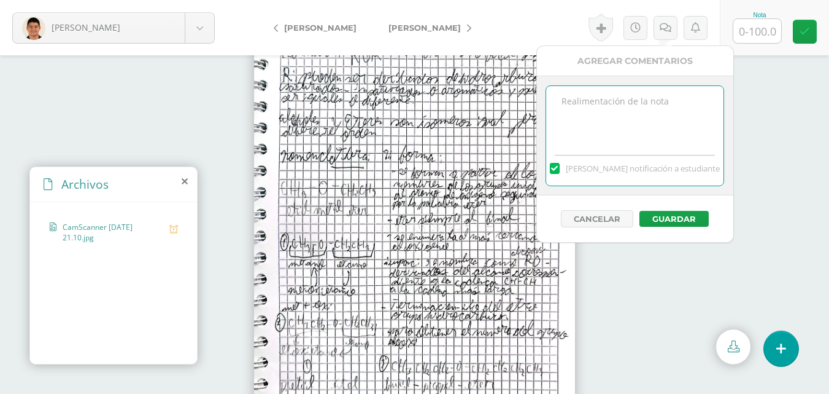
click at [632, 115] on textarea at bounding box center [634, 116] width 177 height 61
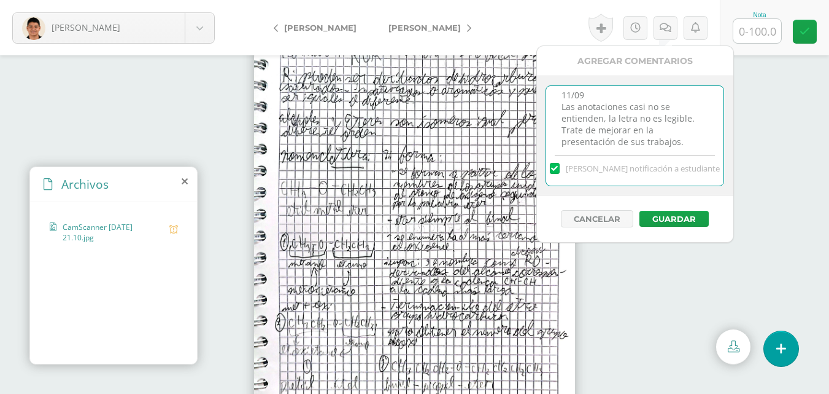
scroll to position [18, 0]
type textarea "11/09 Las anotaciones casi no se entienden, la letra no es legible. Trate de me…"
click at [762, 31] on input "text" at bounding box center [758, 31] width 48 height 24
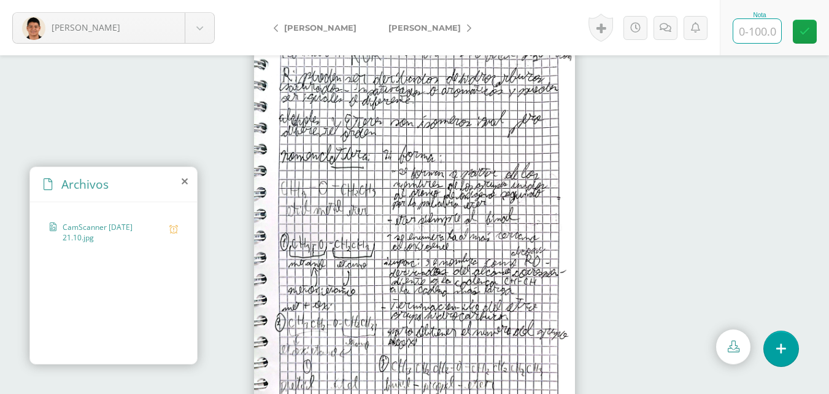
click at [748, 37] on input "text" at bounding box center [758, 31] width 48 height 24
type input "30"
click at [812, 32] on link at bounding box center [805, 32] width 24 height 24
click at [667, 28] on icon at bounding box center [670, 28] width 12 height 10
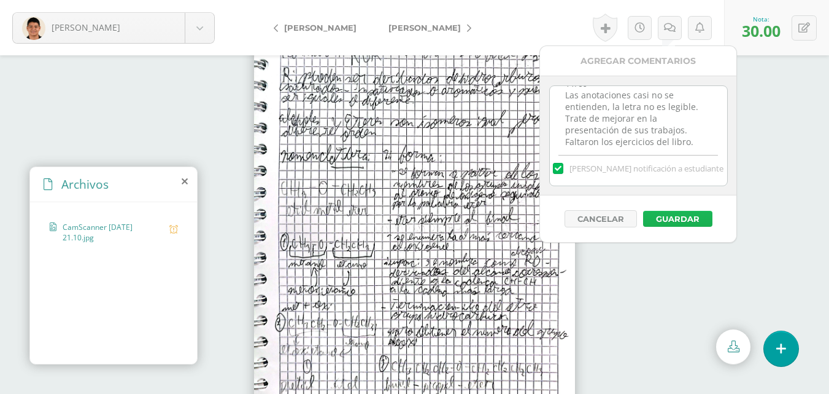
click at [664, 216] on button "Guardar" at bounding box center [677, 219] width 69 height 16
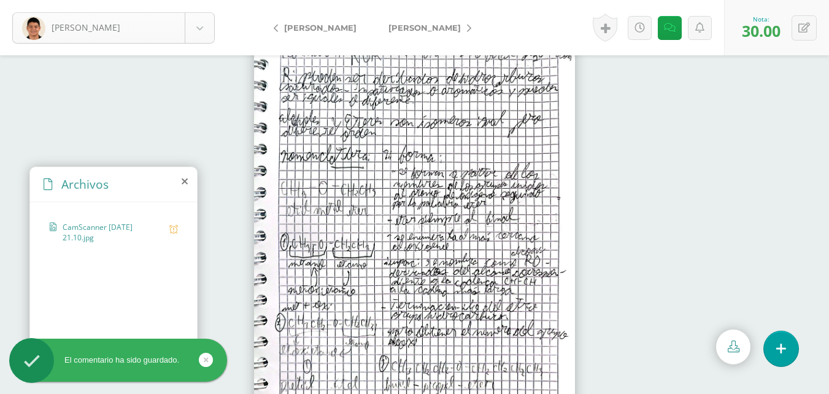
click at [209, 25] on body "El comentario ha sido guardado. [PERSON_NAME] [PERSON_NAME] [PERSON_NAME] [PERS…" at bounding box center [414, 197] width 829 height 394
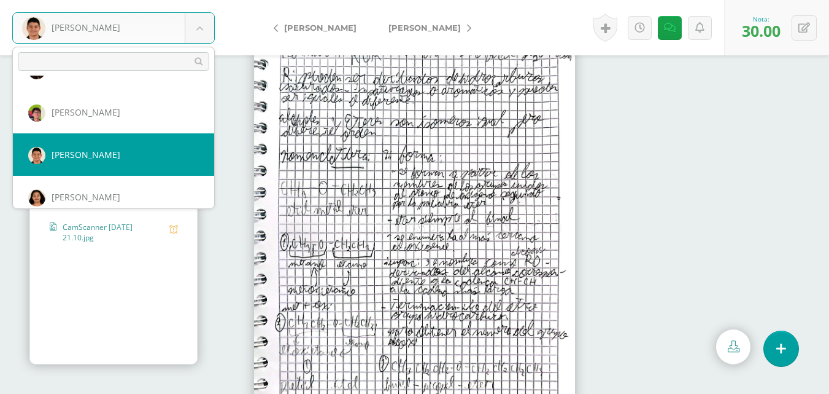
scroll to position [424, 0]
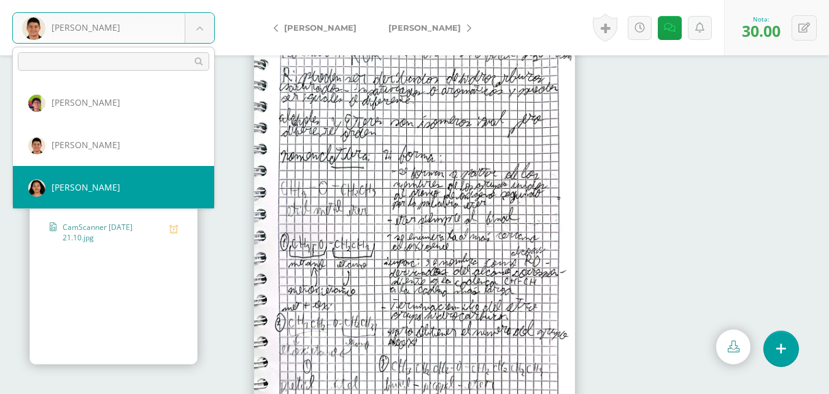
select select "557"
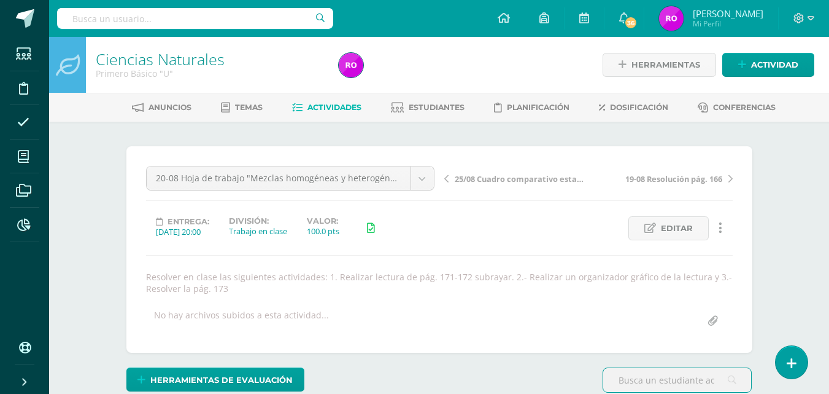
scroll to position [1, 0]
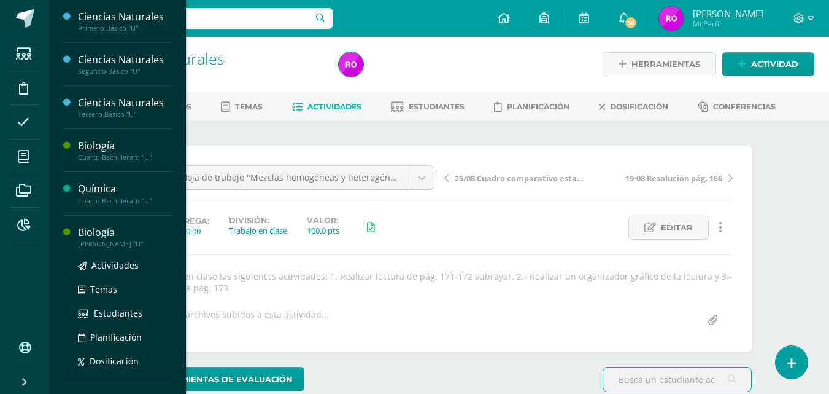
click at [91, 235] on div "Biología" at bounding box center [124, 232] width 93 height 14
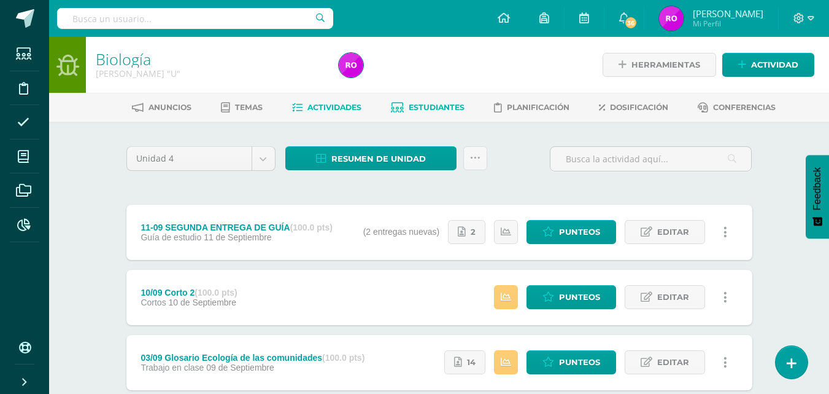
click at [441, 107] on span "Estudiantes" at bounding box center [437, 107] width 56 height 9
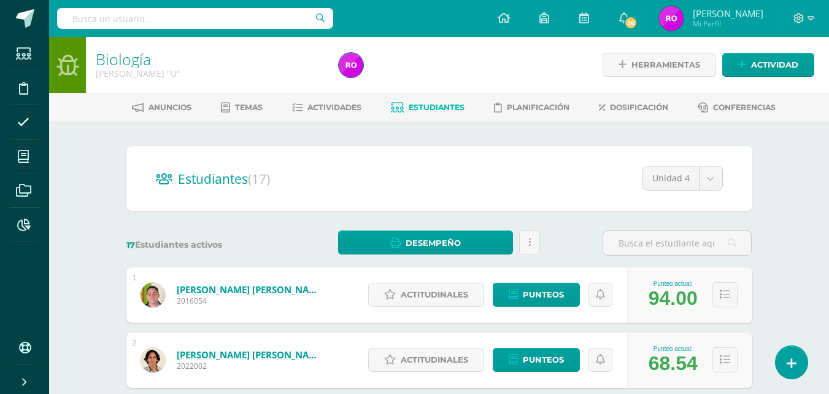
scroll to position [61, 0]
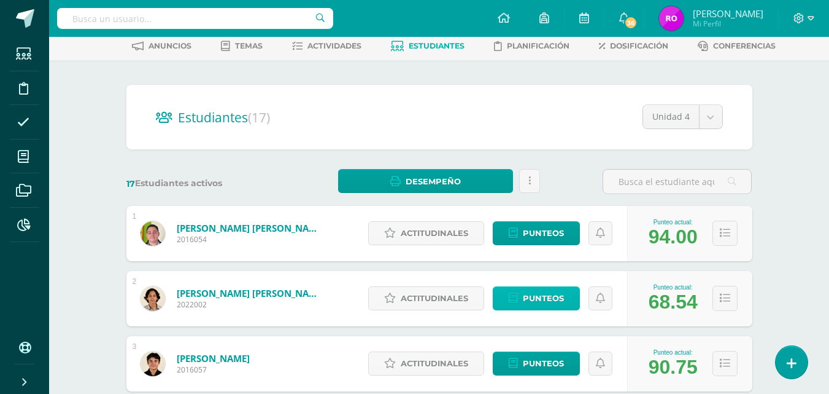
click at [527, 289] on span "Punteos" at bounding box center [543, 298] width 41 height 23
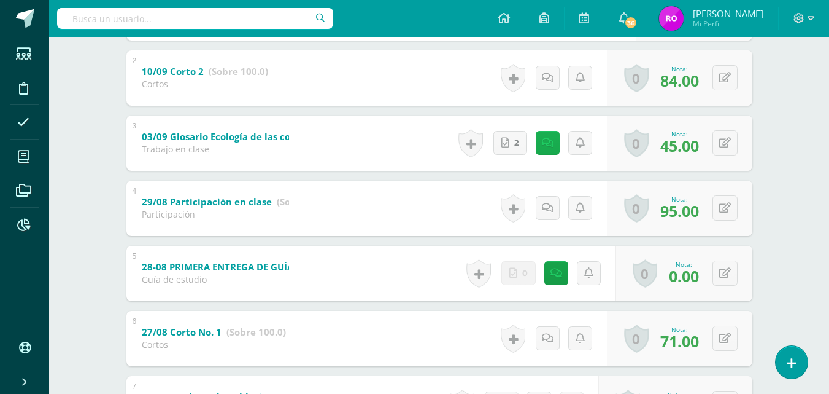
scroll to position [260, 0]
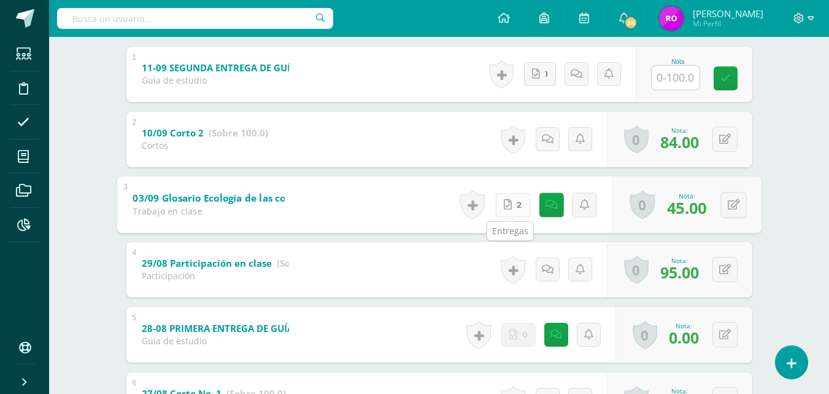
click at [518, 209] on span "2" at bounding box center [519, 204] width 5 height 23
click at [232, 196] on b "03/09 Glosario Ecología de las comunidades" at bounding box center [236, 197] width 207 height 13
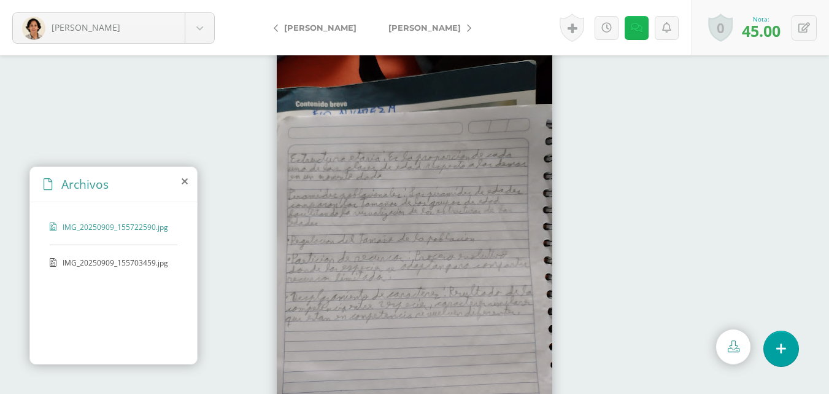
click at [637, 26] on icon at bounding box center [637, 28] width 12 height 10
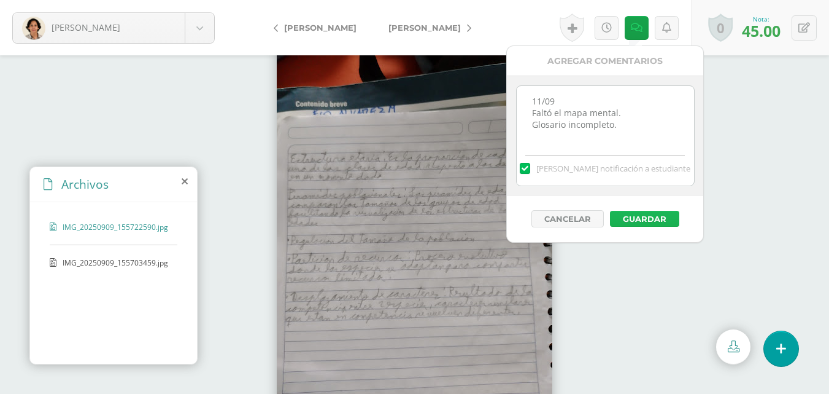
click at [639, 215] on button "Guardar" at bounding box center [644, 219] width 69 height 16
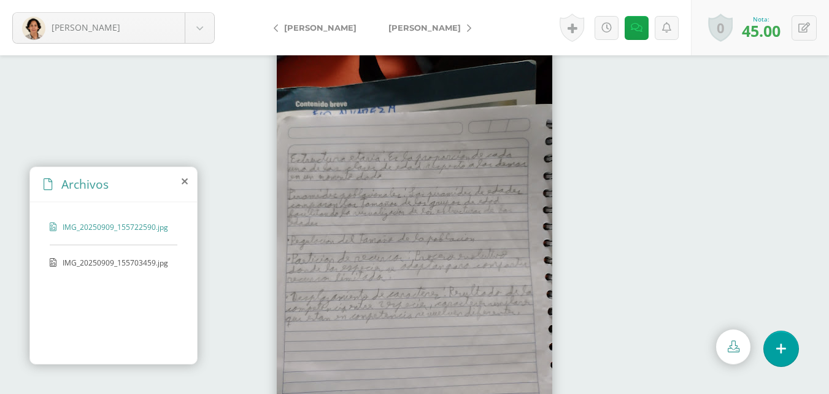
click at [123, 263] on span "IMG_20250909_155703459.jpg" at bounding box center [116, 262] width 106 height 10
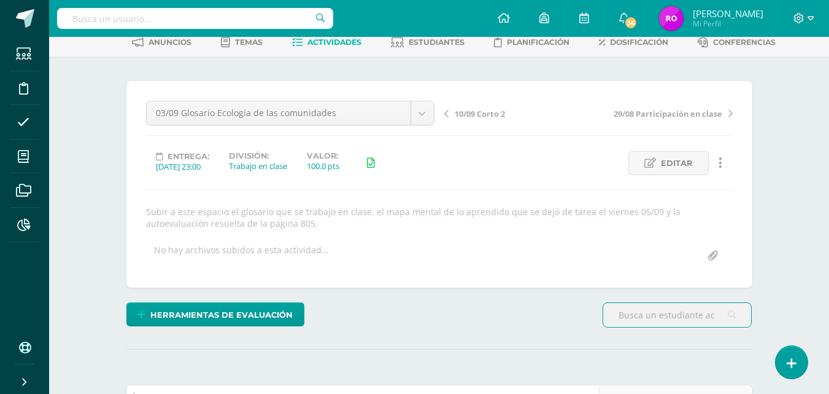
scroll to position [4, 0]
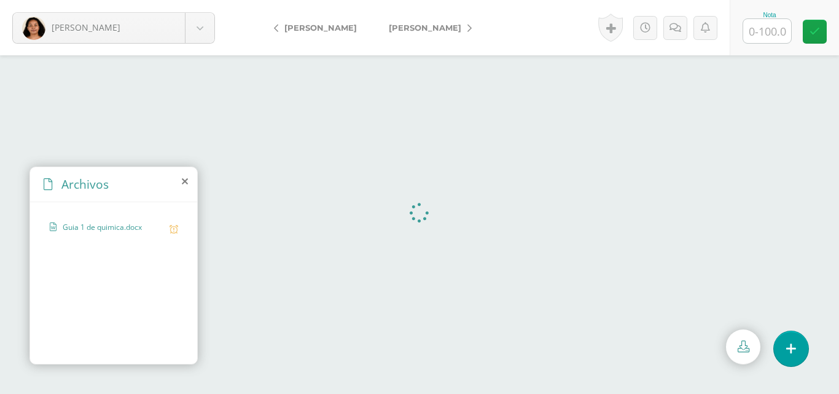
click at [766, 36] on input "text" at bounding box center [767, 31] width 48 height 24
type input "100"
click at [815, 32] on icon at bounding box center [814, 31] width 10 height 10
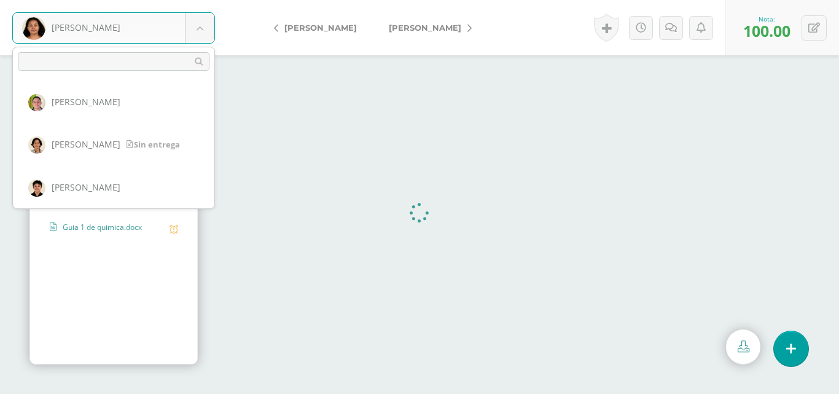
click at [203, 0] on body "Pérez, Sarah Aldana, Carlos Álvarez, Francisco Bravo, Giovanni Buezo, María Dub…" at bounding box center [419, 0] width 839 height 0
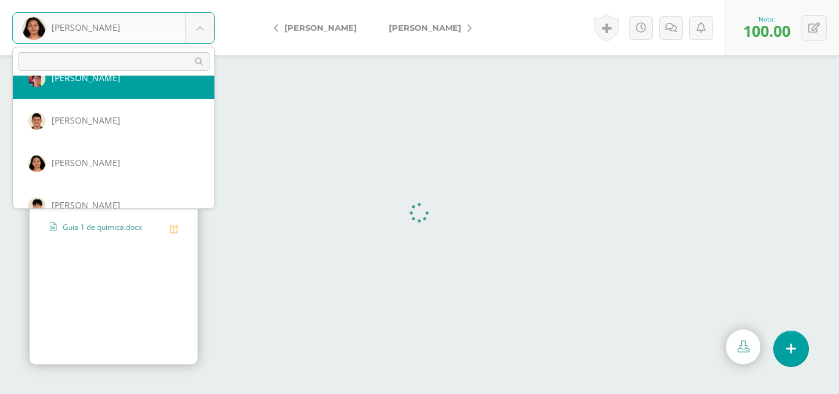
scroll to position [510, 0]
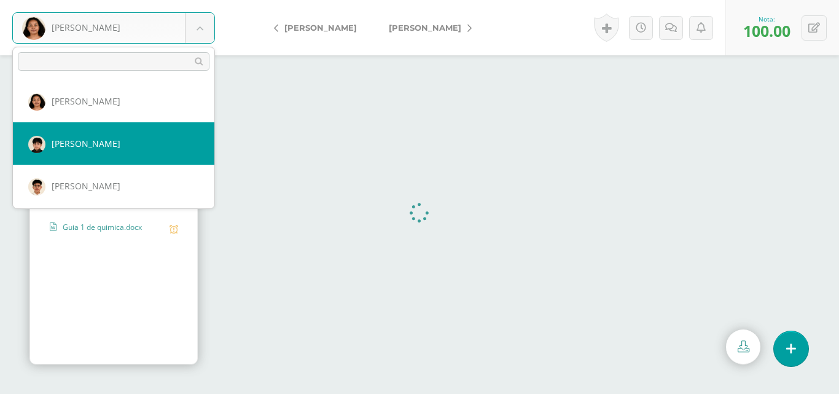
select select "471"
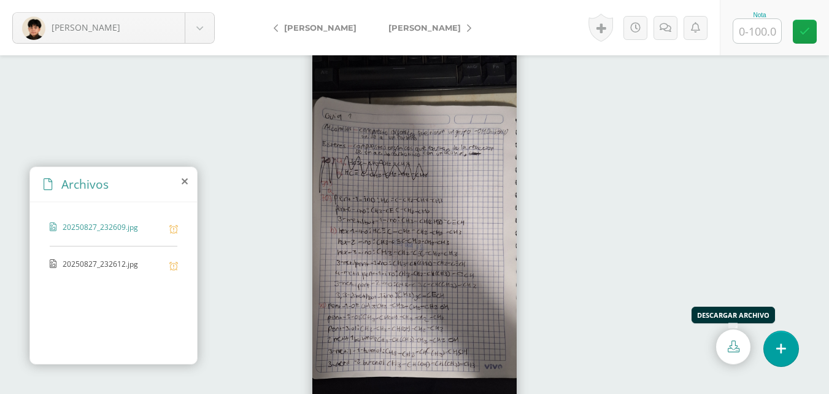
click at [737, 349] on icon at bounding box center [734, 346] width 12 height 12
click at [88, 257] on div "20250827_232609.jpg 20250827_232612.jpg" at bounding box center [113, 280] width 167 height 157
click at [92, 262] on span "20250827_232612.jpg" at bounding box center [113, 264] width 101 height 12
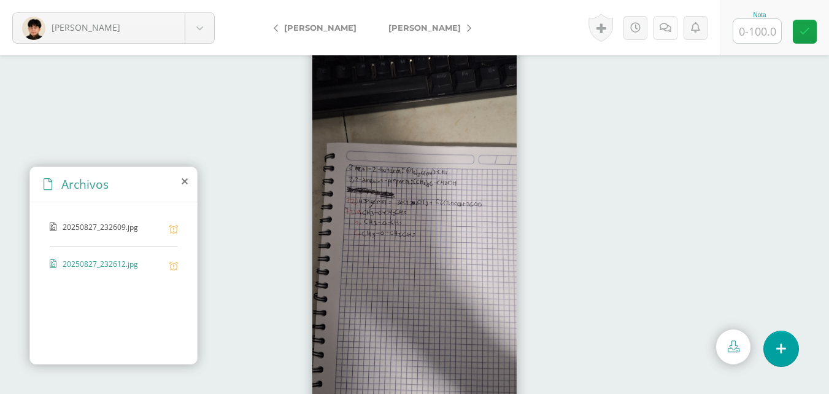
click icon
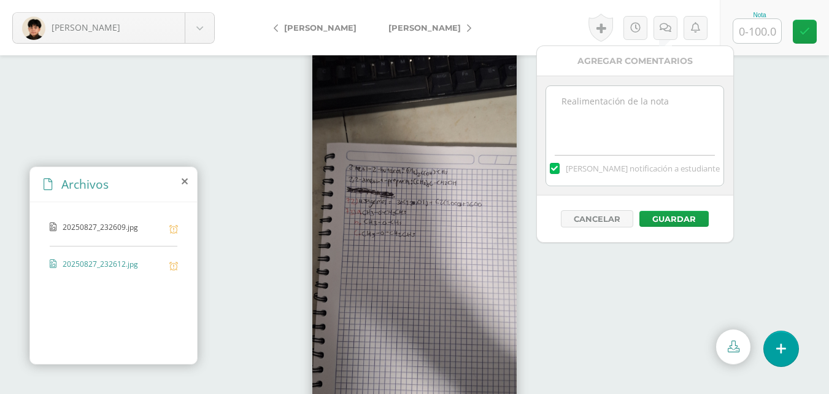
click textarea
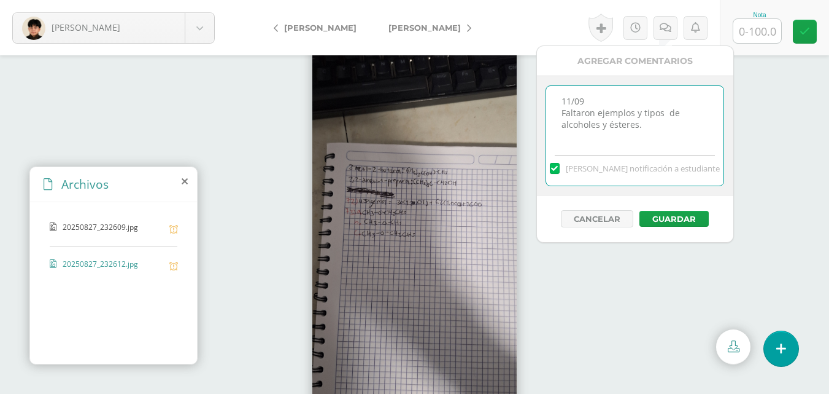
type textarea "11/09 Faltaron ejemplos y tipos de alcoholes y ésteres."
click input "text"
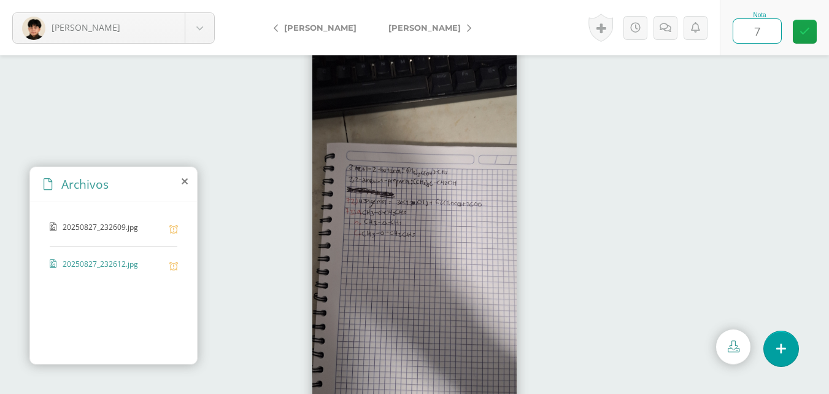
type input "75"
click link
click icon
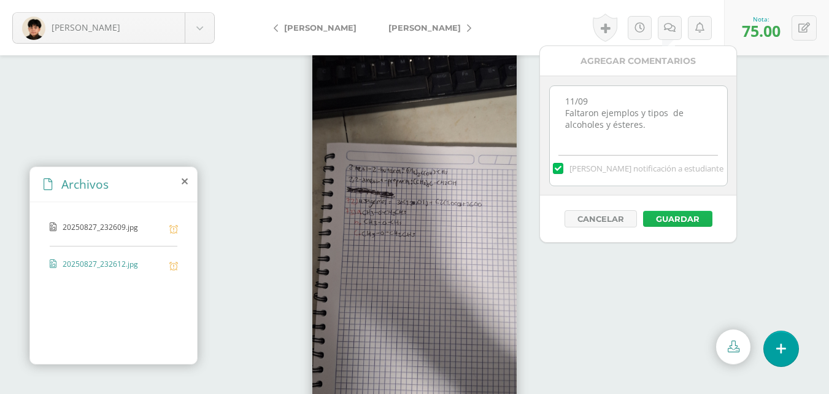
click button "Guardar"
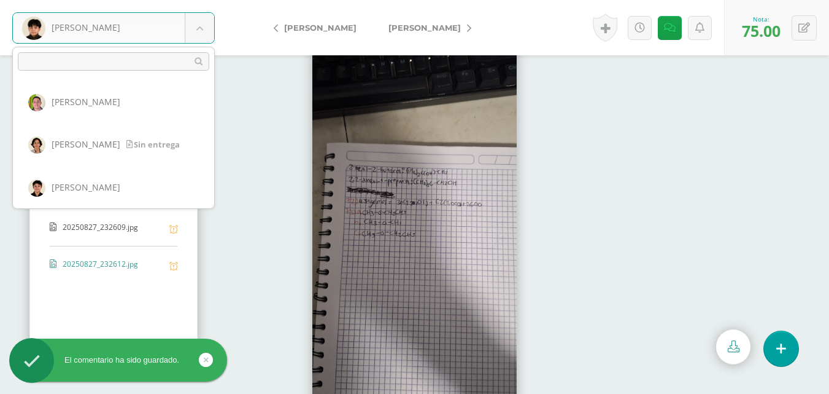
click body "El comentario ha sido guardado. Quezada, José Aldana, Carlos Álvarez, Francisco…"
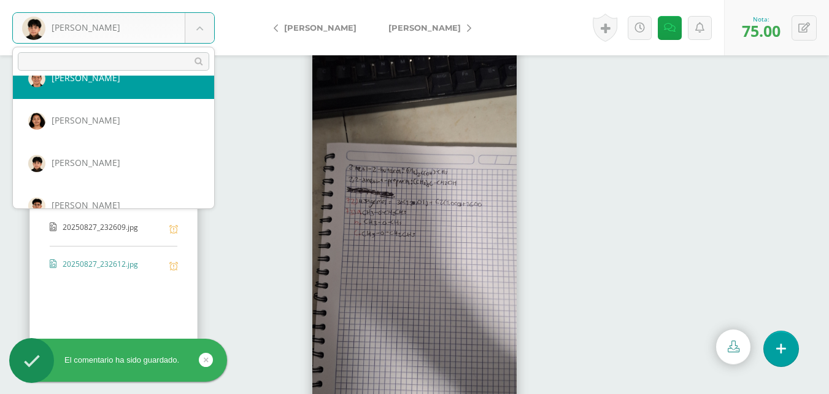
scroll to position [553, 0]
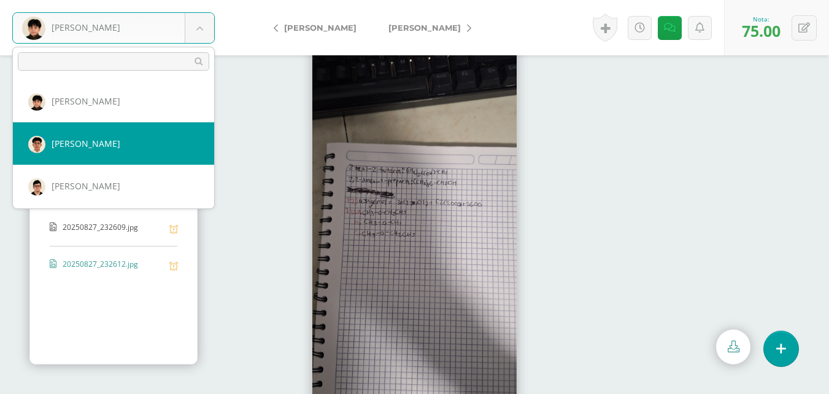
select select "488"
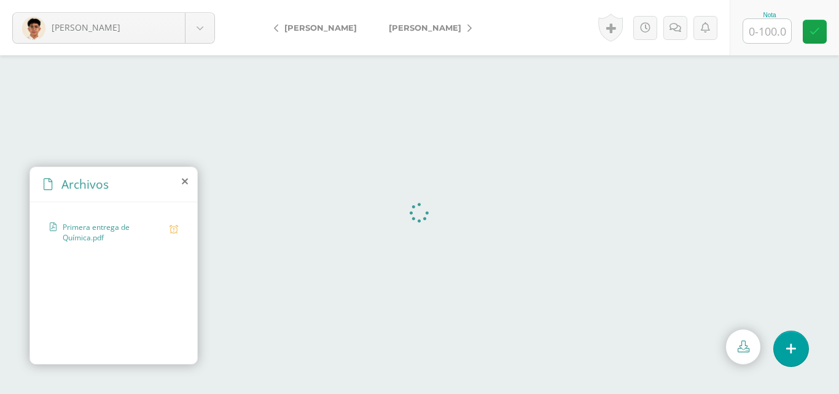
click at [770, 28] on input "text" at bounding box center [767, 31] width 48 height 24
type input "100"
click at [809, 34] on icon at bounding box center [814, 31] width 10 height 10
click at [201, 0] on body "Salazar, Carlo Aldana, Carlos Álvarez, Francisco Bravo, Giovanni Buezo, María D…" at bounding box center [419, 0] width 839 height 0
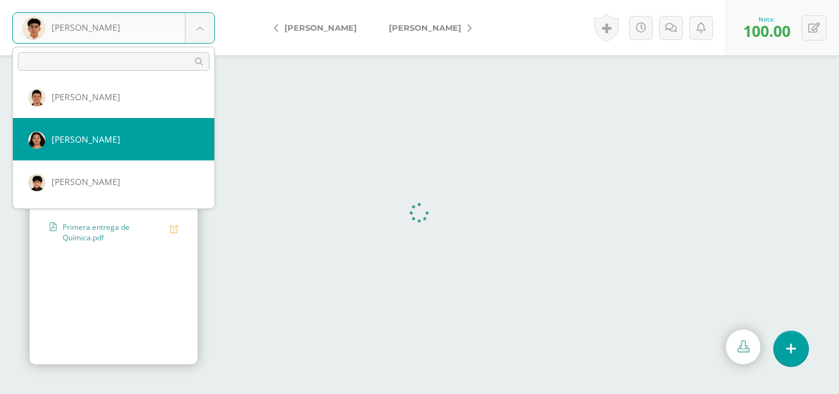
scroll to position [599, 0]
select select "235"
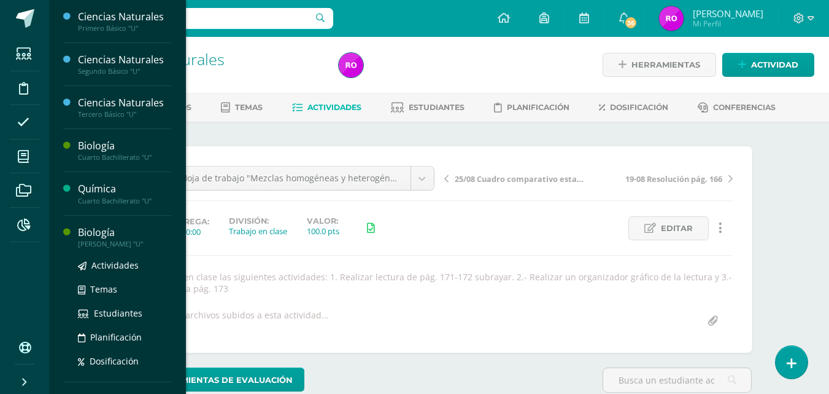
scroll to position [31, 0]
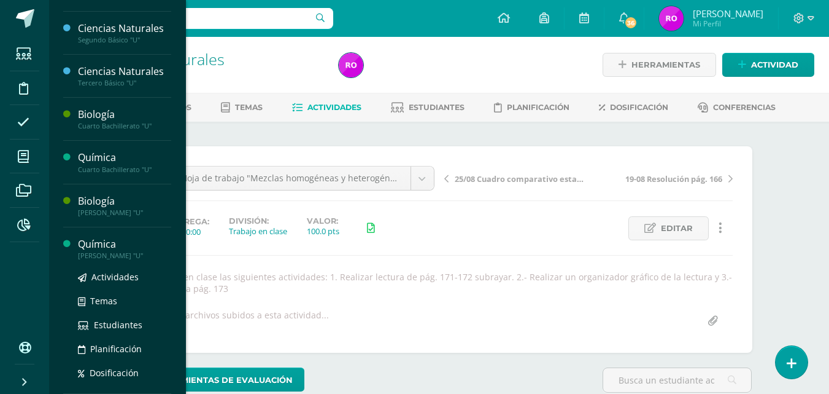
click at [111, 246] on div "Química" at bounding box center [124, 244] width 93 height 14
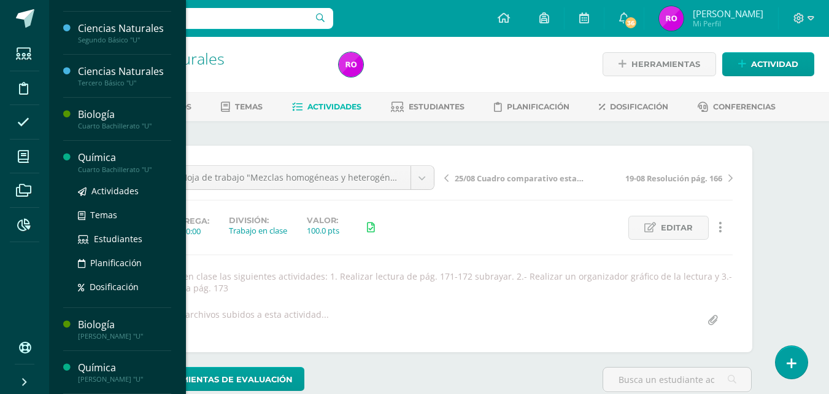
scroll to position [0, 0]
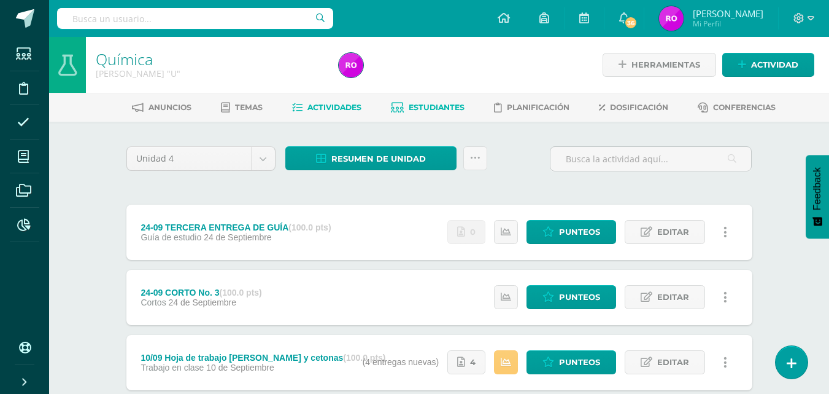
click at [422, 108] on span "Estudiantes" at bounding box center [437, 107] width 56 height 9
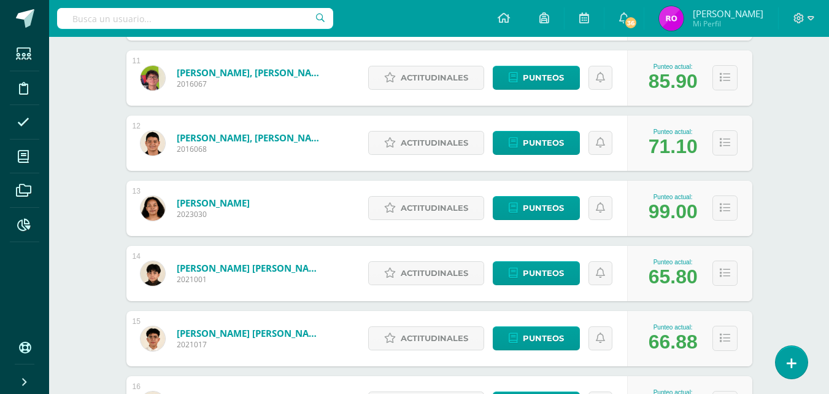
scroll to position [929, 0]
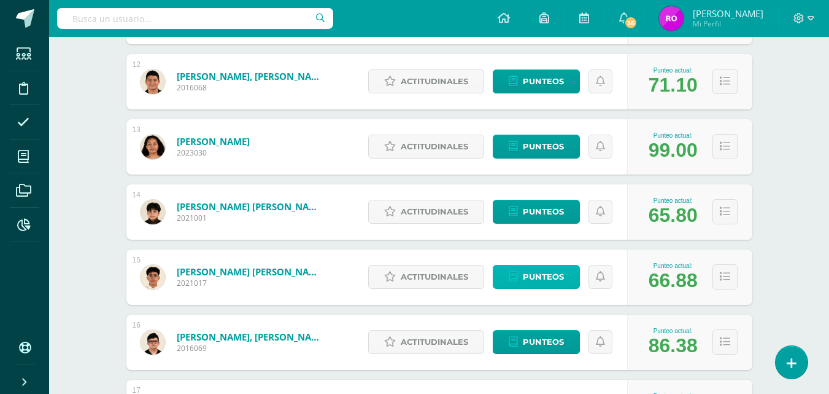
click at [538, 275] on span "Punteos" at bounding box center [543, 276] width 41 height 23
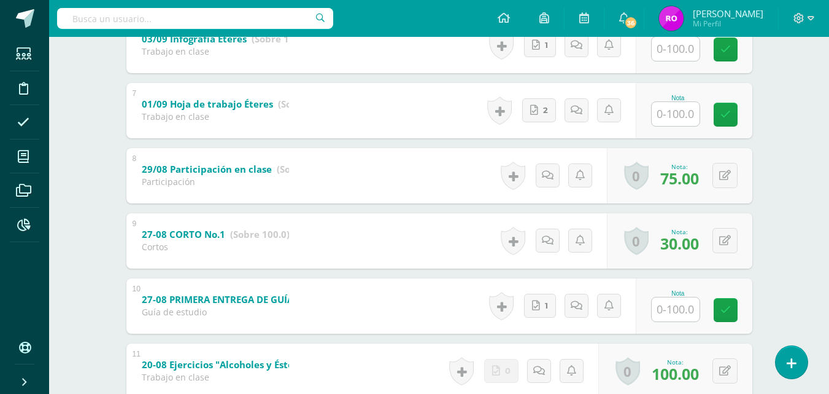
scroll to position [553, 0]
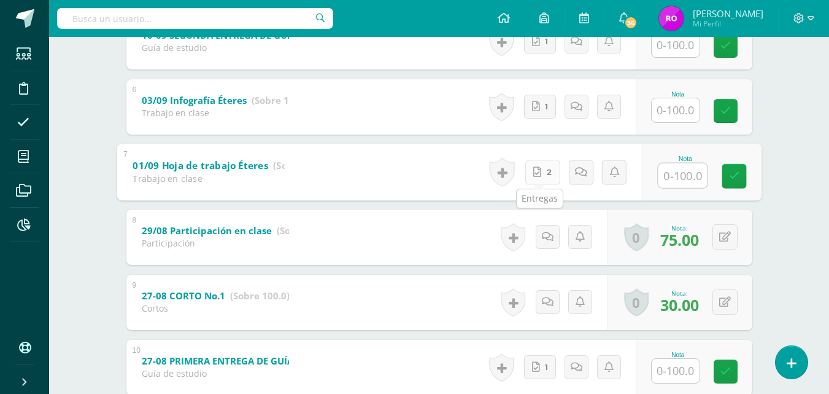
click at [535, 171] on icon at bounding box center [537, 171] width 8 height 10
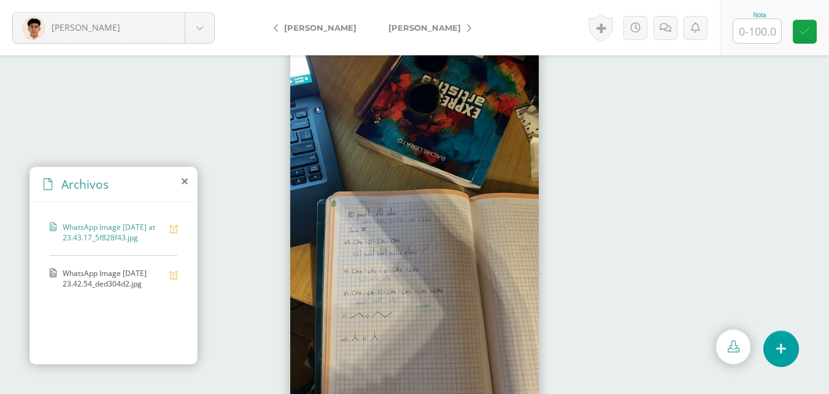
click at [105, 282] on span "WhatsApp Image [DATE] 23.42.54_ded304d2.jpg" at bounding box center [113, 278] width 101 height 21
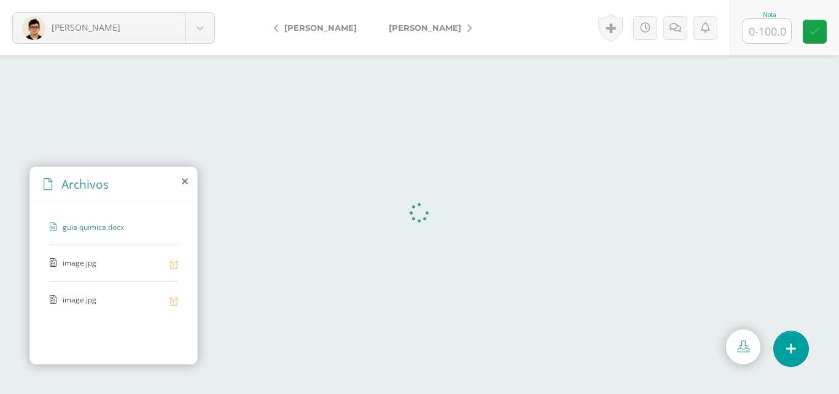
click at [92, 263] on span "image.jpg" at bounding box center [113, 263] width 101 height 12
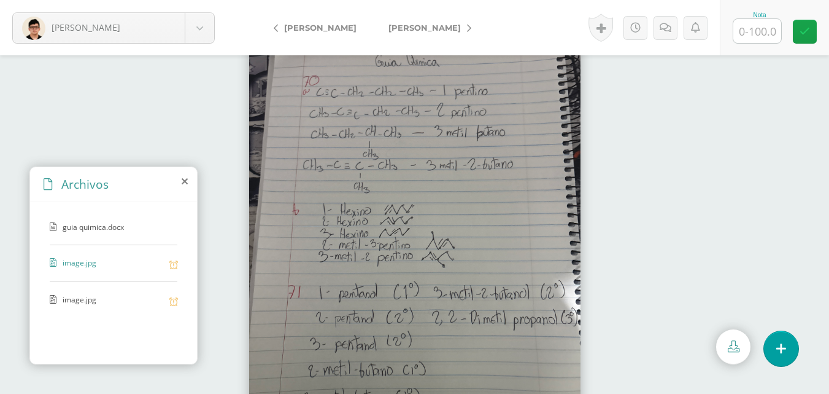
scroll to position [52, 0]
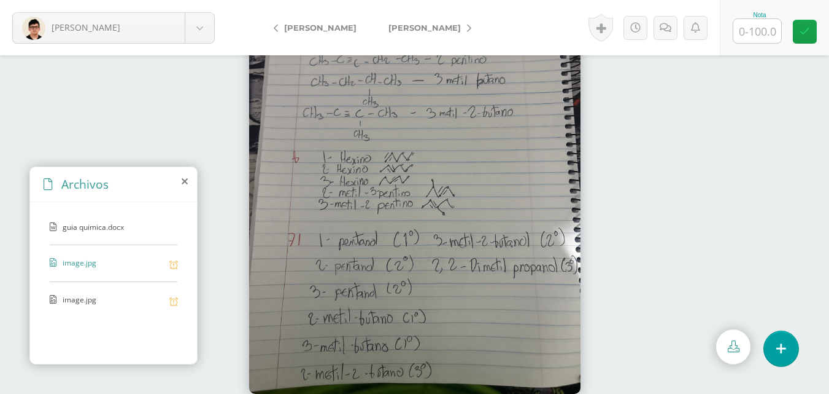
click at [91, 301] on span "image.jpg" at bounding box center [113, 300] width 101 height 12
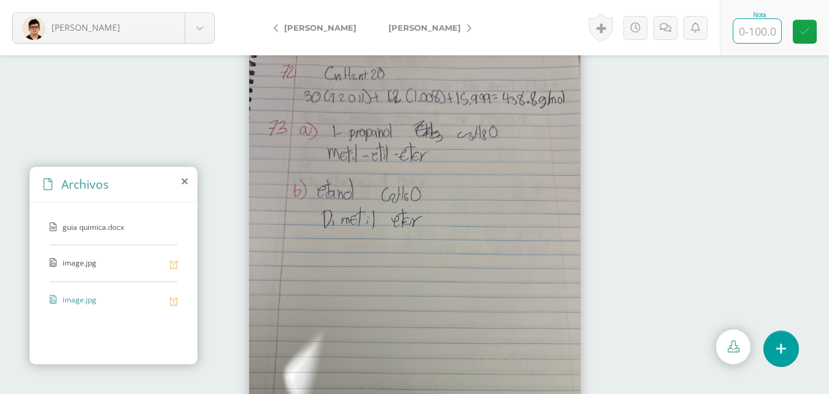
click at [749, 25] on input "text" at bounding box center [758, 31] width 48 height 24
type input "100"
click at [804, 36] on icon at bounding box center [805, 31] width 10 height 10
click at [193, 0] on body "Siliezar, Sergio Aldana, Carlos Álvarez, Francisco Bravo, Giovanni Buezo, María…" at bounding box center [414, 0] width 829 height 0
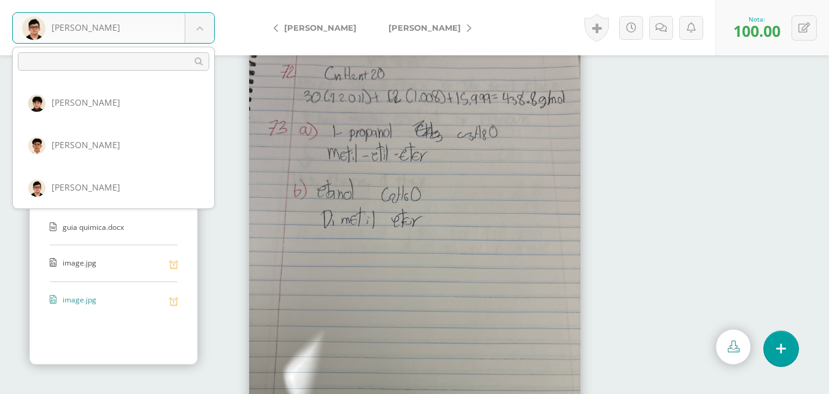
scroll to position [599, 0]
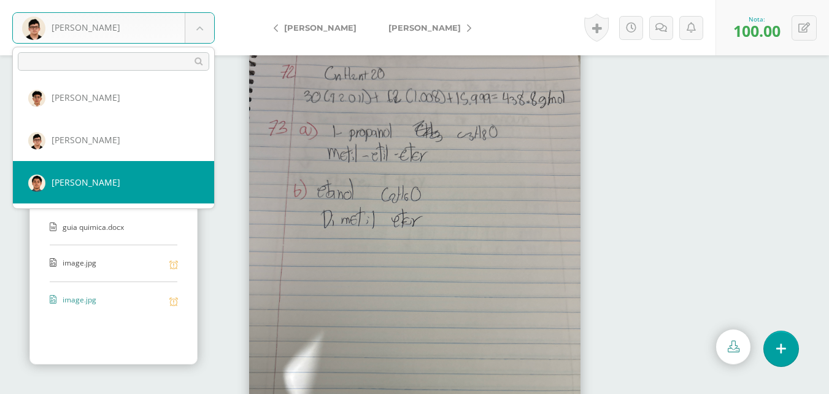
select select "236"
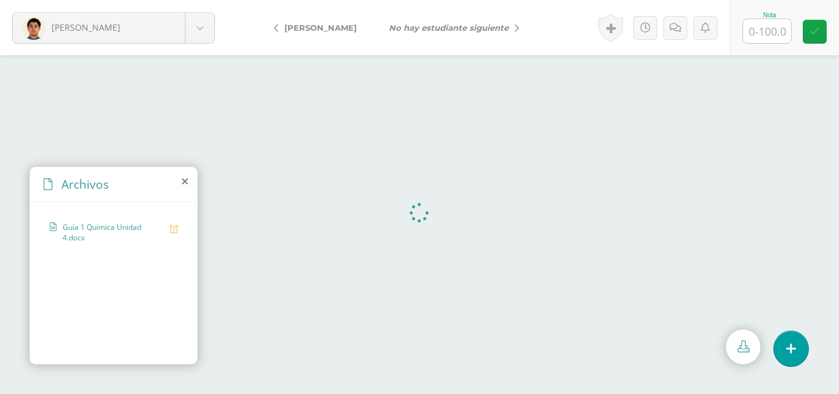
click at [745, 33] on input "text" at bounding box center [767, 31] width 48 height 24
click at [763, 29] on input "text" at bounding box center [767, 31] width 48 height 24
type input "7"
type input "95"
click at [814, 37] on link at bounding box center [814, 32] width 24 height 24
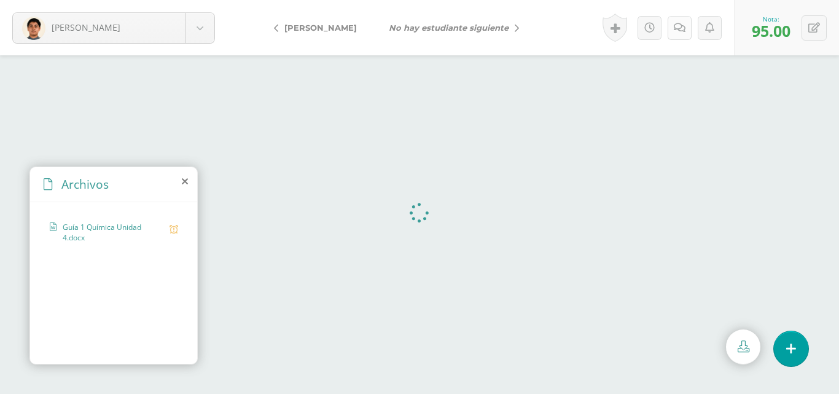
click at [680, 26] on icon at bounding box center [679, 28] width 12 height 10
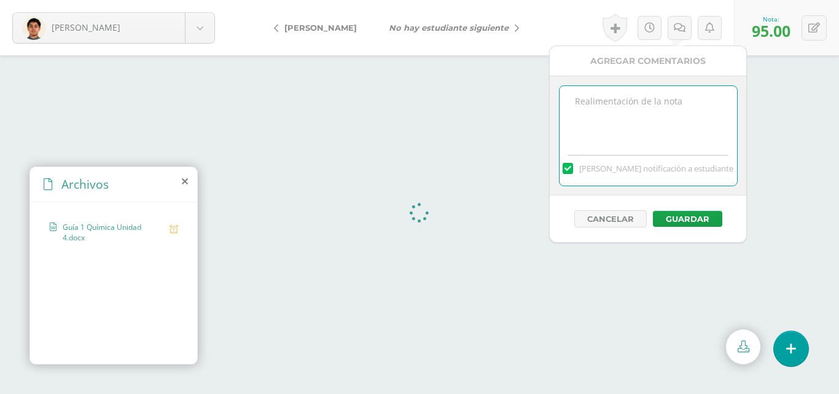
click at [685, 120] on textarea at bounding box center [647, 116] width 177 height 61
type textarea "11/09 Las fotografías del cuaderno no son legibles al aumentar."
click at [684, 216] on button "Guardar" at bounding box center [687, 219] width 69 height 16
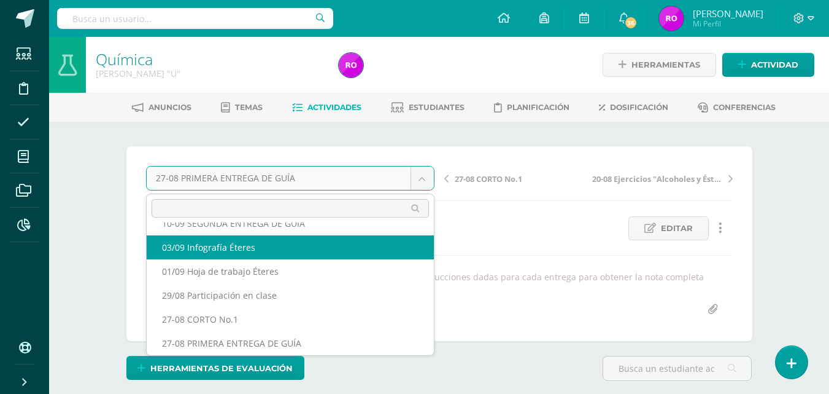
scroll to position [101, 0]
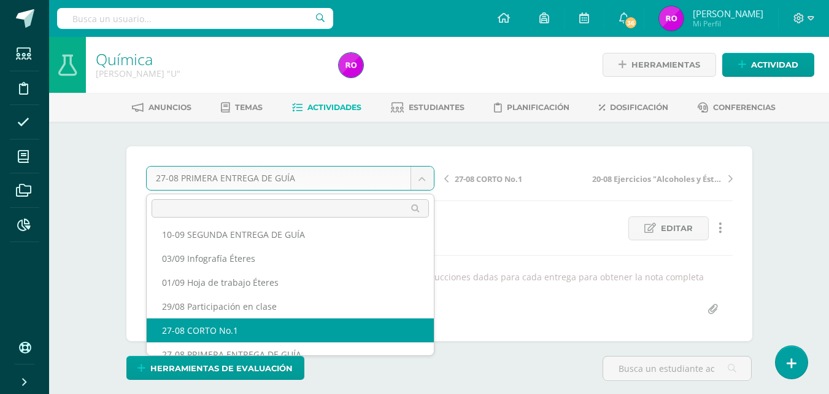
select select "/dashboard/teacher/grade-activity/218693/"
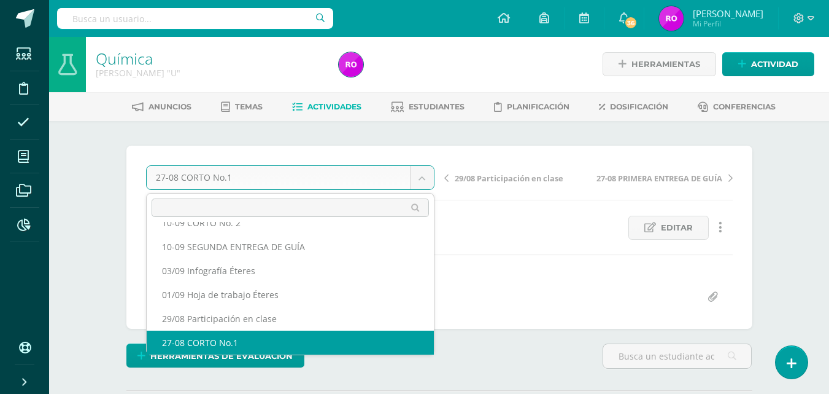
scroll to position [77, 0]
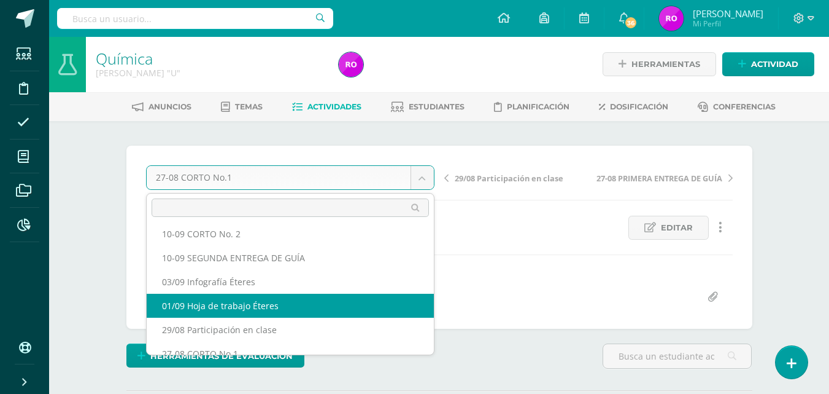
select select "/dashboard/teacher/grade-activity/219703/"
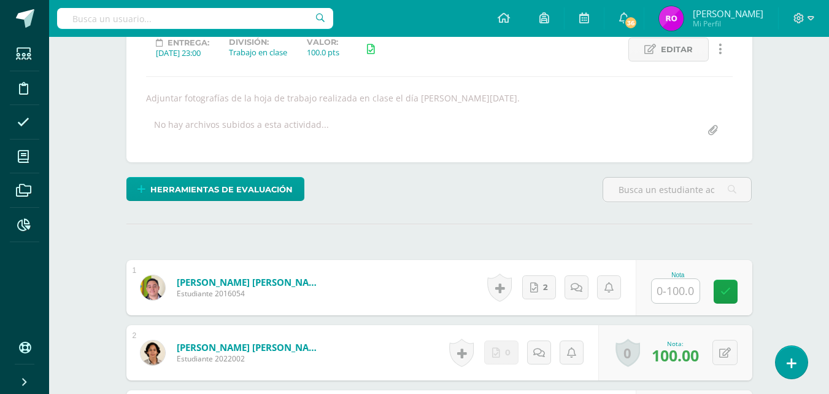
scroll to position [240, 0]
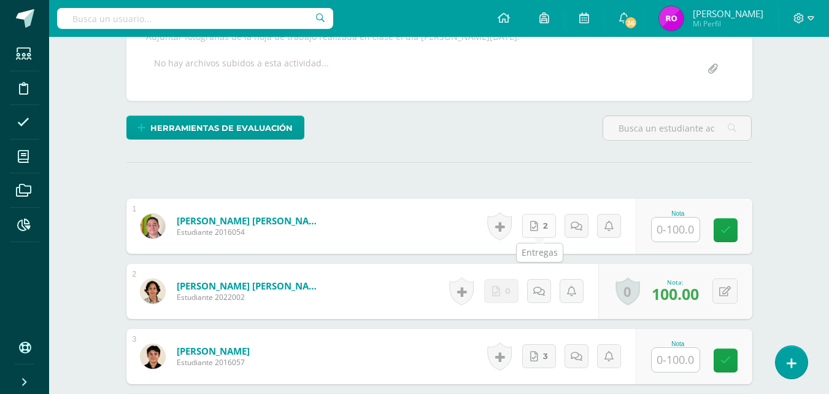
click at [541, 222] on link "2" at bounding box center [539, 226] width 34 height 24
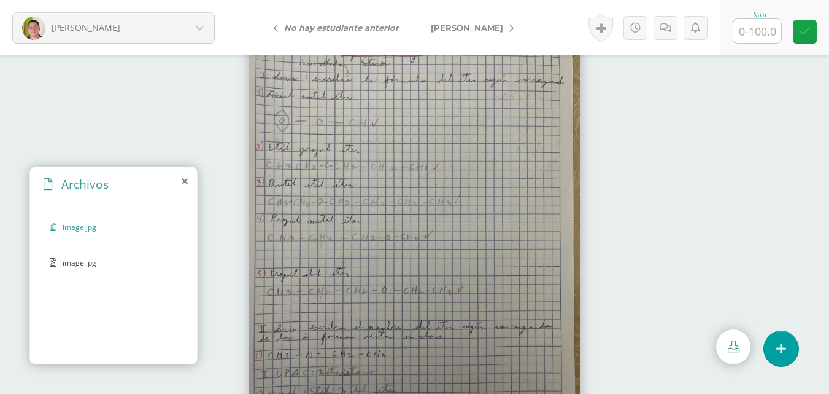
scroll to position [52, 0]
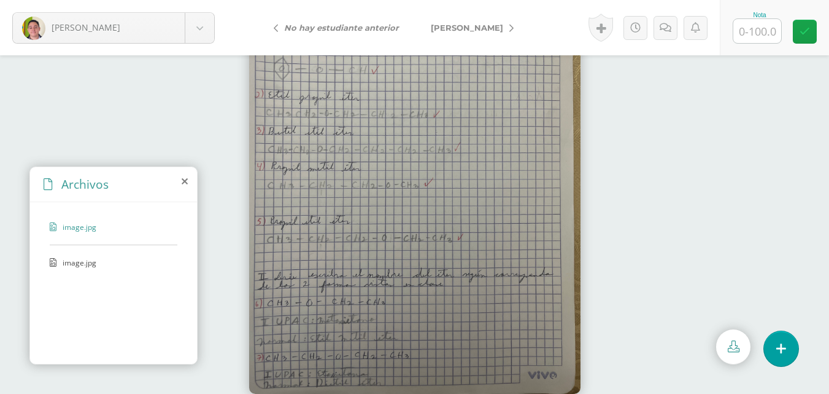
click at [101, 258] on span "image.jpg" at bounding box center [113, 262] width 101 height 10
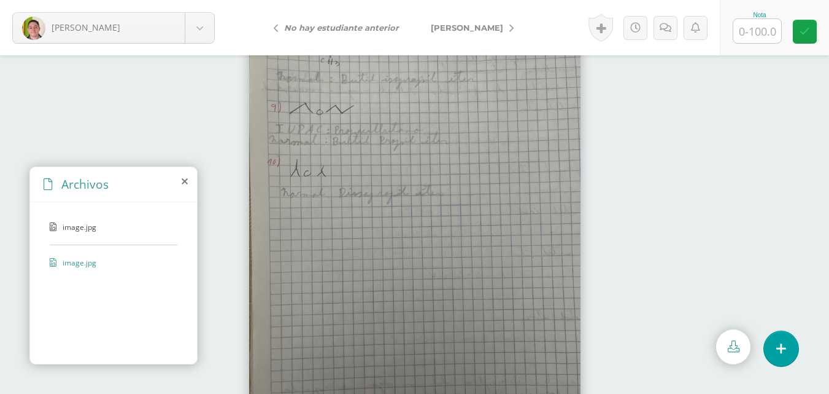
click at [755, 23] on input "text" at bounding box center [758, 31] width 48 height 24
type input "100"
click at [803, 30] on icon at bounding box center [805, 31] width 10 height 10
click at [203, 0] on body "Aldana, Carlos Aldana, Carlos Álvarez, Francisco Bravo, Giovanni Buezo, María D…" at bounding box center [414, 0] width 829 height 0
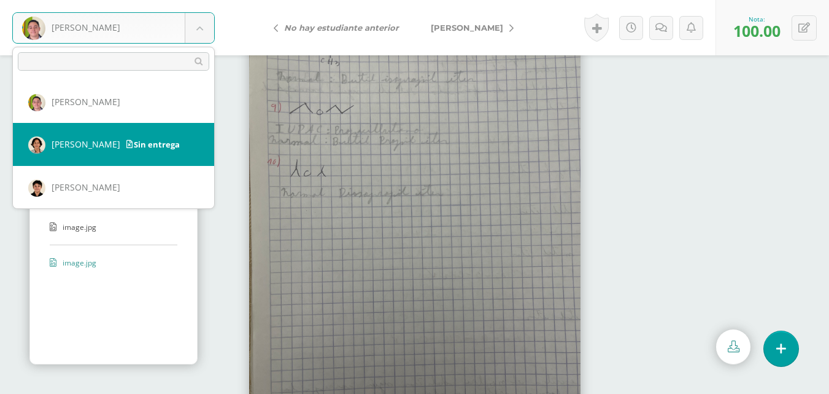
select select "502"
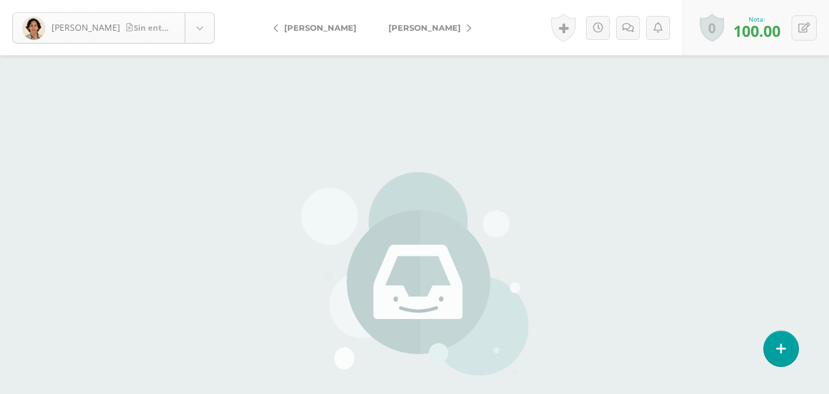
click at [195, 21] on body "[PERSON_NAME] entrega [PERSON_NAME] [PERSON_NAME] [PERSON_NAME], [PERSON_NAME],…" at bounding box center [414, 255] width 829 height 511
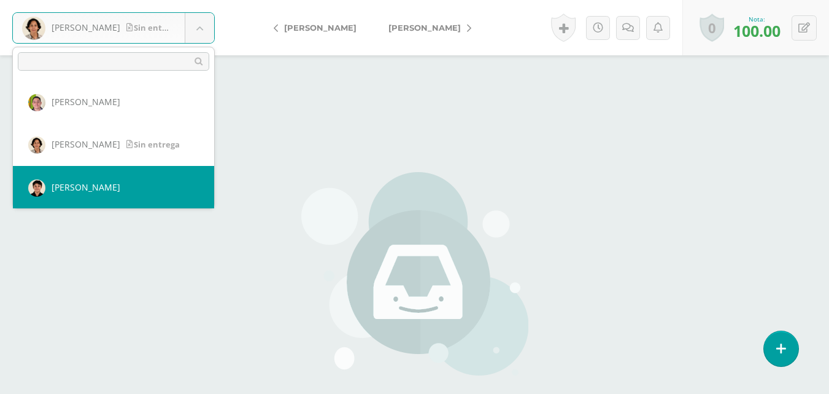
select select "223"
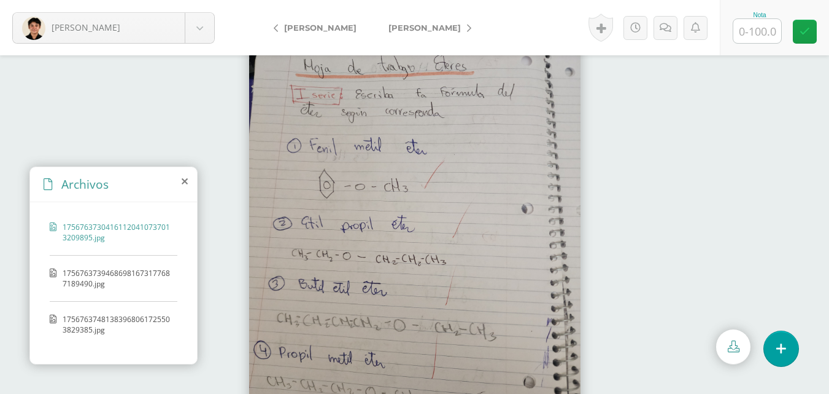
scroll to position [52, 0]
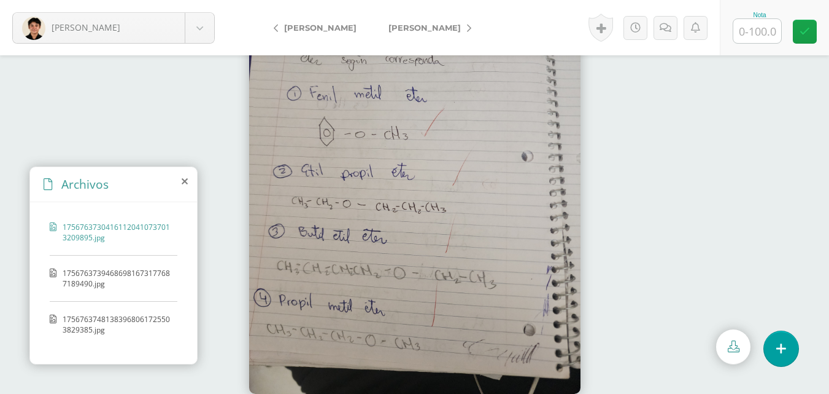
click at [144, 277] on span "17567637394686981673177687189490.jpg" at bounding box center [117, 278] width 109 height 21
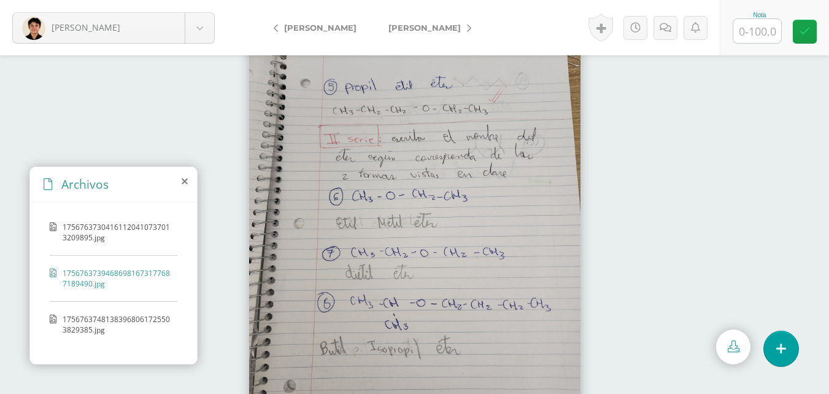
click at [106, 320] on span "17567637481383968061725503829385.jpg" at bounding box center [117, 324] width 109 height 21
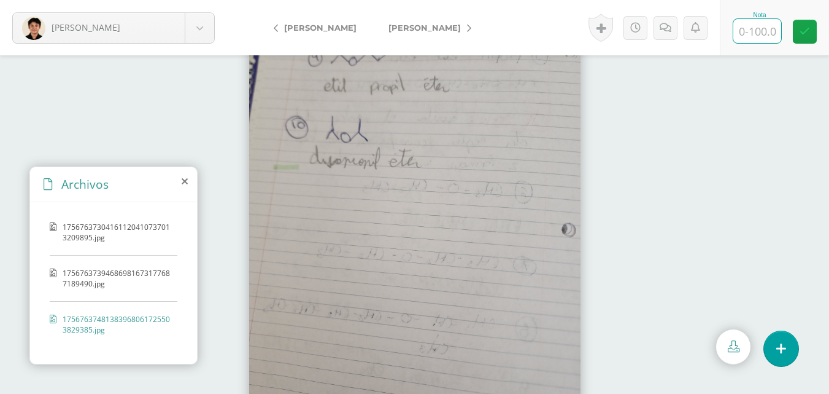
click at [772, 28] on input "text" at bounding box center [758, 31] width 48 height 24
type input "100"
click at [805, 29] on icon at bounding box center [805, 31] width 10 height 10
click at [200, 0] on body "Bravo, Giovanni Aldana, Carlos Álvarez, Francisco Bravo, Giovanni Buezo, María …" at bounding box center [414, 0] width 829 height 0
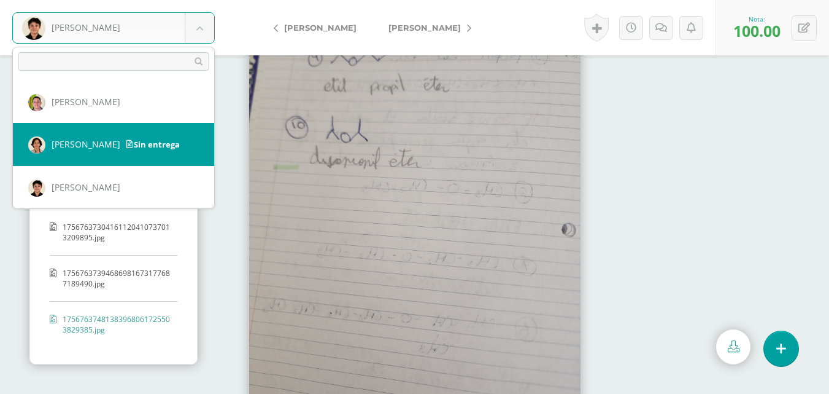
scroll to position [61, 0]
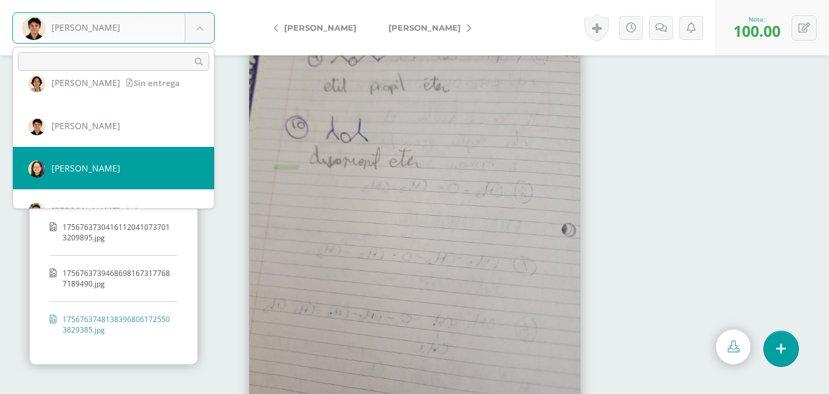
select select "571"
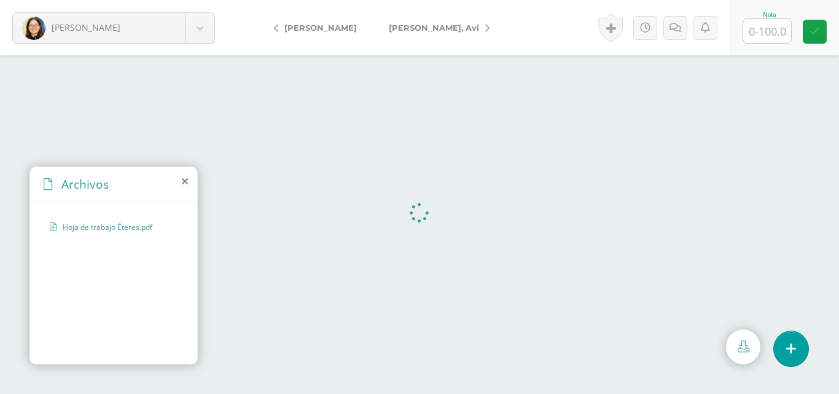
click at [770, 36] on input "text" at bounding box center [767, 31] width 48 height 24
type input "100"
click at [802, 33] on link at bounding box center [814, 32] width 24 height 24
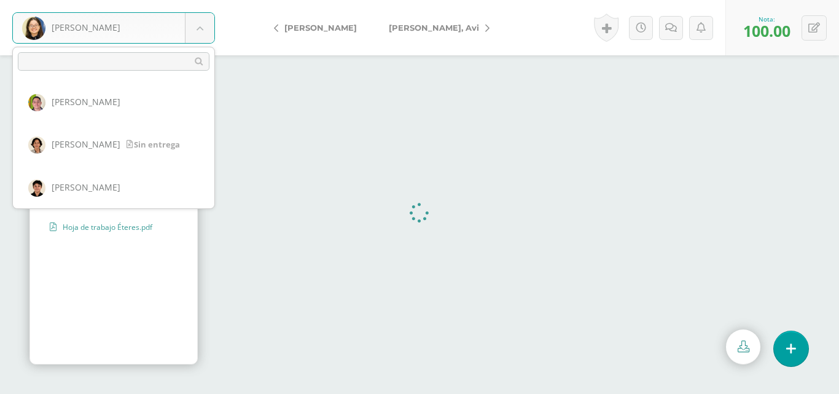
click at [203, 0] on body "Buezo, María Aldana, Carlos Álvarez, Francisco Bravo, Giovanni Buezo, María Dub…" at bounding box center [419, 0] width 839 height 0
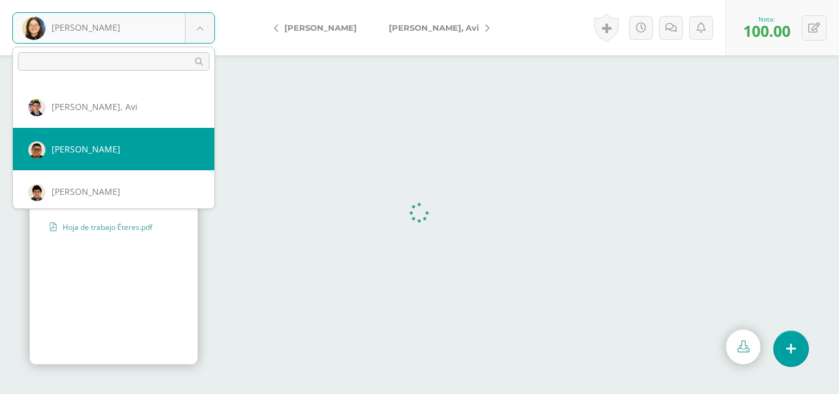
scroll to position [104, 0]
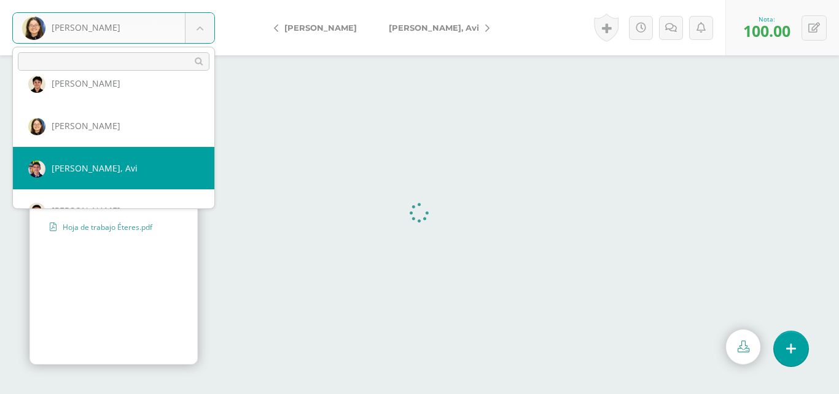
select select "225"
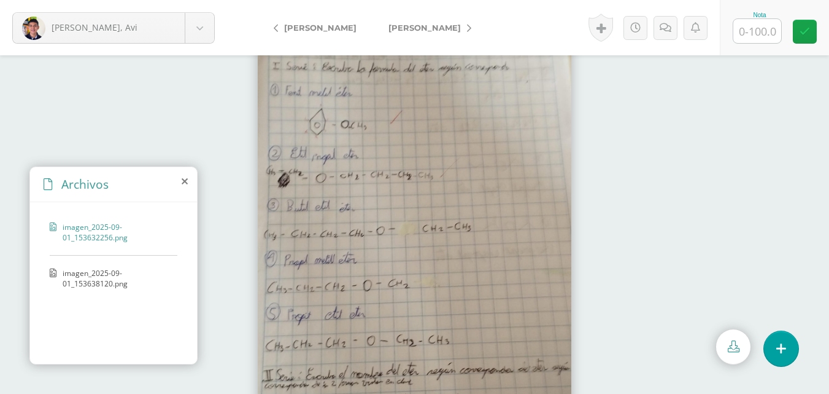
click at [105, 274] on span "imagen_2025-09-01_153638120.png" at bounding box center [117, 278] width 109 height 21
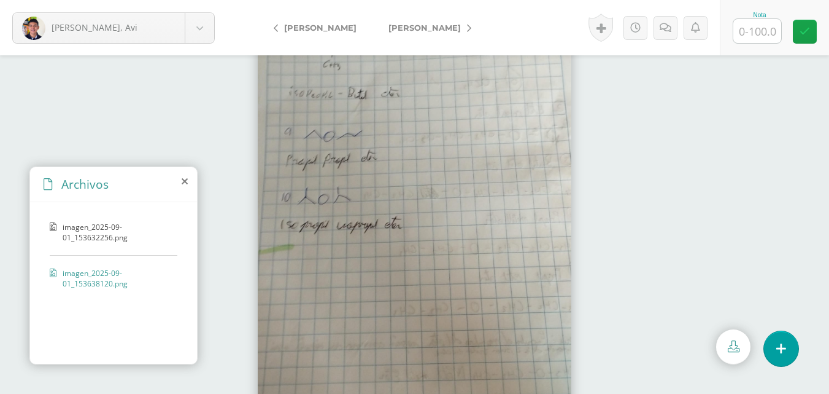
click at [107, 240] on span "imagen_2025-09-01_153632256.png" at bounding box center [117, 232] width 109 height 21
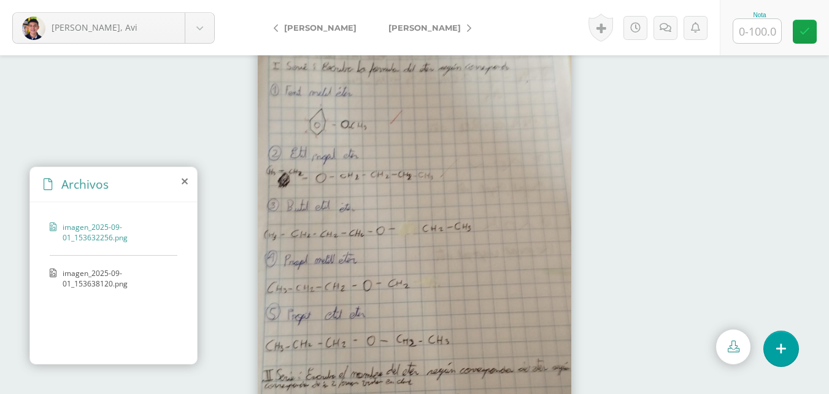
scroll to position [52, 0]
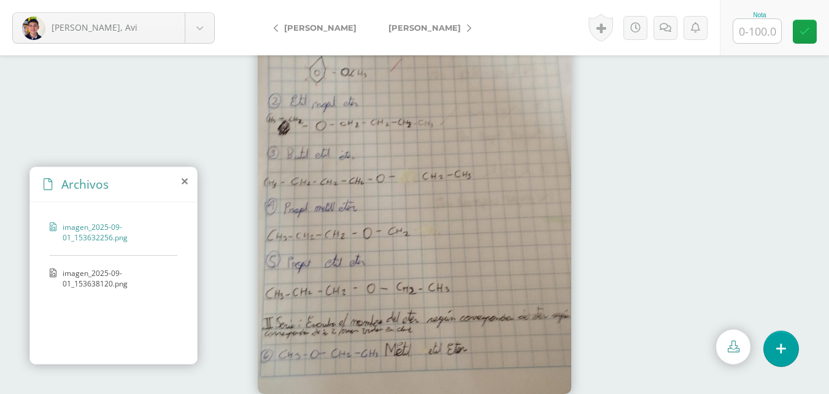
click at [110, 275] on span "imagen_2025-09-01_153638120.png" at bounding box center [117, 278] width 109 height 21
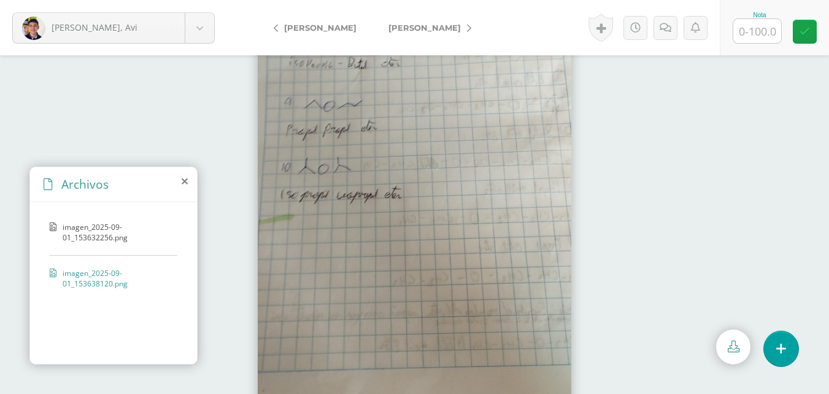
scroll to position [0, 0]
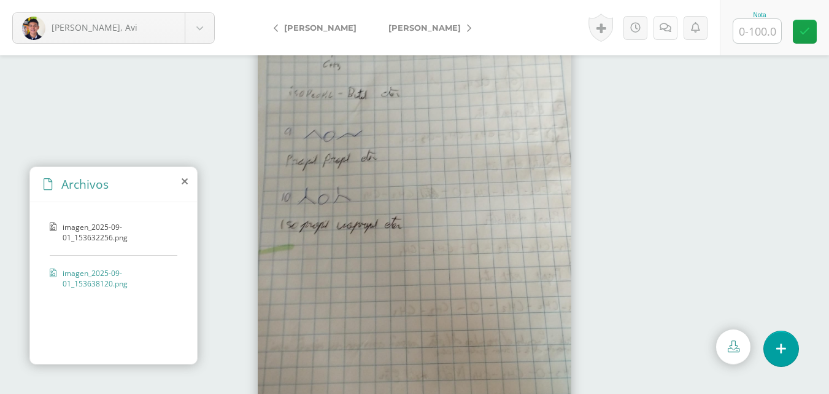
click at [665, 27] on icon at bounding box center [666, 28] width 12 height 10
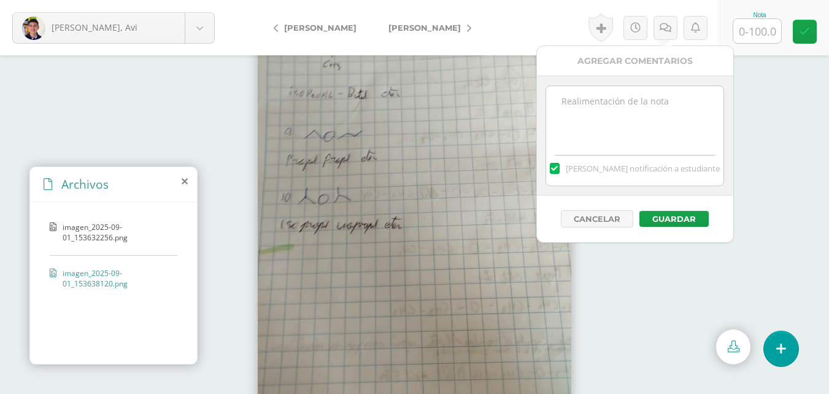
click at [600, 104] on textarea at bounding box center [634, 116] width 177 height 61
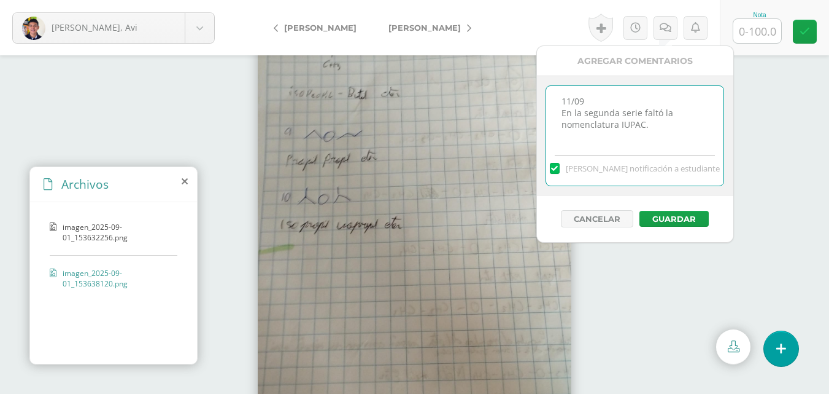
type textarea "11/09 En la segunda serie faltó la nomenclatura IUPAC."
click at [759, 36] on input "text" at bounding box center [758, 31] width 48 height 24
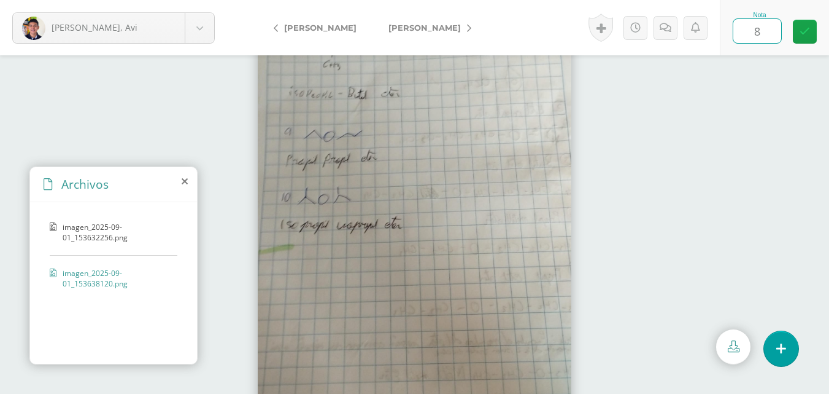
type input "80"
click at [801, 26] on icon at bounding box center [805, 31] width 10 height 10
click at [665, 34] on link at bounding box center [670, 28] width 24 height 24
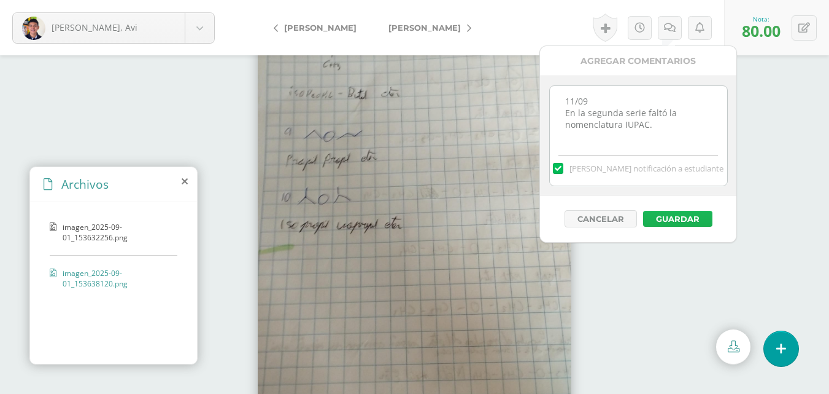
click at [684, 216] on button "Guardar" at bounding box center [677, 219] width 69 height 16
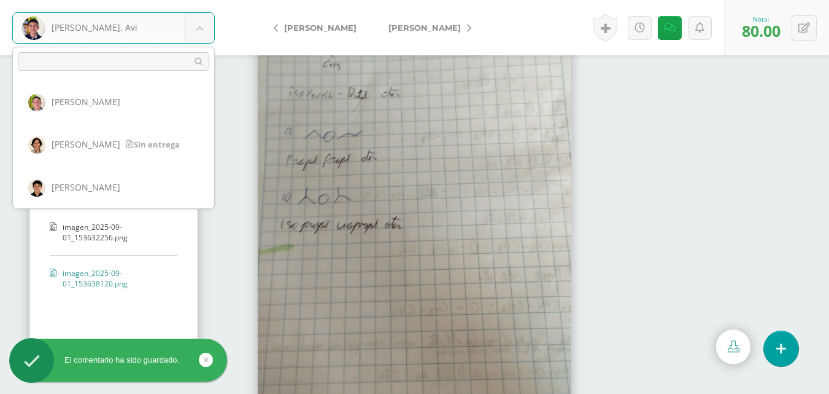
click at [192, 29] on body "El comentario ha sido guardado. Dubón, Avi Aldana, Carlos Álvarez, Francisco Br…" at bounding box center [414, 197] width 829 height 394
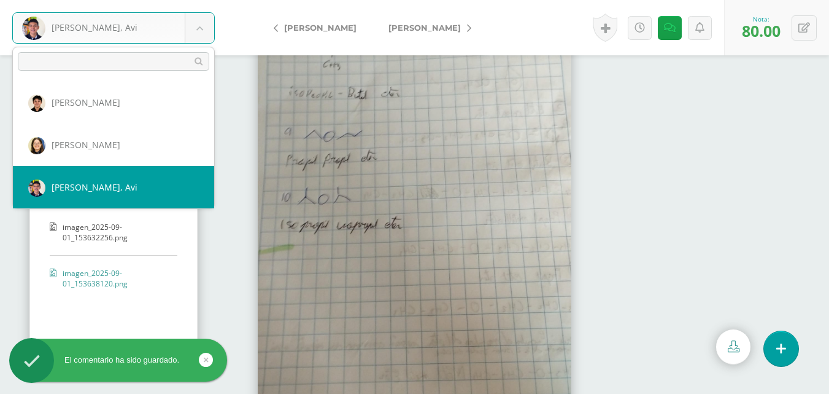
scroll to position [146, 0]
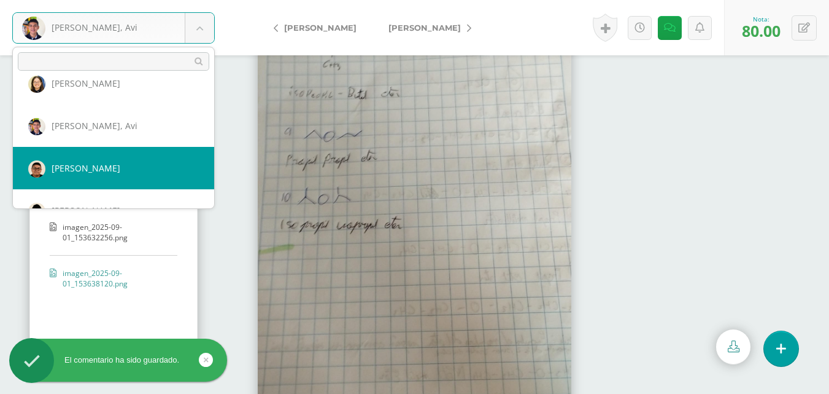
select select "226"
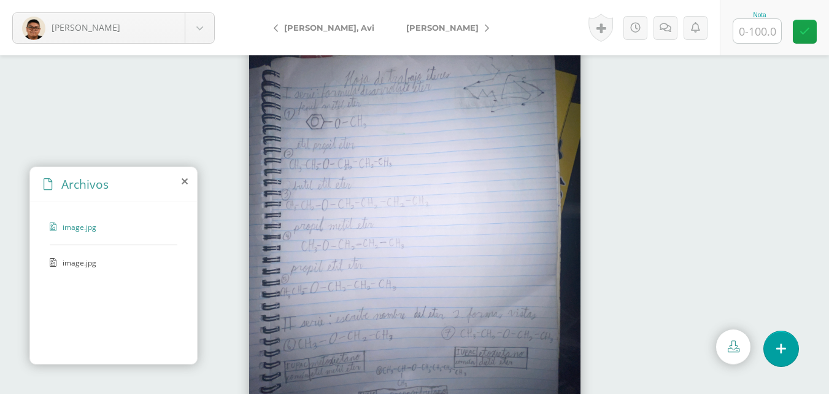
scroll to position [52, 0]
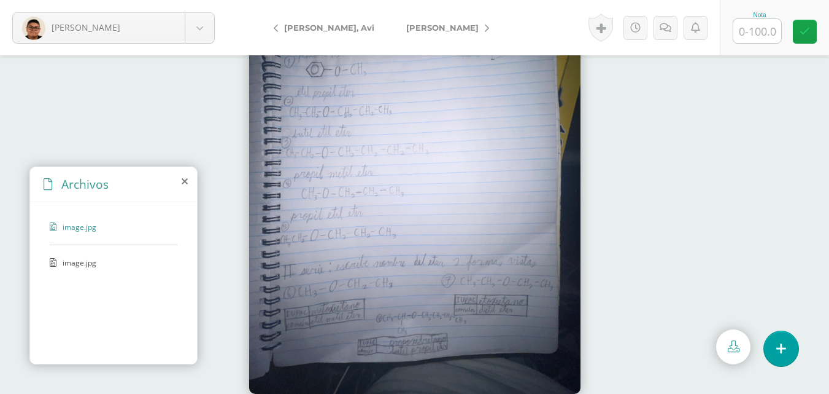
click at [77, 266] on span "image.jpg" at bounding box center [113, 262] width 101 height 10
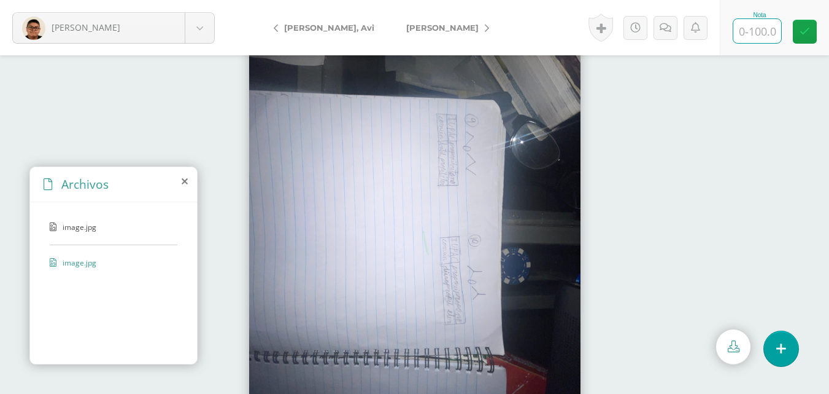
click at [774, 29] on input "text" at bounding box center [758, 31] width 48 height 24
type input "100"
click at [807, 31] on icon at bounding box center [805, 31] width 10 height 10
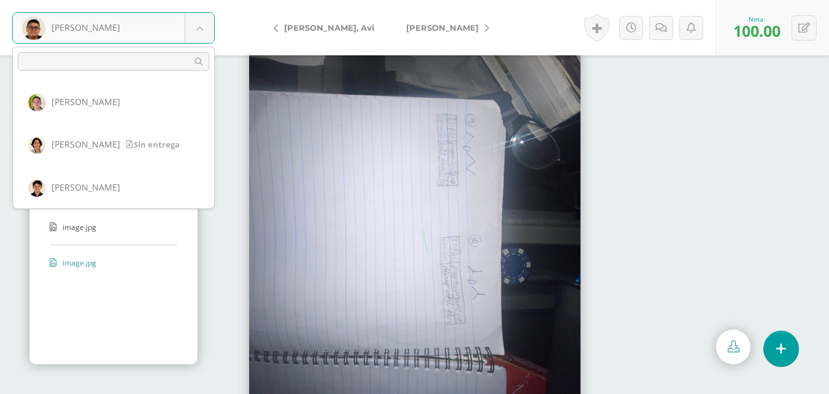
click at [206, 0] on body "[PERSON_NAME] [PERSON_NAME] [PERSON_NAME] [PERSON_NAME], [PERSON_NAME], [PERSON…" at bounding box center [414, 0] width 829 height 0
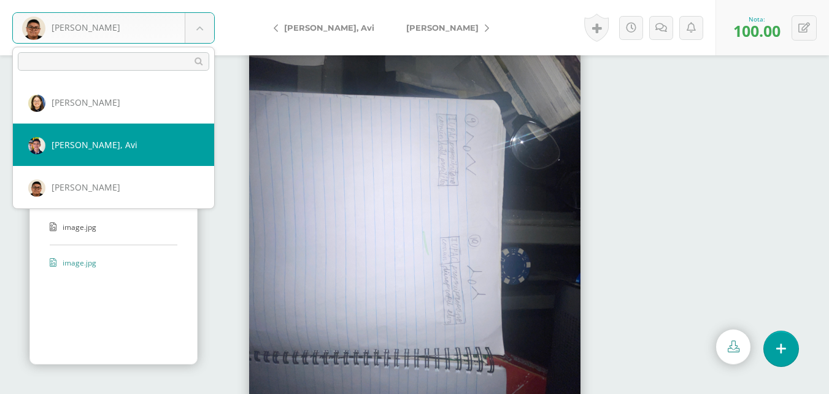
scroll to position [188, 0]
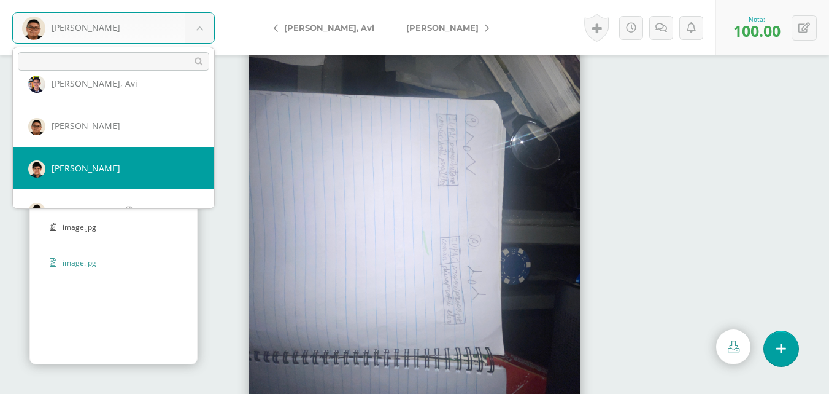
select select "227"
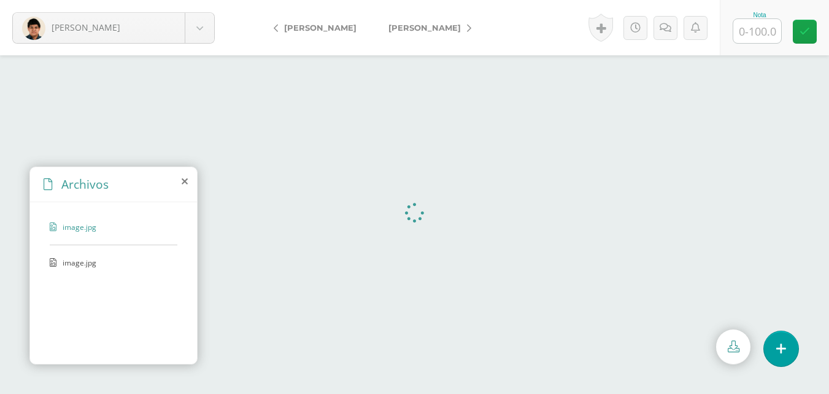
scroll to position [30, 0]
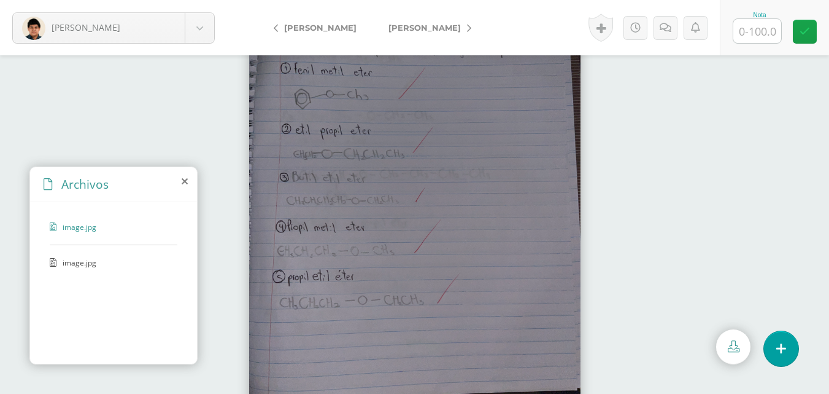
click at [99, 265] on span "image.jpg" at bounding box center [113, 262] width 101 height 10
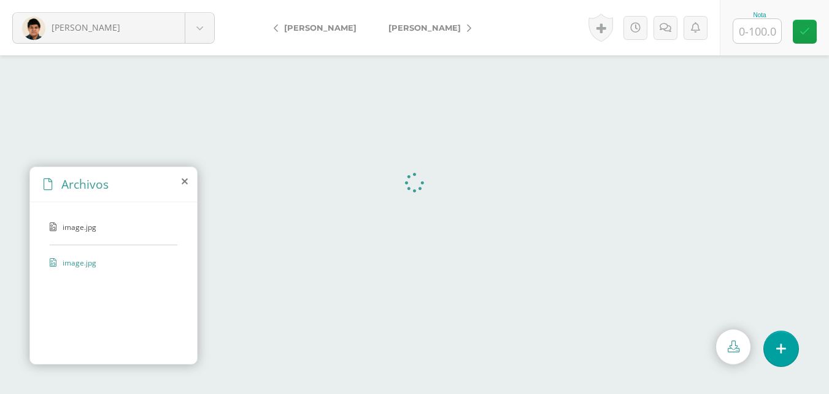
scroll to position [0, 0]
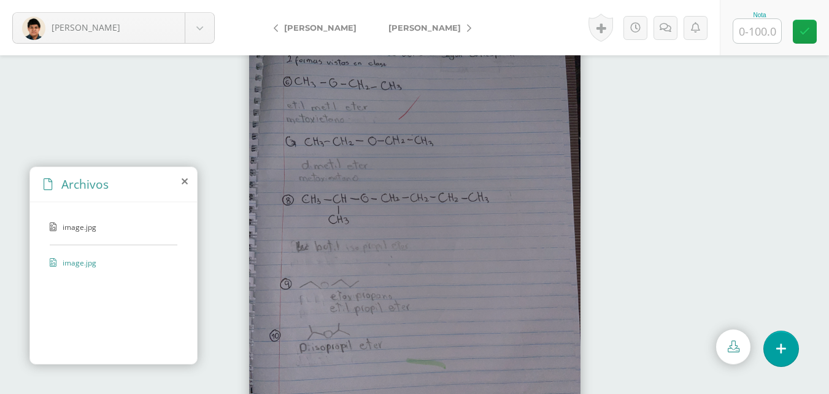
click at [746, 29] on input "text" at bounding box center [758, 31] width 48 height 24
type input "100"
click at [812, 39] on link at bounding box center [805, 32] width 24 height 24
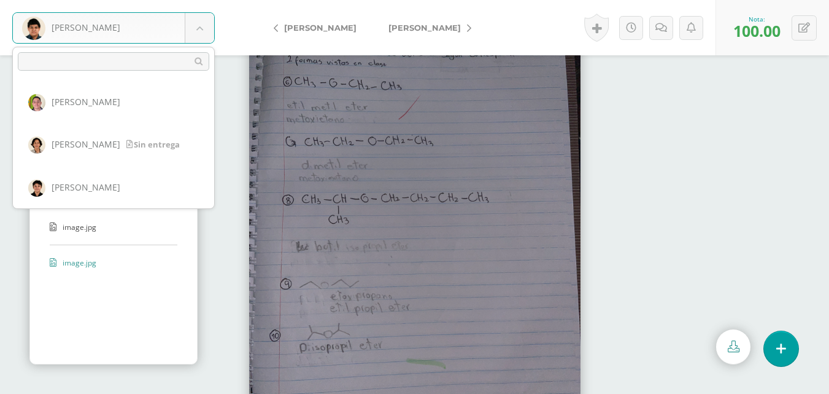
click at [198, 0] on body "Hernández, José Aldana, Carlos Álvarez, Francisco Bravo, Giovanni Buezo, María …" at bounding box center [414, 0] width 829 height 0
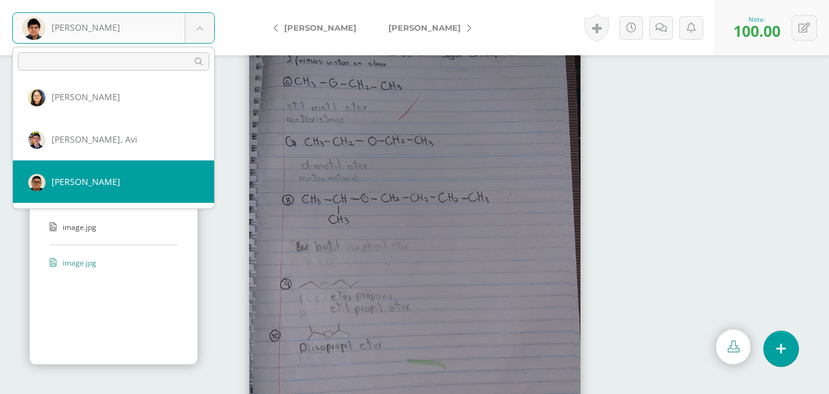
scroll to position [255, 0]
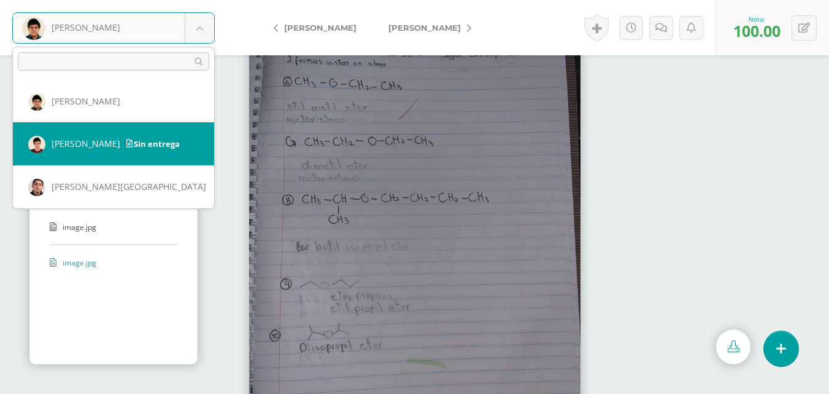
select select "490"
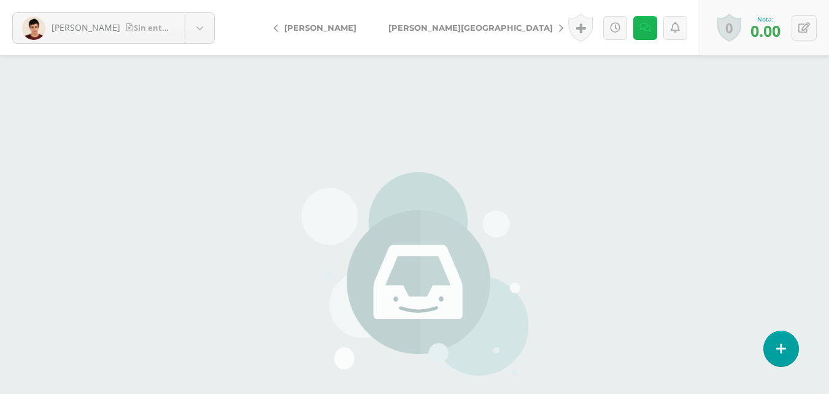
click at [643, 31] on icon at bounding box center [646, 28] width 12 height 10
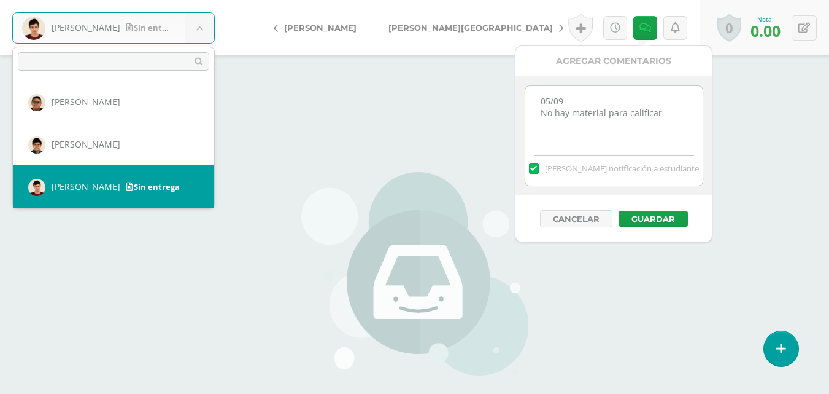
scroll to position [274, 0]
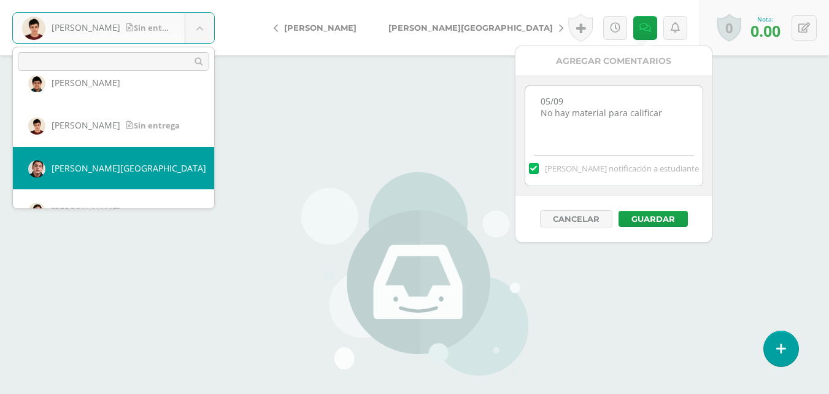
select select "448"
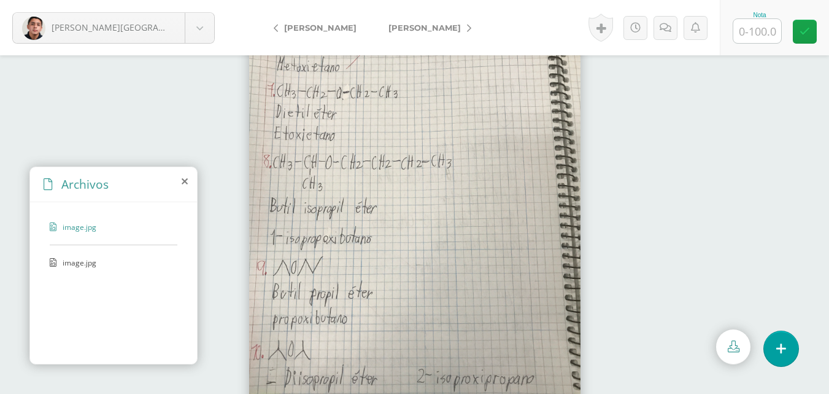
scroll to position [52, 0]
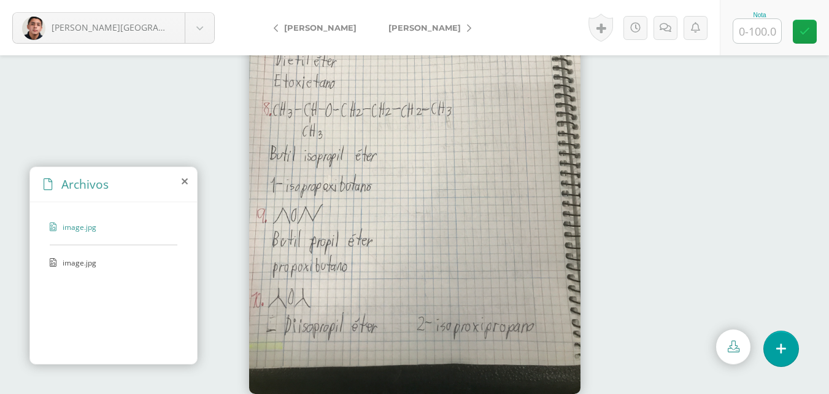
click at [88, 262] on span "image.jpg" at bounding box center [113, 262] width 101 height 10
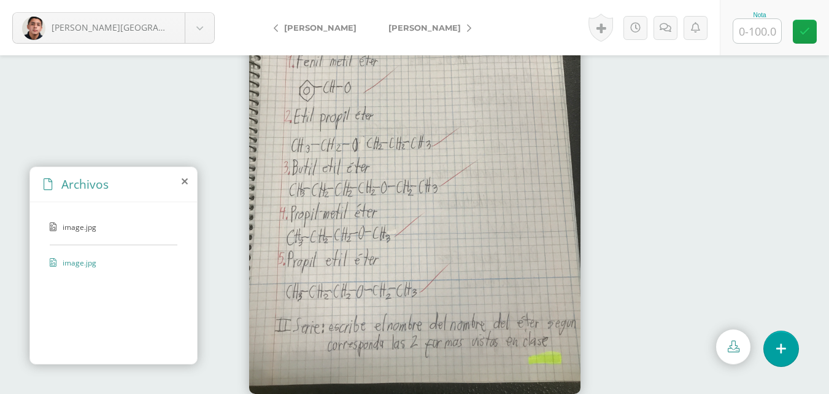
scroll to position [0, 0]
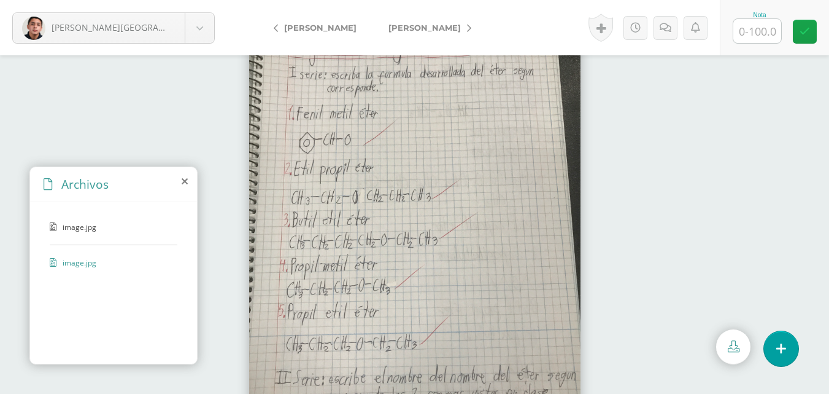
click at [75, 223] on span "image.jpg" at bounding box center [113, 227] width 101 height 10
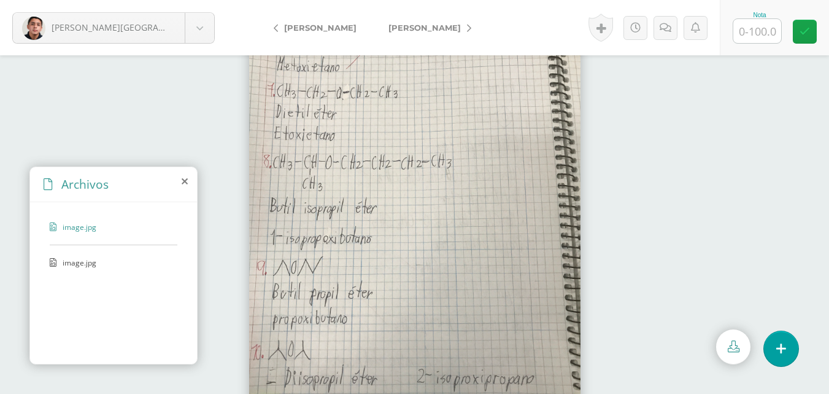
scroll to position [52, 0]
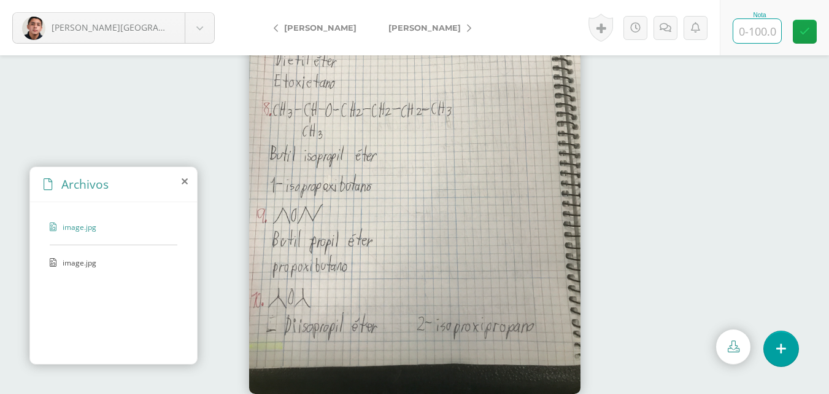
click at [764, 31] on input "text" at bounding box center [758, 31] width 48 height 24
type input "95"
click at [801, 31] on icon at bounding box center [805, 31] width 10 height 10
click at [670, 34] on link at bounding box center [670, 28] width 24 height 24
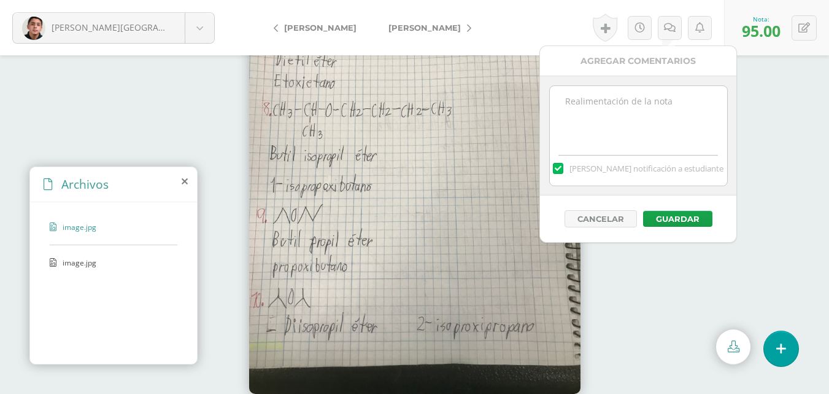
click at [657, 127] on textarea at bounding box center [638, 116] width 177 height 61
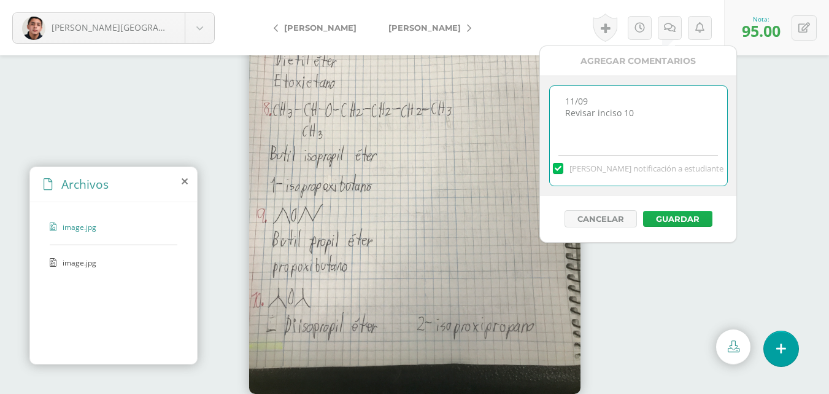
type textarea "11/09 Revisar inciso 10"
click at [691, 222] on button "Guardar" at bounding box center [677, 219] width 69 height 16
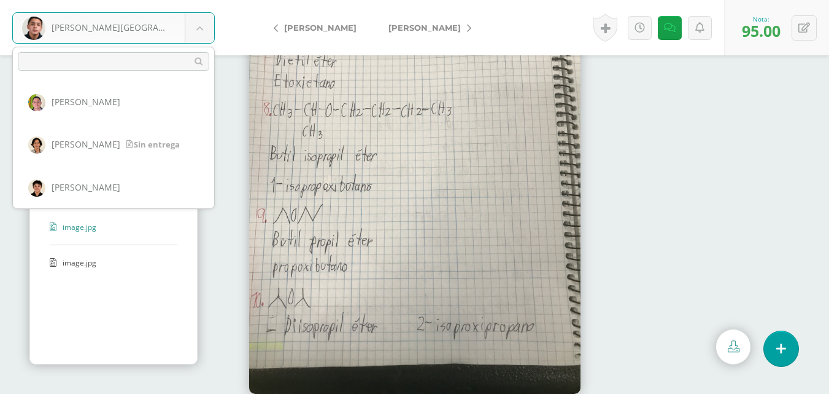
click at [204, 22] on body "El comentario ha sido guardado. Martínez, Santiago Aldana, Carlos Álvarez, Fran…" at bounding box center [414, 145] width 829 height 394
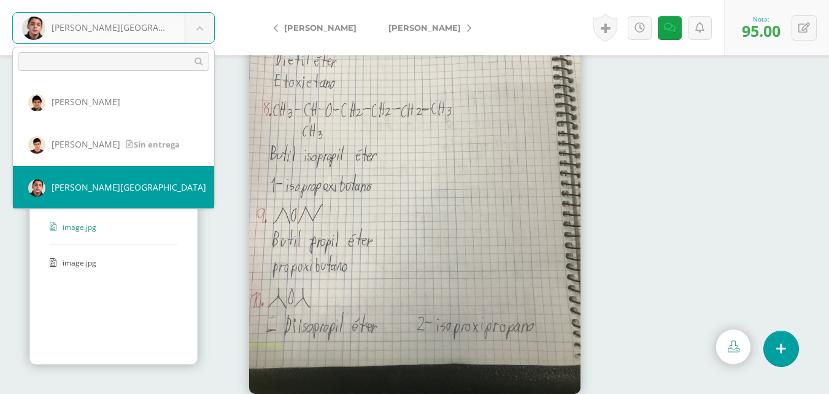
scroll to position [316, 0]
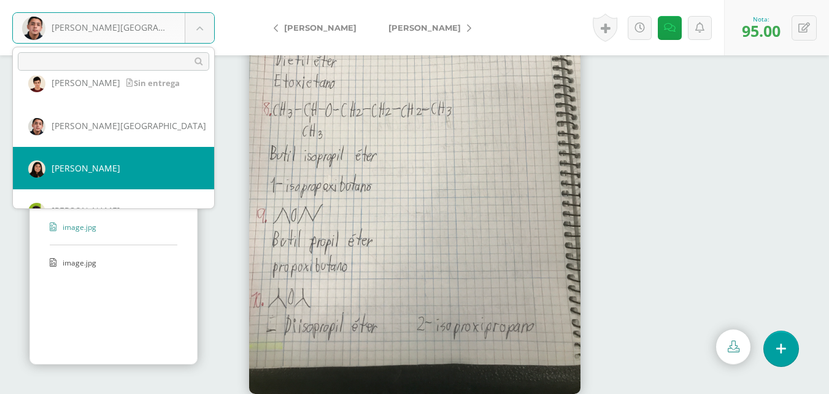
select select "232"
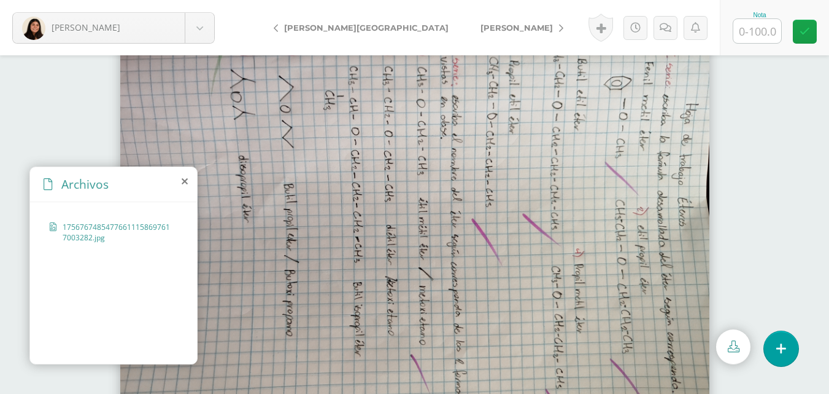
click at [755, 31] on input "text" at bounding box center [758, 31] width 48 height 24
type input "100"
drag, startPoint x: 802, startPoint y: 20, endPoint x: 797, endPoint y: 32, distance: 12.7
click at [801, 22] on link at bounding box center [805, 32] width 24 height 24
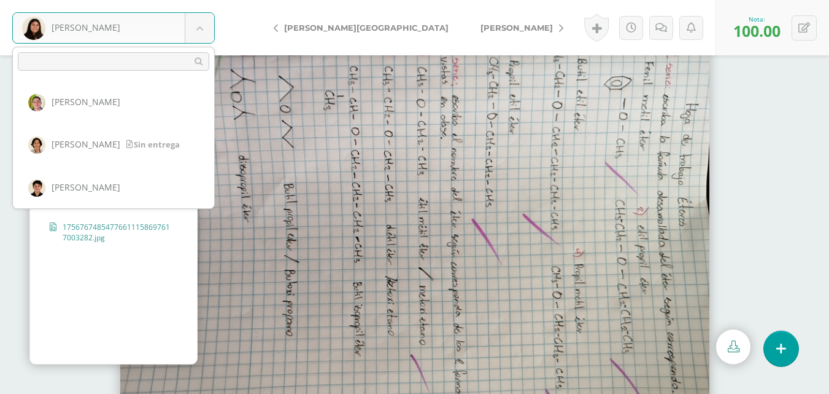
click at [211, 0] on body "Morales, Daniela Aldana, Carlos Álvarez, Francisco Bravo, Giovanni Buezo, María…" at bounding box center [414, 0] width 829 height 0
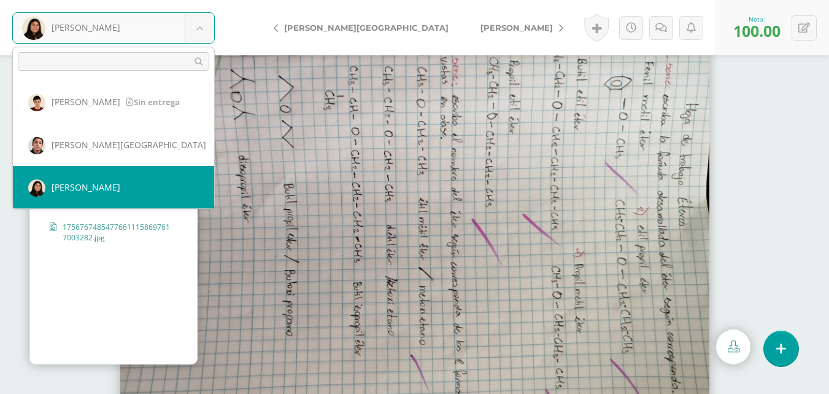
scroll to position [359, 0]
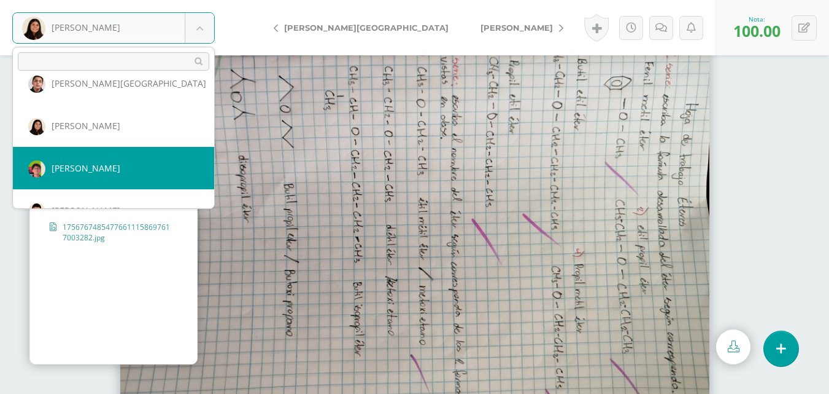
select select "233"
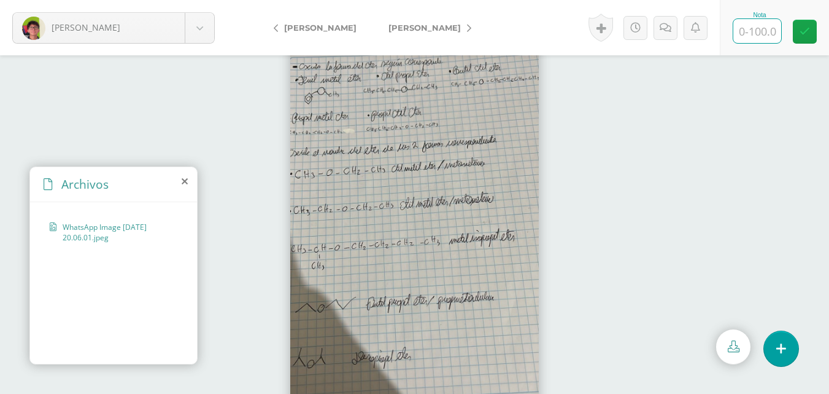
click at [743, 30] on input "text" at bounding box center [758, 31] width 48 height 24
type input "100"
click at [802, 28] on icon at bounding box center [805, 31] width 10 height 10
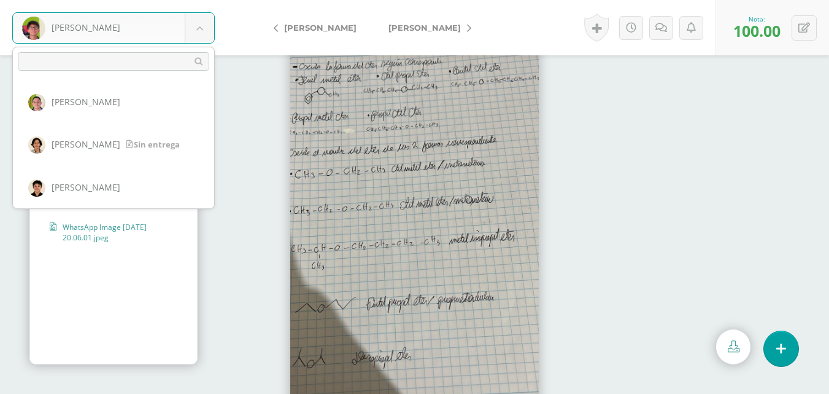
click at [190, 0] on body "[PERSON_NAME], [PERSON_NAME], [PERSON_NAME], [PERSON_NAME], [PERSON_NAME], Avi …" at bounding box center [414, 0] width 829 height 0
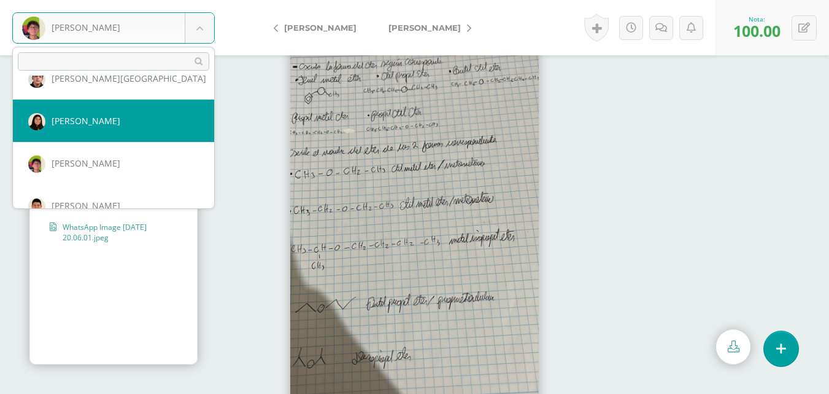
scroll to position [425, 0]
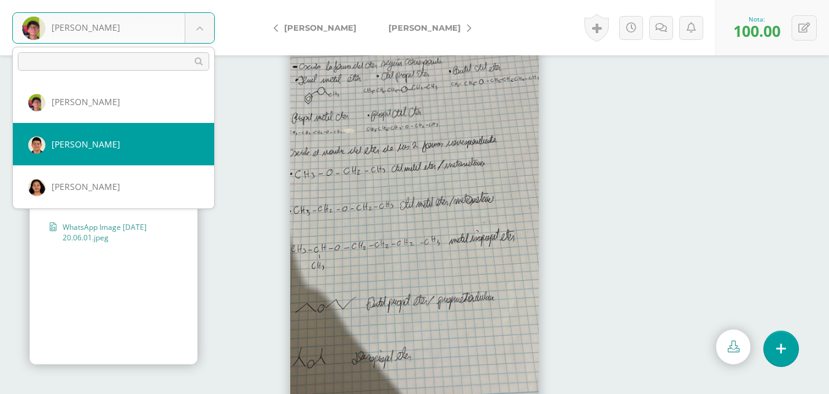
select select "234"
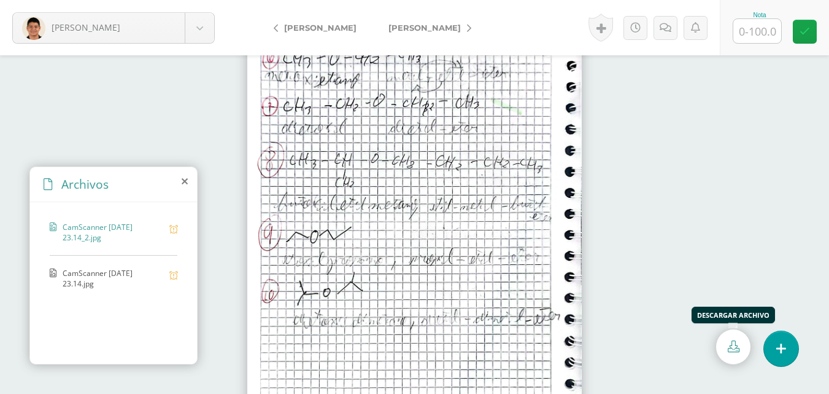
click at [743, 339] on link at bounding box center [733, 346] width 34 height 35
click at [68, 271] on span "CamScanner 01-09-2025 23.14.jpg" at bounding box center [113, 278] width 101 height 21
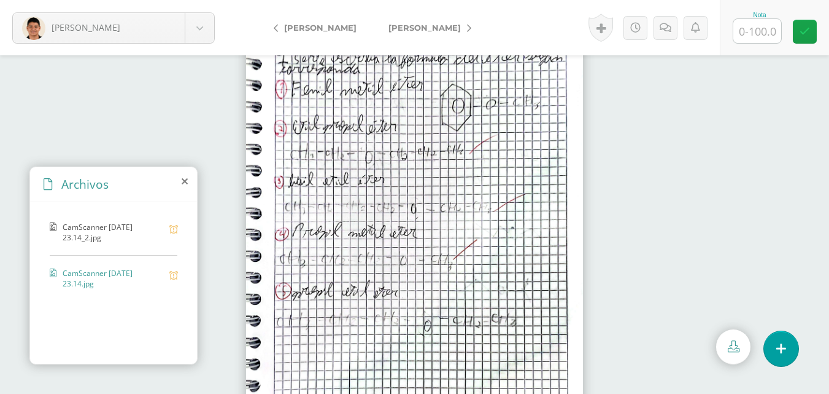
click at [123, 237] on span "CamScanner 01-09-2025 23.14_2.jpg" at bounding box center [113, 232] width 101 height 21
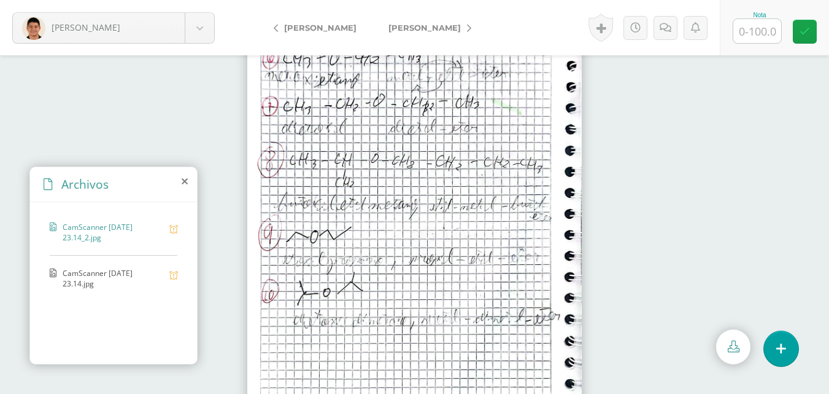
click at [754, 25] on input "text" at bounding box center [758, 31] width 48 height 24
type input "90"
click at [672, 17] on link at bounding box center [666, 28] width 24 height 24
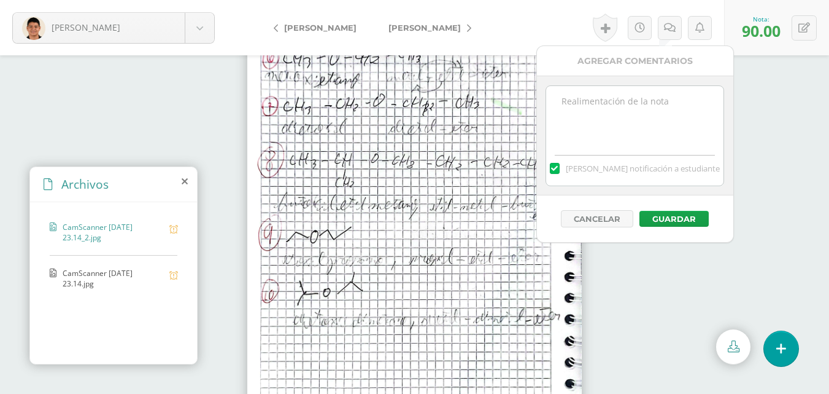
click at [648, 112] on textarea at bounding box center [634, 116] width 177 height 61
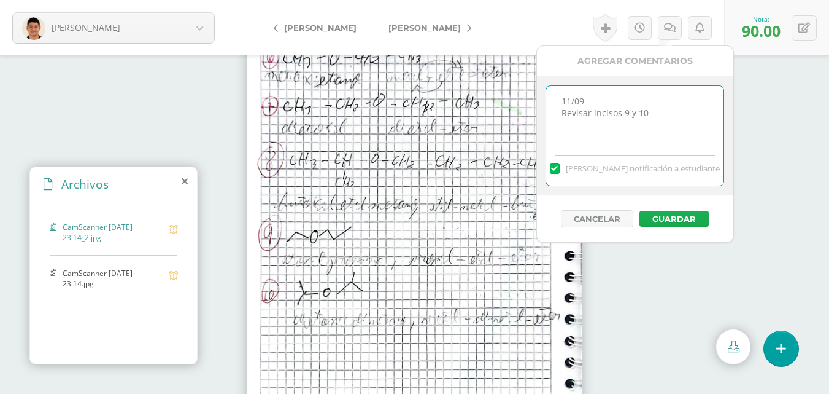
type textarea "11/09 Revisar incisos 9 y 10"
click at [680, 220] on button "Guardar" at bounding box center [674, 219] width 69 height 16
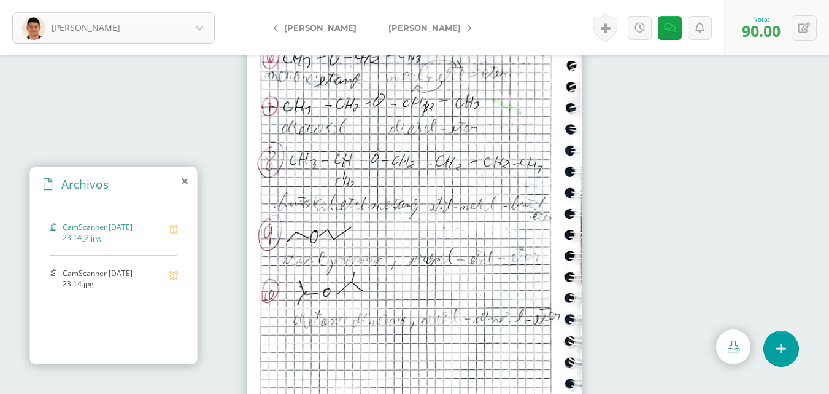
click at [200, 31] on body "El comentario ha sido guardado. Orozco, Ian Aldana, Carlos Álvarez, Francisco B…" at bounding box center [414, 197] width 829 height 394
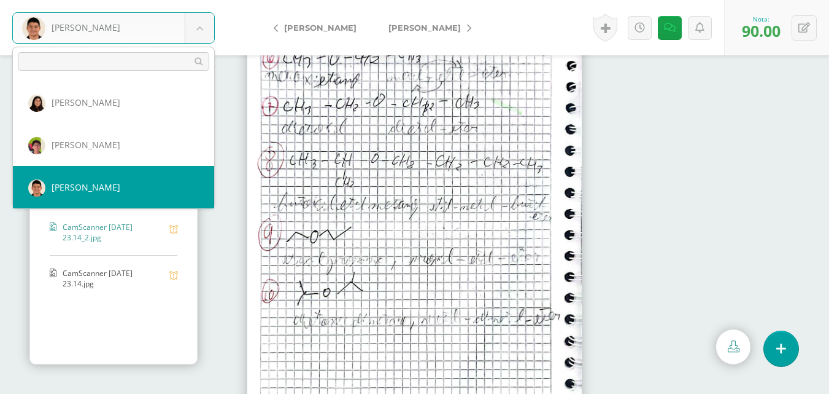
scroll to position [443, 0]
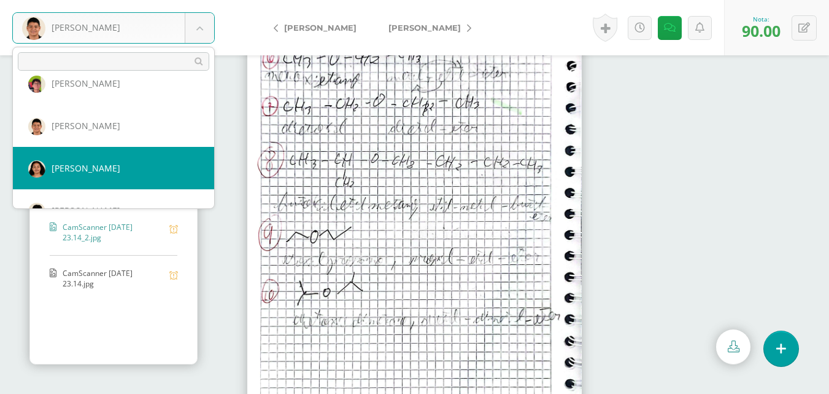
select select "557"
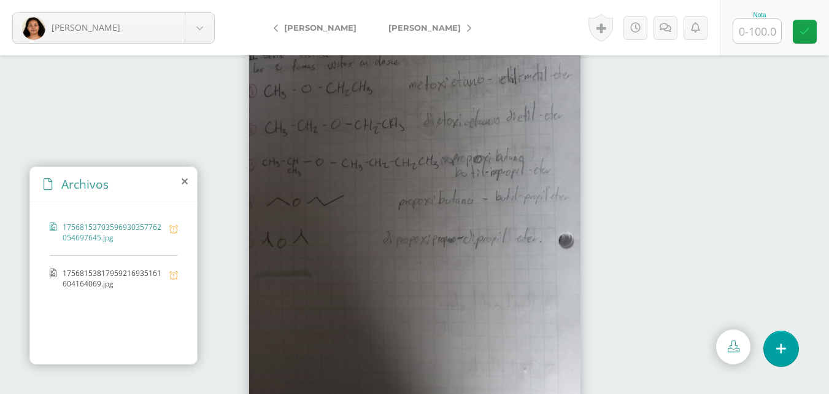
click at [104, 269] on span "17568153817959216935161604164069.jpg" at bounding box center [113, 278] width 101 height 21
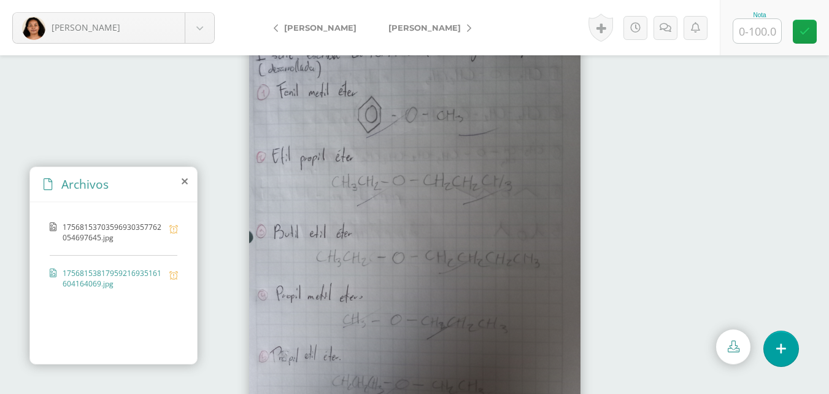
scroll to position [52, 0]
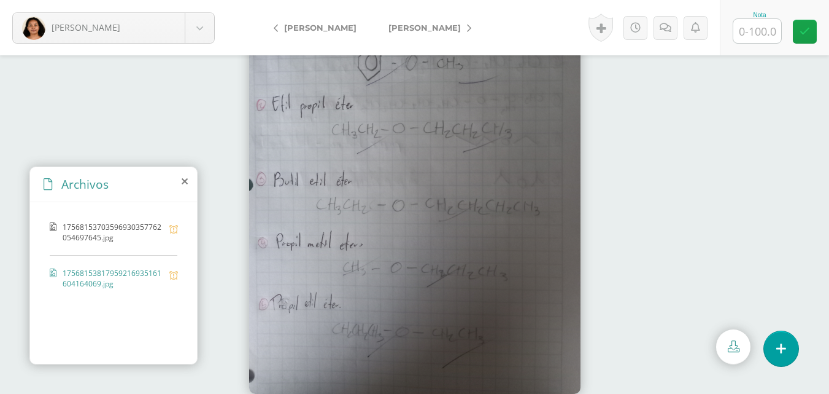
click at [90, 222] on span "17568153703596930357762054697645.jpg" at bounding box center [113, 232] width 101 height 21
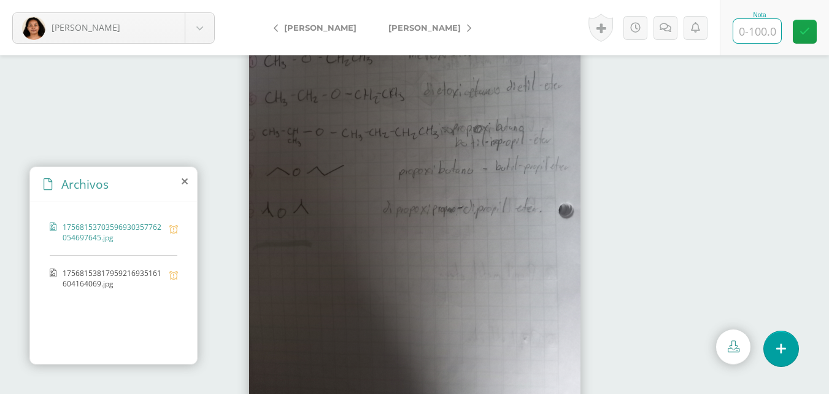
click at [747, 34] on input "text" at bounding box center [758, 31] width 48 height 24
type input "100"
click at [804, 32] on icon at bounding box center [805, 31] width 10 height 10
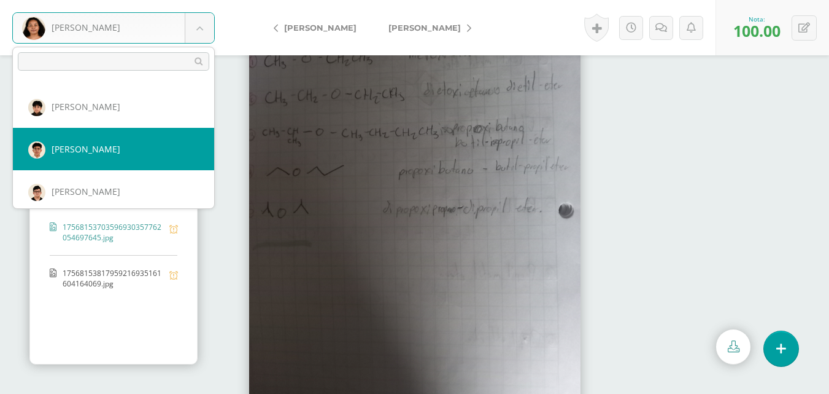
scroll to position [486, 0]
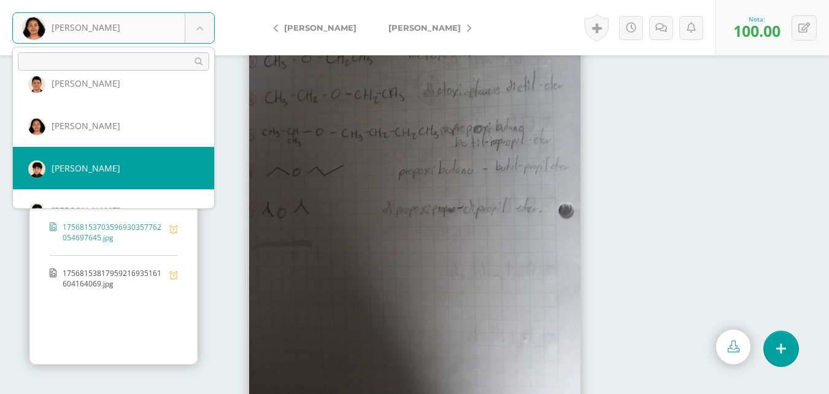
select select "471"
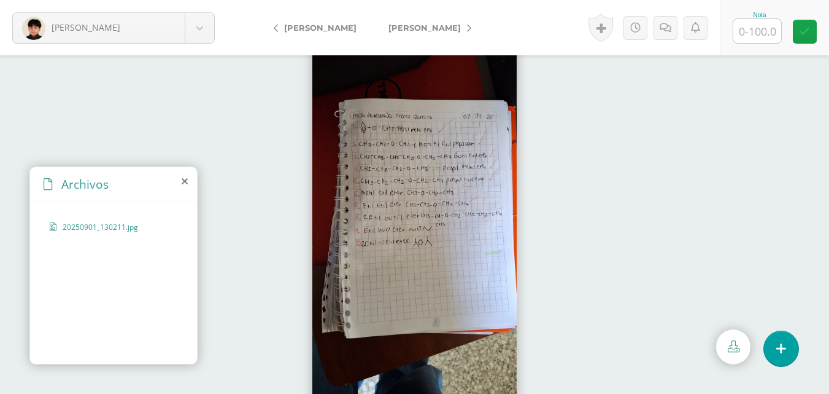
click at [417, 205] on img at bounding box center [414, 225] width 204 height 442
click at [761, 37] on input "text" at bounding box center [758, 31] width 48 height 24
type input "100"
click at [807, 27] on icon at bounding box center [805, 31] width 10 height 10
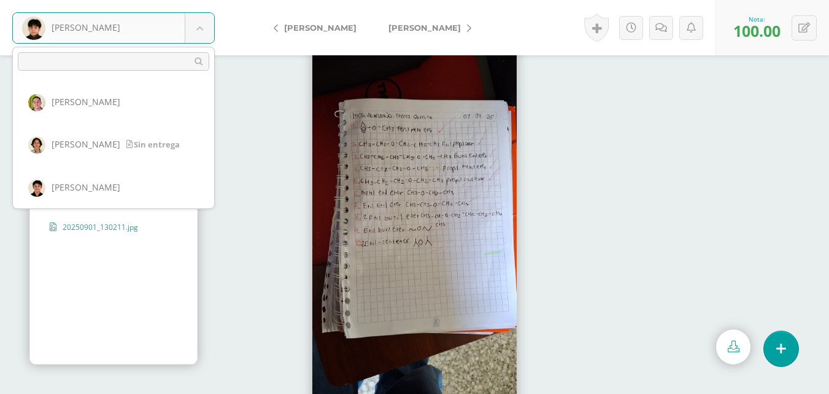
click at [201, 0] on body "Quezada, José Aldana, Carlos Álvarez, Francisco Bravo, Giovanni Buezo, María Du…" at bounding box center [414, 0] width 829 height 0
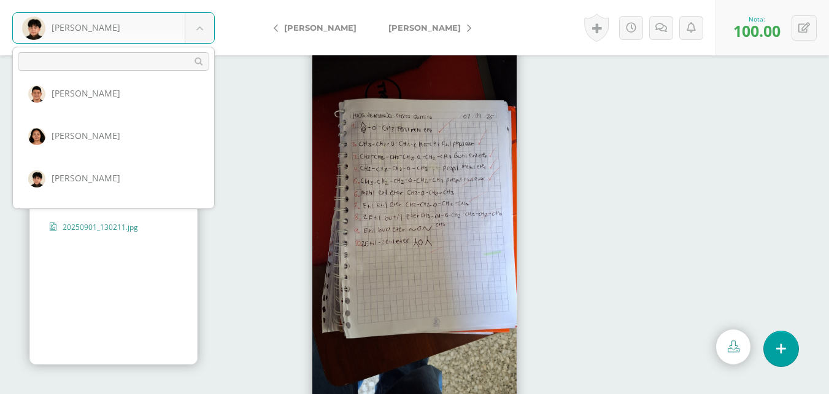
scroll to position [537, 0]
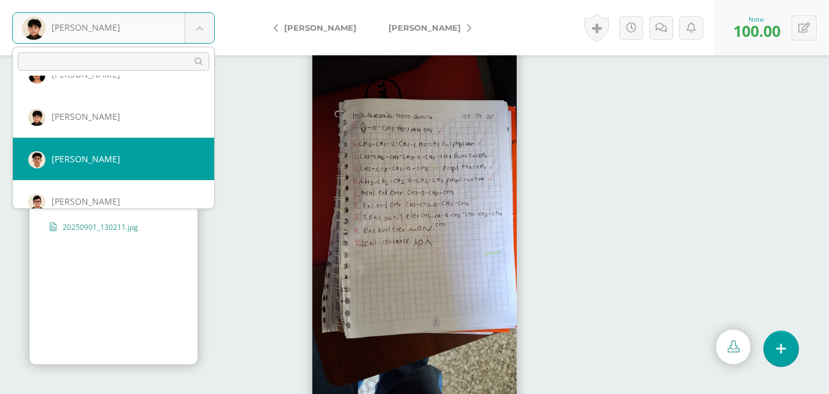
select select "488"
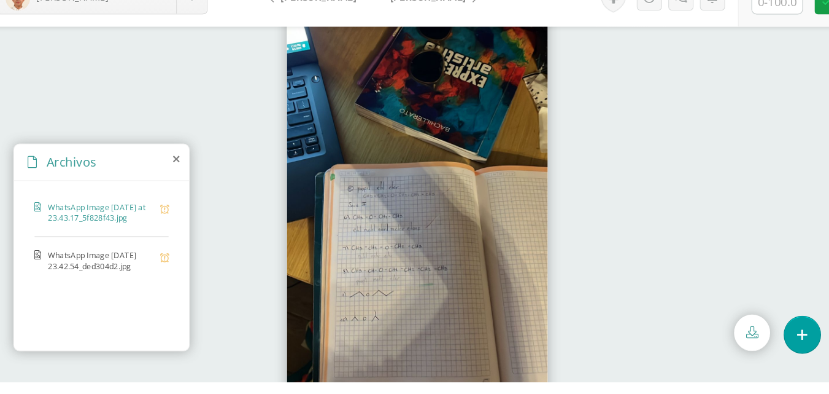
scroll to position [4, 0]
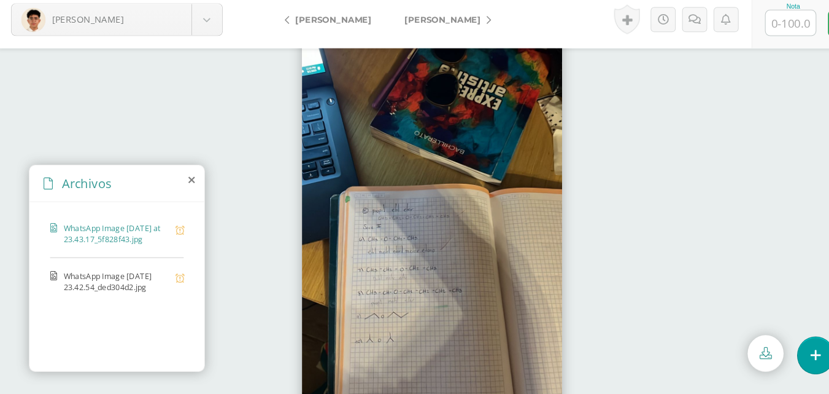
click at [149, 281] on span "WhatsApp Image 2025-09-01 at 23.42.54_ded304d2.jpg" at bounding box center [113, 278] width 101 height 21
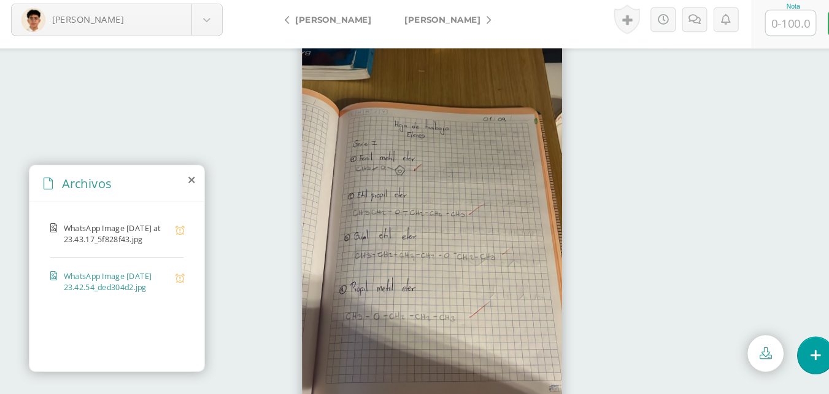
scroll to position [0, 0]
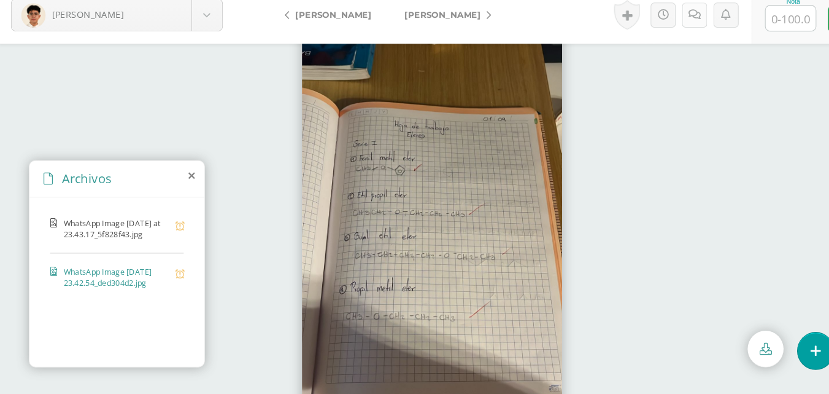
click at [654, 30] on link at bounding box center [666, 28] width 24 height 24
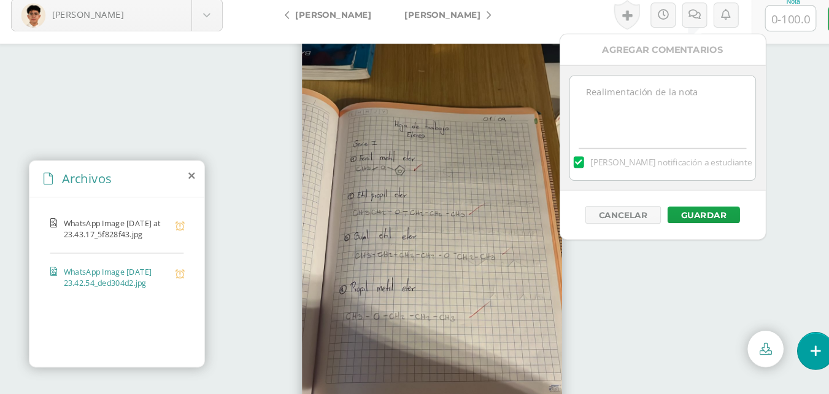
click at [684, 100] on textarea at bounding box center [634, 116] width 177 height 61
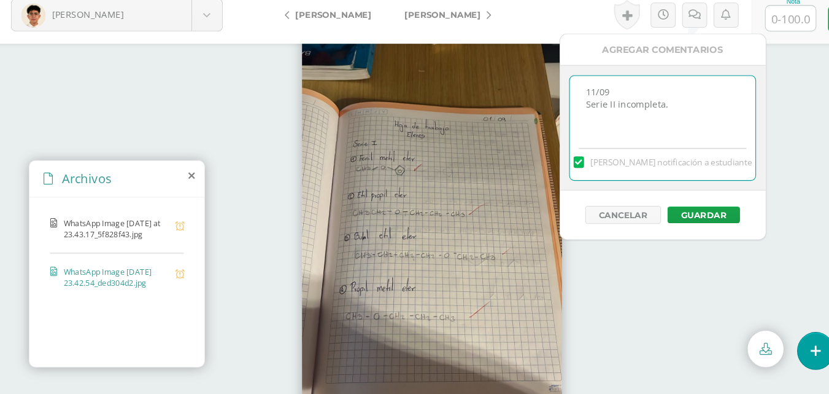
type textarea "11/09 Serie II incompleta."
click at [761, 36] on input "text" at bounding box center [758, 31] width 48 height 24
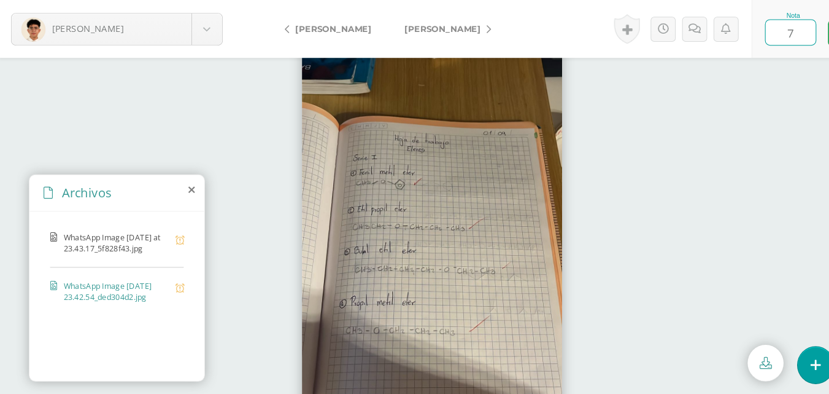
type input "70"
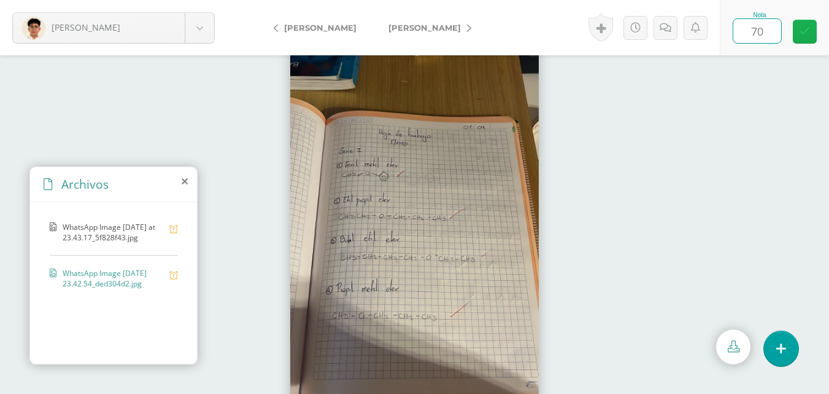
click at [816, 31] on link at bounding box center [805, 32] width 24 height 24
click at [672, 31] on icon at bounding box center [670, 28] width 12 height 10
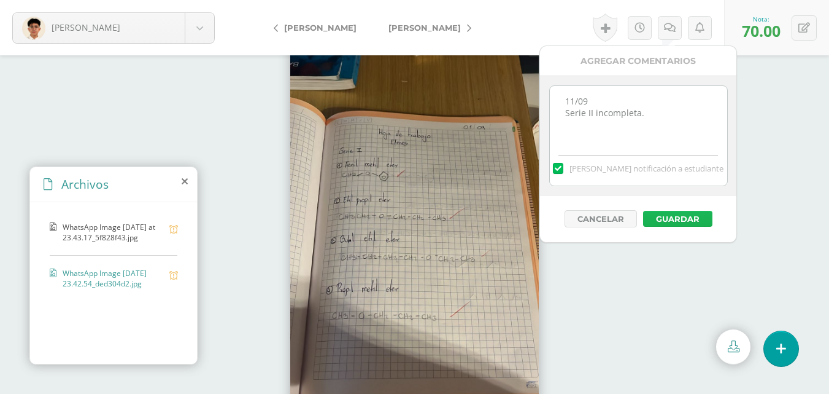
click at [683, 220] on button "Guardar" at bounding box center [677, 219] width 69 height 16
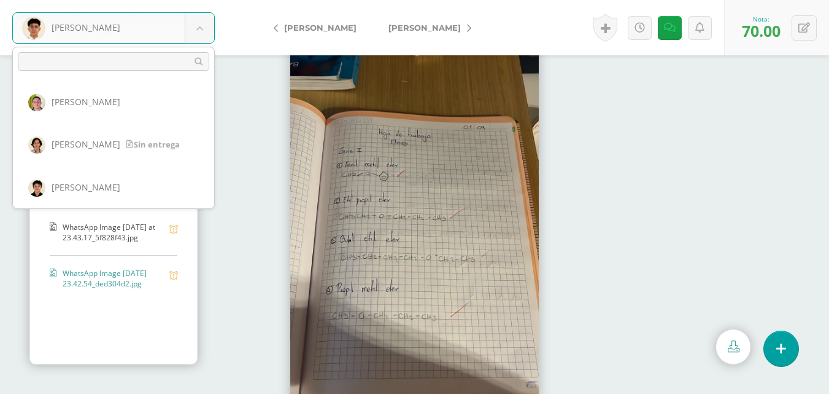
click at [205, 30] on body "El comentario ha sido guardado. Salazar, Carlo Aldana, Carlos Álvarez, Francisc…" at bounding box center [414, 197] width 829 height 394
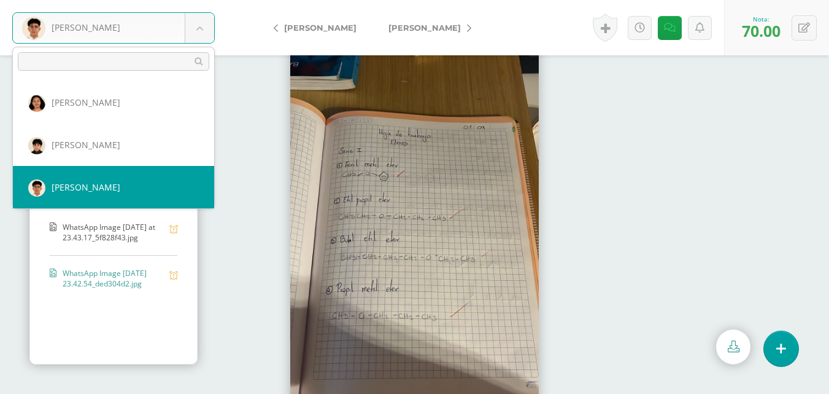
scroll to position [570, 0]
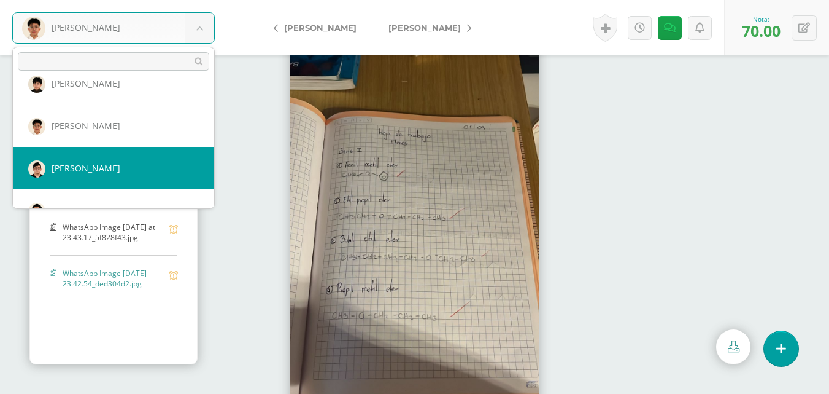
select select "235"
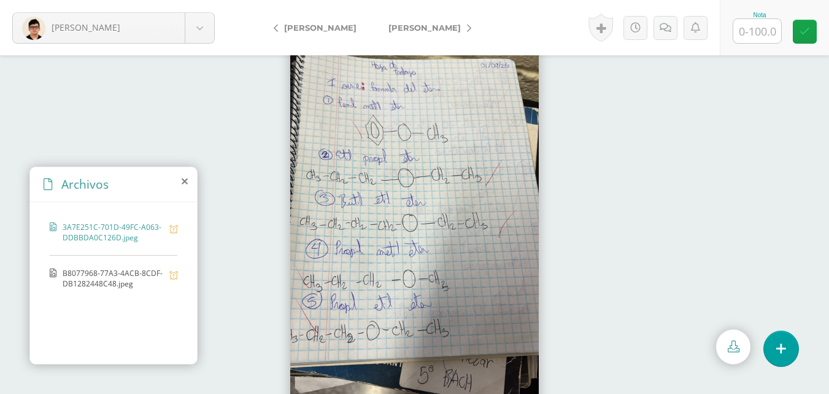
click at [85, 282] on span "B8077968-77A3-4ACB-8CDF-DB1282448C48.jpeg" at bounding box center [113, 278] width 101 height 21
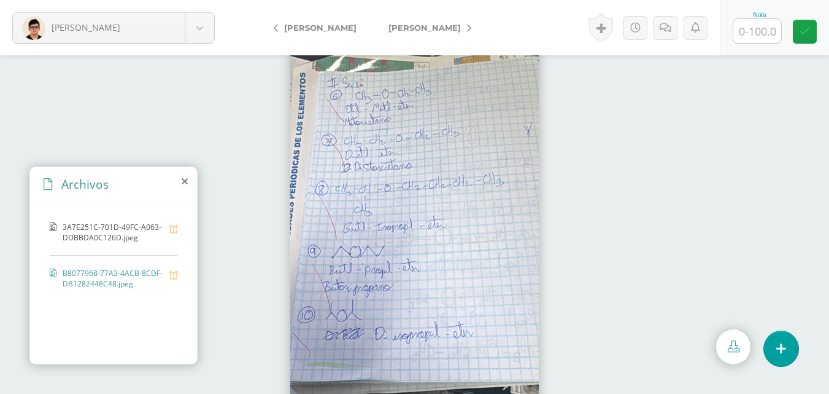
click at [753, 37] on input "text" at bounding box center [758, 31] width 48 height 24
type input "100"
click at [802, 30] on icon at bounding box center [805, 31] width 10 height 10
click at [198, 0] on body "[PERSON_NAME] [PERSON_NAME] [PERSON_NAME] [PERSON_NAME], [PERSON_NAME], [PERSON…" at bounding box center [414, 0] width 829 height 0
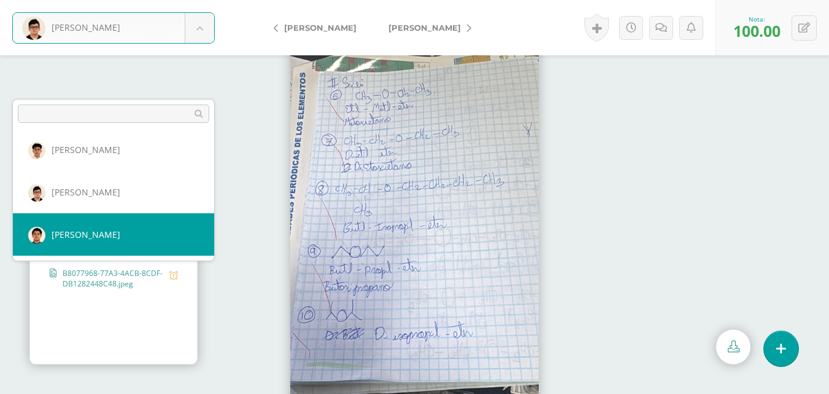
scroll to position [52, 0]
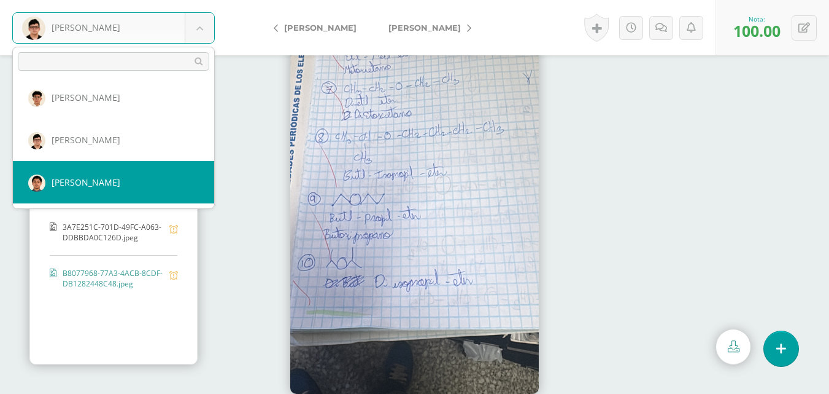
select select "236"
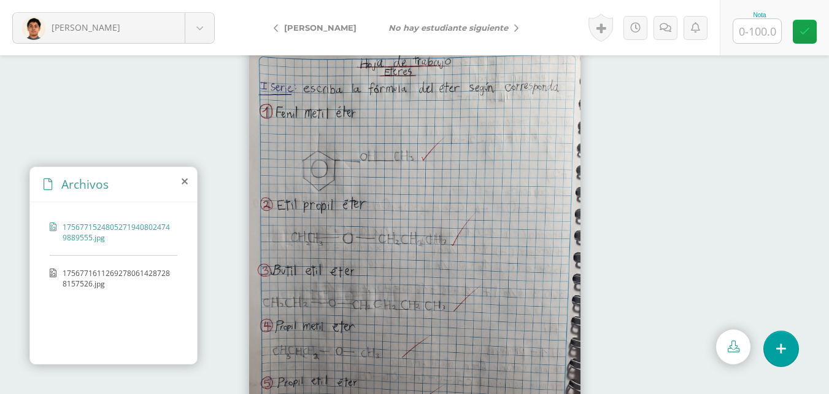
scroll to position [52, 0]
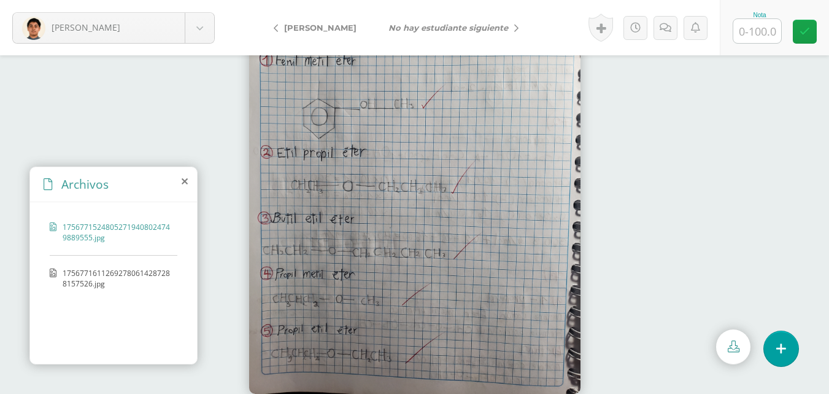
click at [73, 270] on span "17567716112692780614287288157526.jpg" at bounding box center [117, 278] width 109 height 21
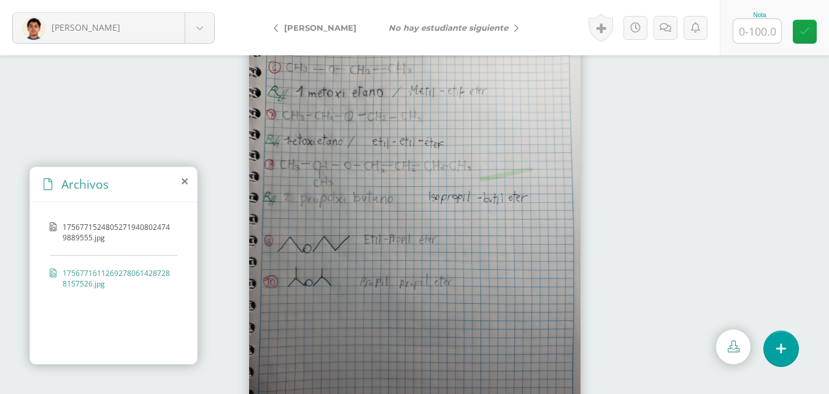
click at [753, 28] on input "text" at bounding box center [758, 31] width 48 height 24
type input "90"
click at [810, 24] on link at bounding box center [805, 32] width 24 height 24
click at [672, 26] on icon at bounding box center [670, 28] width 12 height 10
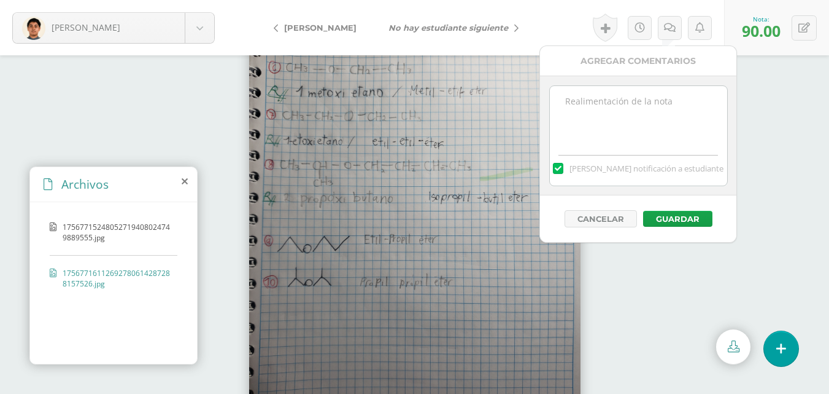
click at [674, 110] on textarea at bounding box center [638, 116] width 177 height 61
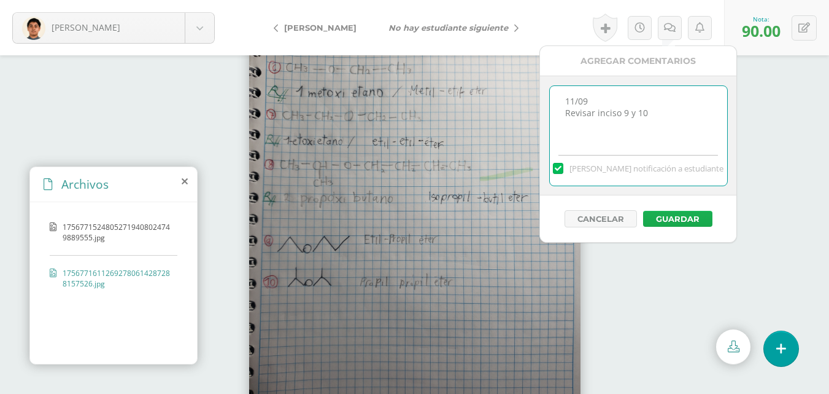
type textarea "11/09 Revisar inciso 9 y 10"
click at [671, 218] on button "Guardar" at bounding box center [677, 219] width 69 height 16
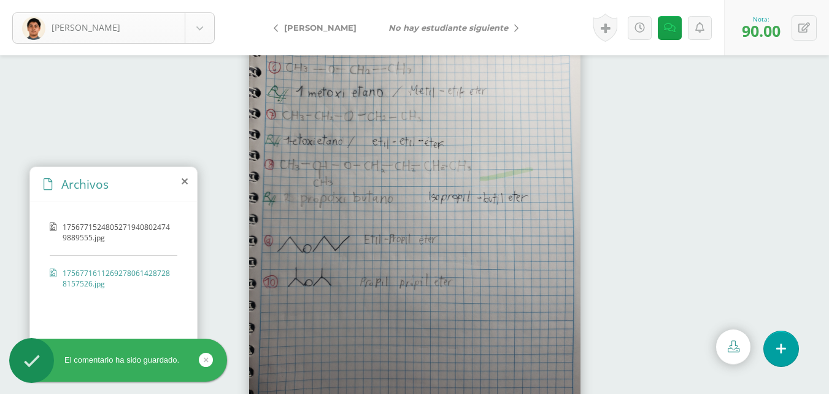
click at [198, 21] on body "El comentario ha sido guardado. [PERSON_NAME], [PERSON_NAME], [PERSON_NAME], [P…" at bounding box center [414, 197] width 829 height 394
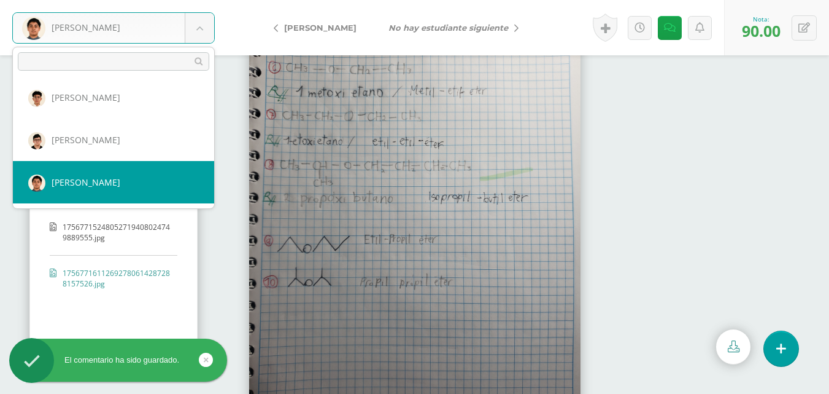
scroll to position [52, 0]
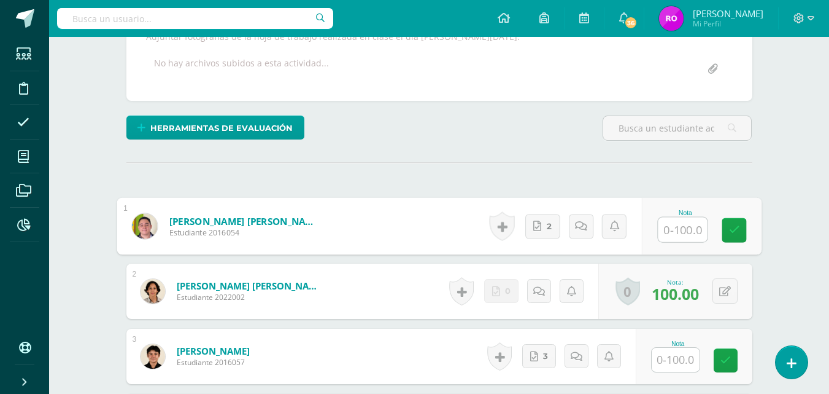
scroll to position [240, 0]
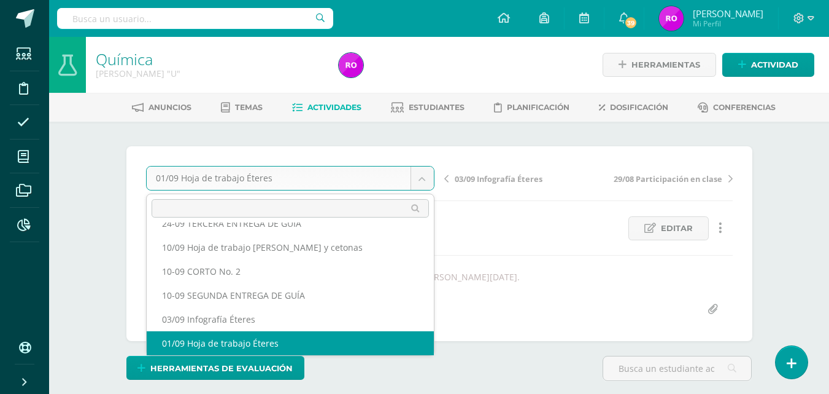
scroll to position [29, 0]
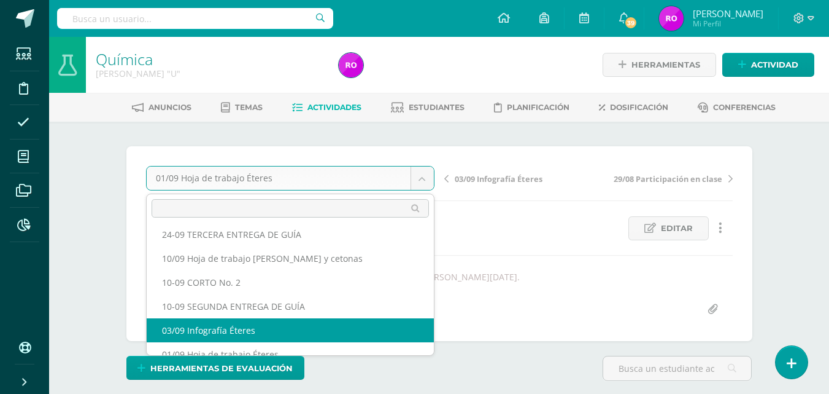
select select "/dashboard/teacher/grade-activity/219775/"
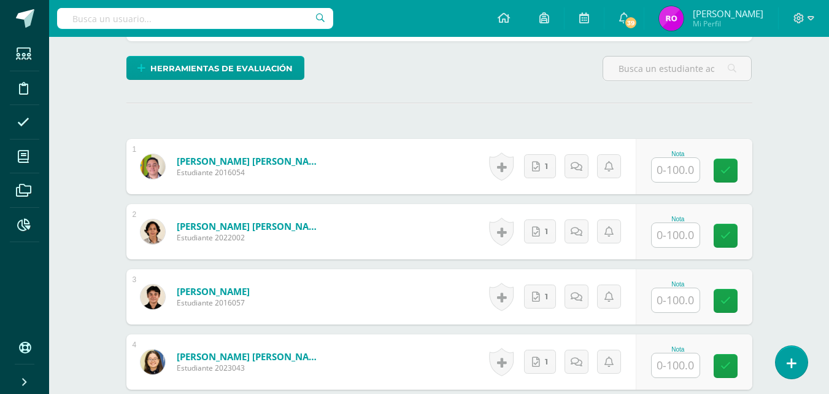
scroll to position [238, 0]
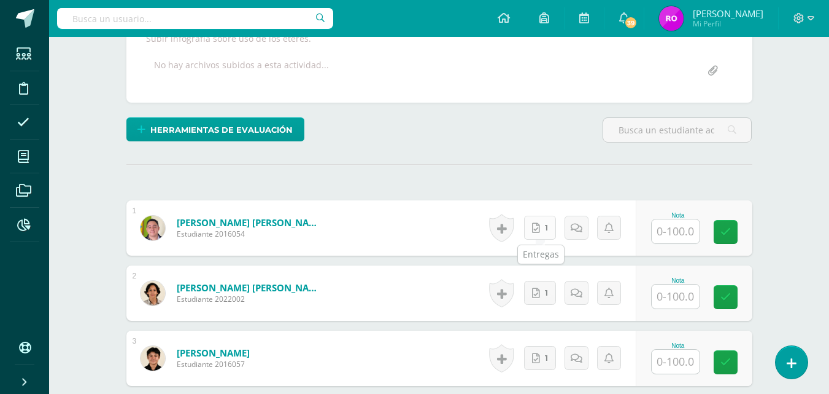
click at [548, 220] on span "1" at bounding box center [546, 227] width 3 height 23
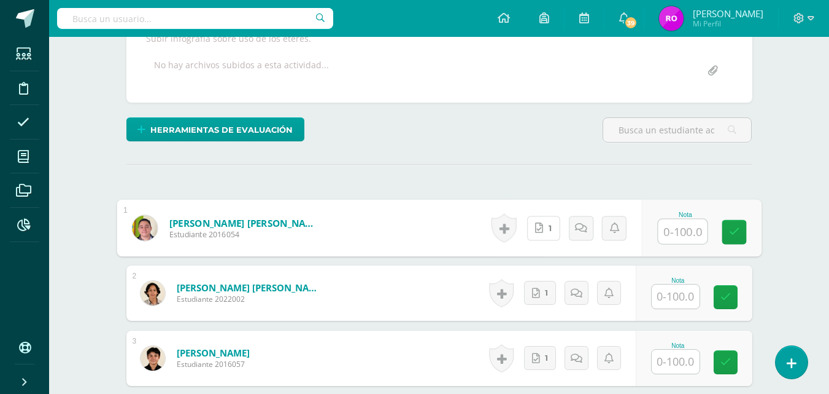
scroll to position [0, 0]
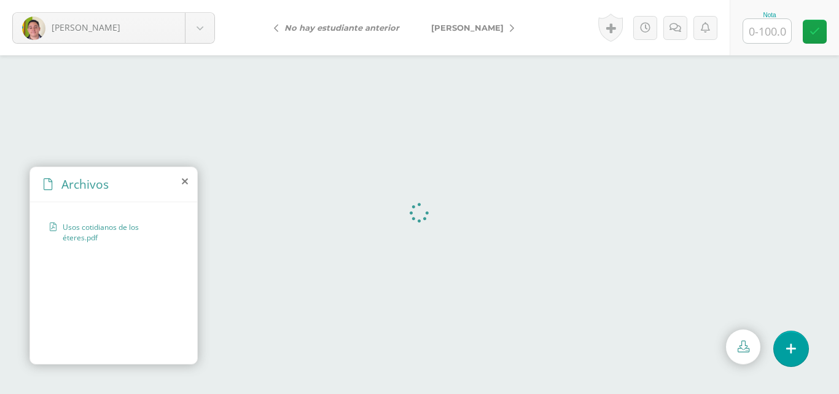
click at [94, 230] on span "Usos cotidianos de los éteres.pdf" at bounding box center [117, 232] width 109 height 21
click at [762, 36] on input "text" at bounding box center [767, 31] width 48 height 24
type input "100"
click at [813, 28] on icon at bounding box center [814, 31] width 10 height 10
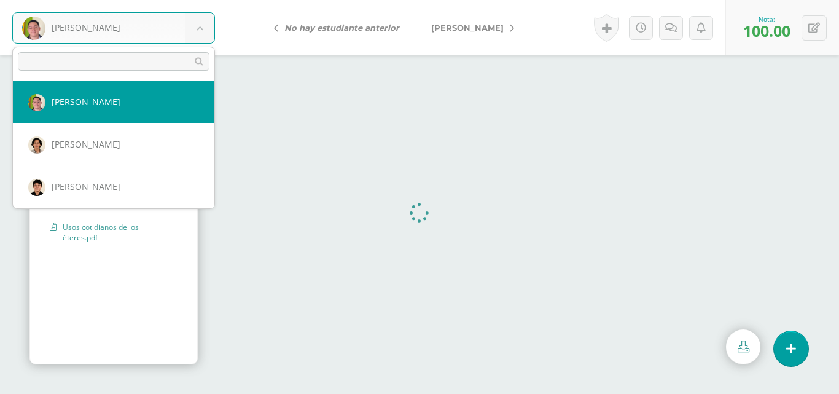
click at [207, 0] on body "[PERSON_NAME] [PERSON_NAME] [PERSON_NAME] [PERSON_NAME], [PERSON_NAME], [PERSON…" at bounding box center [419, 0] width 839 height 0
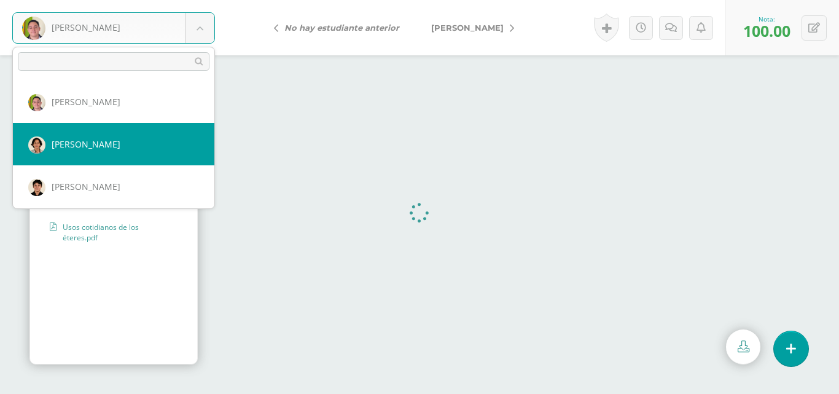
select select "502"
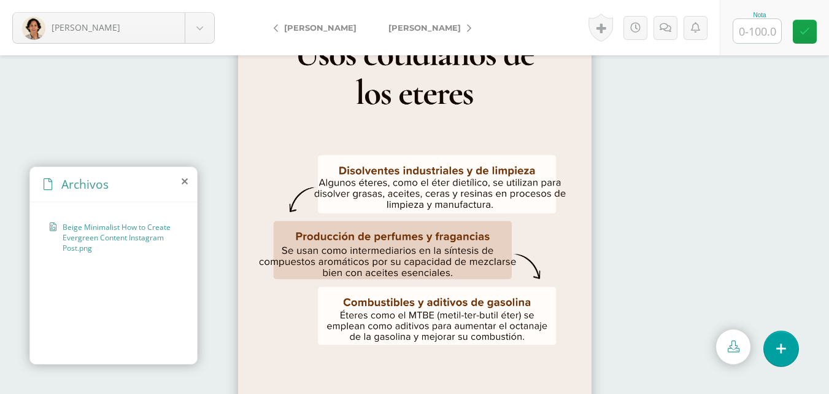
click at [664, 152] on div at bounding box center [414, 224] width 829 height 338
click at [754, 29] on input "text" at bounding box center [758, 31] width 48 height 24
type input "100"
click at [804, 27] on icon at bounding box center [805, 31] width 10 height 10
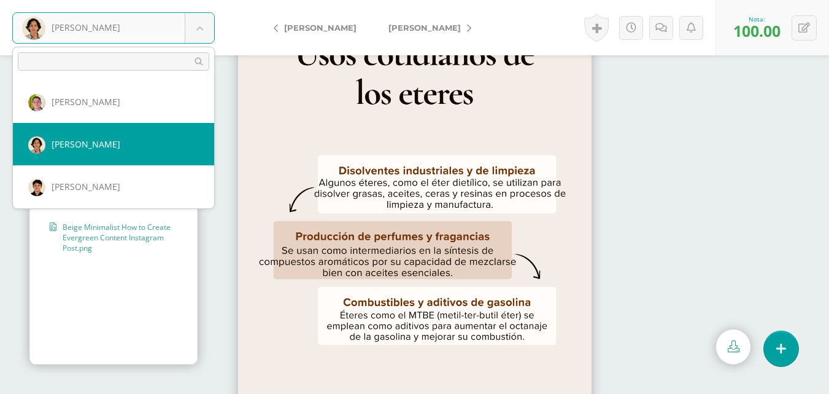
click at [196, 0] on body "Álvarez, Francisco Aldana, Carlos Álvarez, Francisco Bravo, Giovanni Buezo, Mar…" at bounding box center [414, 0] width 829 height 0
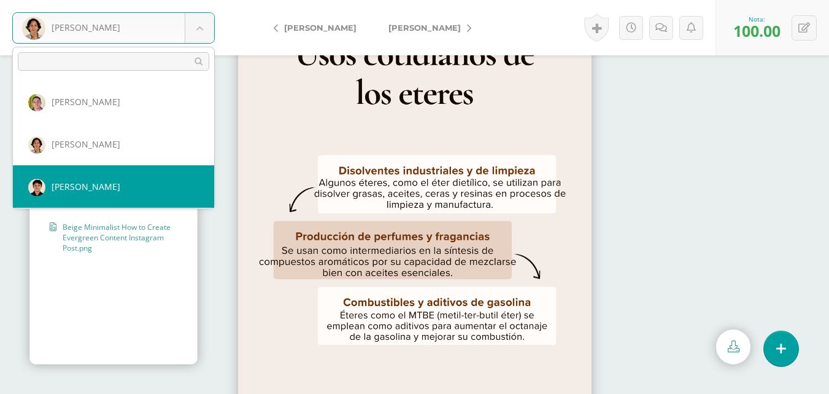
select select "223"
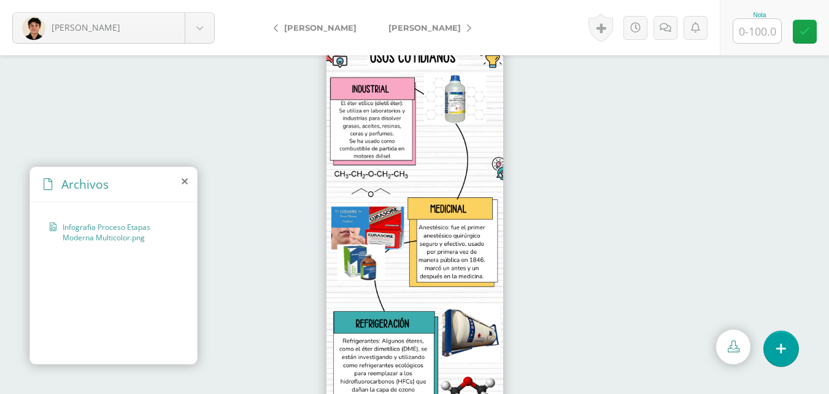
click at [770, 32] on input "text" at bounding box center [758, 31] width 48 height 24
type input "100"
click at [807, 23] on link at bounding box center [805, 32] width 24 height 24
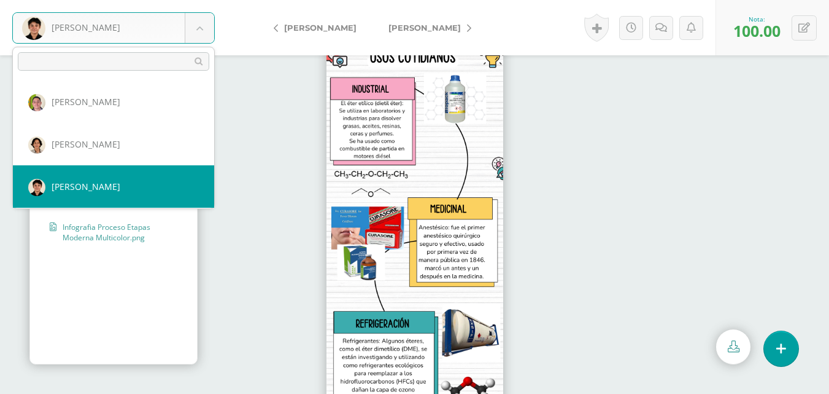
click at [206, 0] on body "Bravo, Giovanni Aldana, Carlos Álvarez, Francisco Bravo, Giovanni Buezo, María …" at bounding box center [414, 0] width 829 height 0
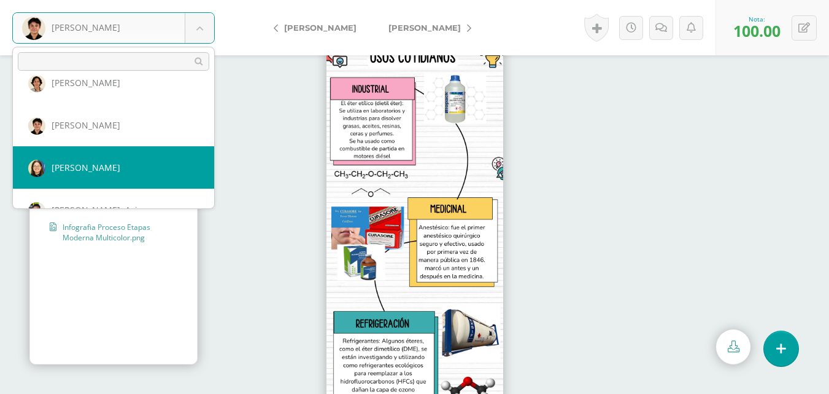
select select "571"
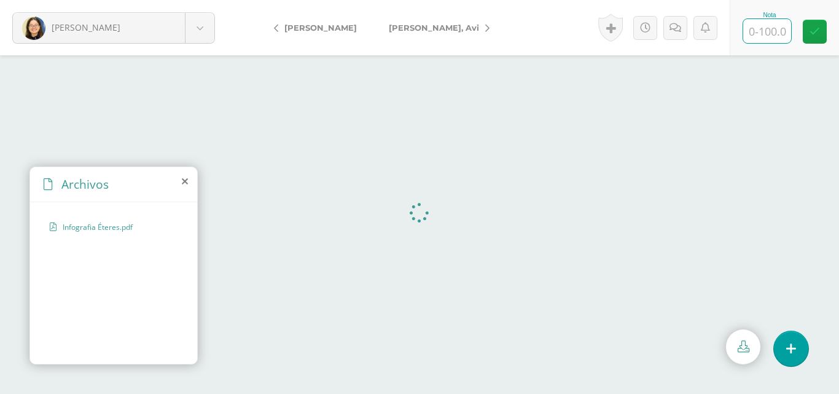
click at [770, 34] on input "text" at bounding box center [767, 31] width 48 height 24
type input "100"
click at [811, 30] on icon at bounding box center [814, 31] width 10 height 10
click at [201, 0] on body "[PERSON_NAME] [PERSON_NAME] [PERSON_NAME] [PERSON_NAME], [PERSON_NAME], [PERSON…" at bounding box center [419, 0] width 839 height 0
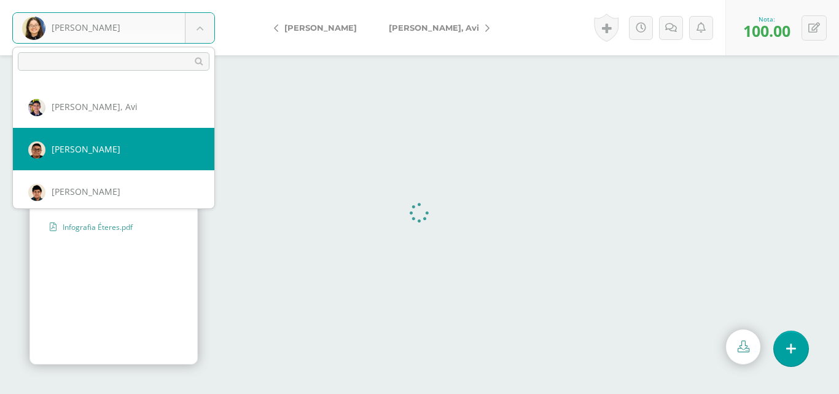
scroll to position [103, 0]
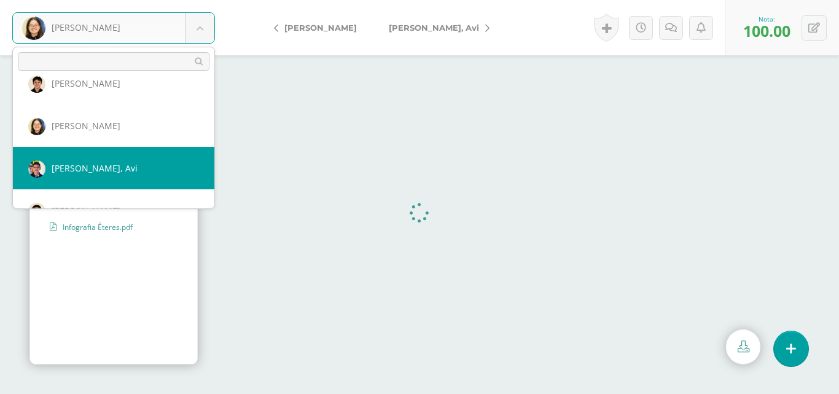
select select "225"
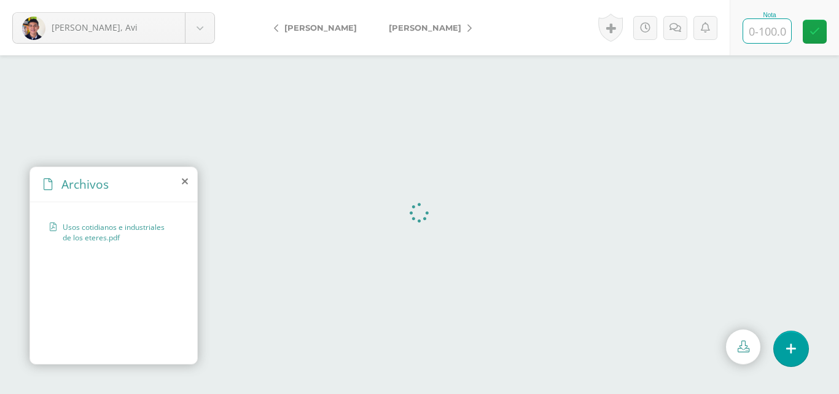
click at [774, 34] on input "text" at bounding box center [767, 31] width 48 height 24
type input "100"
click at [824, 27] on link at bounding box center [814, 32] width 24 height 24
click at [203, 0] on body "[PERSON_NAME], Avi [PERSON_NAME] [PERSON_NAME] [PERSON_NAME], [PERSON_NAME], [P…" at bounding box center [419, 0] width 839 height 0
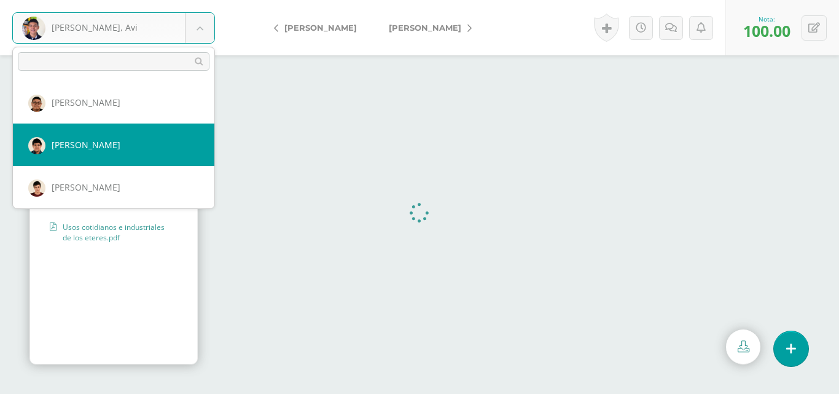
scroll to position [150, 0]
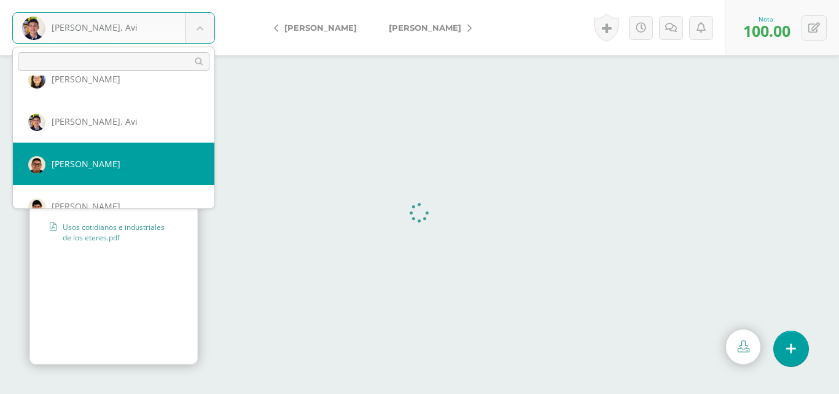
select select "226"
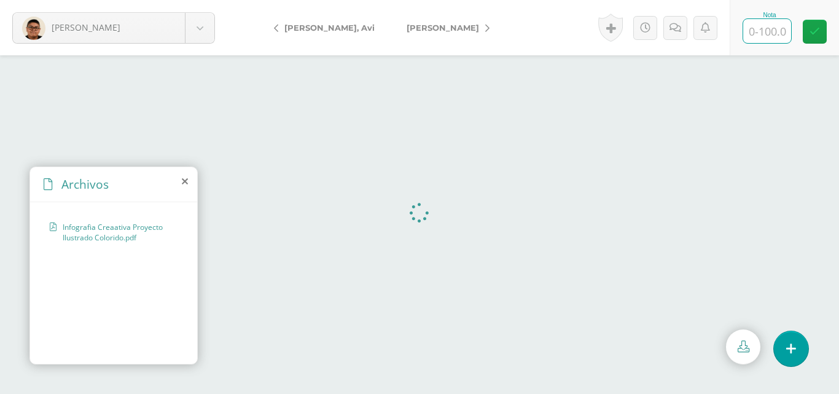
click at [772, 36] on input "text" at bounding box center [767, 31] width 48 height 24
type input "100"
click at [821, 30] on link at bounding box center [814, 32] width 24 height 24
click at [197, 0] on body "[PERSON_NAME] [PERSON_NAME] [PERSON_NAME] [PERSON_NAME], [PERSON_NAME], [PERSON…" at bounding box center [419, 0] width 839 height 0
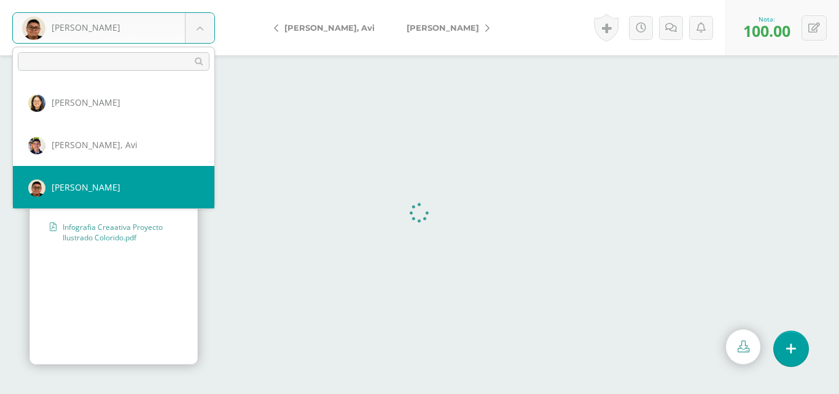
scroll to position [188, 0]
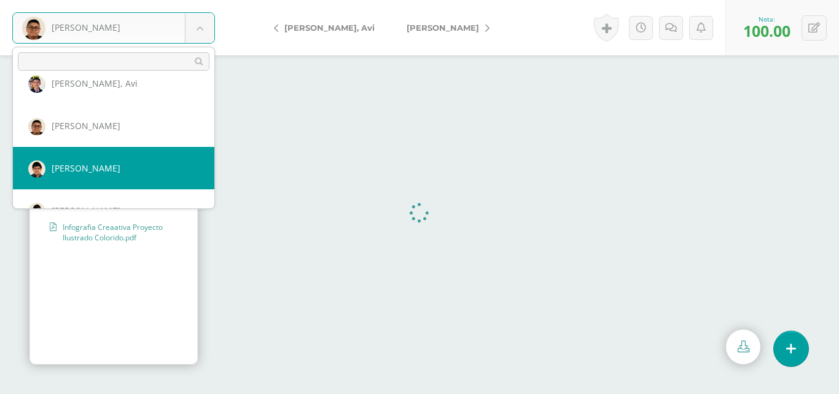
select select "227"
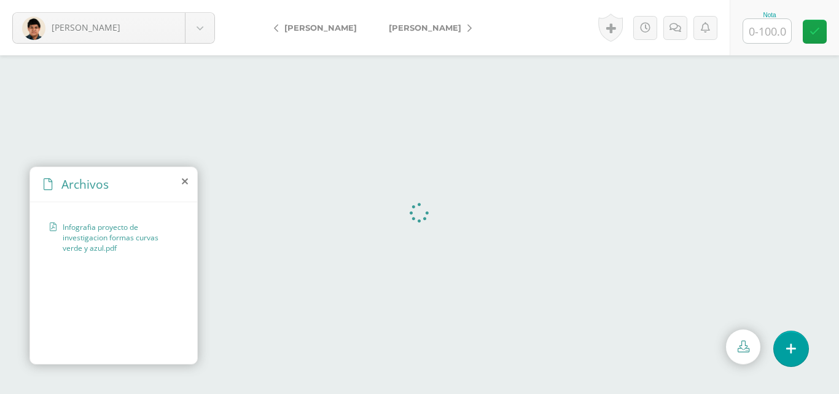
click at [769, 29] on input "text" at bounding box center [767, 31] width 48 height 24
type input "100"
click at [815, 33] on icon at bounding box center [814, 31] width 10 height 10
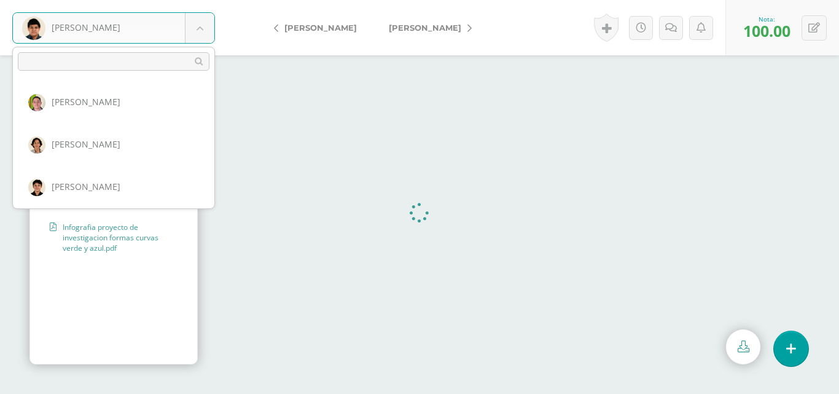
click at [200, 0] on body "Hernández, José Aldana, Carlos Álvarez, Francisco Bravo, Giovanni Buezo, María …" at bounding box center [419, 0] width 839 height 0
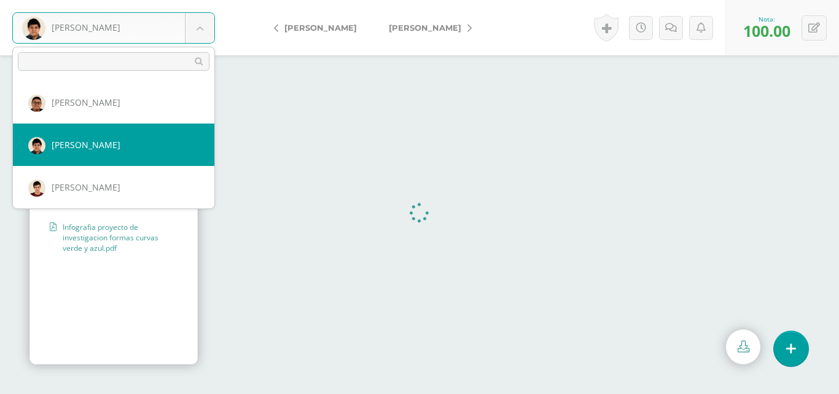
scroll to position [273, 0]
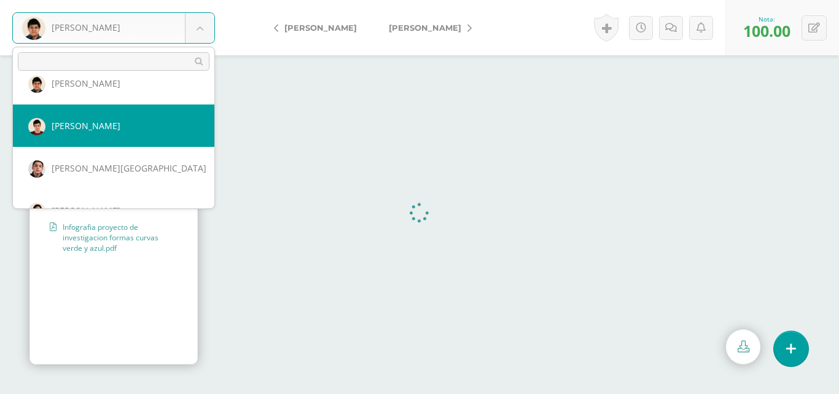
select select "490"
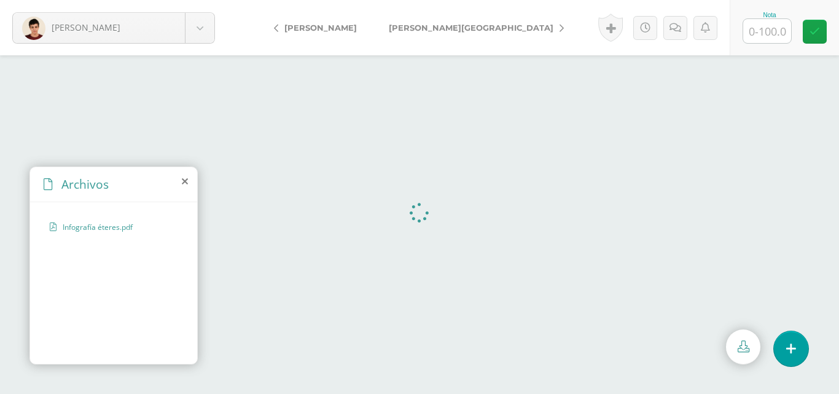
click at [753, 29] on input "text" at bounding box center [767, 31] width 48 height 24
type input "100"
click at [819, 31] on link at bounding box center [814, 32] width 24 height 24
click at [194, 0] on body "Jiménez, José Aldana, Carlos Álvarez, Francisco Bravo, Giovanni Buezo, María Du…" at bounding box center [419, 0] width 839 height 0
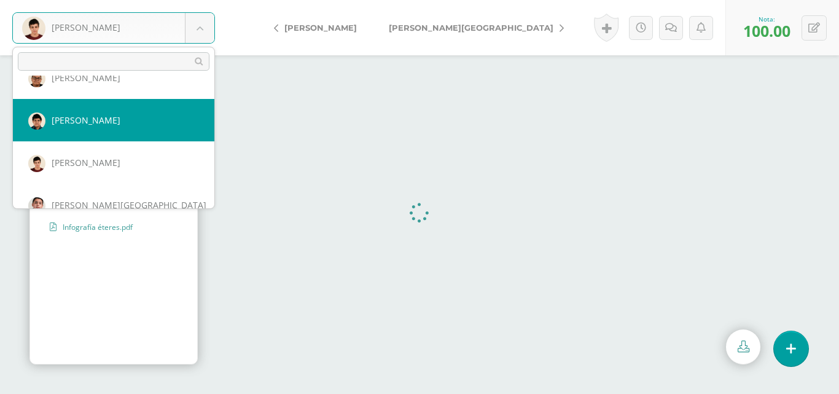
scroll to position [297, 0]
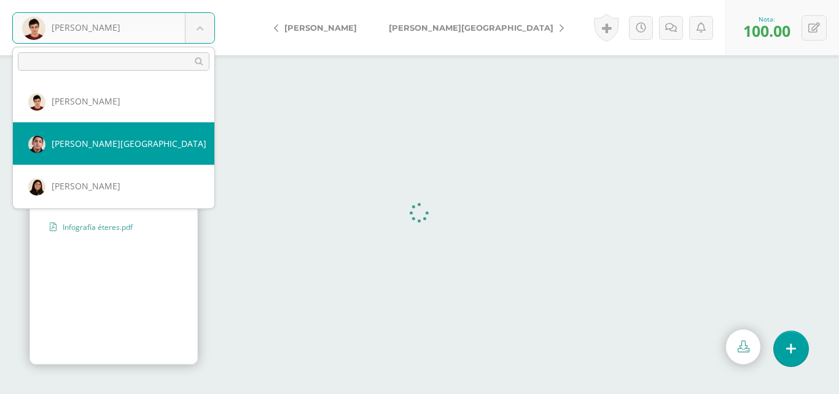
select select "448"
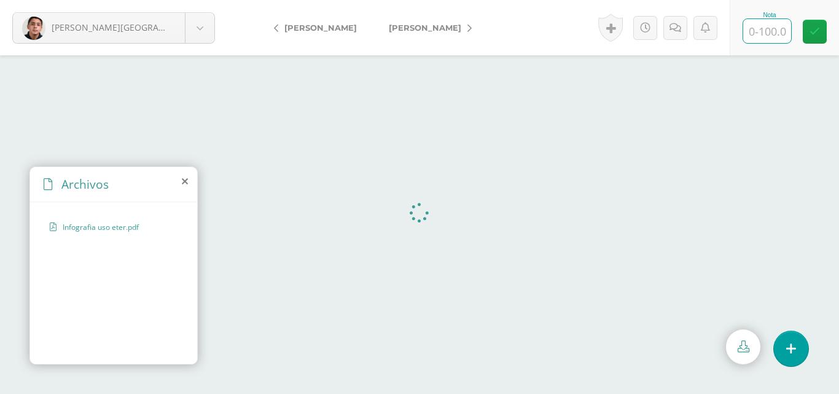
click at [765, 37] on input "text" at bounding box center [767, 31] width 48 height 24
type input "95"
click at [814, 38] on link at bounding box center [814, 32] width 24 height 24
click at [199, 0] on body "[PERSON_NAME][GEOGRAPHIC_DATA] [PERSON_NAME] [PERSON_NAME] [PERSON_NAME], [PERS…" at bounding box center [419, 0] width 839 height 0
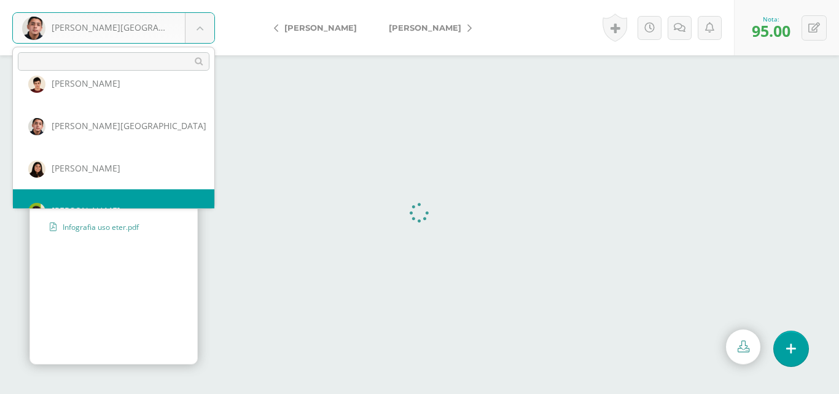
scroll to position [338, 0]
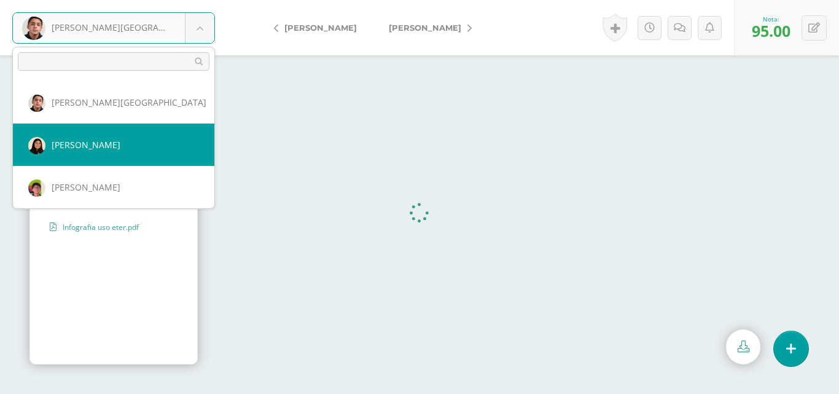
select select "232"
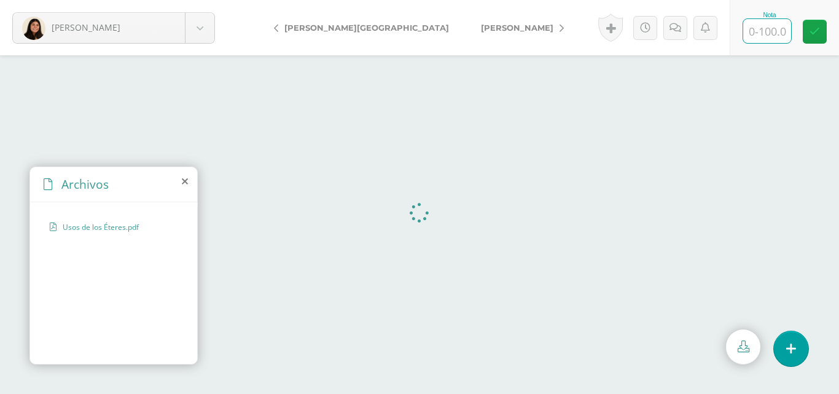
click at [782, 37] on input "text" at bounding box center [767, 31] width 48 height 24
type input "100"
click at [820, 28] on link at bounding box center [814, 32] width 24 height 24
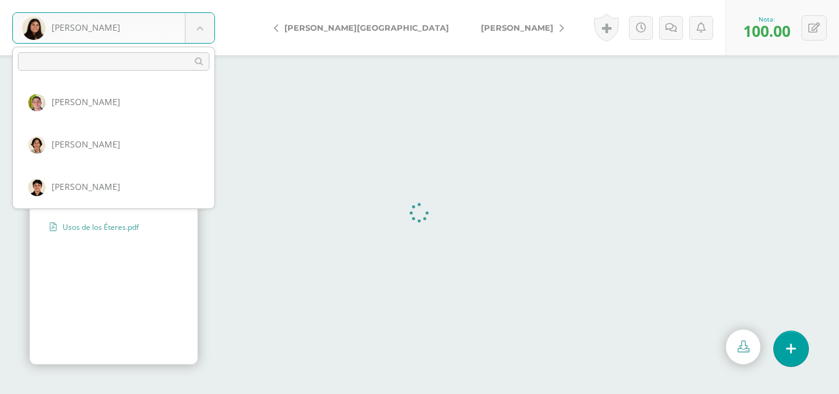
click at [195, 0] on body "Morales, Daniela Aldana, Carlos Álvarez, Francisco Bravo, Giovanni Buezo, María…" at bounding box center [419, 0] width 839 height 0
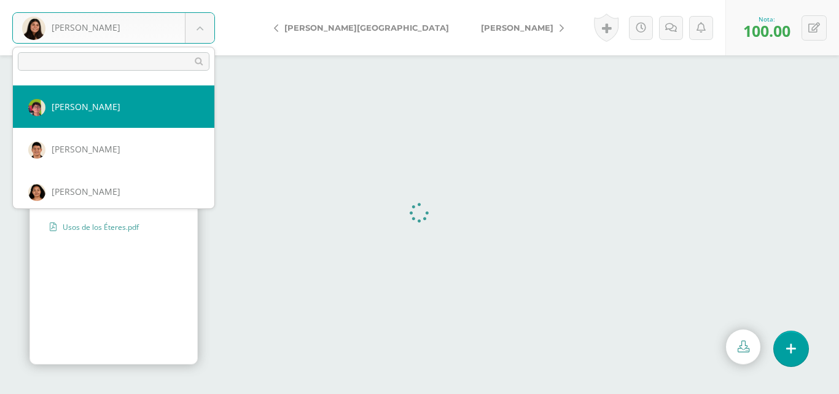
scroll to position [357, 0]
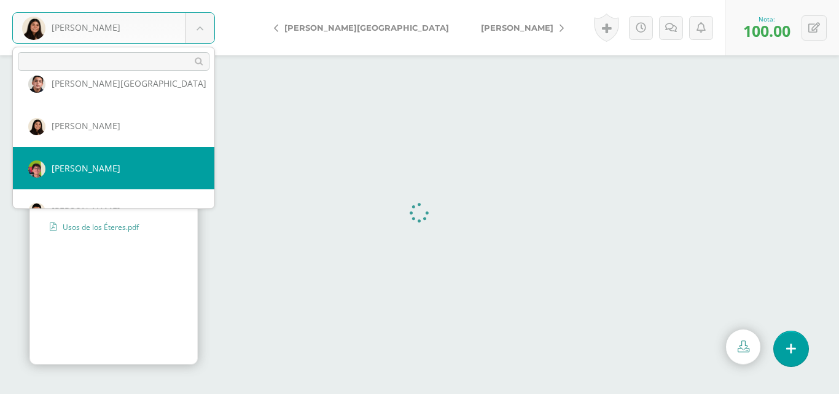
select select "233"
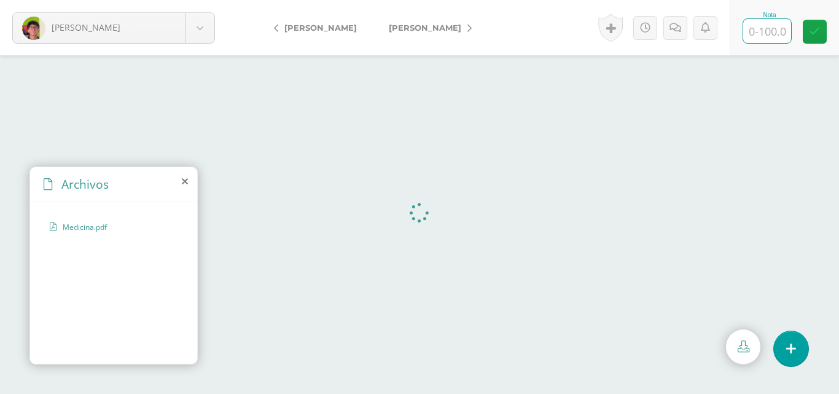
click at [780, 28] on input "text" at bounding box center [767, 31] width 48 height 24
type input "100"
click at [810, 29] on icon at bounding box center [814, 31] width 10 height 10
click at [442, 29] on link "[PERSON_NAME]" at bounding box center [427, 27] width 109 height 29
click at [772, 35] on input "text" at bounding box center [767, 31] width 48 height 24
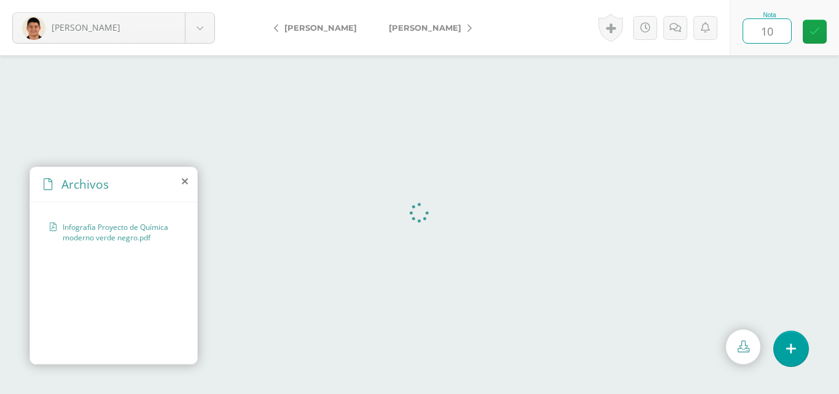
type input "100"
click at [809, 29] on icon at bounding box center [814, 31] width 10 height 10
click at [467, 27] on icon at bounding box center [469, 28] width 4 height 9
click at [768, 35] on input "text" at bounding box center [767, 31] width 48 height 24
type input "100"
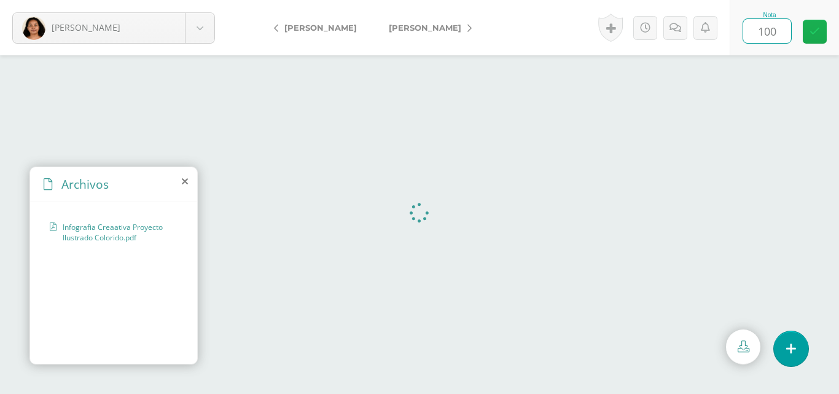
click at [820, 23] on link at bounding box center [814, 32] width 24 height 24
click at [429, 26] on span "[PERSON_NAME]" at bounding box center [425, 28] width 72 height 10
click at [772, 26] on input "text" at bounding box center [767, 31] width 48 height 24
type input "100"
click at [821, 26] on link at bounding box center [814, 32] width 24 height 24
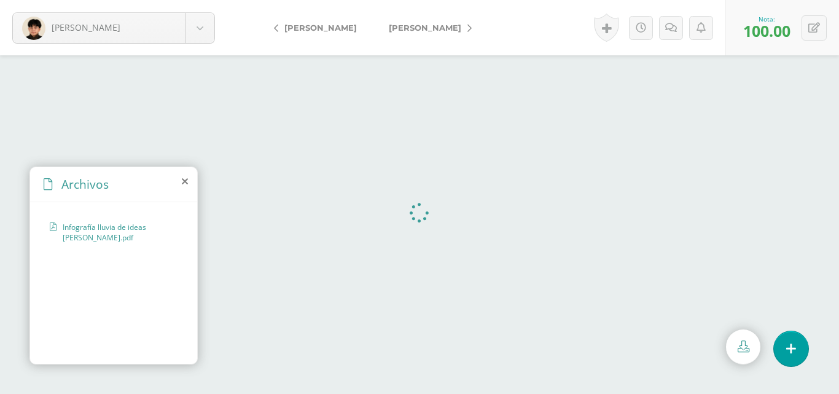
click at [467, 31] on icon at bounding box center [469, 28] width 4 height 9
click at [761, 32] on input "text" at bounding box center [767, 31] width 48 height 24
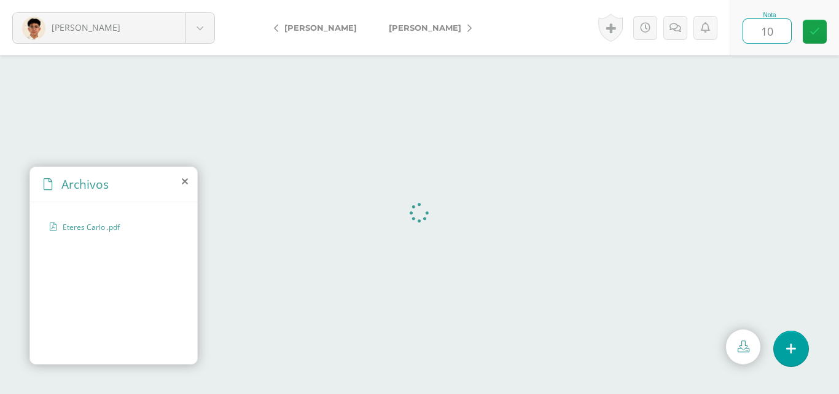
type input "100"
click at [819, 34] on link at bounding box center [814, 32] width 24 height 24
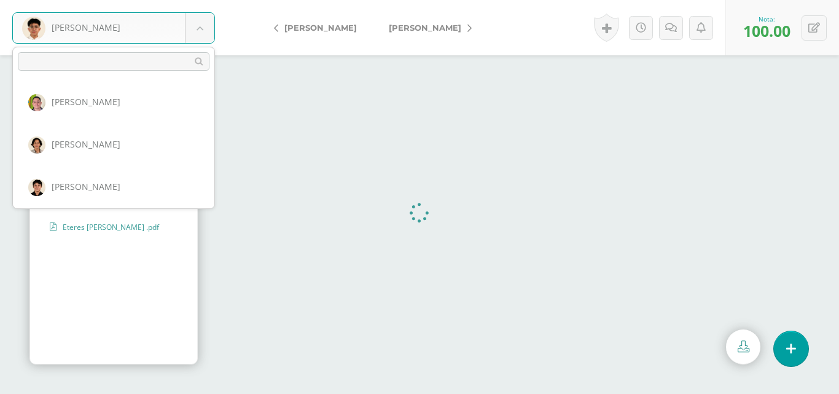
click at [197, 0] on body "[PERSON_NAME] [PERSON_NAME] [PERSON_NAME] [PERSON_NAME], [PERSON_NAME], [PERSON…" at bounding box center [419, 0] width 839 height 0
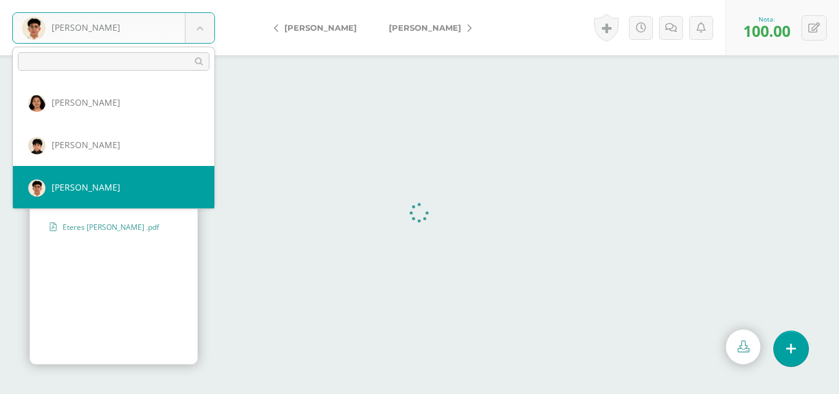
scroll to position [569, 0]
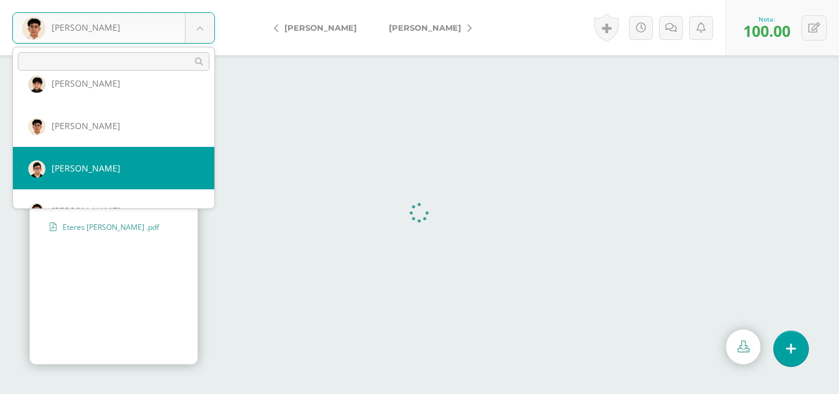
select select "235"
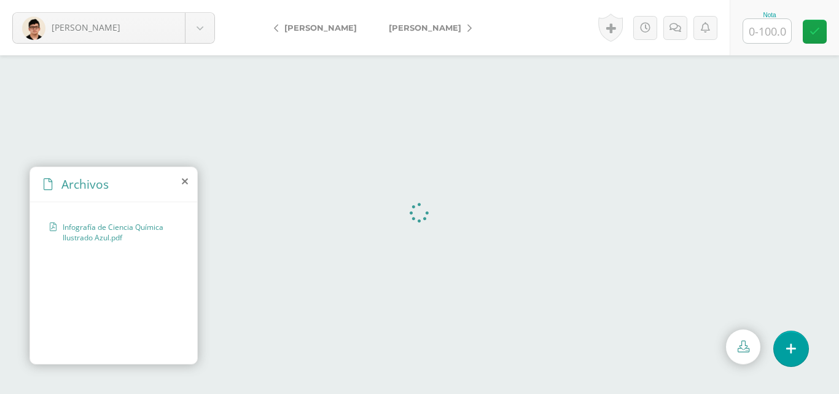
click at [771, 26] on input "text" at bounding box center [767, 31] width 48 height 24
type input "100"
click at [807, 36] on link at bounding box center [814, 32] width 24 height 24
click at [198, 0] on body "Siliezar, Sergio Aldana, Carlos Álvarez, Francisco Bravo, Giovanni Buezo, María…" at bounding box center [419, 0] width 839 height 0
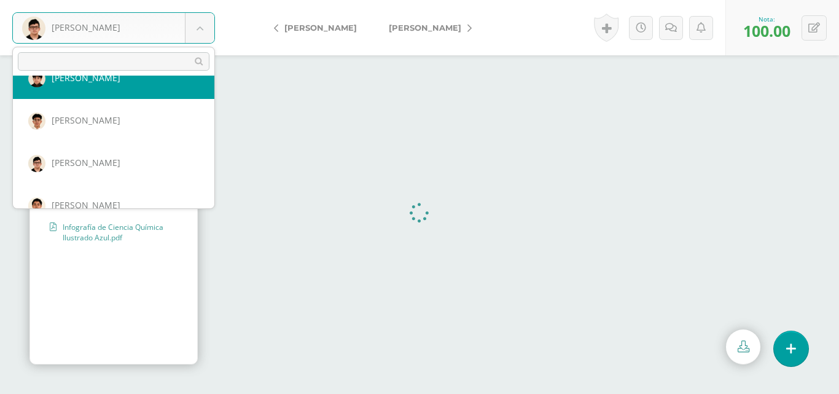
scroll to position [597, 0]
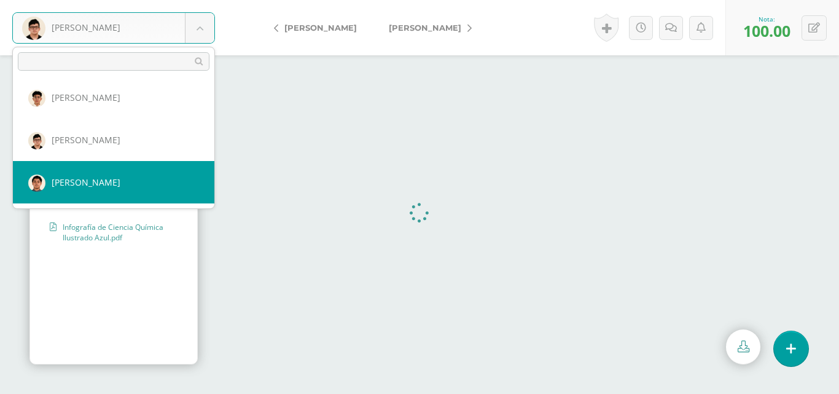
select select "236"
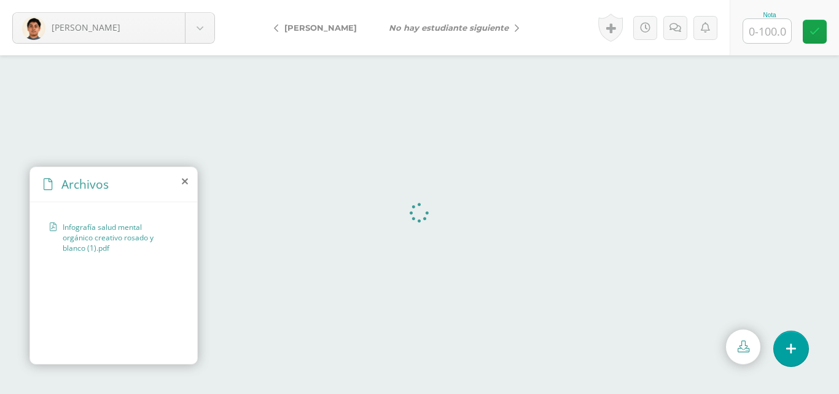
click at [767, 34] on input "text" at bounding box center [767, 31] width 48 height 24
type input "100"
click at [820, 26] on link at bounding box center [814, 32] width 24 height 24
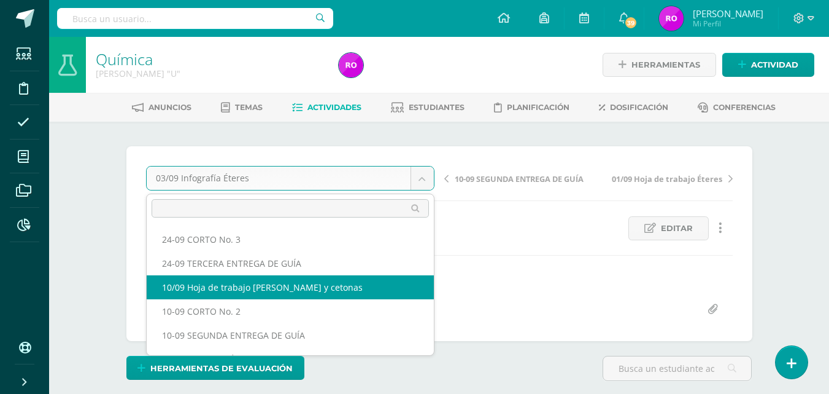
scroll to position [61, 0]
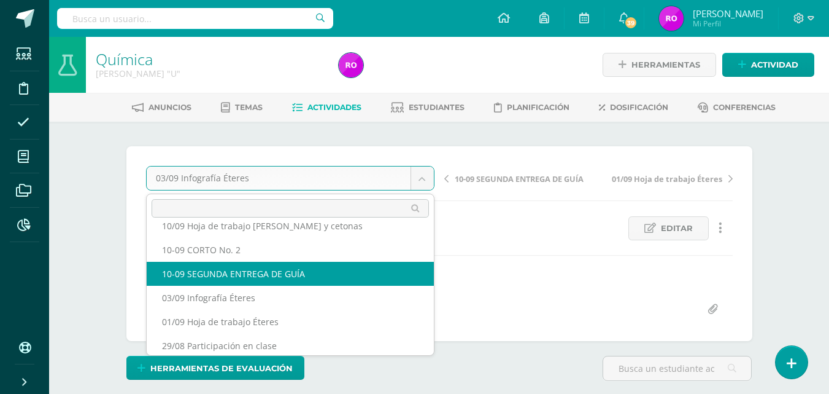
select select "/dashboard/teacher/grade-activity/218685/"
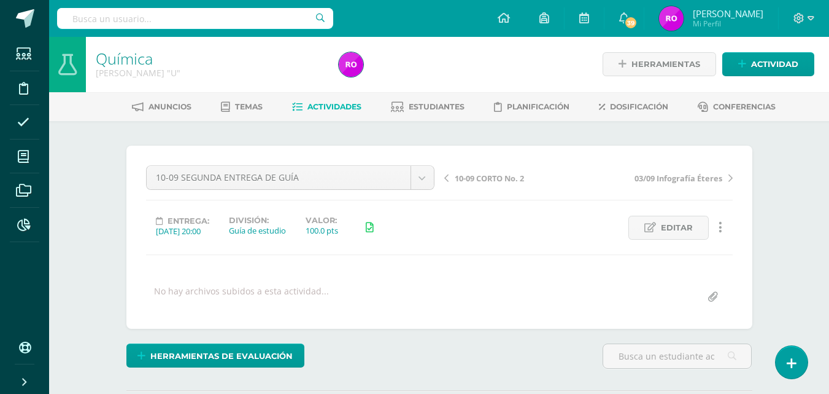
scroll to position [308, 0]
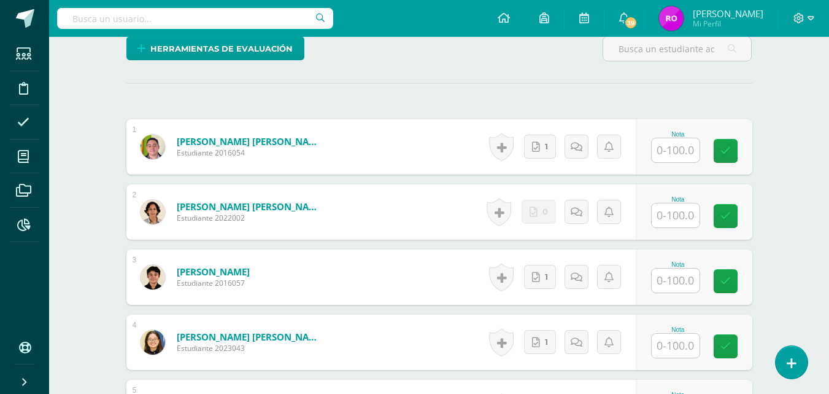
click at [672, 219] on input "text" at bounding box center [676, 215] width 48 height 24
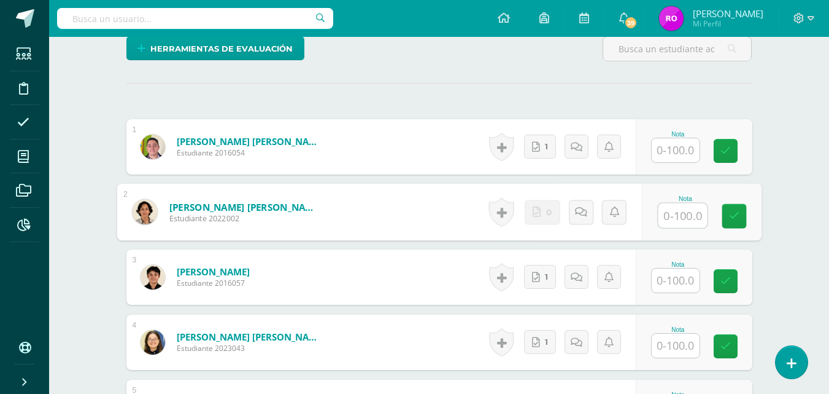
type input "0"
click at [734, 219] on icon at bounding box center [734, 216] width 11 height 10
click at [584, 214] on link at bounding box center [594, 212] width 25 height 25
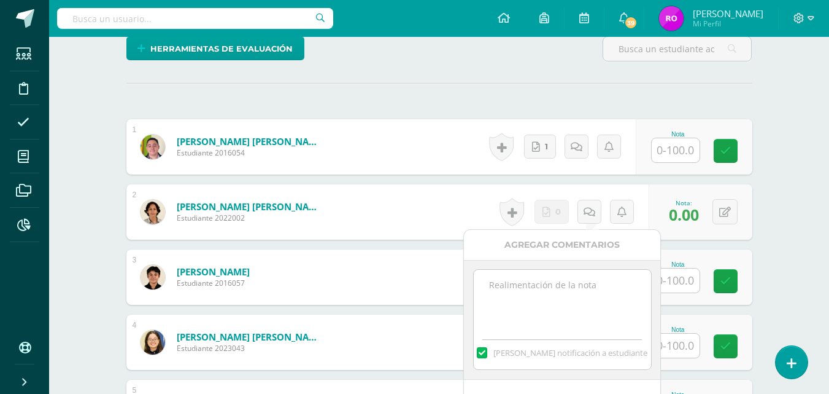
click at [545, 285] on textarea at bounding box center [562, 300] width 177 height 61
click at [483, 285] on textarea "11/09 No hay material para calificar." at bounding box center [562, 300] width 177 height 61
drag, startPoint x: 611, startPoint y: 295, endPoint x: 478, endPoint y: 276, distance: 135.2
click at [478, 276] on textarea "11/09 No hay material para calificar." at bounding box center [562, 300] width 177 height 61
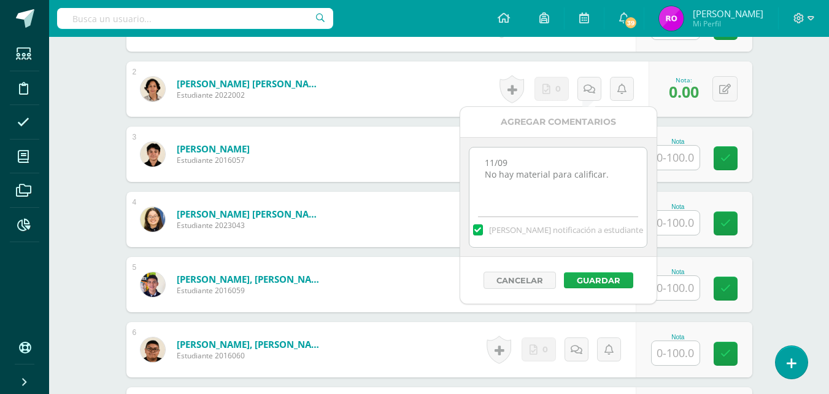
type textarea "11/09 No hay material para calificar."
click at [592, 279] on button "Guardar" at bounding box center [598, 280] width 69 height 16
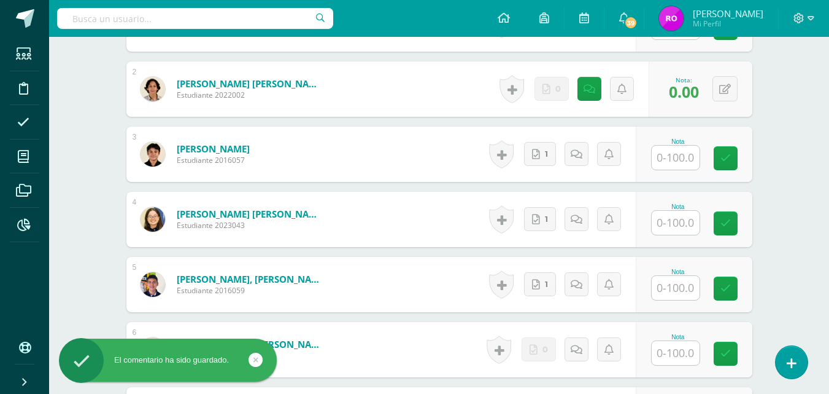
scroll to position [492, 0]
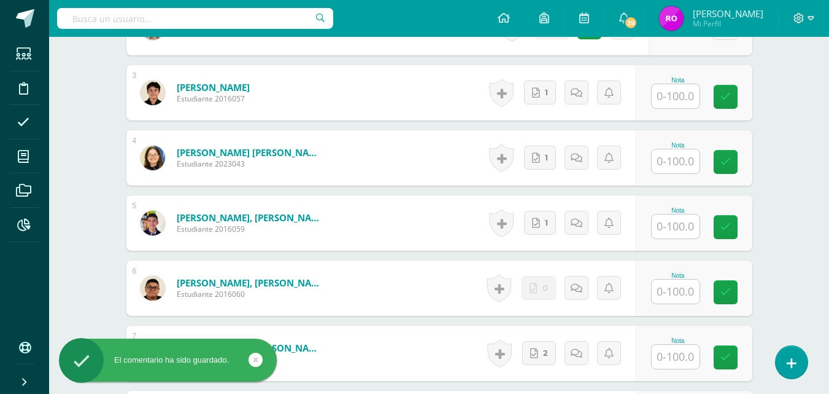
click at [678, 285] on input "text" at bounding box center [676, 291] width 48 height 24
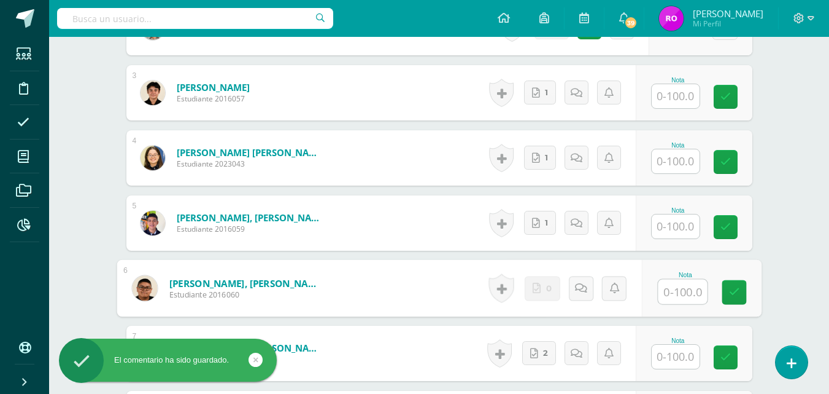
type input "0"
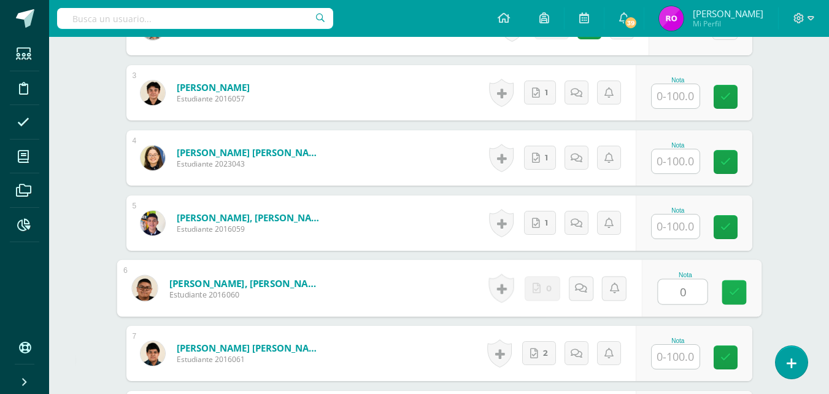
click at [728, 289] on link at bounding box center [734, 292] width 25 height 25
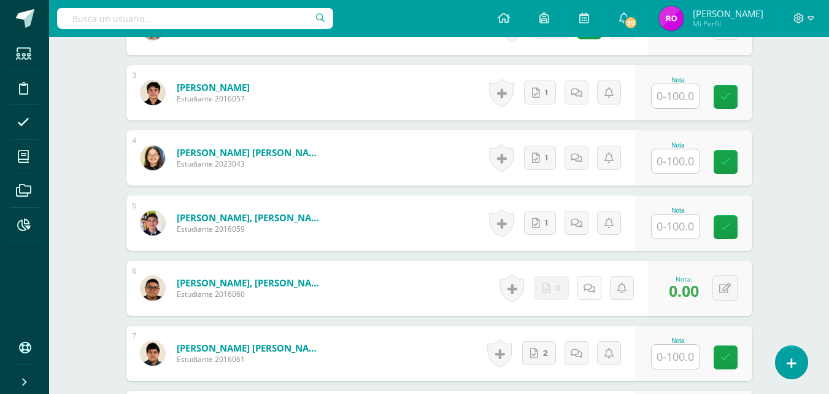
click at [589, 289] on icon at bounding box center [590, 288] width 12 height 10
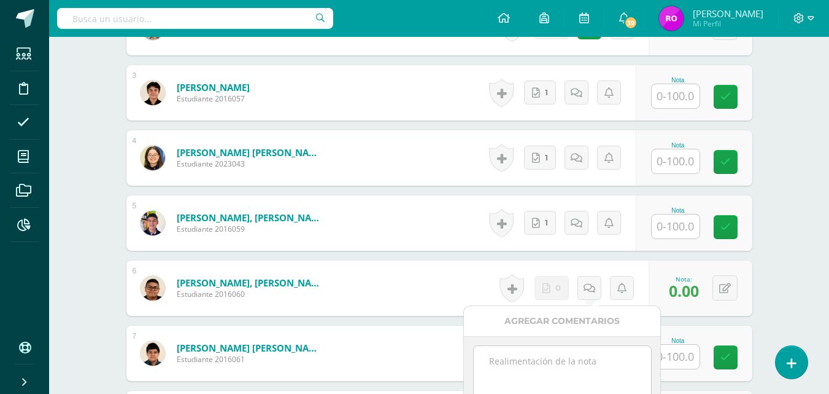
click at [590, 364] on textarea at bounding box center [562, 376] width 177 height 61
paste textarea "11/09 No hay material para calificar."
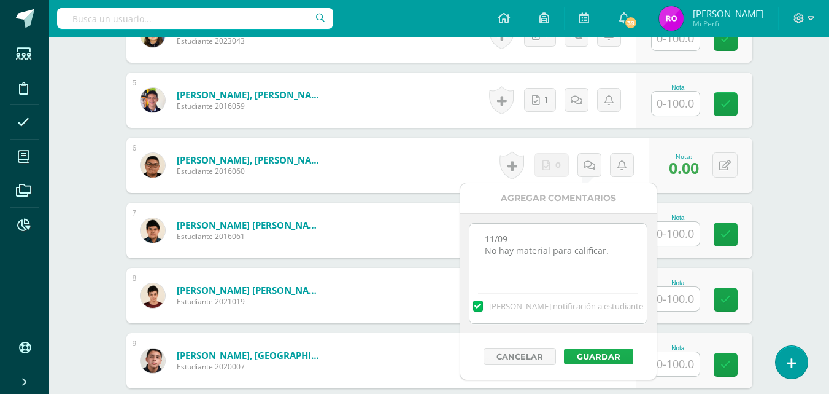
type textarea "11/09 No hay material para calificar."
click at [602, 354] on button "Guardar" at bounding box center [598, 356] width 69 height 16
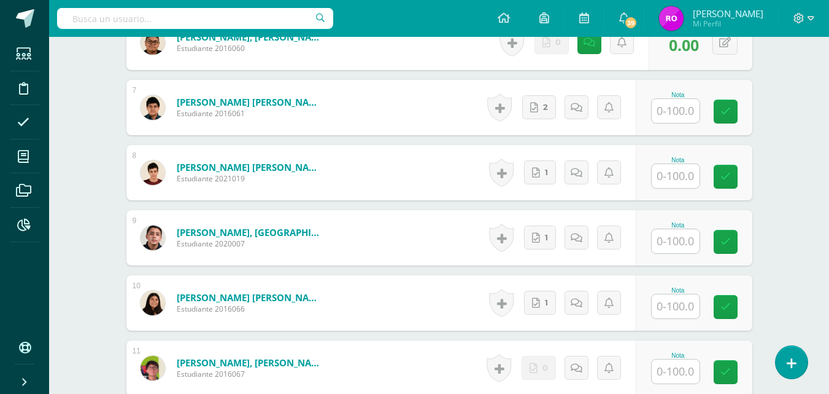
scroll to position [799, 0]
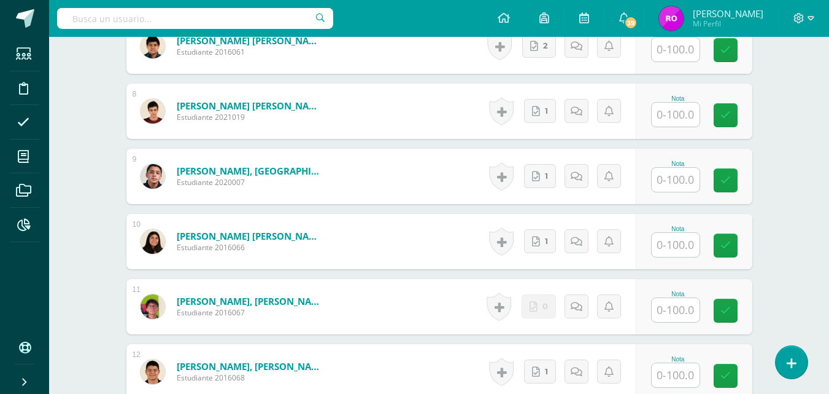
click at [667, 308] on input "text" at bounding box center [676, 310] width 48 height 24
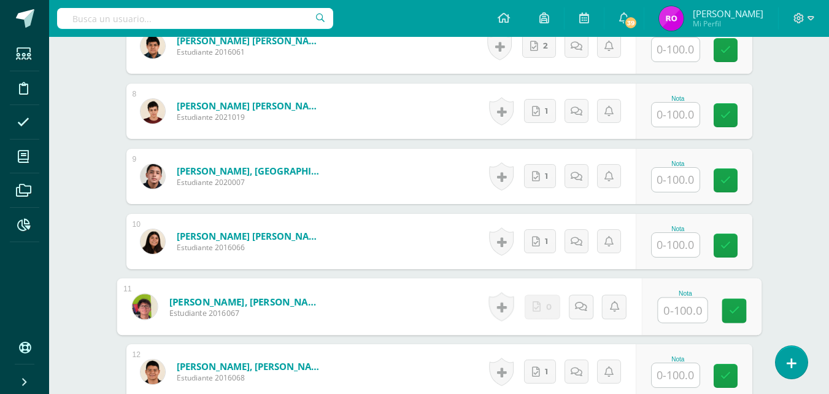
type input "0"
click at [735, 319] on link at bounding box center [734, 310] width 25 height 25
click at [589, 308] on icon at bounding box center [594, 306] width 12 height 10
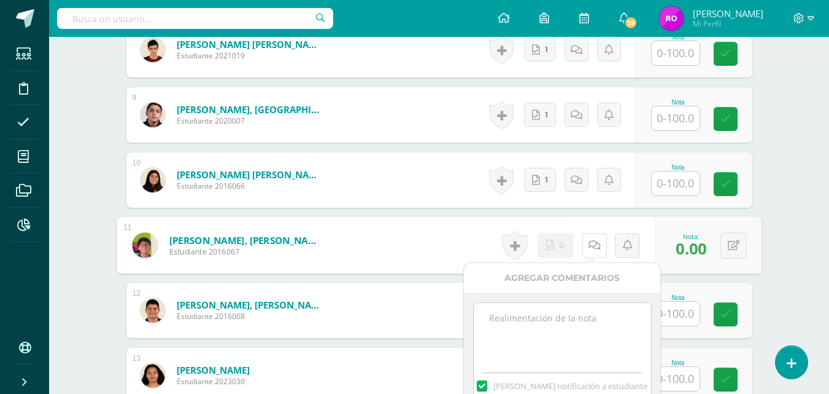
scroll to position [921, 0]
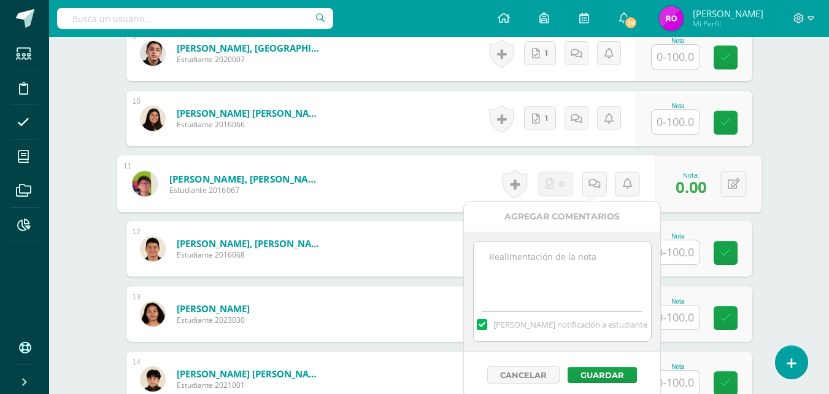
click at [566, 272] on textarea at bounding box center [562, 271] width 177 height 61
paste textarea "11/09 No hay material para calificar."
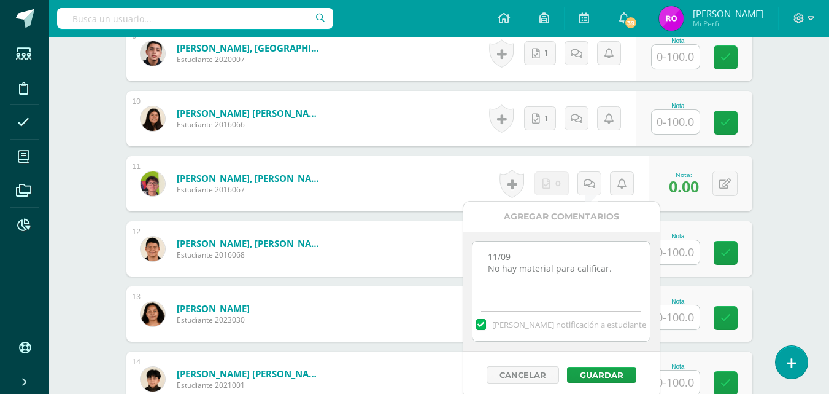
scroll to position [1044, 0]
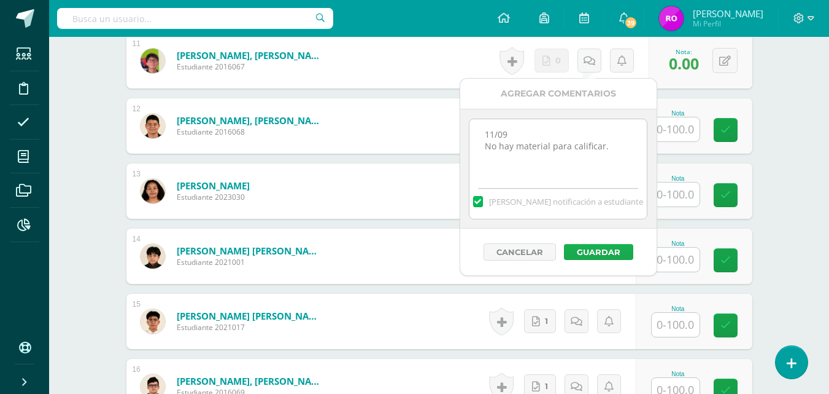
type textarea "11/09 No hay material para calificar."
click at [592, 254] on button "Guardar" at bounding box center [598, 252] width 69 height 16
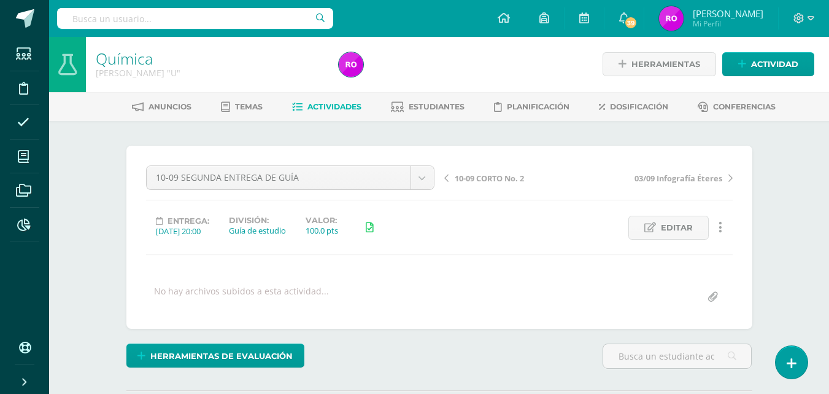
scroll to position [0, 0]
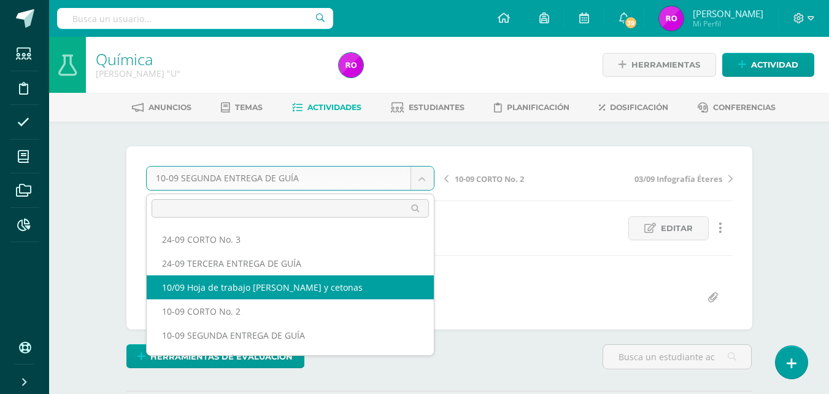
select select "/dashboard/teacher/grade-activity/220160/"
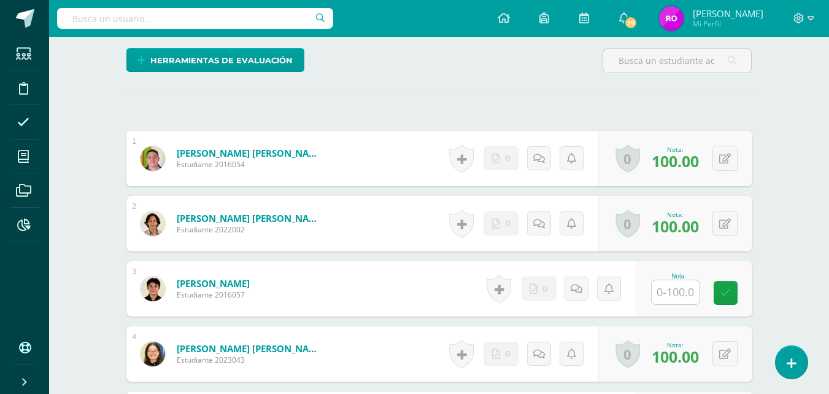
scroll to position [246, 0]
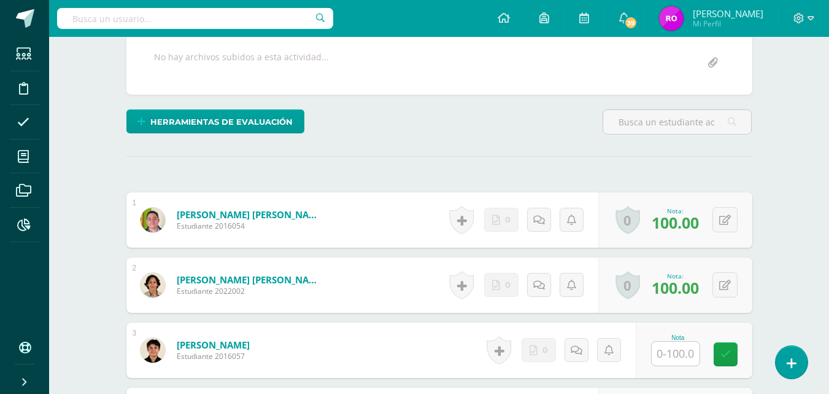
click at [670, 356] on input "text" at bounding box center [676, 353] width 48 height 24
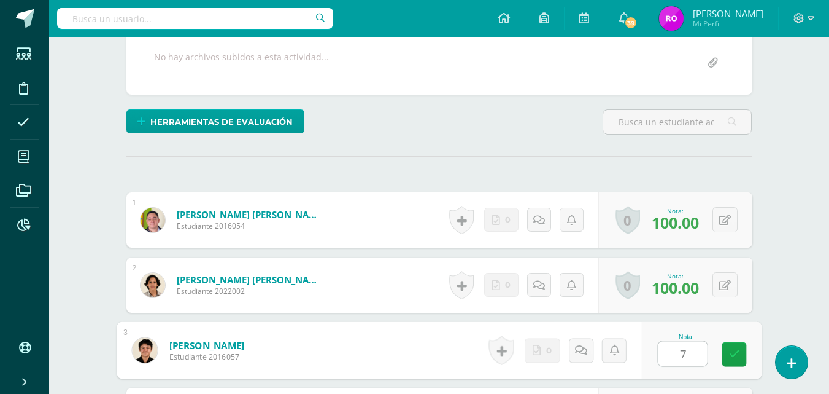
type input "70"
click at [731, 351] on icon at bounding box center [734, 354] width 11 height 10
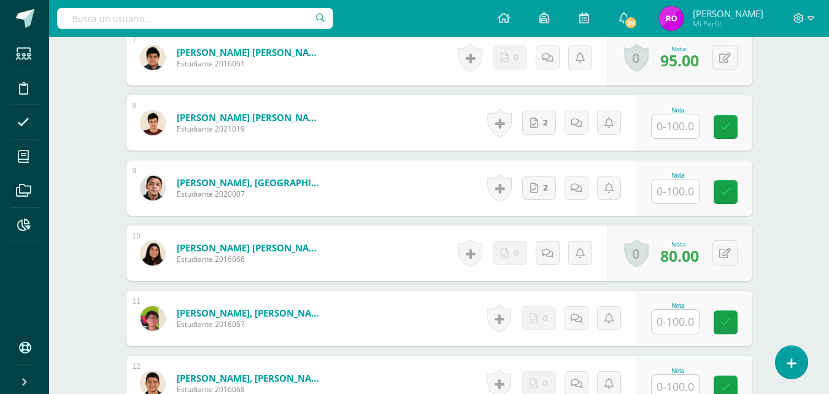
scroll to position [860, 0]
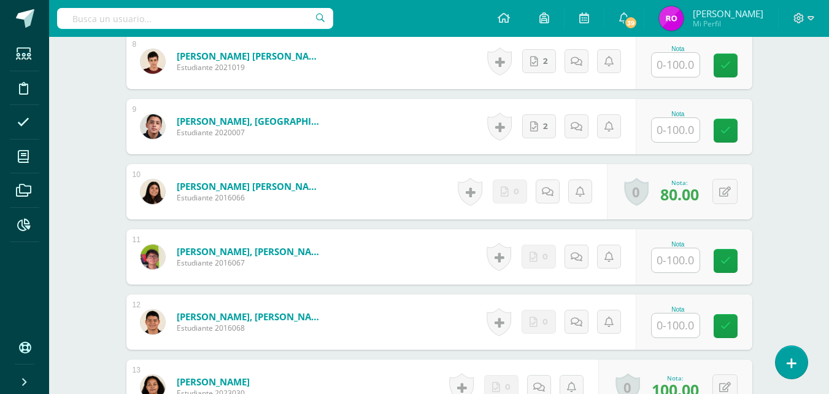
click at [670, 257] on input "text" at bounding box center [676, 260] width 48 height 24
type input "90"
click at [743, 254] on link at bounding box center [734, 261] width 25 height 25
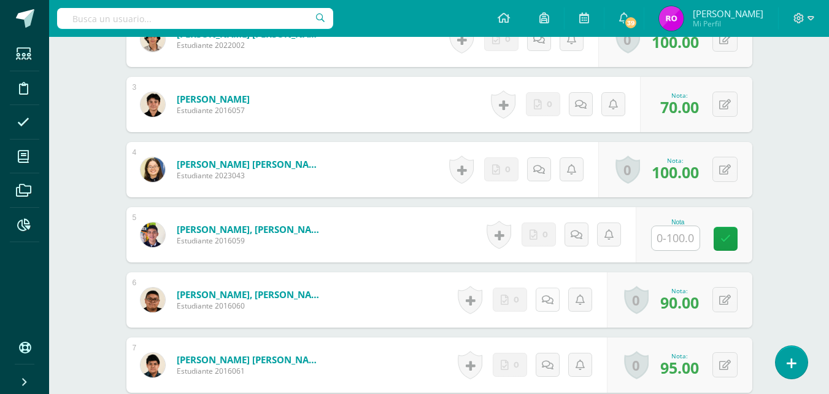
scroll to position [430, 0]
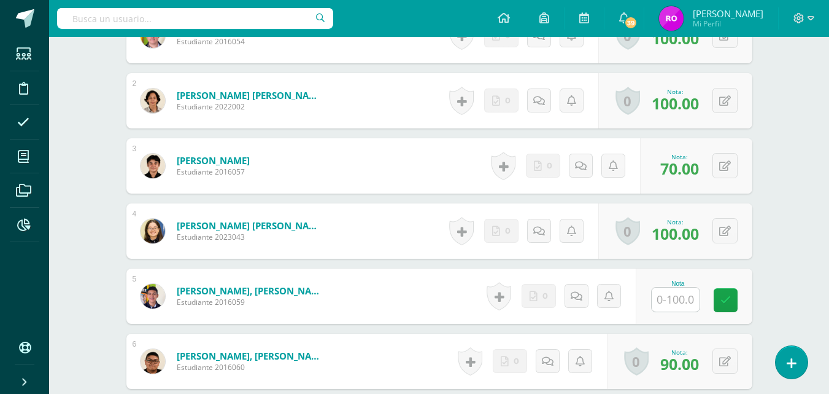
click at [680, 297] on input "text" at bounding box center [676, 299] width 48 height 24
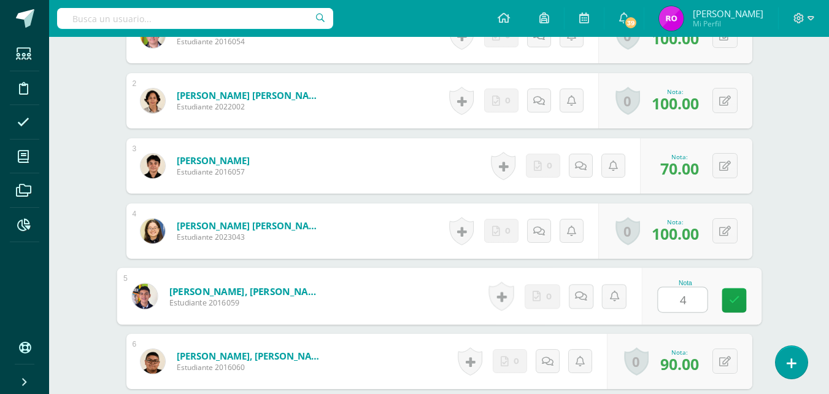
type input "43"
click at [734, 297] on icon at bounding box center [734, 300] width 11 height 10
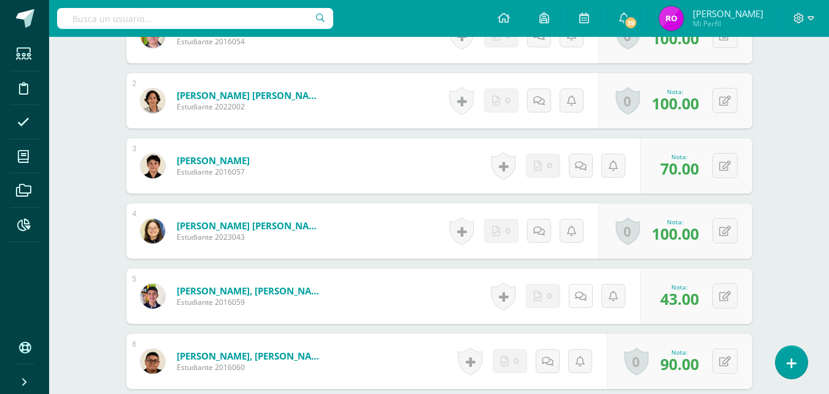
click at [580, 298] on icon at bounding box center [581, 296] width 12 height 10
click at [543, 369] on textarea at bounding box center [553, 384] width 177 height 61
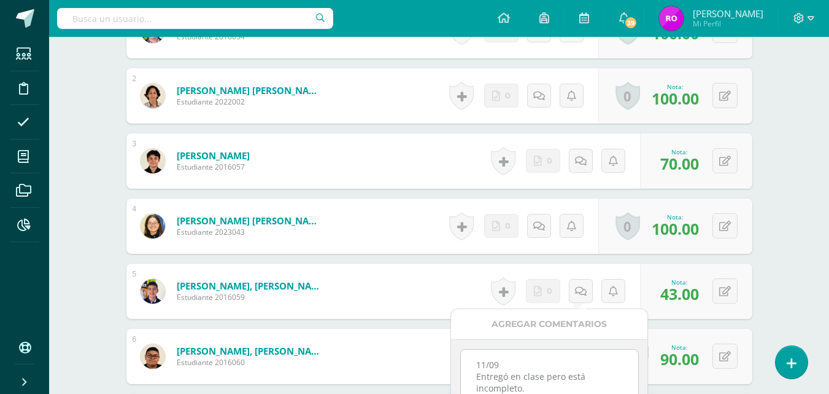
scroll to position [619, 0]
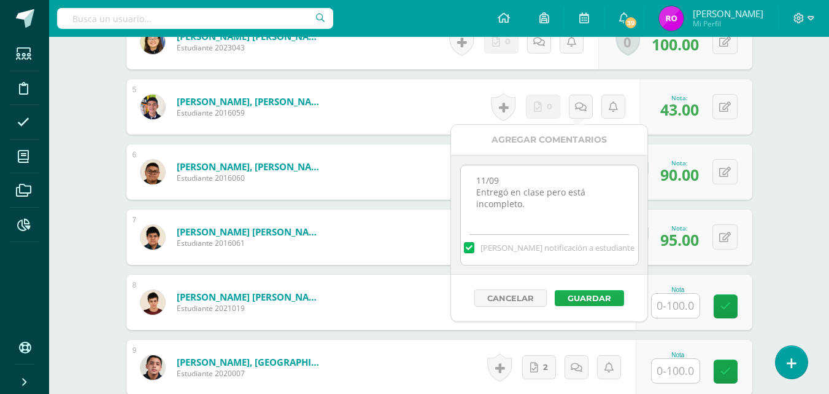
type textarea "11/09 Entregó en clase pero está incompleto."
click at [597, 300] on button "Guardar" at bounding box center [589, 298] width 69 height 16
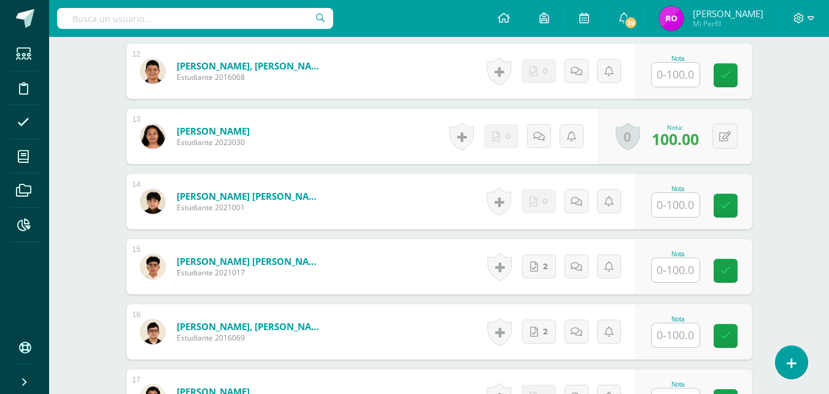
scroll to position [1233, 0]
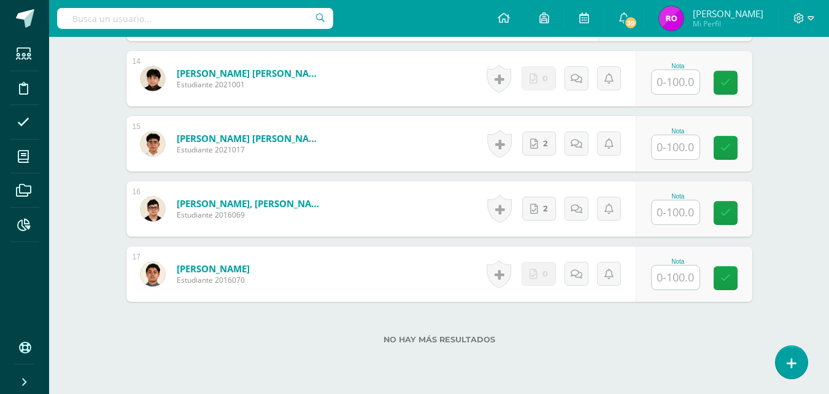
click at [688, 271] on input "text" at bounding box center [676, 277] width 48 height 24
type input "43"
click at [745, 279] on link at bounding box center [734, 278] width 25 height 25
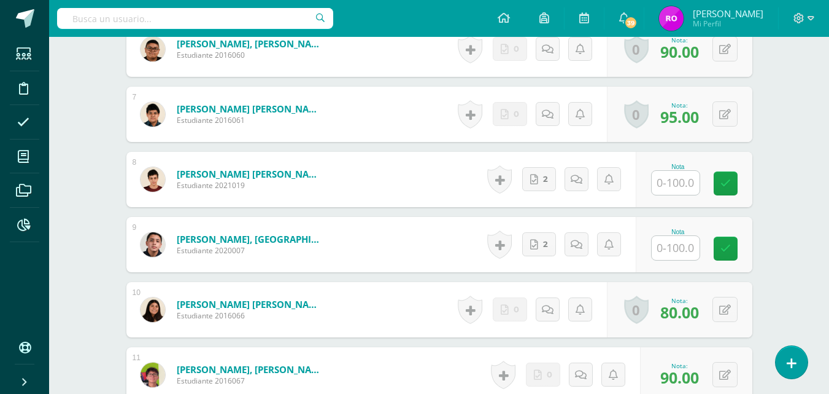
scroll to position [681, 0]
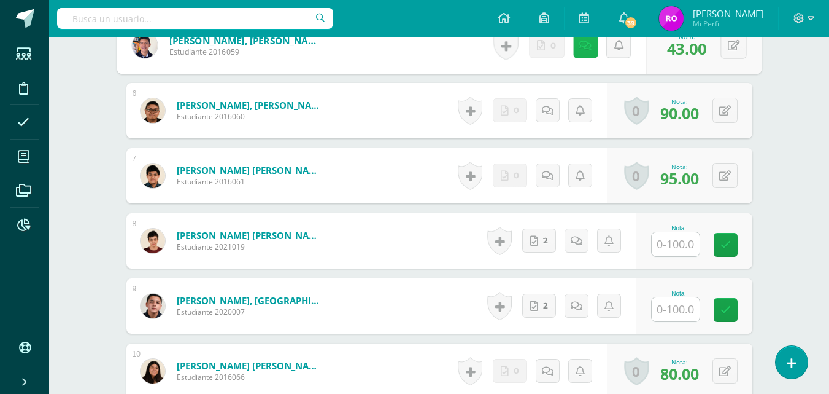
click at [577, 53] on link at bounding box center [585, 45] width 25 height 25
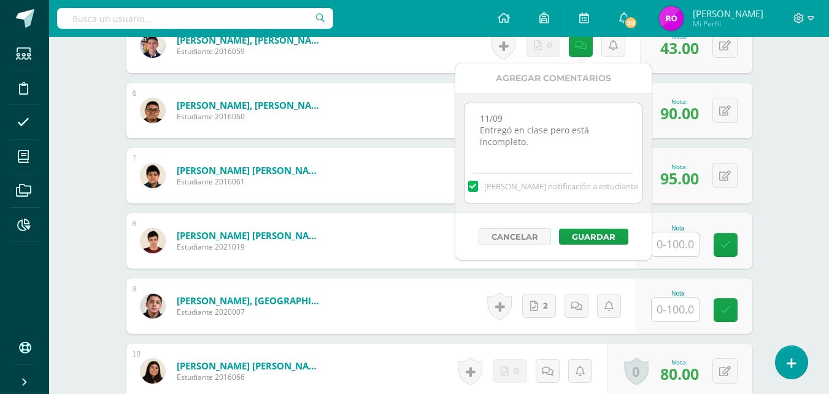
drag, startPoint x: 548, startPoint y: 148, endPoint x: 469, endPoint y: 117, distance: 85.2
click at [469, 117] on textarea "11/09 Entregó en clase pero está incompleto." at bounding box center [553, 133] width 177 height 61
click at [539, 239] on button "Cancelar" at bounding box center [515, 236] width 72 height 17
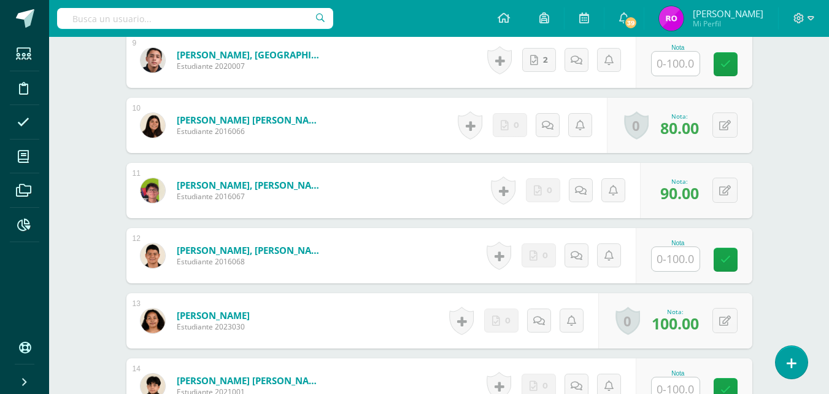
scroll to position [1282, 0]
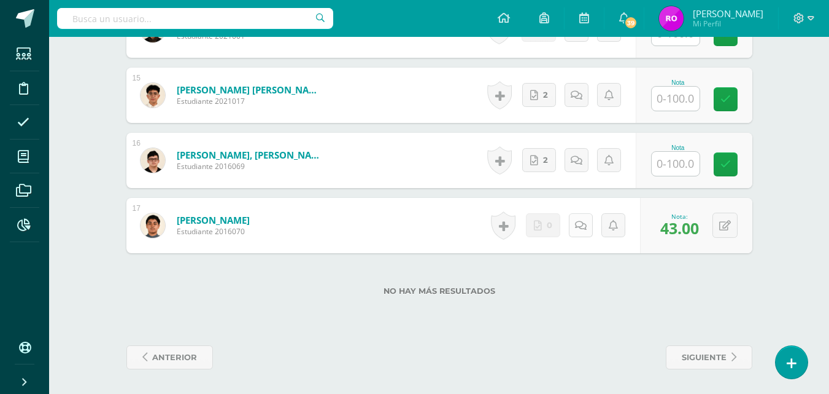
click at [581, 226] on icon at bounding box center [581, 225] width 12 height 10
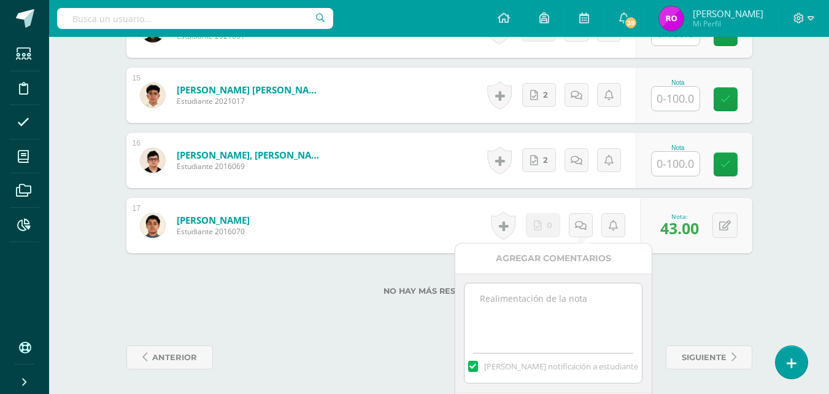
click at [574, 311] on textarea at bounding box center [553, 313] width 177 height 61
paste textarea "11/09 Entregó en clase pero está incompleto."
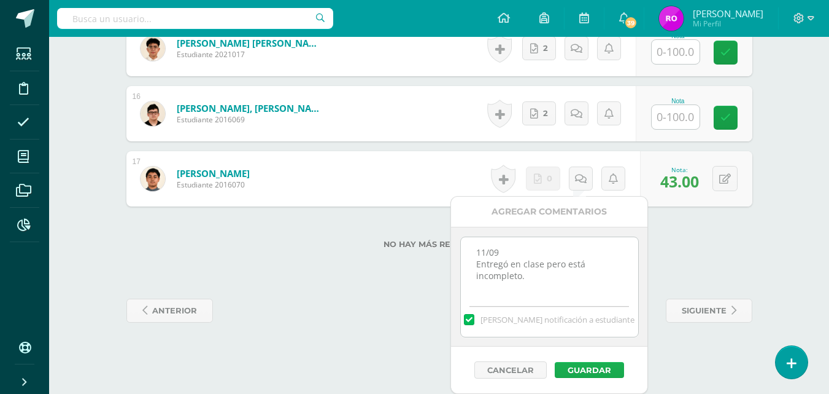
type textarea "11/09 Entregó en clase pero está incompleto."
click at [596, 368] on button "Guardar" at bounding box center [589, 370] width 69 height 16
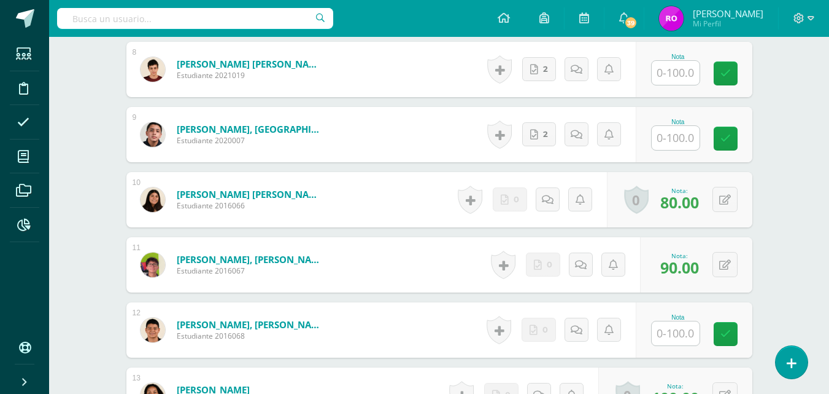
scroll to position [913, 0]
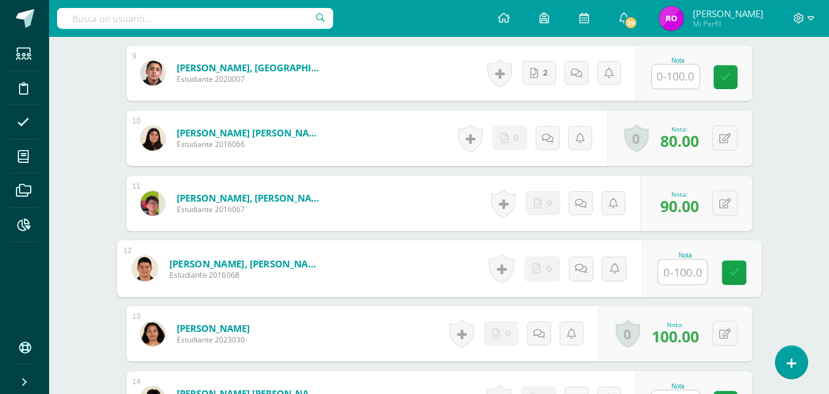
click at [679, 267] on input "text" at bounding box center [682, 272] width 49 height 25
type input "0"
click at [736, 273] on icon at bounding box center [734, 272] width 11 height 10
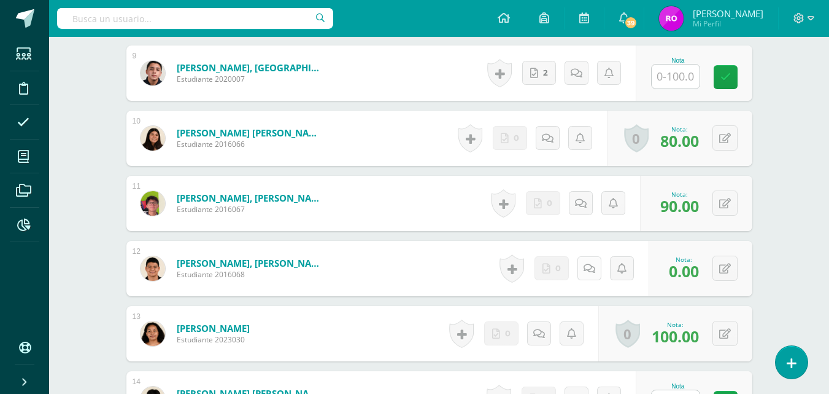
click at [584, 272] on link at bounding box center [590, 268] width 24 height 24
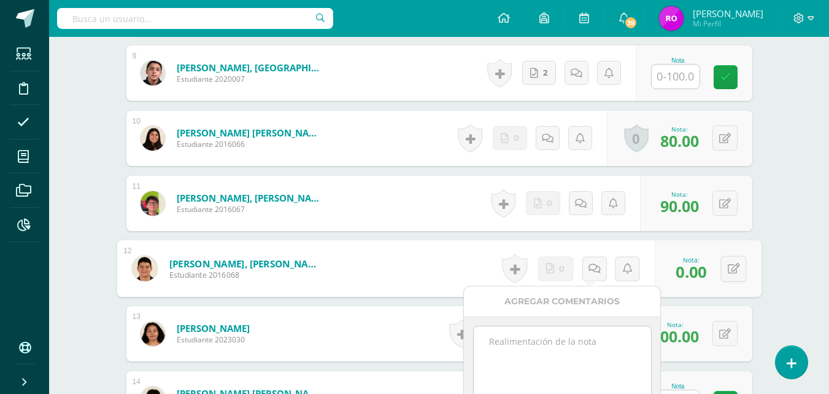
click at [564, 342] on textarea at bounding box center [562, 356] width 177 height 61
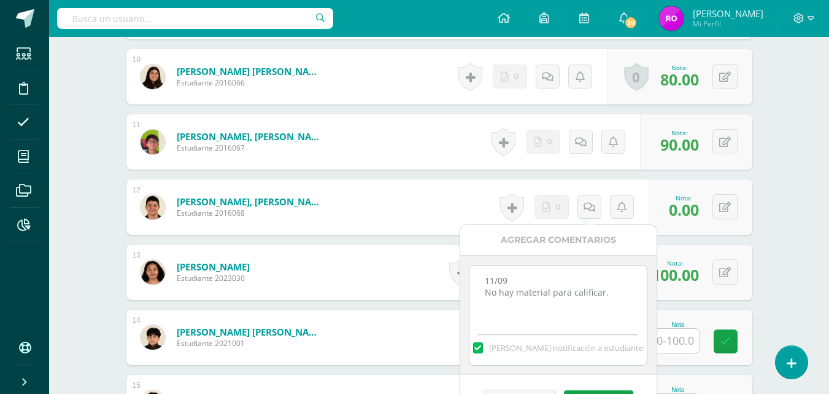
scroll to position [1098, 0]
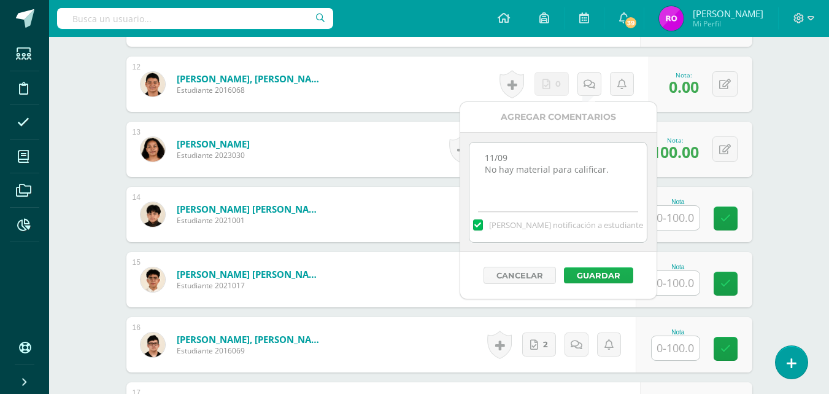
type textarea "11/09 No hay material para calificar."
click at [603, 274] on button "Guardar" at bounding box center [598, 275] width 69 height 16
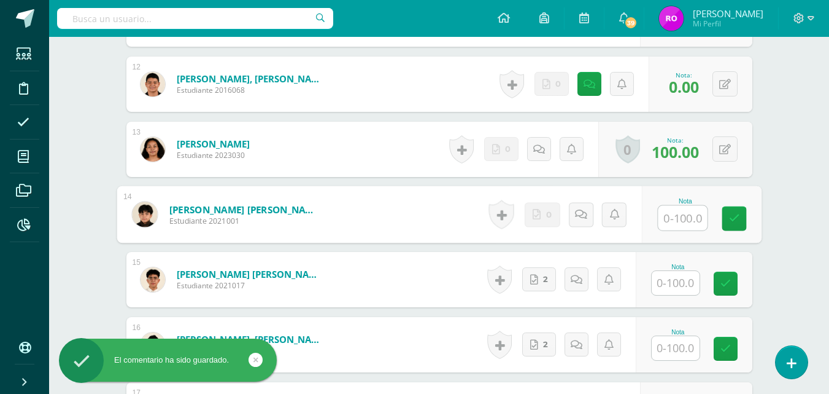
click at [674, 216] on input "text" at bounding box center [682, 218] width 49 height 25
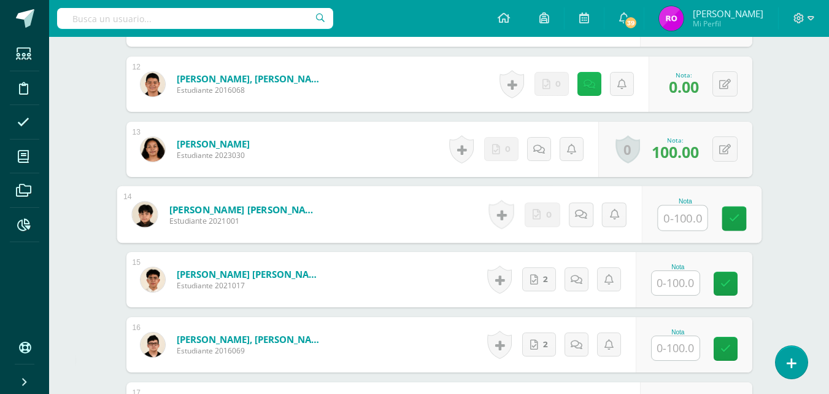
click at [595, 86] on link at bounding box center [590, 84] width 24 height 24
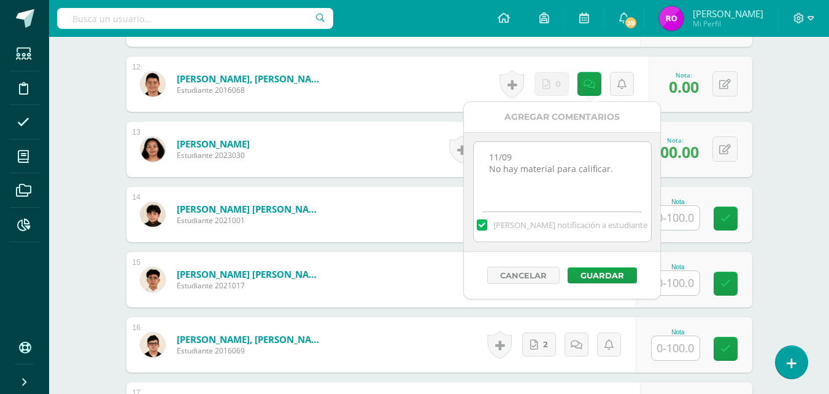
drag, startPoint x: 615, startPoint y: 172, endPoint x: 479, endPoint y: 150, distance: 136.8
click at [479, 150] on textarea "11/09 No hay material para calificar." at bounding box center [562, 172] width 177 height 61
click at [543, 270] on button "Cancelar" at bounding box center [523, 274] width 72 height 17
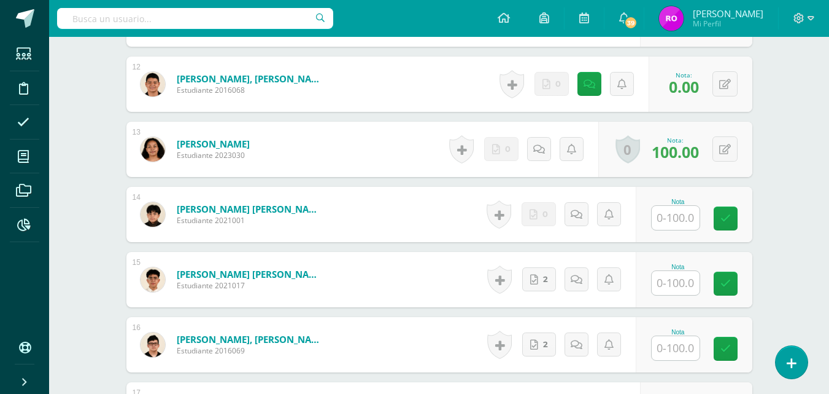
click at [673, 222] on input "text" at bounding box center [676, 218] width 48 height 24
type input "0"
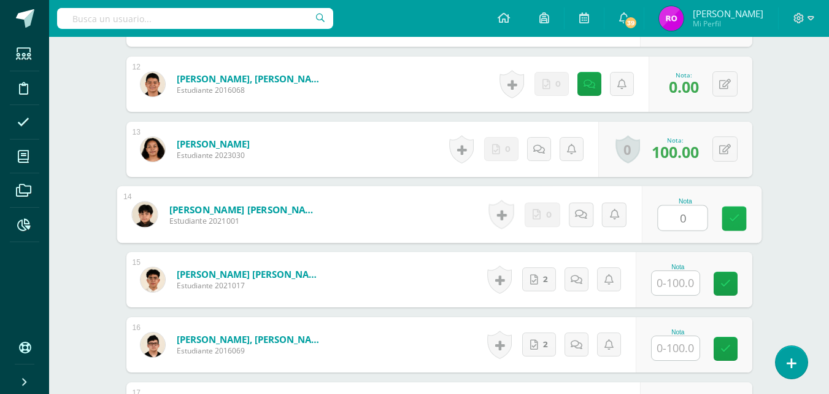
click at [739, 214] on icon at bounding box center [734, 218] width 11 height 10
click at [589, 216] on icon at bounding box center [594, 214] width 12 height 10
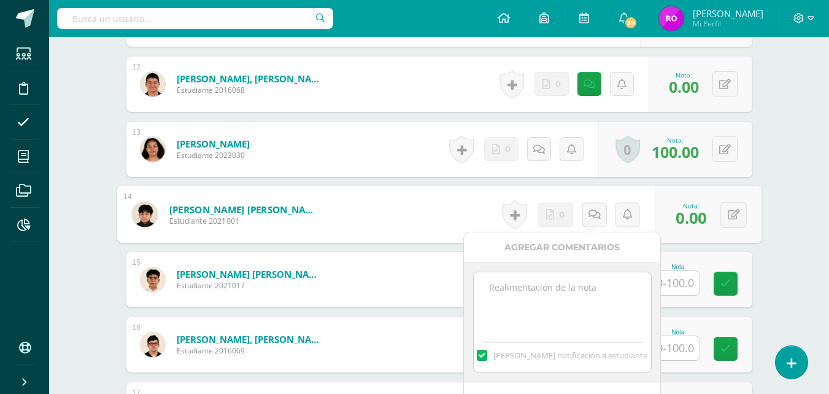
click at [575, 291] on textarea at bounding box center [562, 302] width 177 height 61
paste textarea "11/09 No hay material para calificar."
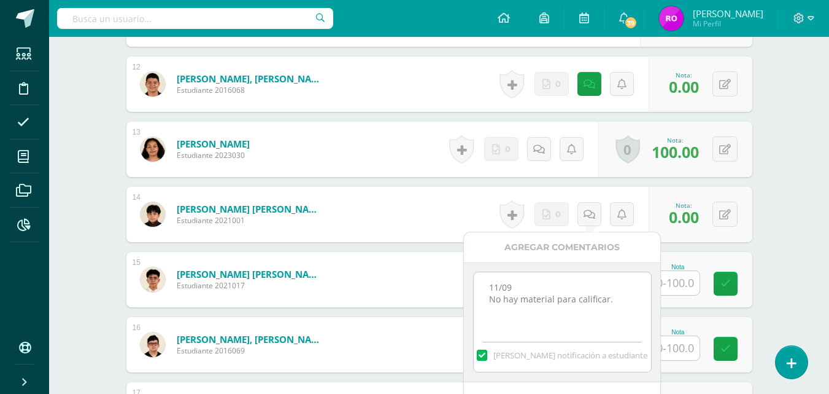
click at [577, 288] on textarea "11/09 No hay material para calificar." at bounding box center [562, 302] width 177 height 61
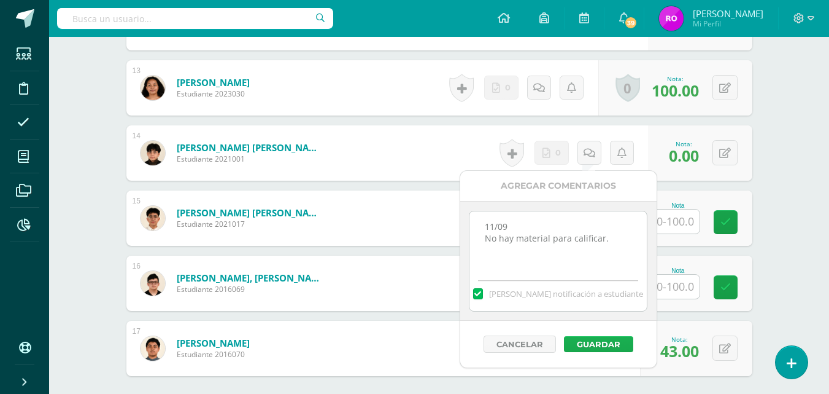
type textarea "11/09 No hay material para calificar."
click at [602, 344] on button "Guardar" at bounding box center [598, 344] width 69 height 16
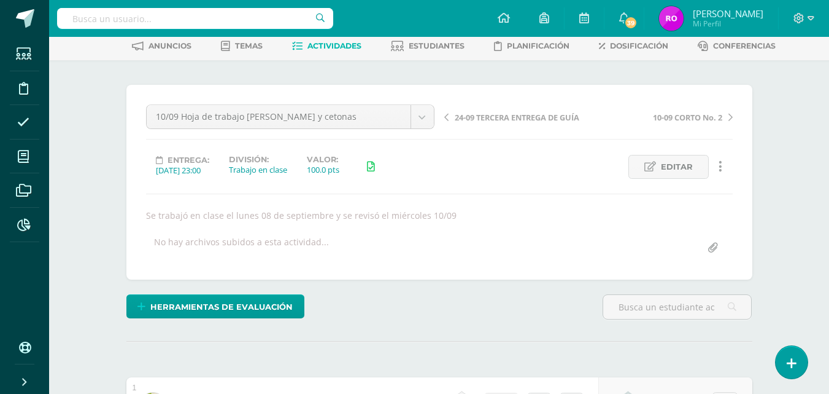
scroll to position [0, 0]
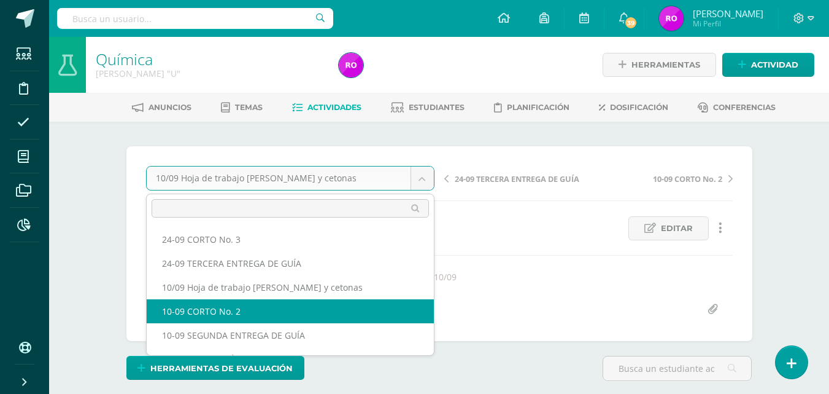
scroll to position [61, 0]
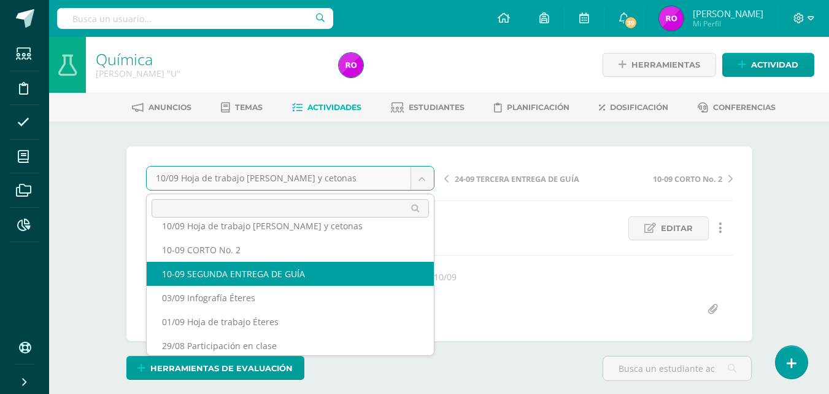
select select "/dashboard/teacher/grade-activity/218685/"
